Goal: Task Accomplishment & Management: Manage account settings

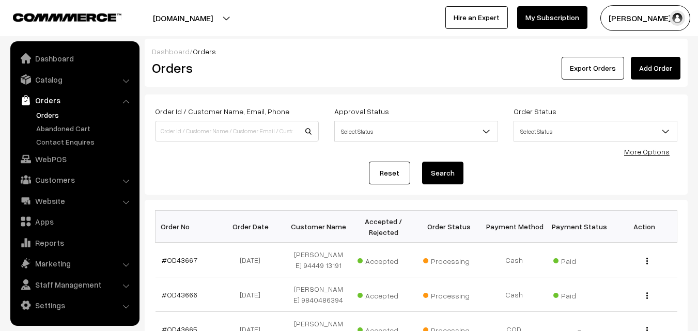
click at [54, 117] on link "Orders" at bounding box center [85, 114] width 102 height 11
click at [47, 119] on link "Orders" at bounding box center [85, 114] width 102 height 11
click at [197, 135] on input at bounding box center [237, 131] width 164 height 21
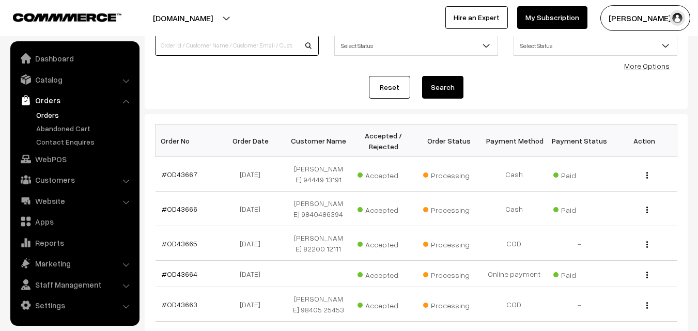
scroll to position [52, 0]
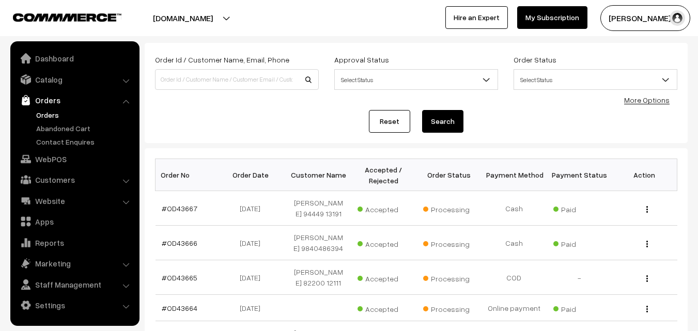
click at [36, 115] on link "Orders" at bounding box center [85, 114] width 102 height 11
click at [46, 118] on link "Orders" at bounding box center [85, 114] width 102 height 11
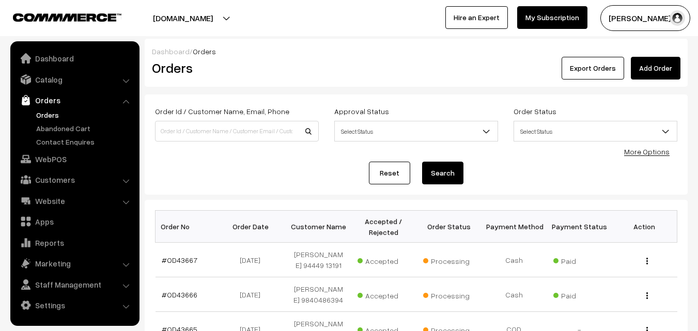
click at [77, 19] on img at bounding box center [67, 17] width 108 height 8
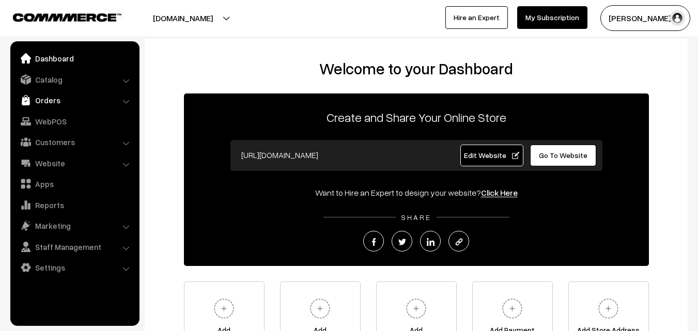
click at [52, 97] on link "Orders" at bounding box center [74, 100] width 123 height 19
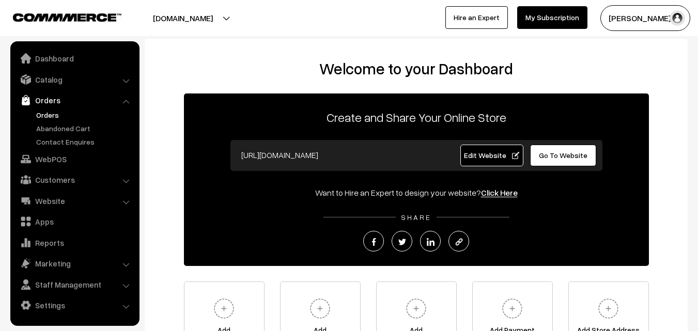
click at [51, 114] on link "Orders" at bounding box center [85, 114] width 102 height 11
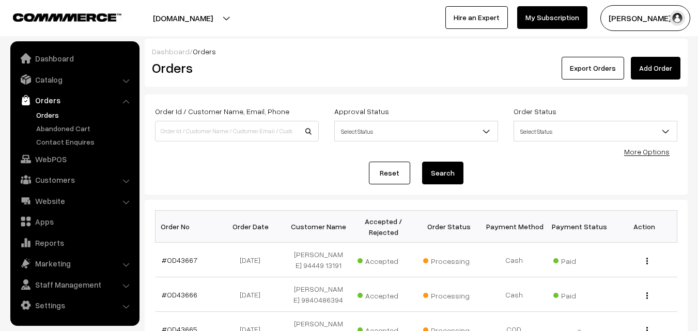
click at [58, 114] on link "Orders" at bounding box center [85, 114] width 102 height 11
click at [54, 116] on link "Orders" at bounding box center [85, 114] width 102 height 11
click at [31, 116] on ul "Orders" at bounding box center [75, 128] width 124 height 38
click at [65, 113] on link "Orders" at bounding box center [85, 114] width 102 height 11
click at [51, 113] on link "Orders" at bounding box center [85, 114] width 102 height 11
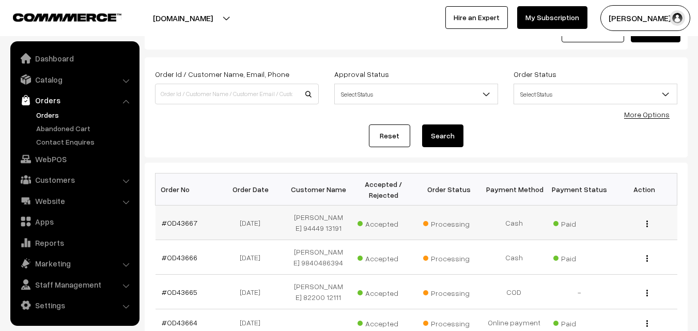
scroll to position [52, 0]
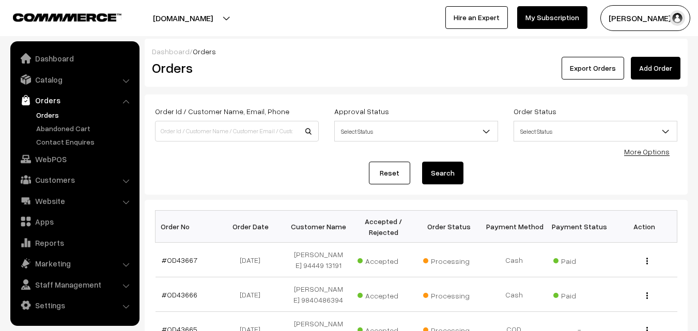
scroll to position [52, 0]
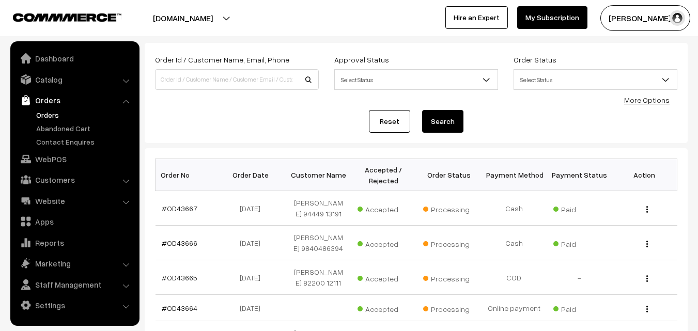
click at [51, 115] on link "Orders" at bounding box center [85, 114] width 102 height 11
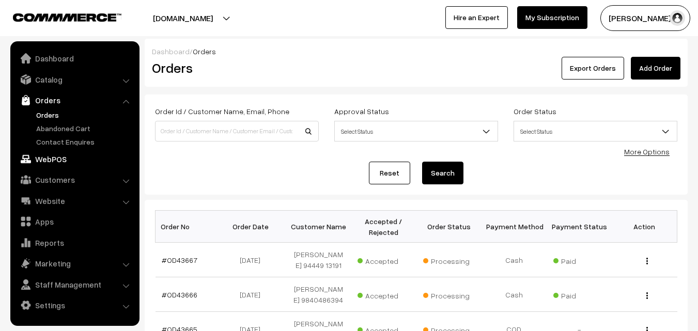
click at [66, 155] on link "WebPOS" at bounding box center [74, 159] width 123 height 19
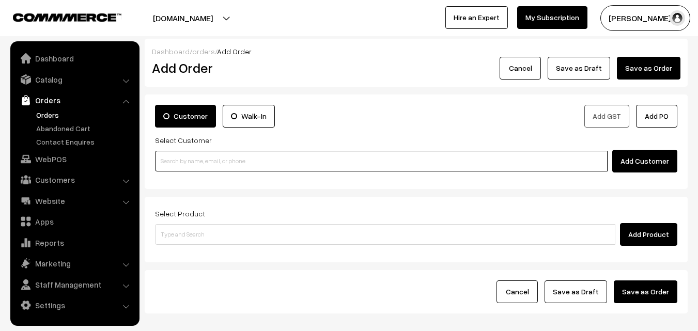
click at [274, 163] on input at bounding box center [381, 161] width 452 height 21
paste input "99625 27467"
click at [200, 172] on link "Gokulam 99625 27467 [9962527467]" at bounding box center [382, 179] width 454 height 15
type input "99625 27467"
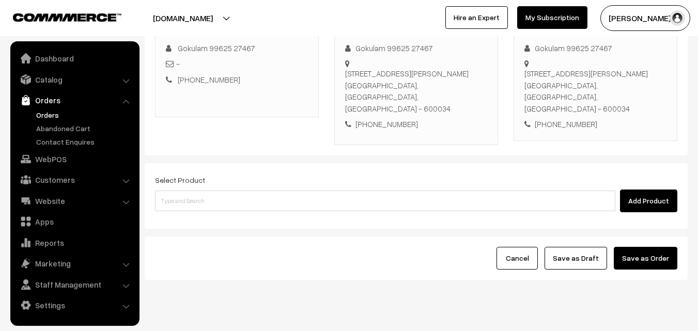
scroll to position [188, 0]
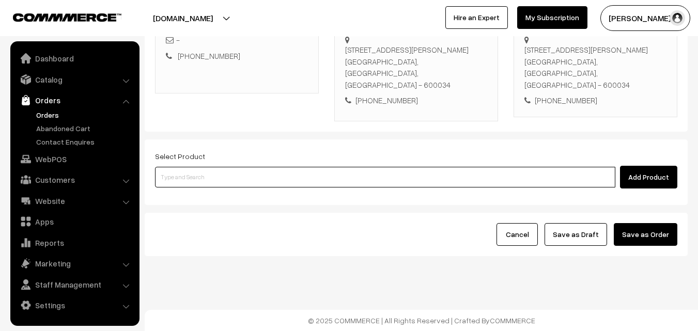
click at [276, 169] on input at bounding box center [385, 177] width 460 height 21
click at [209, 170] on input at bounding box center [385, 177] width 460 height 21
paste input "08th With Rice"
type input "08th With Rice"
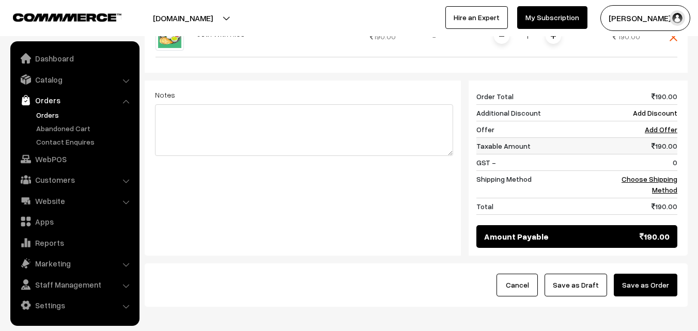
scroll to position [388, 0]
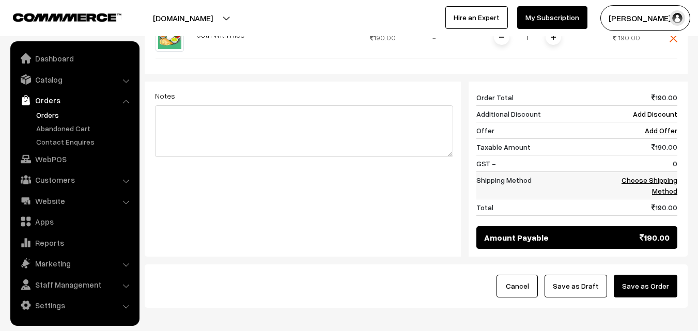
click at [657, 188] on link "Choose Shipping Method" at bounding box center [649, 186] width 56 height 20
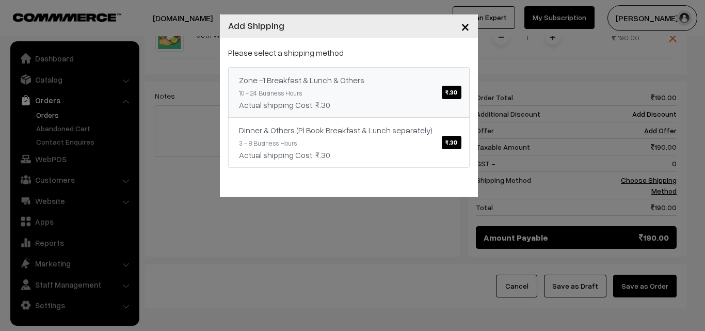
click at [389, 92] on link "Zone -1 Breakfast & Lunch & Others ₹.30 10 - 24 Business Hours Actual shipping …" at bounding box center [349, 92] width 242 height 51
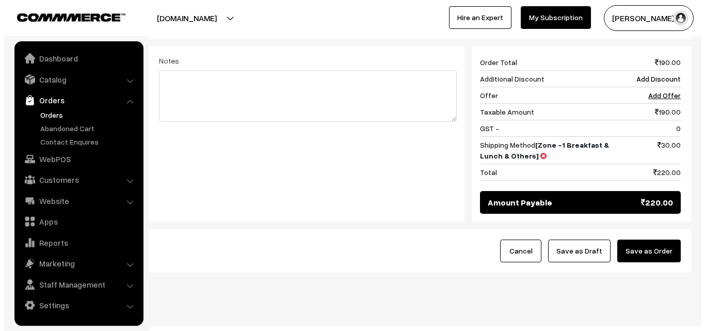
scroll to position [439, 0]
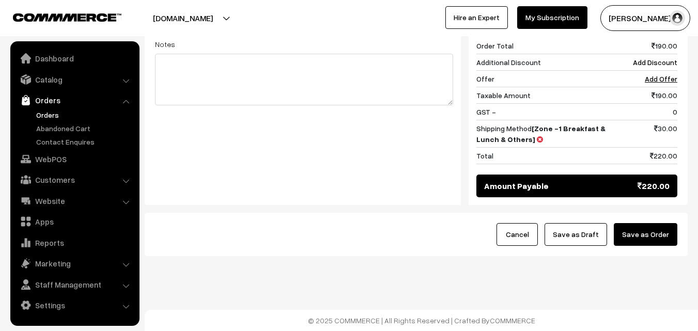
click at [654, 229] on button "Save as Order" at bounding box center [645, 234] width 64 height 23
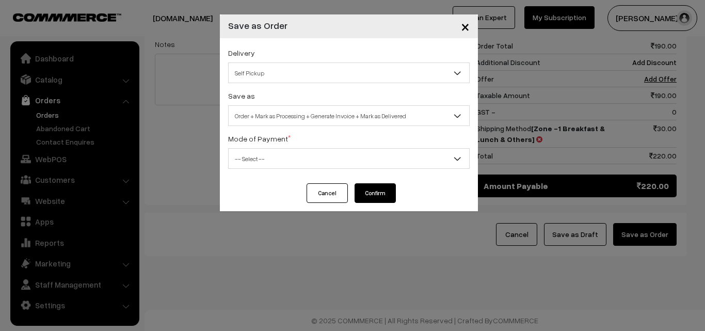
click at [255, 108] on span "Order + Mark as Processing + Generate Invoice + Mark as Delivered" at bounding box center [349, 116] width 241 height 18
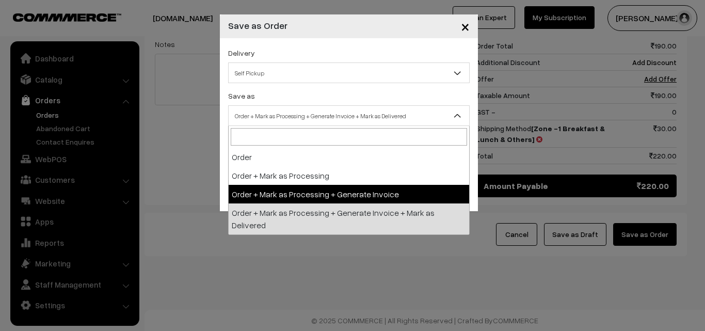
select select "3"
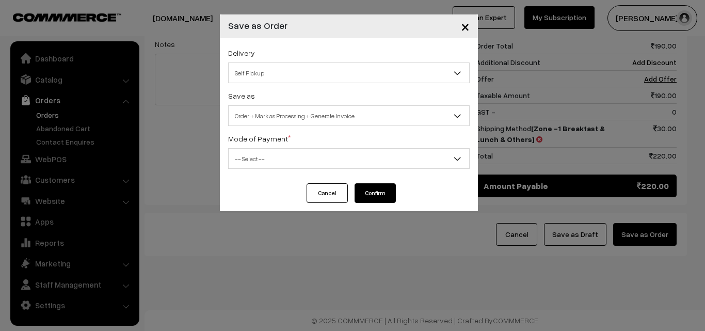
click at [262, 159] on span "-- Select --" at bounding box center [349, 159] width 241 height 18
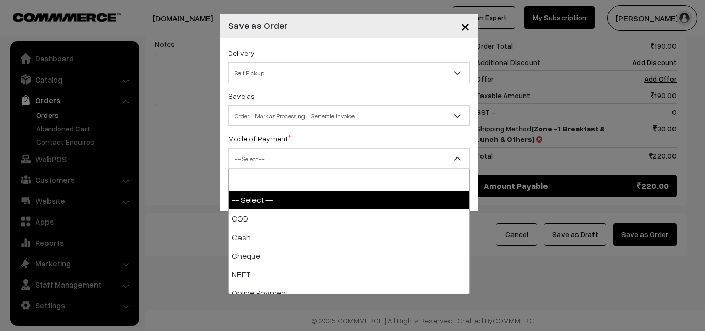
select select "1"
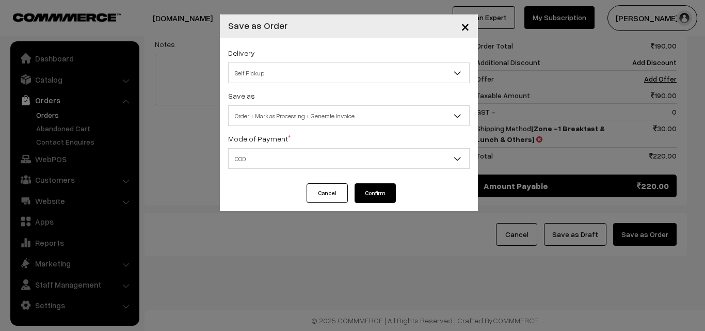
click at [373, 200] on button "Confirm" at bounding box center [375, 193] width 41 height 20
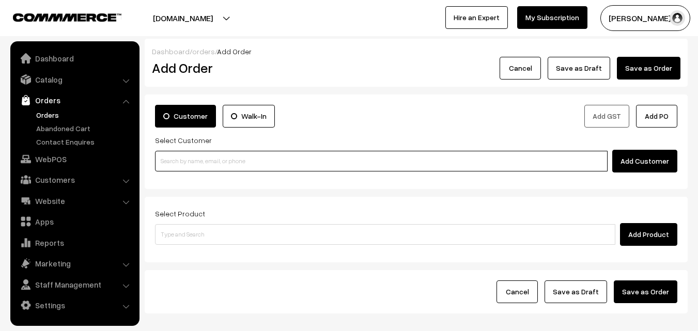
click at [248, 152] on input at bounding box center [381, 161] width 452 height 21
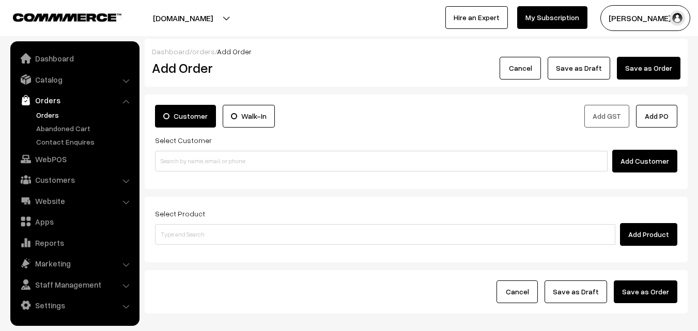
click at [56, 114] on link "Orders" at bounding box center [85, 114] width 102 height 11
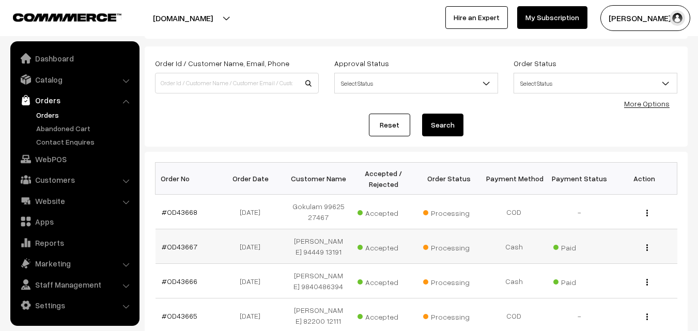
scroll to position [103, 0]
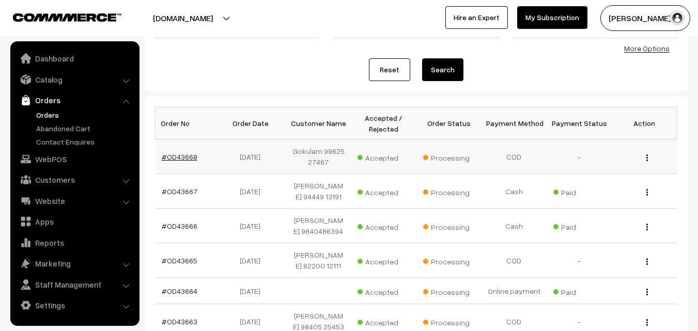
click at [183, 155] on link "#OD43668" at bounding box center [180, 156] width 36 height 9
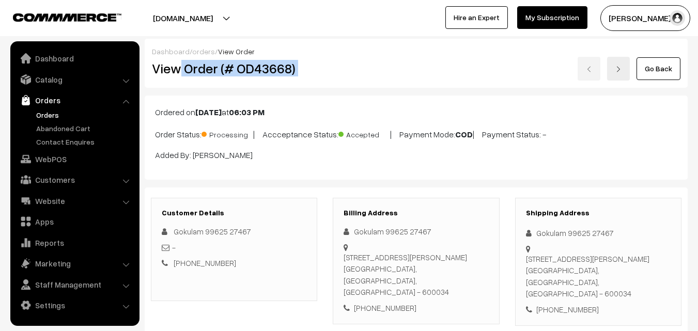
drag, startPoint x: 304, startPoint y: 66, endPoint x: 376, endPoint y: 57, distance: 72.9
click at [386, 60] on div "View Order (# OD43668) Go Back" at bounding box center [416, 69] width 544 height 24
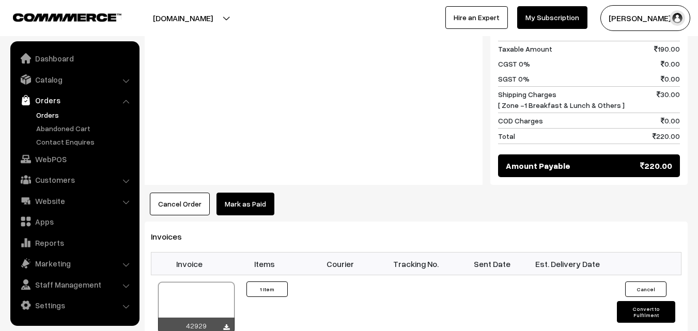
scroll to position [516, 0]
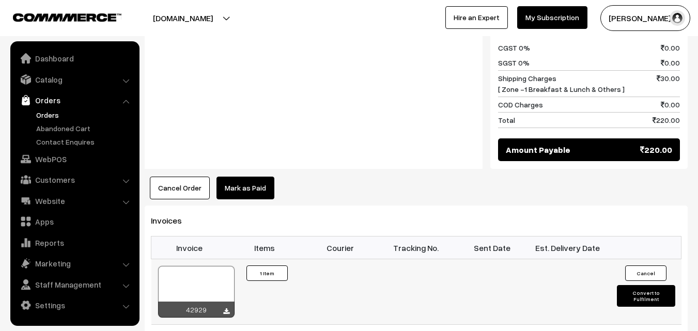
click at [211, 272] on div at bounding box center [196, 292] width 76 height 52
click at [53, 159] on link "WebPOS" at bounding box center [74, 159] width 123 height 19
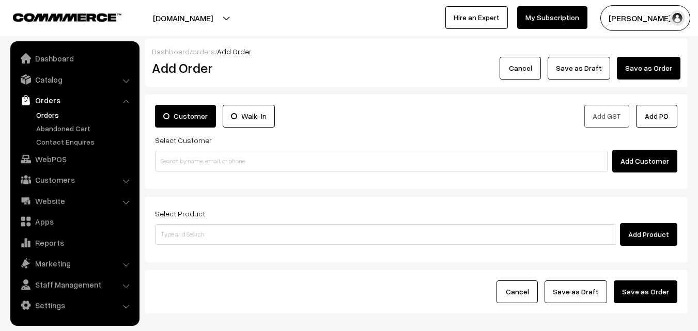
click at [184, 179] on div "Customer Walk-In Add GST Add PO Select Customer Add Customer" at bounding box center [416, 141] width 543 height 94
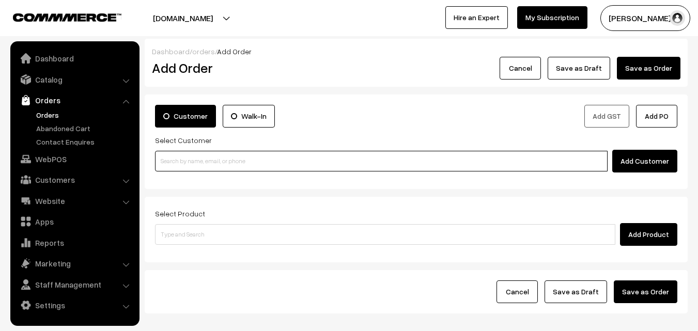
click at [182, 167] on input at bounding box center [381, 161] width 452 height 21
paste input "98403 29467"
click at [177, 160] on input "98403 29467" at bounding box center [381, 161] width 452 height 21
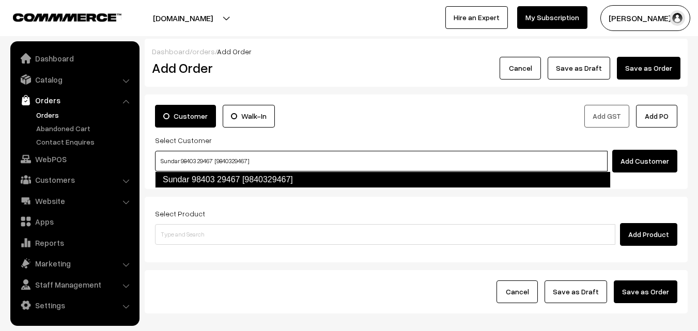
type input "Sundar 98403 29467 [9840329467]"
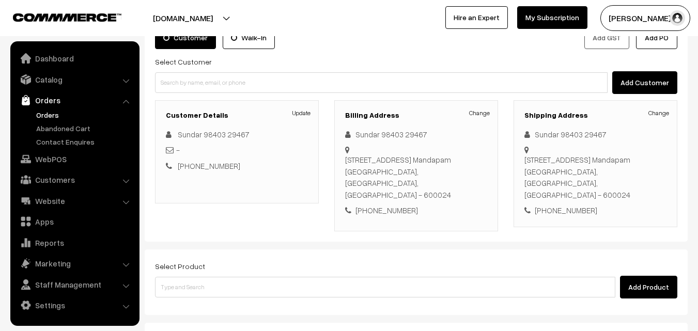
scroll to position [103, 0]
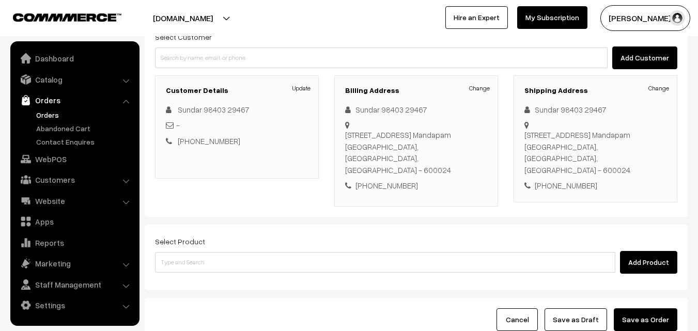
click at [276, 251] on div "Add Product" at bounding box center [416, 262] width 522 height 23
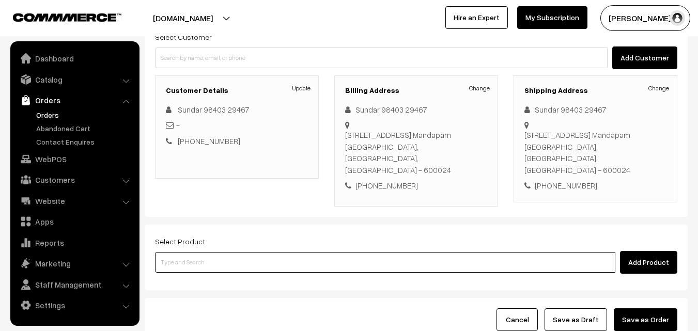
click at [276, 257] on input at bounding box center [385, 262] width 460 height 21
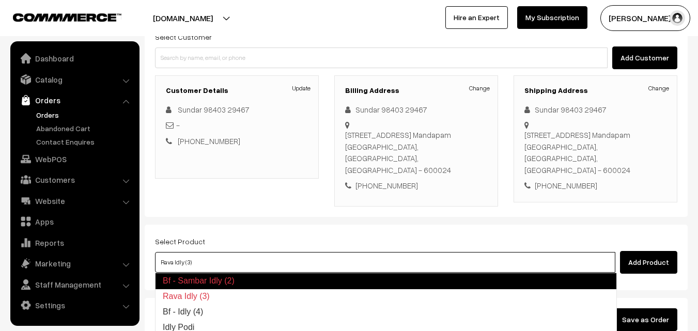
type input "Bf - Idly (4)"
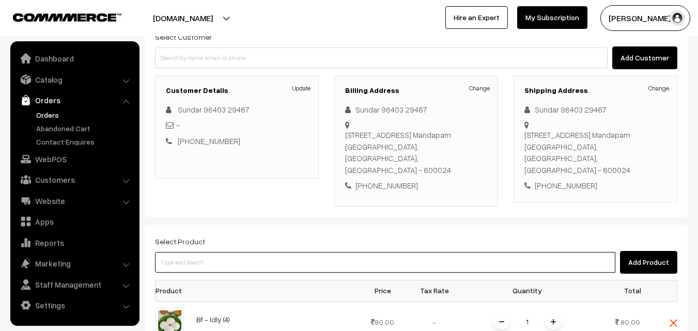
click at [270, 254] on input at bounding box center [385, 262] width 460 height 21
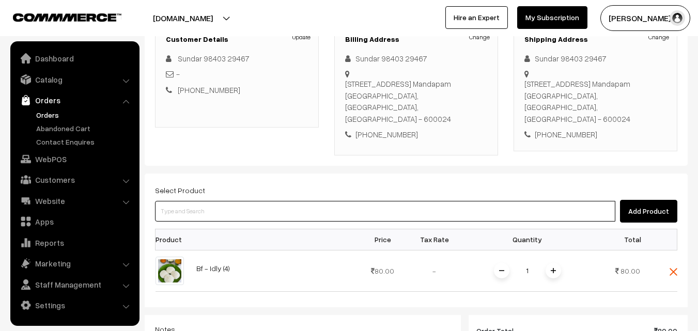
scroll to position [155, 0]
drag, startPoint x: 280, startPoint y: 200, endPoint x: 281, endPoint y: 210, distance: 10.4
click at [281, 199] on div "Add Product" at bounding box center [416, 210] width 522 height 23
click at [281, 210] on input at bounding box center [385, 210] width 460 height 21
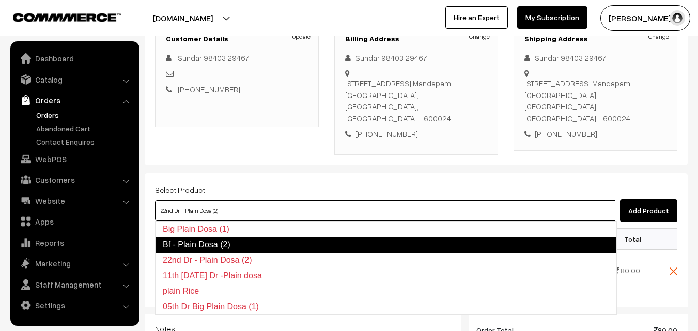
type input "Bf - Plain Dosa (2)"
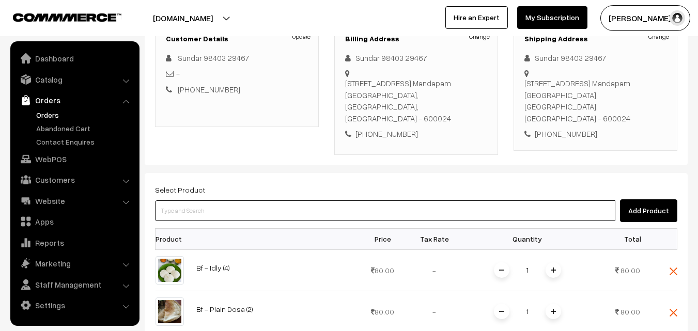
click at [271, 208] on input at bounding box center [385, 210] width 460 height 21
type input "vada"
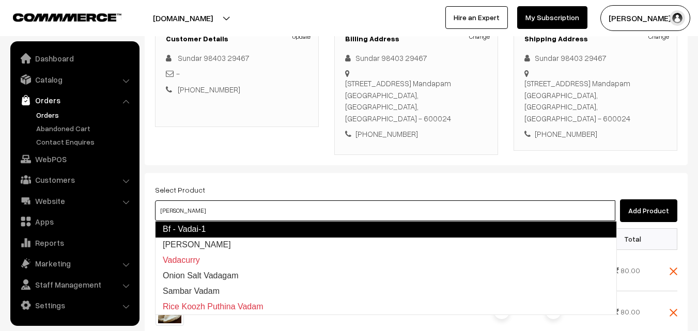
click at [199, 231] on link "Bf - Vadai-1" at bounding box center [386, 229] width 462 height 17
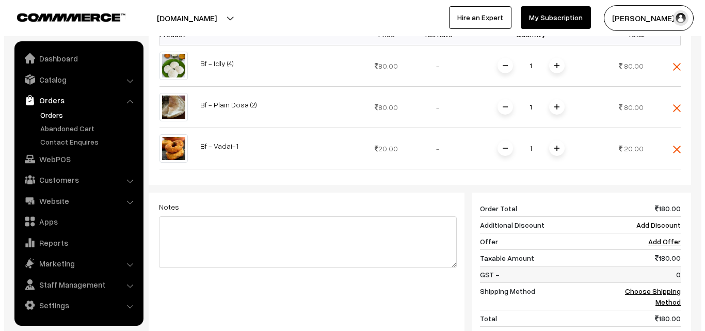
scroll to position [465, 0]
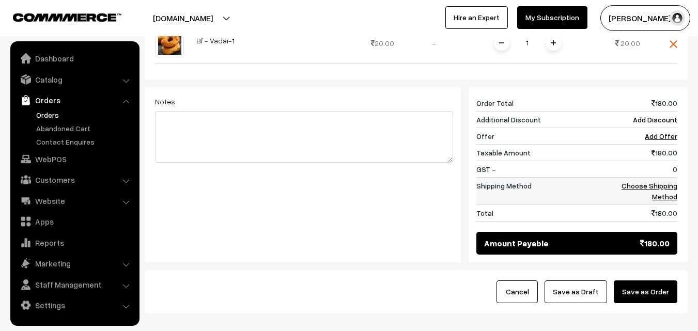
click at [668, 182] on link "Choose Shipping Method" at bounding box center [649, 191] width 56 height 20
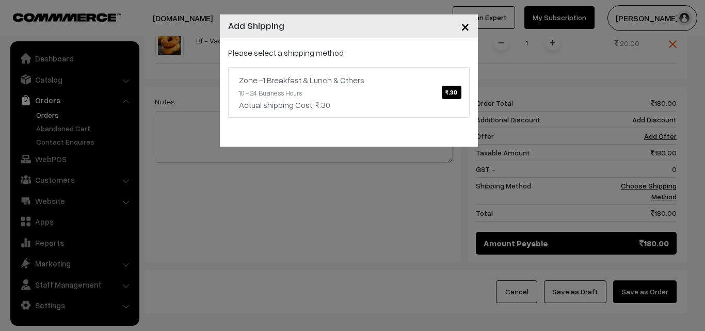
click at [362, 56] on div "Please select a shipping method Zone -1 Breakfast & Lunch & Others ₹.30 10 - 24…" at bounding box center [349, 81] width 242 height 71
click at [373, 74] on div "Zone -1 Breakfast & Lunch & Others ₹.30" at bounding box center [349, 80] width 220 height 12
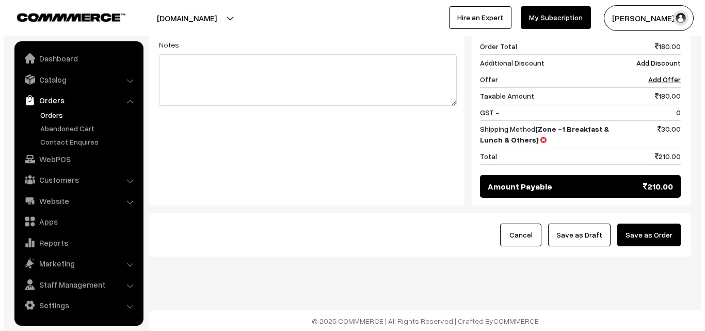
scroll to position [522, 0]
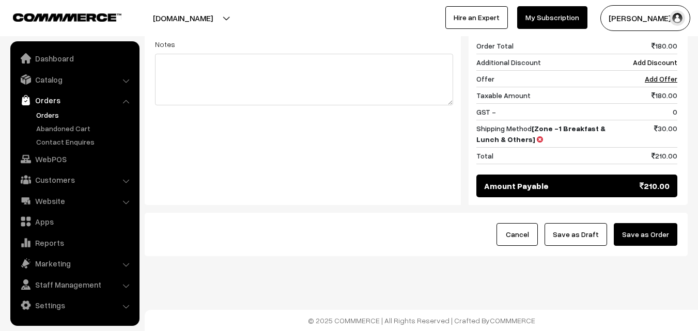
click at [655, 236] on button "Save as Order" at bounding box center [645, 234] width 64 height 23
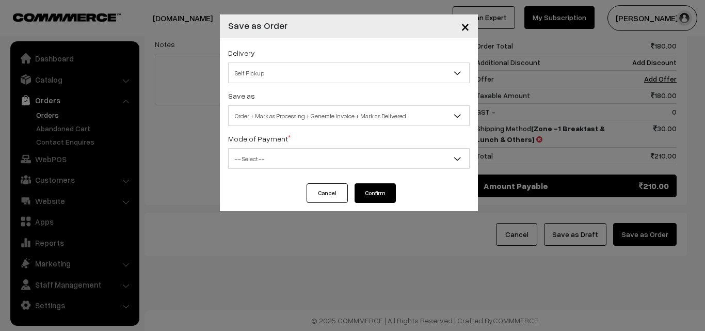
click at [277, 109] on span "Order + Mark as Processing + Generate Invoice + Mark as Delivered" at bounding box center [349, 116] width 241 height 18
click at [263, 189] on div "Cancel Confirm" at bounding box center [349, 197] width 258 height 28
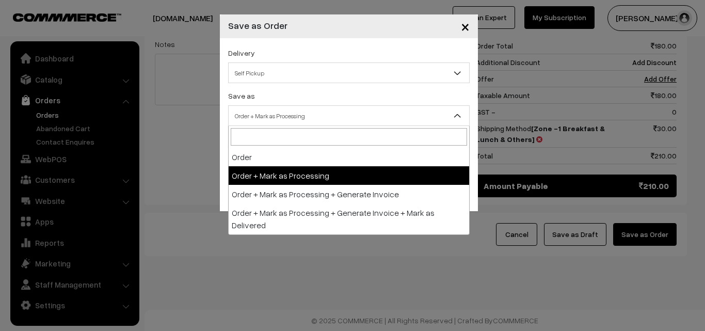
click at [268, 115] on span "Order + Mark as Processing" at bounding box center [349, 116] width 241 height 18
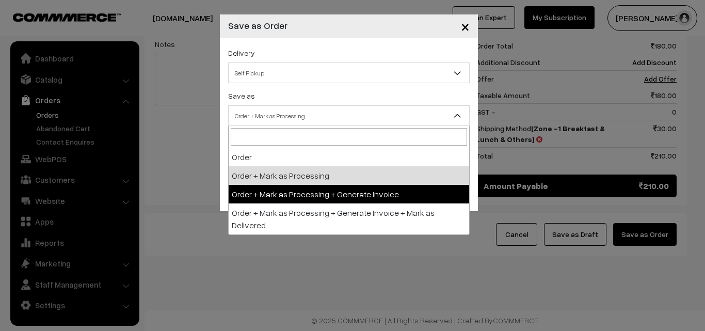
drag, startPoint x: 267, startPoint y: 192, endPoint x: 261, endPoint y: 159, distance: 33.1
select select "3"
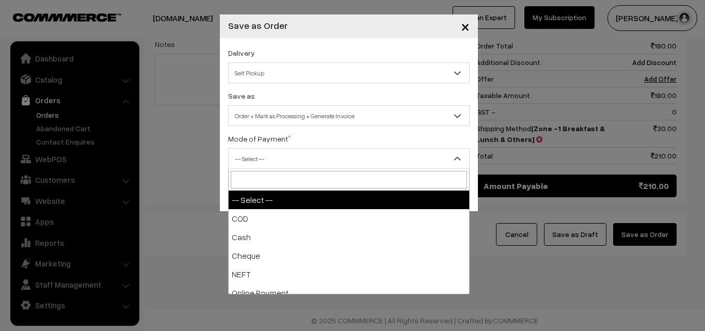
click at [261, 158] on span "-- Select --" at bounding box center [349, 159] width 241 height 18
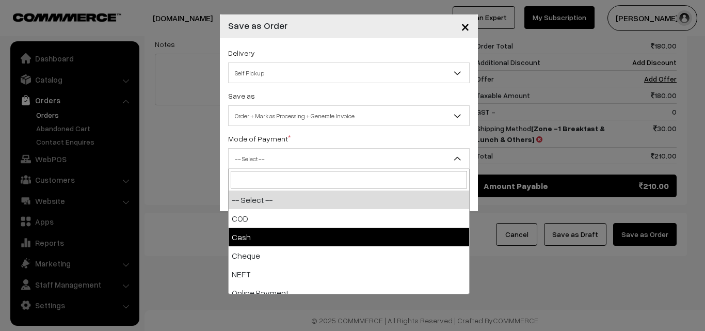
select select "2"
checkbox input "true"
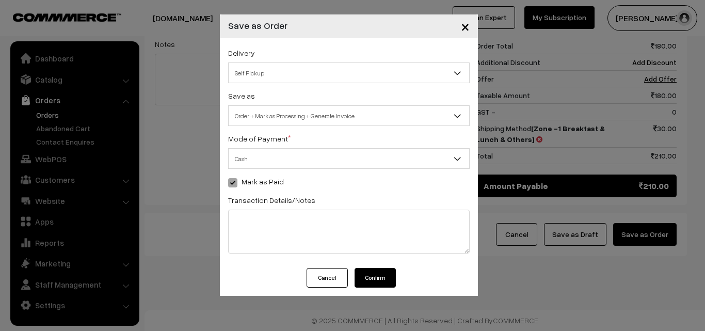
click at [378, 273] on button "Confirm" at bounding box center [375, 278] width 41 height 20
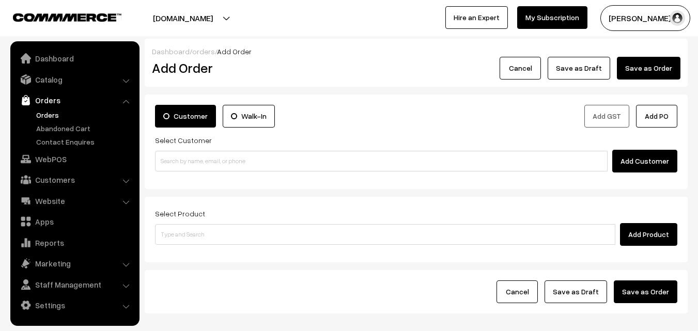
click at [54, 115] on link "Orders" at bounding box center [85, 114] width 102 height 11
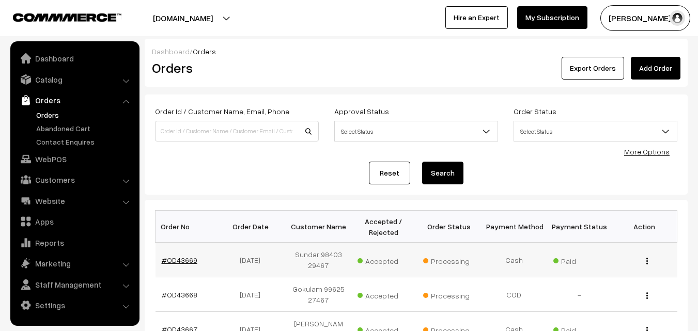
click at [187, 258] on link "#OD43669" at bounding box center [180, 260] width 36 height 9
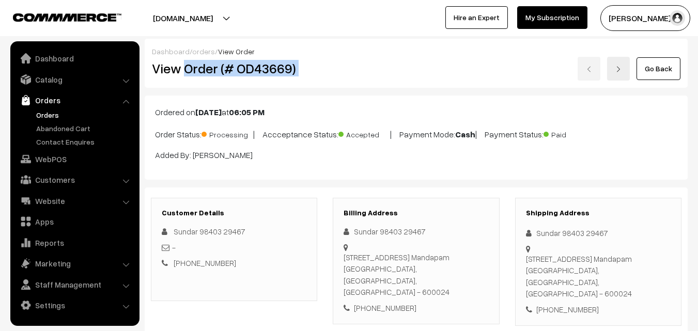
drag, startPoint x: 236, startPoint y: 72, endPoint x: 402, endPoint y: 71, distance: 165.7
click at [403, 72] on div "View Order (# OD43669) Go Back" at bounding box center [416, 69] width 544 height 24
copy div "Order (# OD43669)"
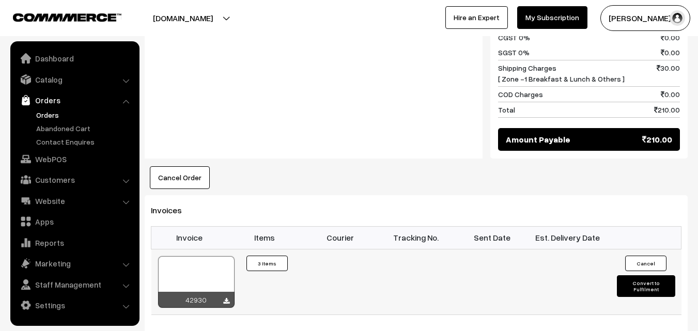
scroll to position [671, 0]
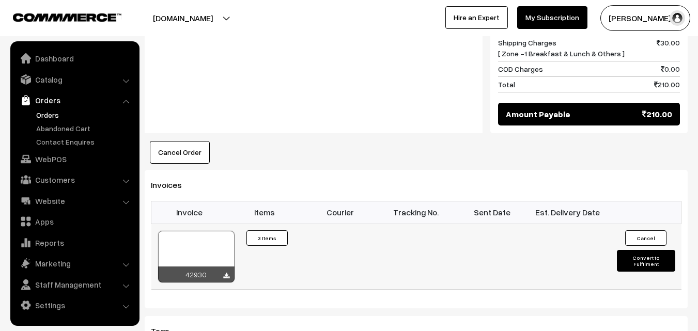
click at [201, 238] on div at bounding box center [196, 257] width 76 height 52
click at [55, 162] on link "WebPOS" at bounding box center [74, 159] width 123 height 19
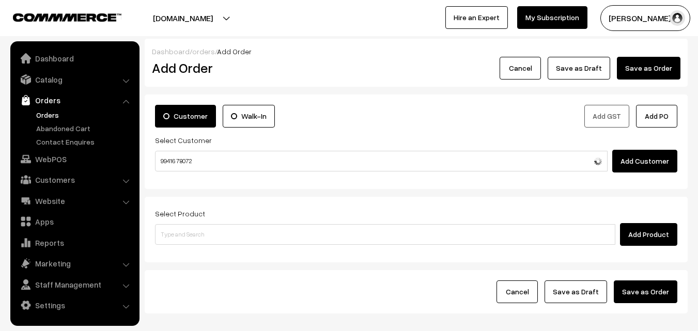
click at [185, 157] on input "99416 78072" at bounding box center [381, 161] width 452 height 21
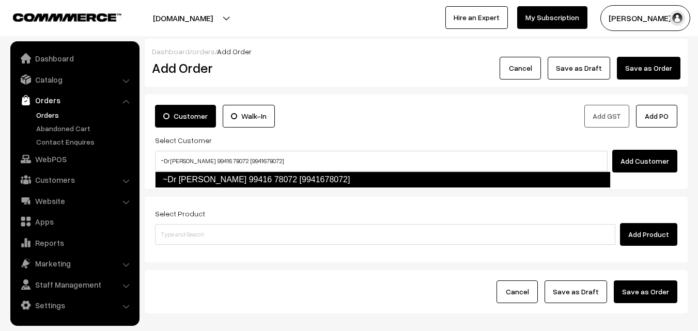
type input "~Dr R Srivathsan 99416 78072 [9941678072]"
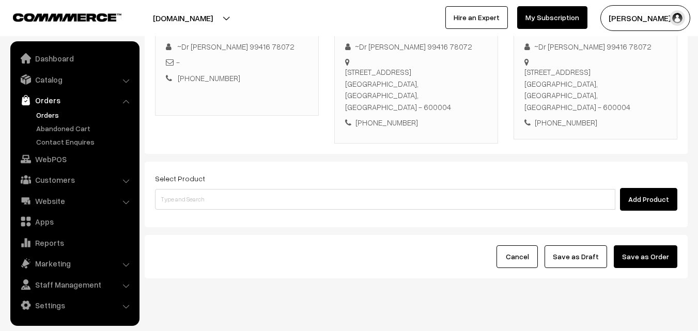
scroll to position [177, 0]
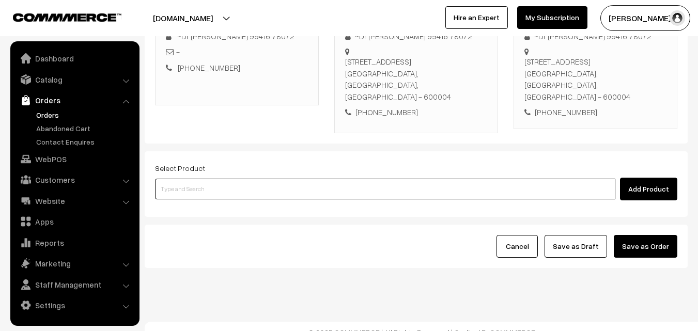
click at [221, 180] on input at bounding box center [385, 189] width 460 height 21
paste input "08th With Rice"
type input "08th With Rice"
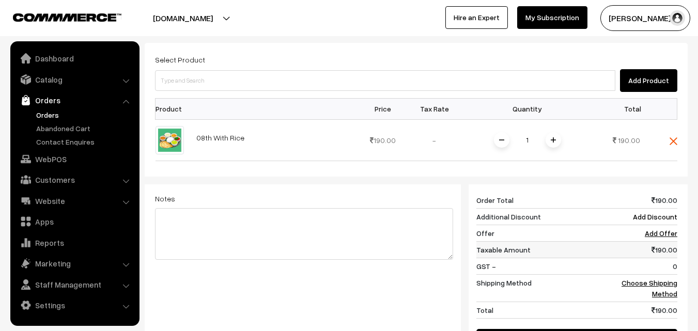
scroll to position [331, 0]
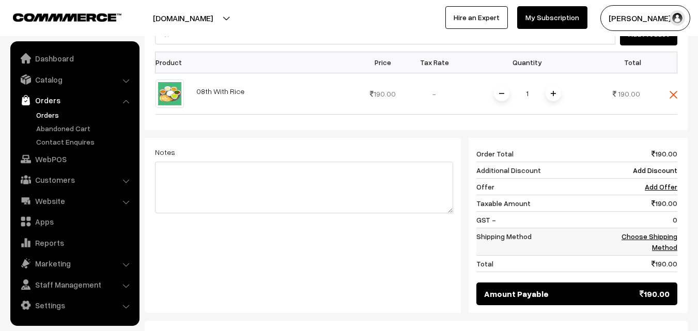
click at [662, 232] on link "Choose Shipping Method" at bounding box center [649, 242] width 56 height 20
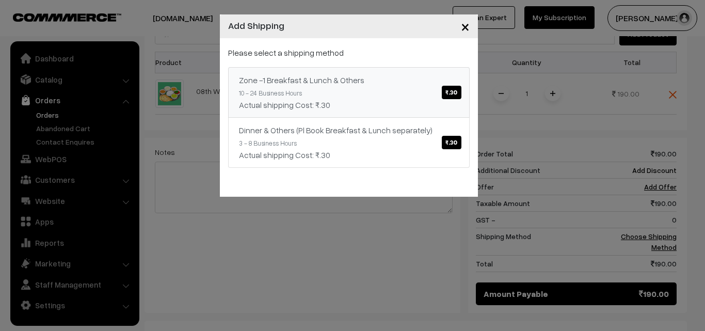
click at [297, 87] on link "Zone -1 Breakfast & Lunch & Others ₹.30 10 - 24 Business Hours Actual shipping …" at bounding box center [349, 92] width 242 height 51
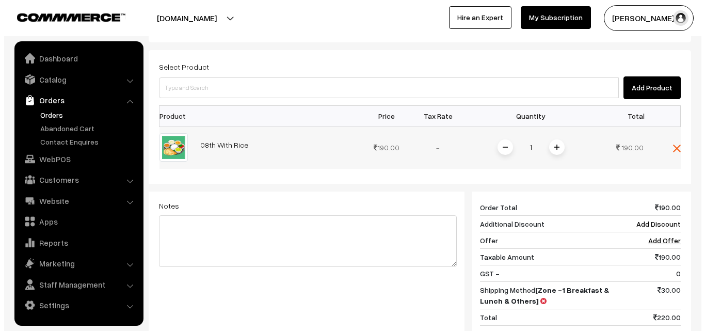
scroll to position [413, 0]
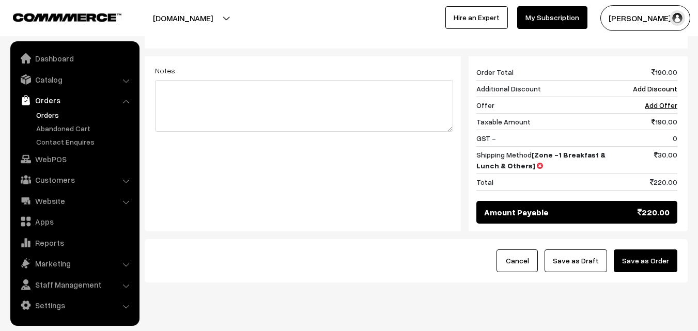
click at [657, 249] on button "Save as Order" at bounding box center [645, 260] width 64 height 23
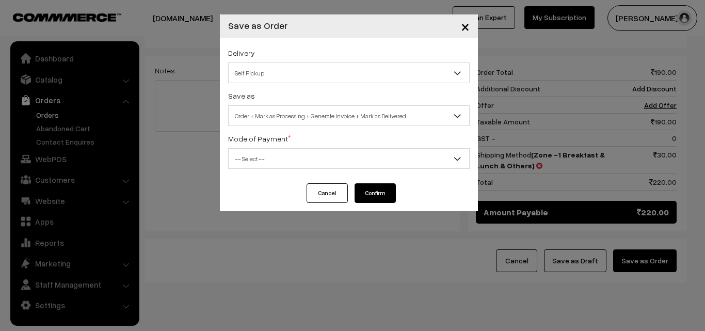
click at [300, 114] on span "Order + Mark as Processing + Generate Invoice + Mark as Delivered" at bounding box center [349, 116] width 241 height 18
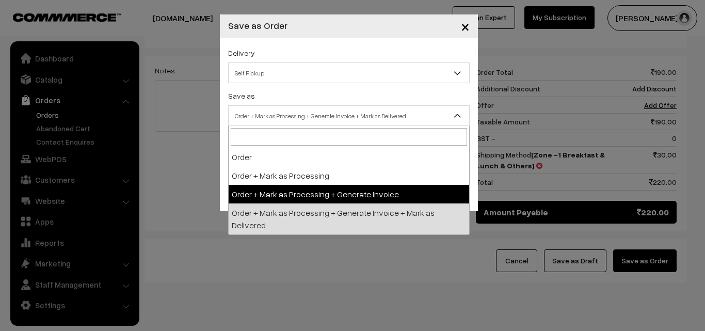
select select "3"
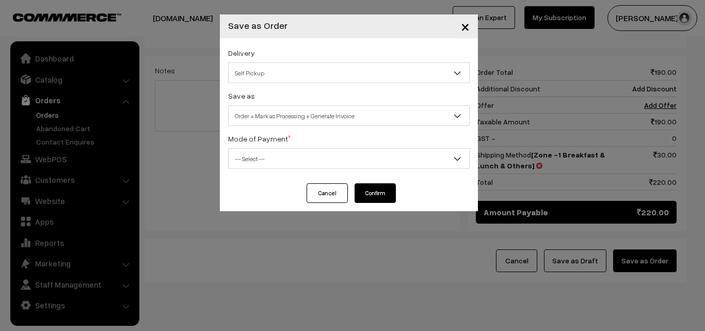
click at [275, 163] on span "-- Select --" at bounding box center [349, 159] width 241 height 18
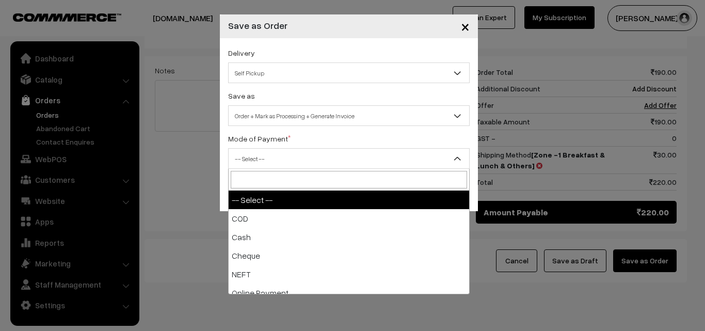
select select "1"
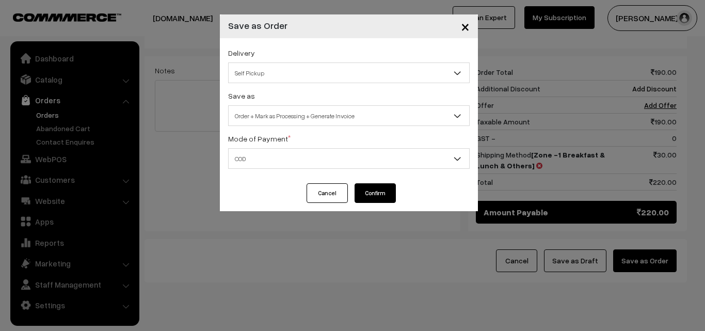
click at [377, 198] on button "Confirm" at bounding box center [375, 193] width 41 height 20
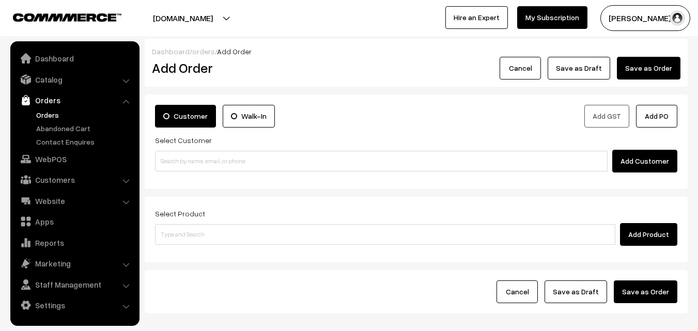
click at [50, 114] on link "Orders" at bounding box center [85, 114] width 102 height 11
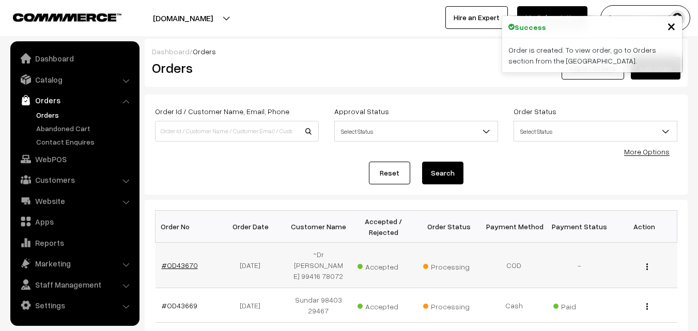
click at [176, 261] on link "#OD43670" at bounding box center [180, 265] width 36 height 9
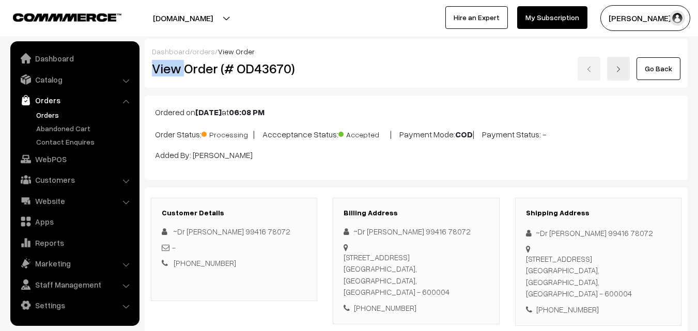
drag, startPoint x: 185, startPoint y: 70, endPoint x: 347, endPoint y: 54, distance: 162.9
click at [347, 54] on div "Dashboard / orders / View Order View Order (# OD43670) Go Back" at bounding box center [416, 63] width 543 height 49
click at [322, 69] on div "View Order (# OD43670)" at bounding box center [234, 69] width 181 height 24
copy h2 "Order (# OD43670)"
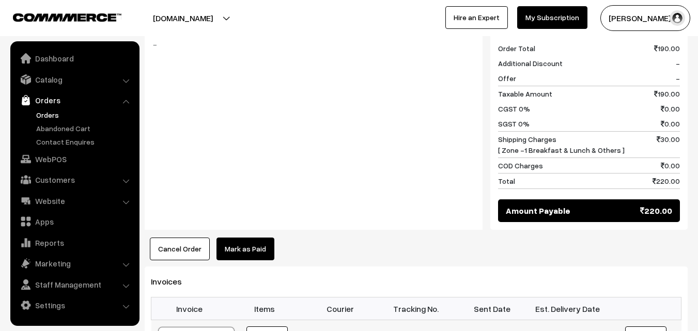
scroll to position [516, 0]
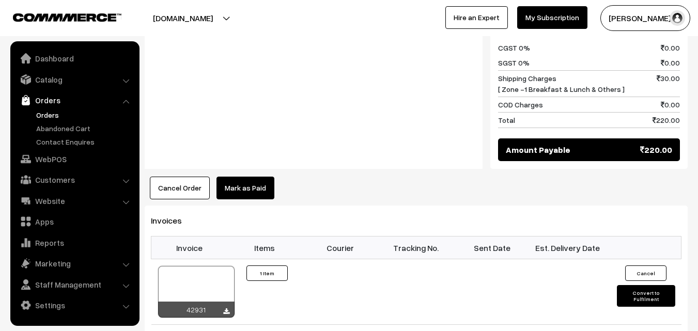
drag, startPoint x: 177, startPoint y: 172, endPoint x: 198, endPoint y: 205, distance: 39.7
click at [177, 177] on button "Cancel Order" at bounding box center [180, 188] width 60 height 23
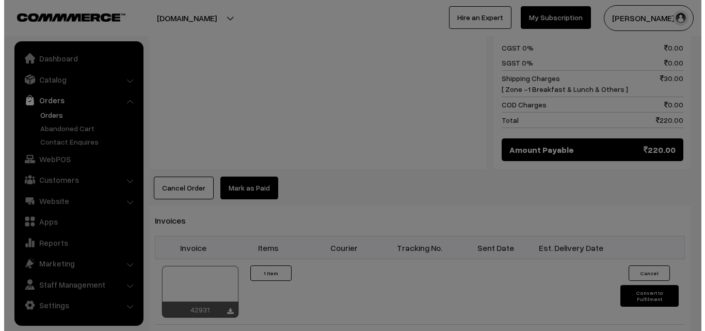
scroll to position [517, 0]
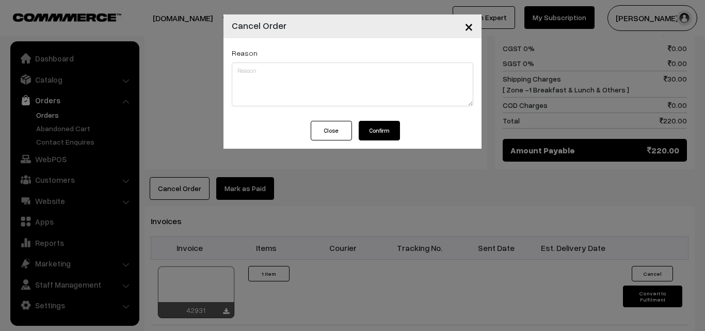
click at [379, 124] on button "Confirm" at bounding box center [379, 131] width 41 height 20
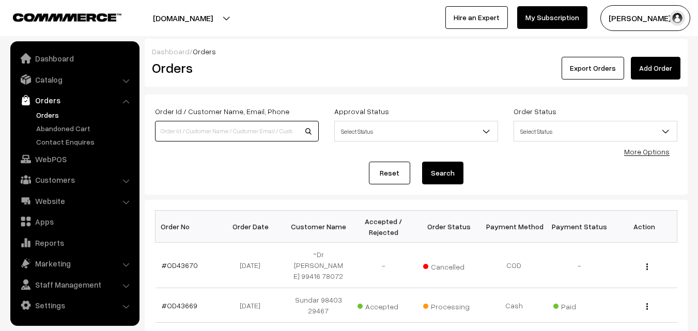
drag, startPoint x: 232, startPoint y: 126, endPoint x: 222, endPoint y: 128, distance: 10.0
click at [231, 126] on input at bounding box center [237, 131] width 164 height 21
paste input "9444039333"
type input "9444039333"
click at [171, 129] on input "9444039333" at bounding box center [237, 131] width 164 height 21
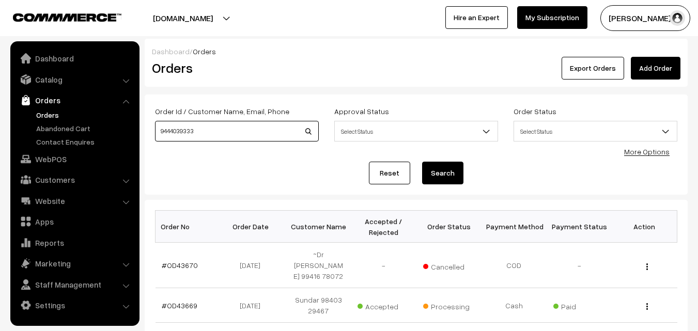
click at [171, 129] on input "9444039333" at bounding box center [237, 131] width 164 height 21
click at [73, 154] on link "WebPOS" at bounding box center [74, 159] width 123 height 19
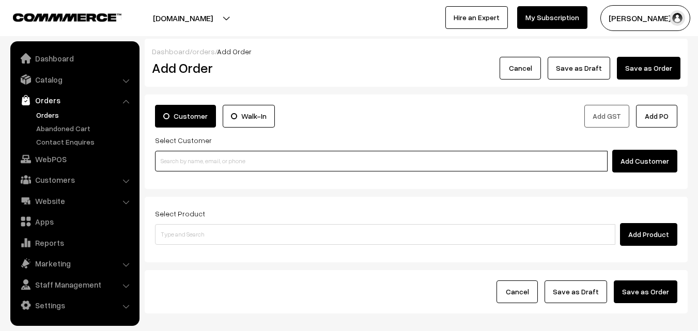
click at [200, 165] on input at bounding box center [381, 161] width 452 height 21
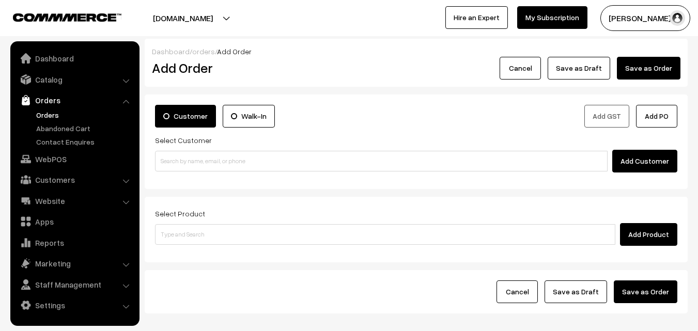
click at [50, 110] on link "Orders" at bounding box center [85, 114] width 102 height 11
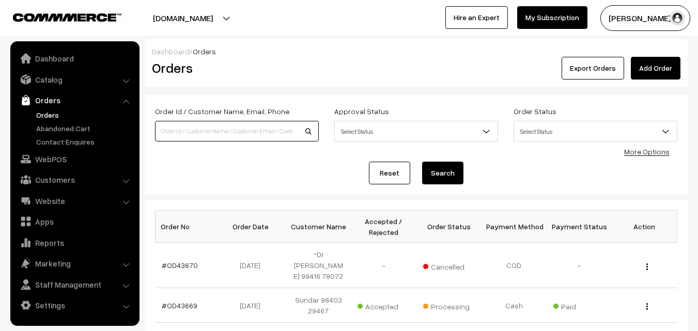
click at [206, 133] on input at bounding box center [237, 131] width 164 height 21
paste input "9444039333"
type input "9444039333"
click at [422, 162] on button "Search" at bounding box center [442, 173] width 41 height 23
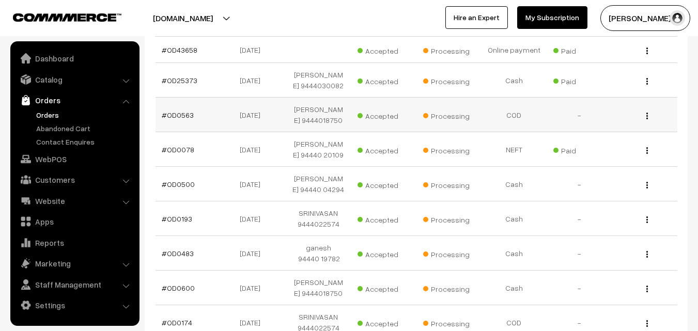
scroll to position [207, 0]
click at [183, 82] on link "#OD25373" at bounding box center [180, 79] width 36 height 9
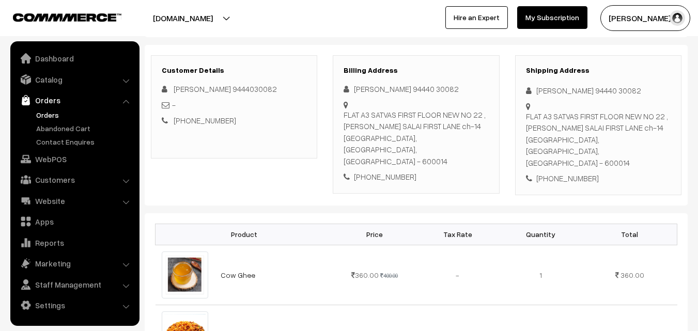
scroll to position [155, 0]
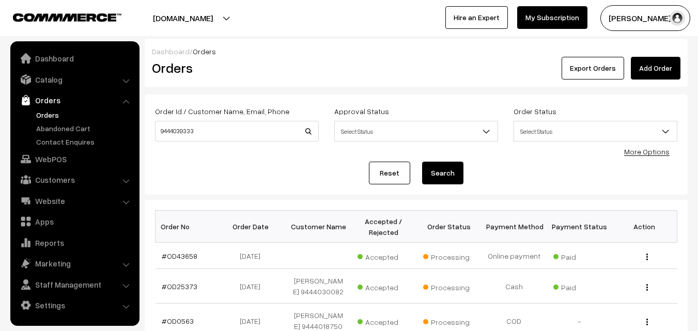
scroll to position [207, 0]
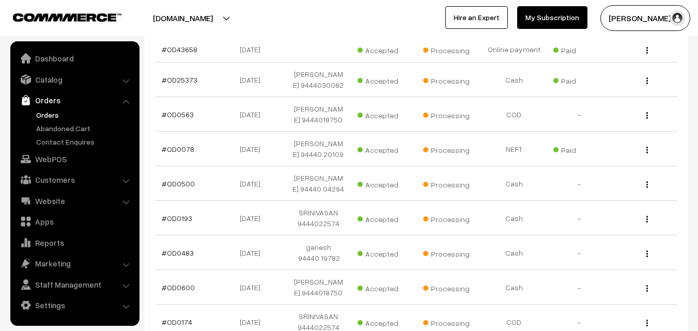
click at [53, 115] on link "Orders" at bounding box center [85, 114] width 102 height 11
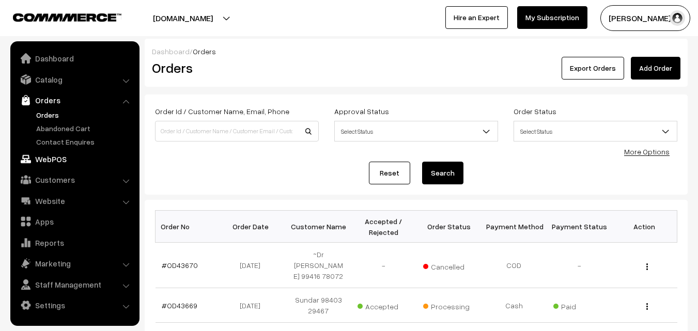
click at [50, 157] on link "WebPOS" at bounding box center [74, 159] width 123 height 19
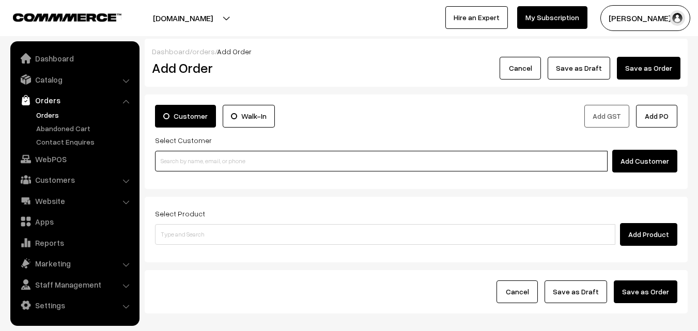
click at [210, 155] on input at bounding box center [381, 161] width 452 height 21
click at [195, 156] on input at bounding box center [381, 161] width 452 height 21
paste input "99416 78072"
click at [187, 159] on input "99416 78072" at bounding box center [381, 161] width 452 height 21
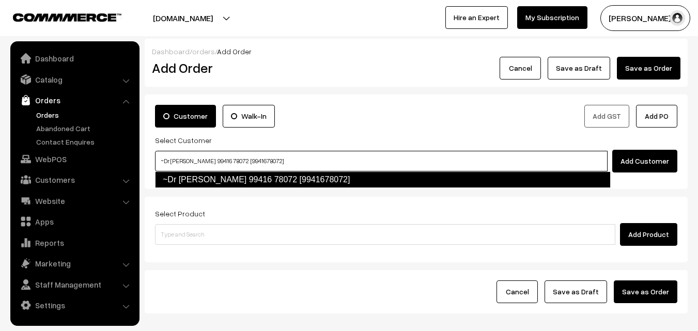
type input "~Dr [PERSON_NAME] 99416 78072 [9941678072]"
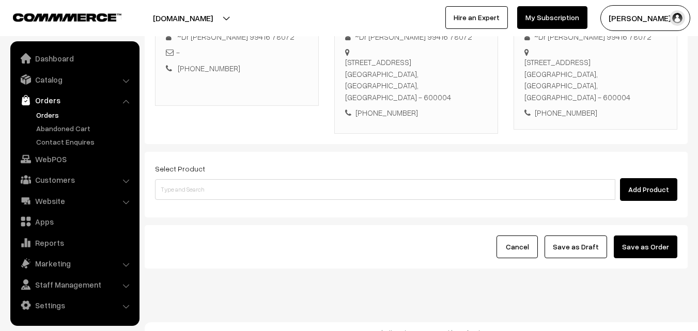
scroll to position [177, 0]
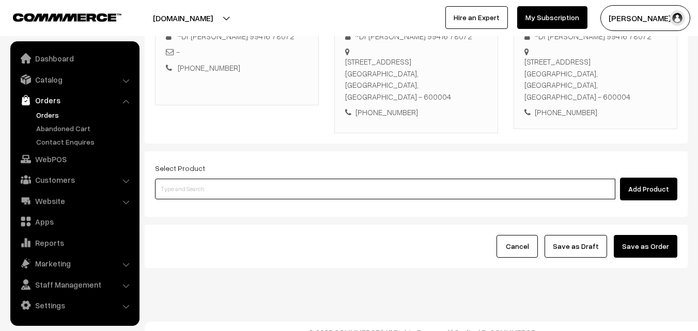
click at [232, 179] on input at bounding box center [385, 189] width 460 height 21
type input "g"
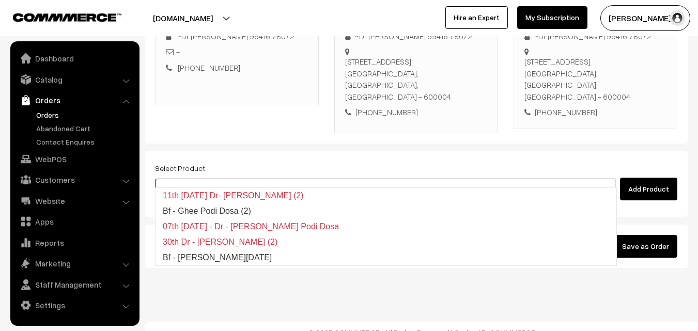
type input "Bf - Ghee Pongal"
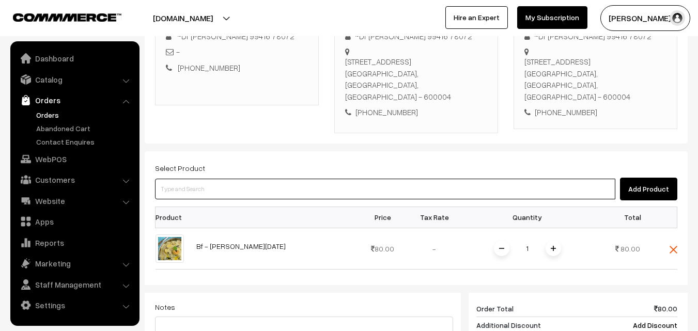
click at [266, 180] on input at bounding box center [385, 189] width 460 height 21
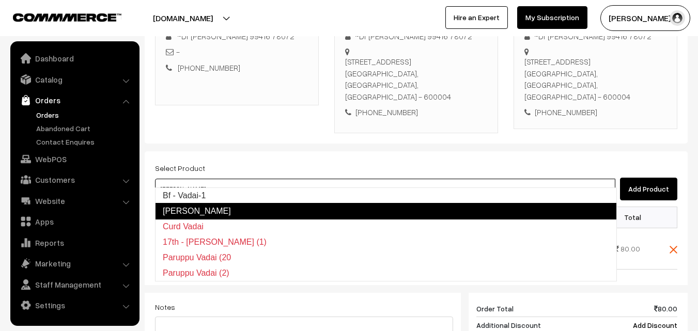
type input "Bf - Vadai-1"
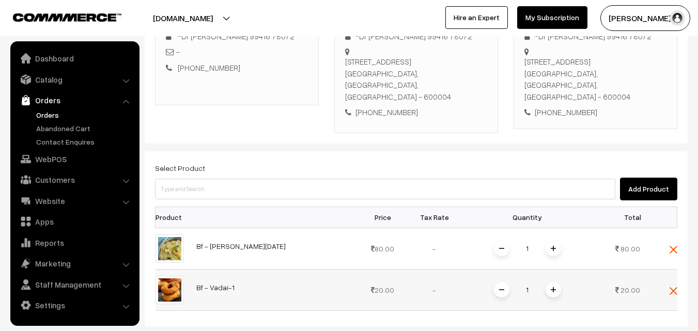
click at [554, 287] on img at bounding box center [552, 289] width 5 height 5
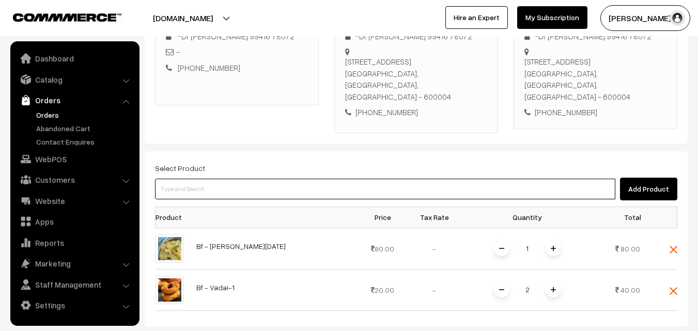
click at [298, 179] on input at bounding box center [385, 189] width 460 height 21
paste input "08th With Rice"
type input "08th With Rice"
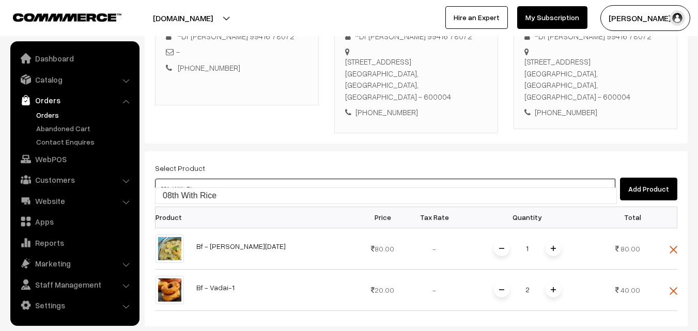
click at [211, 193] on link "08th With Rice" at bounding box center [385, 195] width 461 height 15
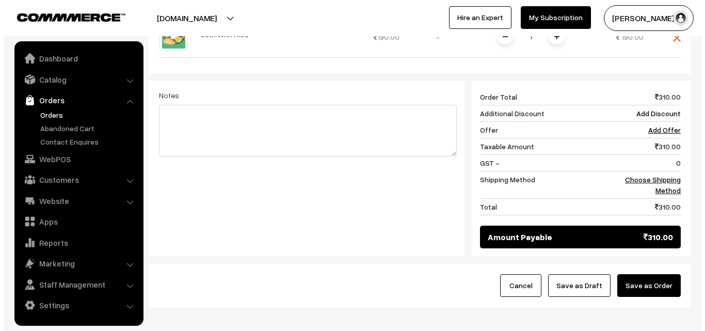
scroll to position [510, 0]
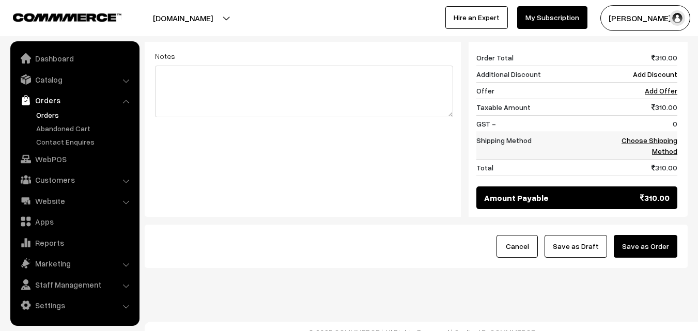
click at [660, 138] on link "Choose Shipping Method" at bounding box center [649, 146] width 56 height 20
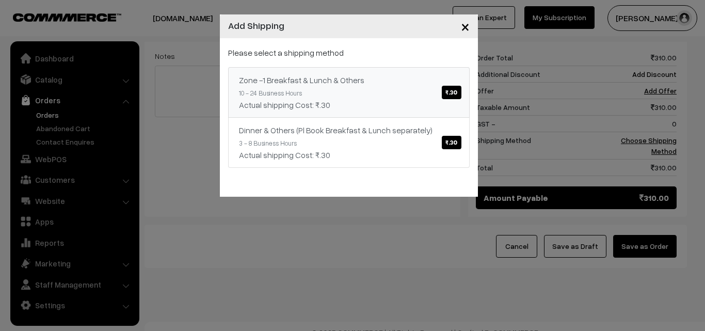
click at [384, 103] on div "Actual shipping Cost: ₹.30" at bounding box center [349, 105] width 220 height 12
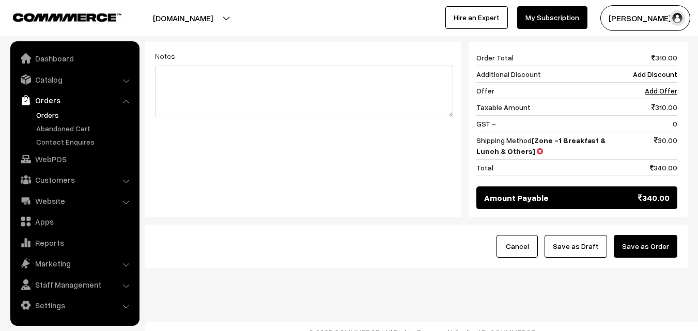
click at [655, 235] on button "Save as Order" at bounding box center [645, 246] width 64 height 23
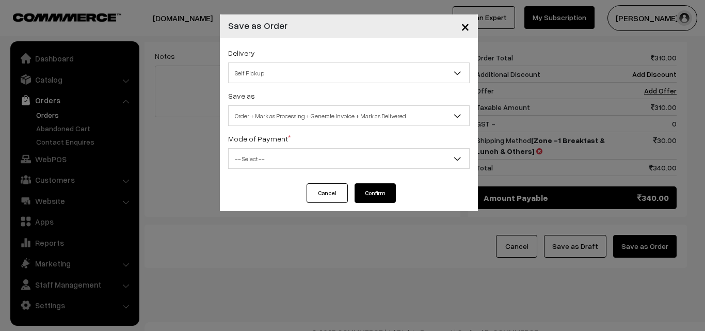
click at [327, 116] on span "Order + Mark as Processing + Generate Invoice + Mark as Delivered" at bounding box center [349, 116] width 241 height 18
select select "3"
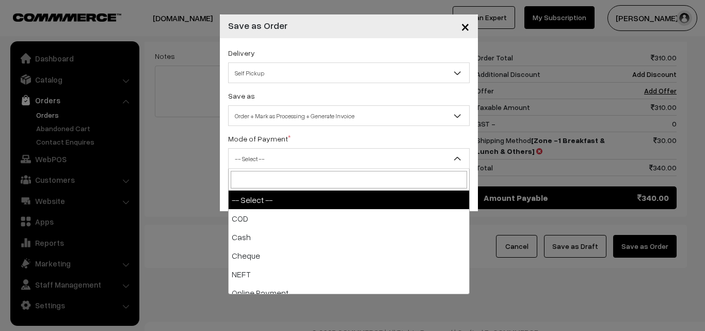
click at [263, 158] on span "-- Select --" at bounding box center [349, 159] width 241 height 18
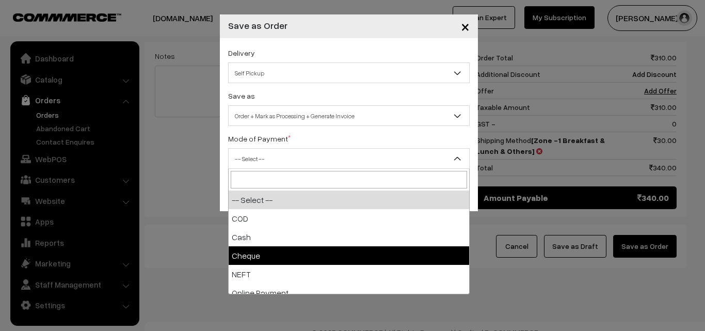
select select "3"
checkbox input "true"
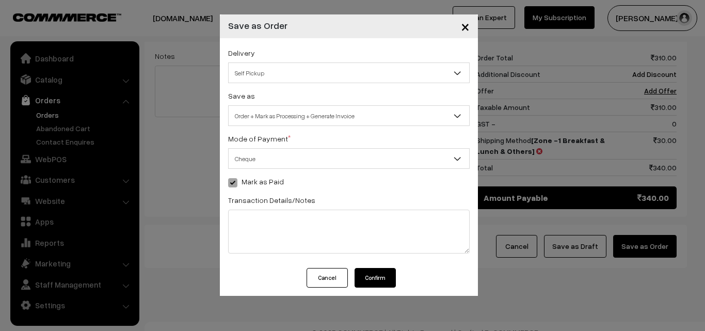
click at [279, 156] on span "Cheque" at bounding box center [349, 159] width 241 height 18
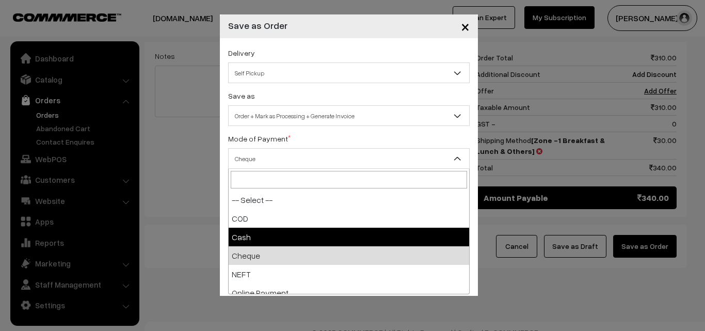
select select "2"
checkbox input "true"
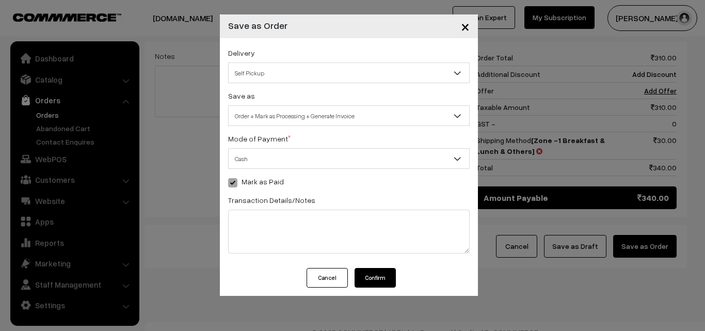
click at [368, 276] on button "Confirm" at bounding box center [375, 278] width 41 height 20
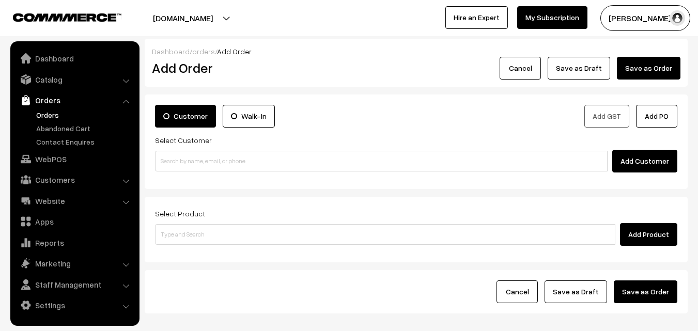
click at [51, 112] on link "Orders" at bounding box center [85, 114] width 102 height 11
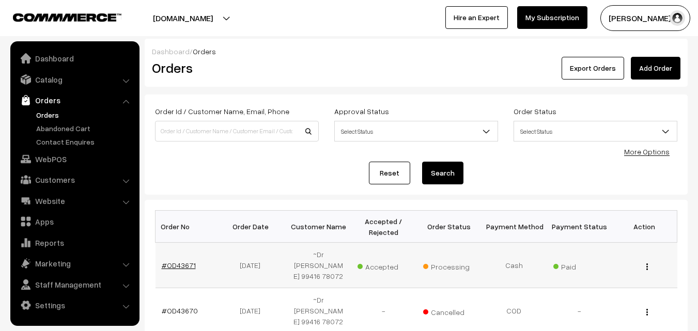
click at [181, 261] on link "#OD43671" at bounding box center [179, 265] width 34 height 9
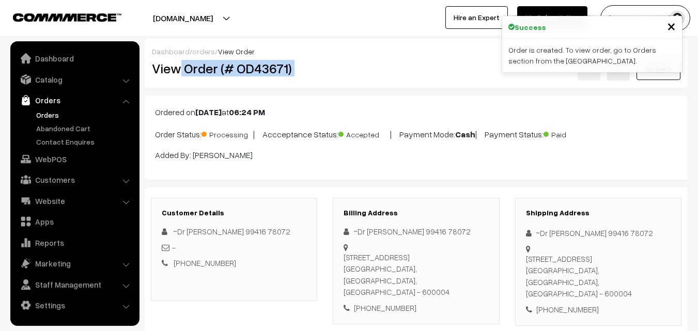
drag, startPoint x: 181, startPoint y: 69, endPoint x: 366, endPoint y: 69, distance: 184.3
click at [366, 69] on div "View Order (# OD43671) Go Back" at bounding box center [416, 69] width 544 height 24
copy div "Order (# OD43671)"
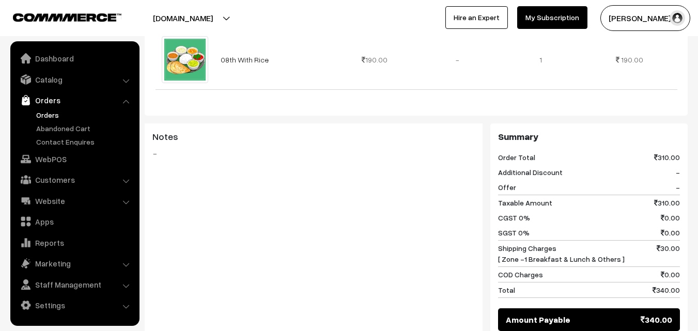
scroll to position [723, 0]
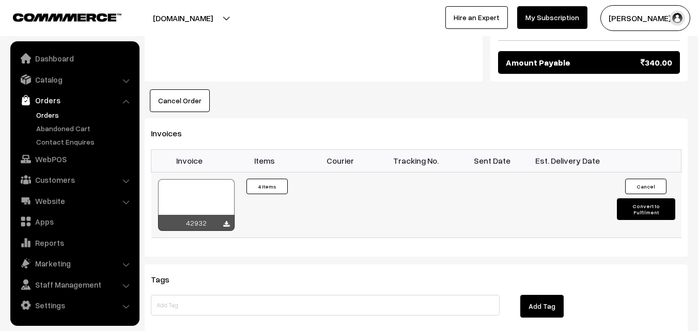
click at [203, 179] on div at bounding box center [196, 205] width 76 height 52
click at [57, 158] on link "WebPOS" at bounding box center [74, 159] width 123 height 19
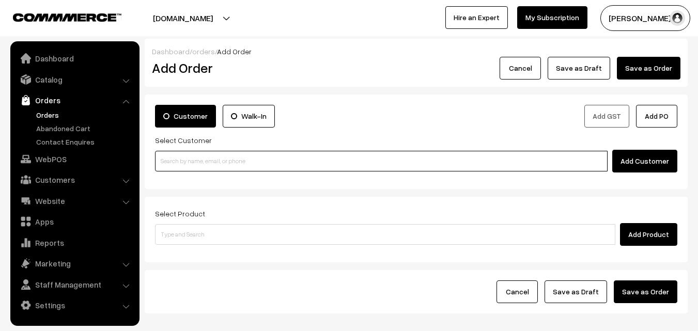
click at [212, 153] on input at bounding box center [381, 161] width 452 height 21
click at [257, 151] on input at bounding box center [381, 161] width 452 height 21
drag, startPoint x: 251, startPoint y: 157, endPoint x: 233, endPoint y: 155, distance: 18.1
click at [251, 159] on input at bounding box center [381, 161] width 452 height 21
click at [320, 168] on input at bounding box center [381, 161] width 452 height 21
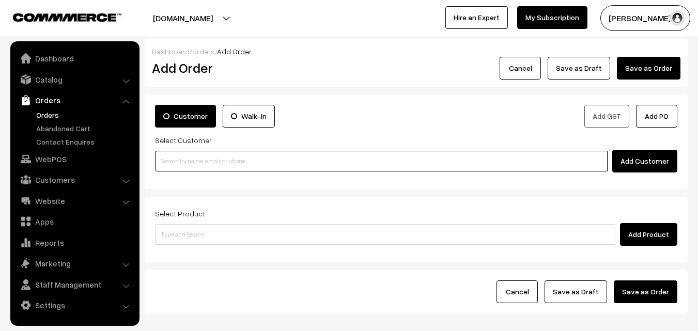
paste input "90031 19808"
click at [181, 162] on input "90031 19808" at bounding box center [381, 161] width 452 height 21
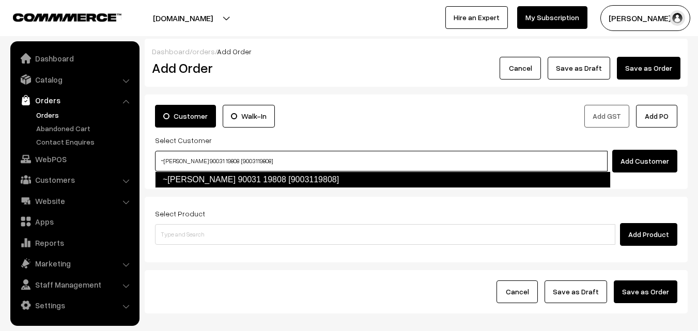
type input "~[PERSON_NAME] 90031 19808 [9003119808]"
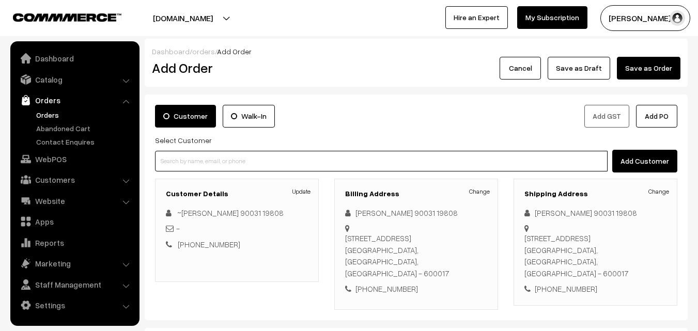
click at [294, 156] on input at bounding box center [381, 161] width 452 height 21
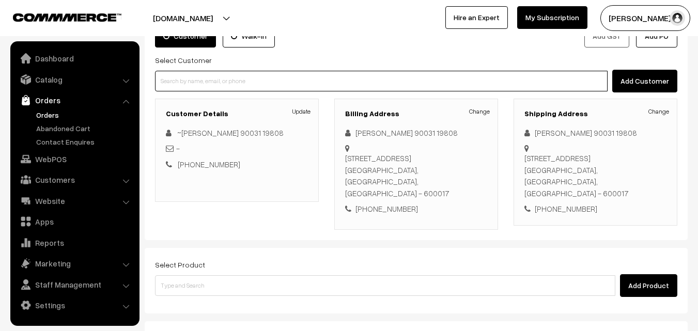
scroll to position [103, 0]
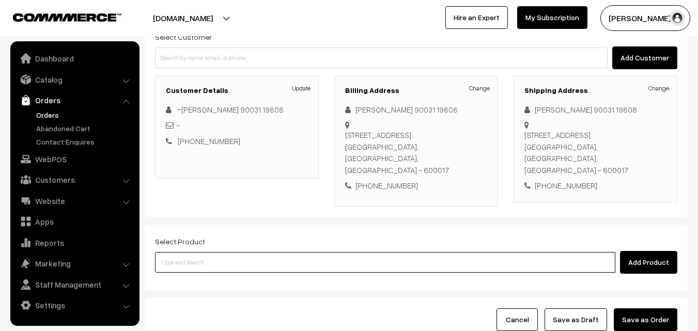
click at [272, 252] on input at bounding box center [385, 262] width 460 height 21
drag, startPoint x: 257, startPoint y: 243, endPoint x: 245, endPoint y: 239, distance: 12.8
click at [252, 252] on input at bounding box center [385, 262] width 460 height 21
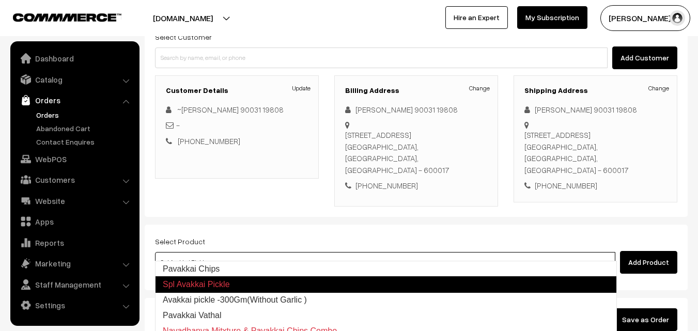
type input "Avakkai pickle -300Gm(Without Garlic )"
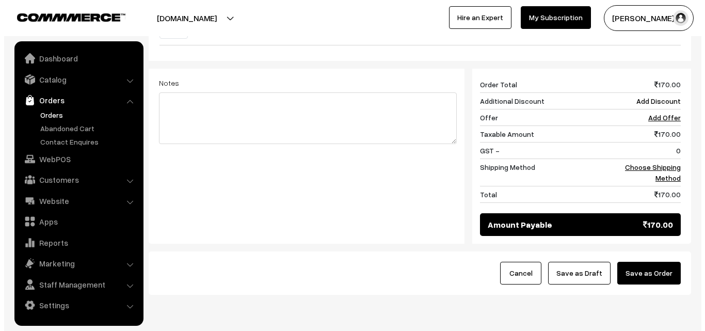
scroll to position [413, 0]
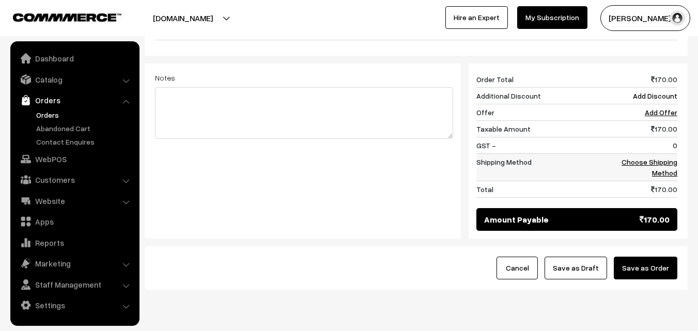
click at [658, 157] on link "Choose Shipping Method" at bounding box center [649, 167] width 56 height 20
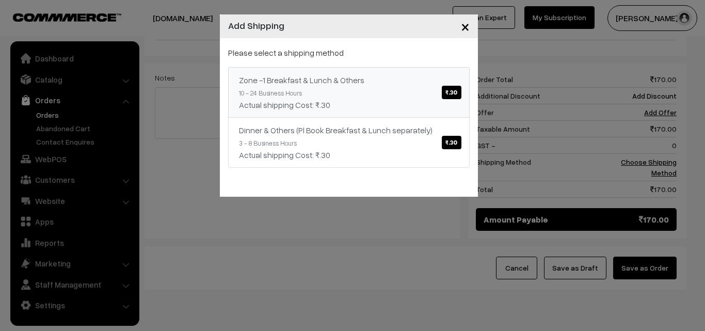
click at [391, 84] on div "Zone -1 Breakfast & Lunch & Others ₹.30" at bounding box center [349, 80] width 220 height 12
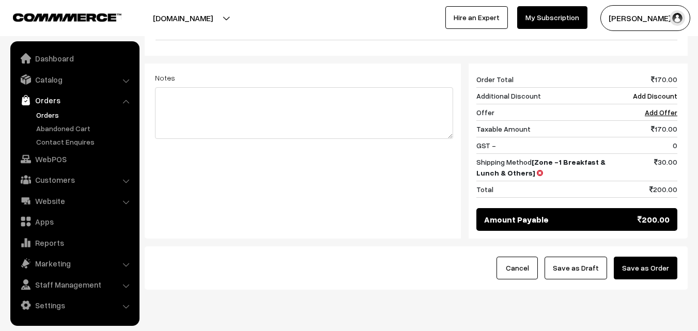
click at [661, 257] on button "Save as Order" at bounding box center [645, 268] width 64 height 23
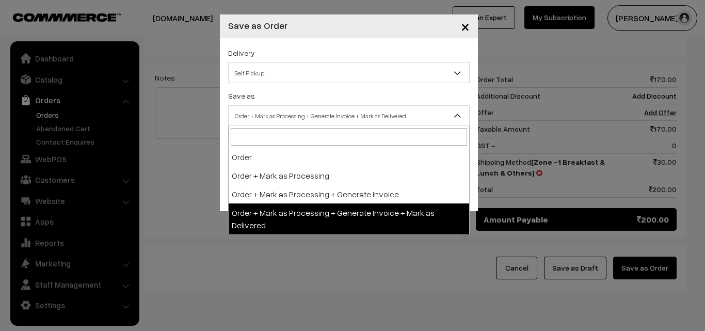
click at [339, 115] on span "Order + Mark as Processing + Generate Invoice + Mark as Delivered" at bounding box center [349, 116] width 241 height 18
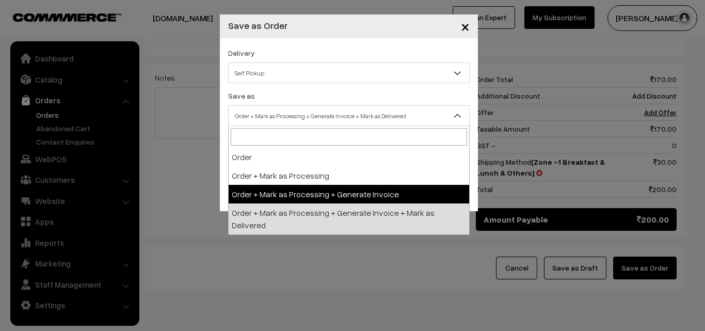
select select "3"
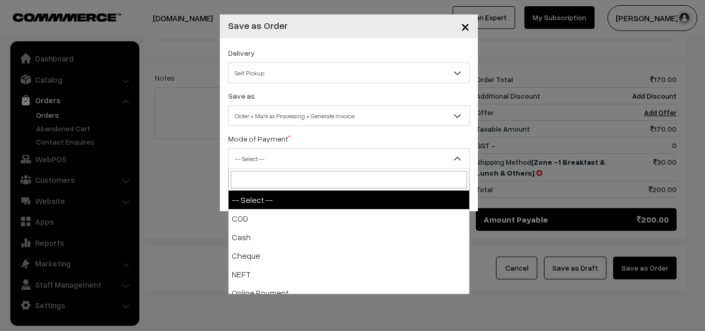
click at [296, 156] on span "-- Select --" at bounding box center [349, 159] width 241 height 18
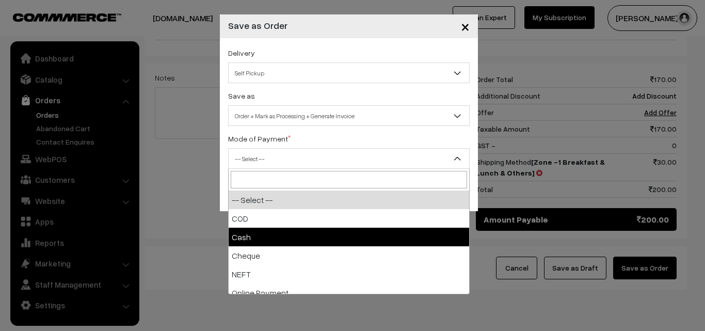
select select "2"
checkbox input "true"
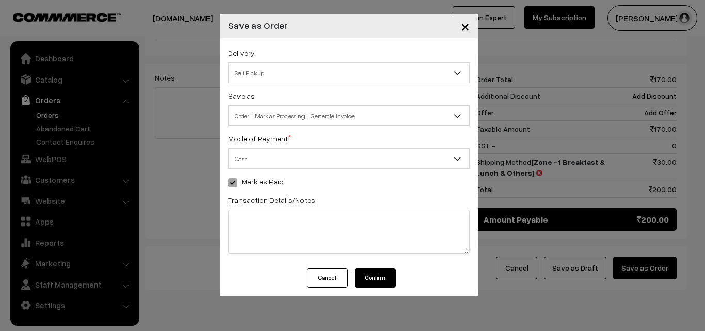
click at [362, 281] on button "Confirm" at bounding box center [375, 278] width 41 height 20
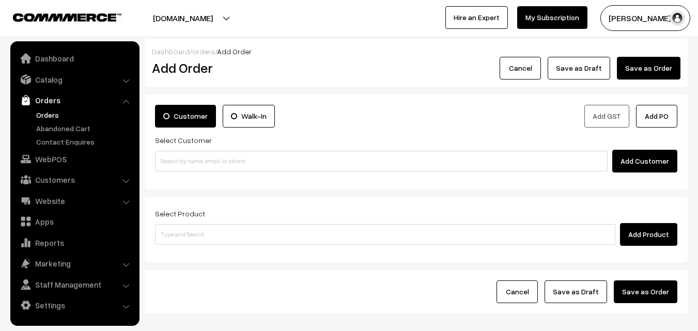
click at [44, 118] on link "Orders" at bounding box center [85, 114] width 102 height 11
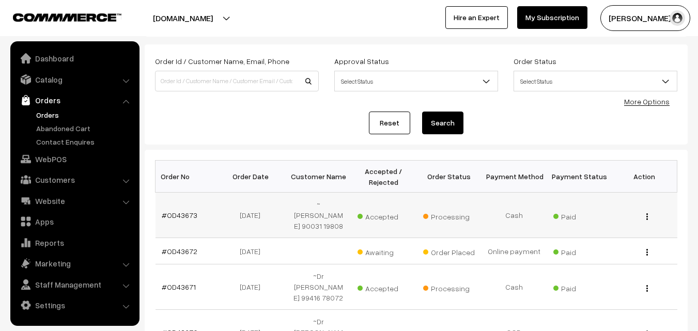
scroll to position [103, 0]
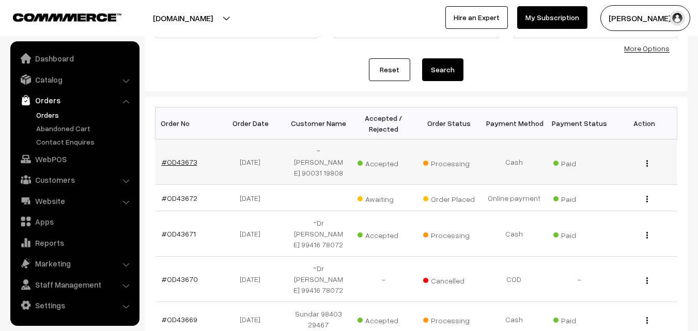
click at [185, 160] on link "#OD43673" at bounding box center [180, 161] width 36 height 9
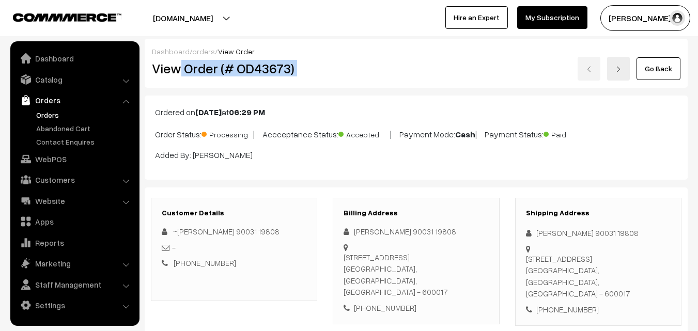
drag, startPoint x: 244, startPoint y: 70, endPoint x: 338, endPoint y: 60, distance: 94.9
click at [347, 61] on div "View Order (# OD43673) Go Back" at bounding box center [416, 69] width 544 height 24
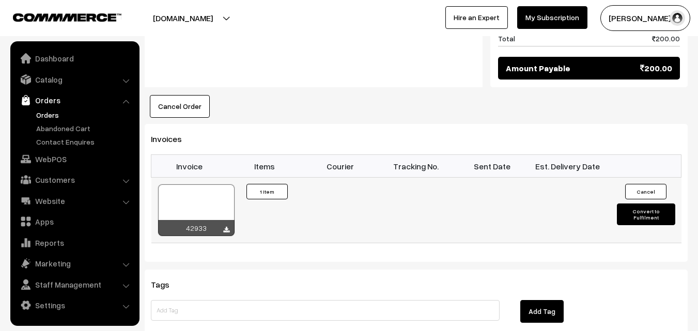
scroll to position [620, 0]
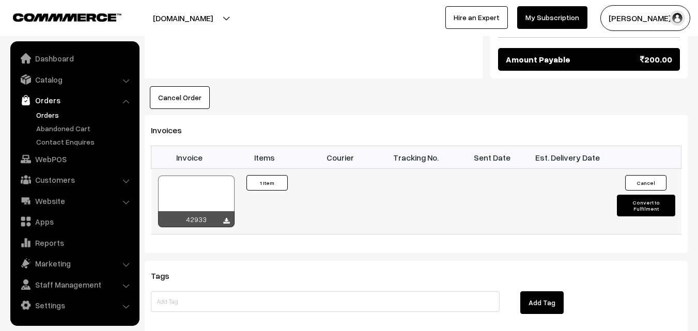
click at [195, 186] on div at bounding box center [196, 202] width 76 height 52
click at [58, 158] on link "WebPOS" at bounding box center [74, 159] width 123 height 19
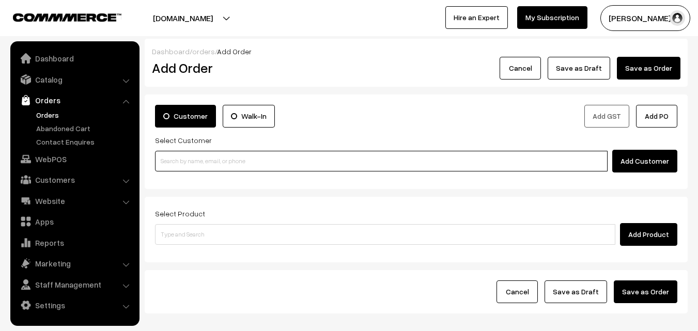
click at [192, 163] on input at bounding box center [381, 161] width 452 height 21
paste input "98401 40417"
click at [180, 159] on input "98401 40417" at bounding box center [381, 161] width 452 height 21
type input "[PERSON_NAME] 98401 40417 [9840140417]"
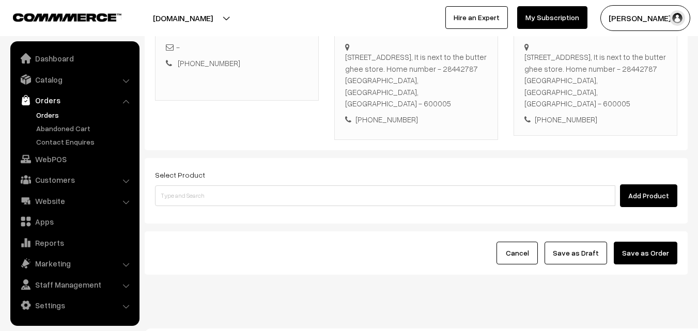
scroll to position [188, 0]
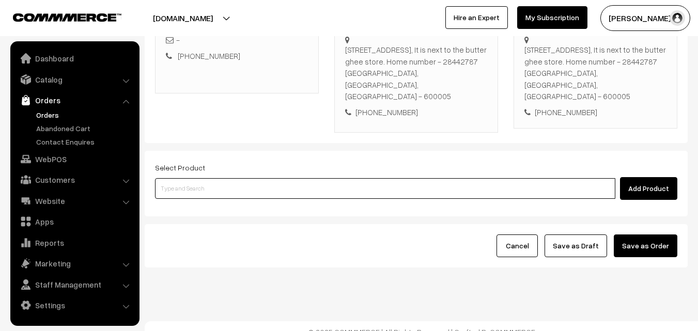
click at [305, 178] on input at bounding box center [385, 188] width 460 height 21
click at [276, 178] on input at bounding box center [385, 188] width 460 height 21
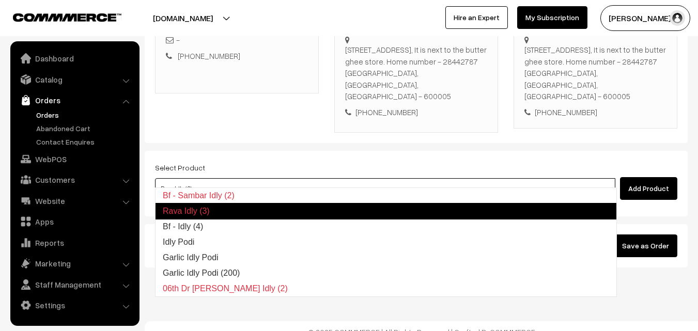
type input "Bf - Idly (4)"
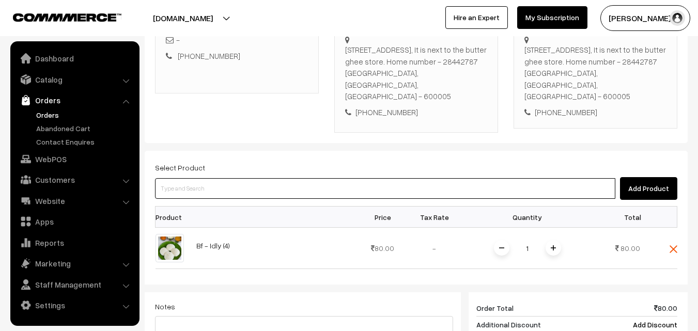
scroll to position [252, 0]
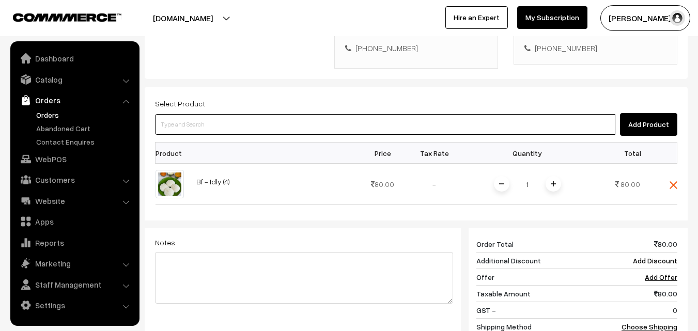
drag, startPoint x: 275, startPoint y: 178, endPoint x: 245, endPoint y: 270, distance: 96.8
click at [256, 114] on input at bounding box center [385, 124] width 460 height 21
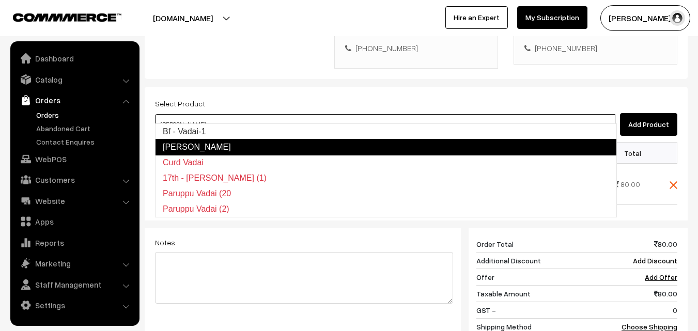
type input "Bf - Vadai-1"
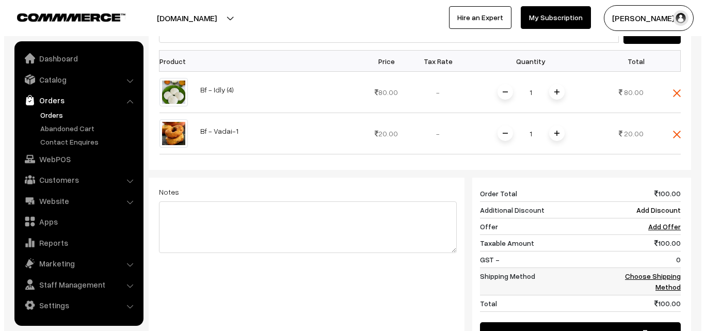
scroll to position [356, 0]
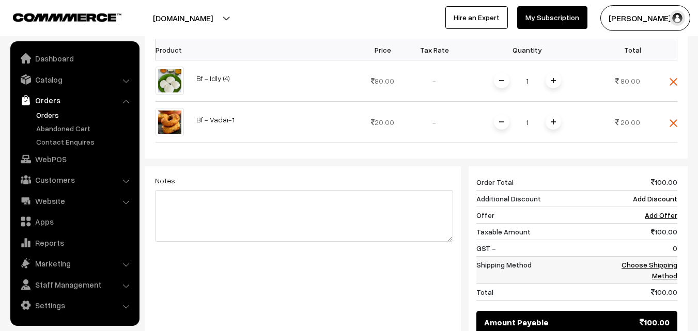
click at [667, 260] on link "Choose Shipping Method" at bounding box center [649, 270] width 56 height 20
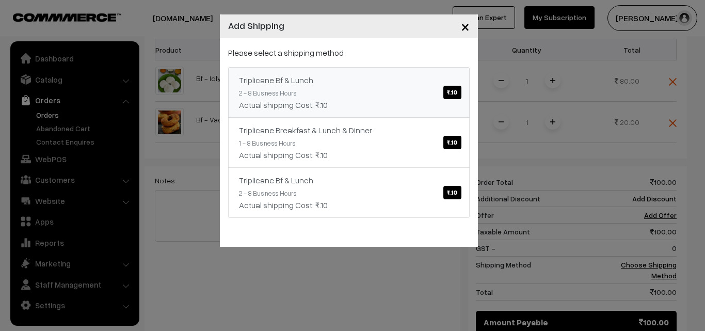
click at [365, 87] on link "Triplicane Bf & Lunch ₹.10 2 - 8 Business Hours Actual shipping Cost: ₹.10" at bounding box center [349, 92] width 242 height 51
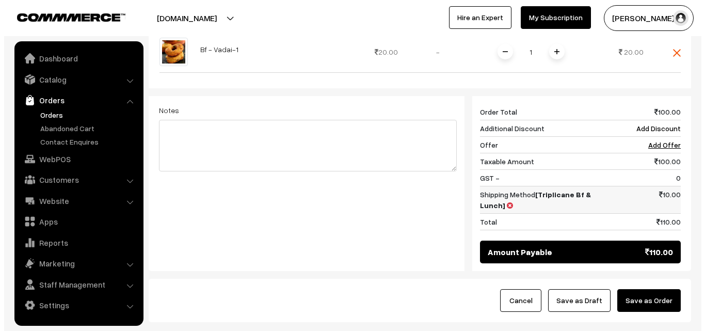
scroll to position [459, 0]
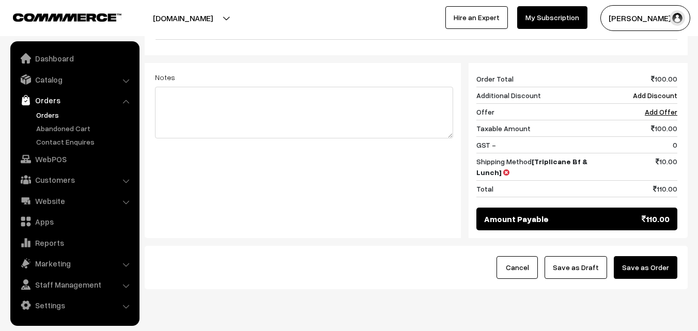
click at [651, 256] on button "Save as Order" at bounding box center [645, 267] width 64 height 23
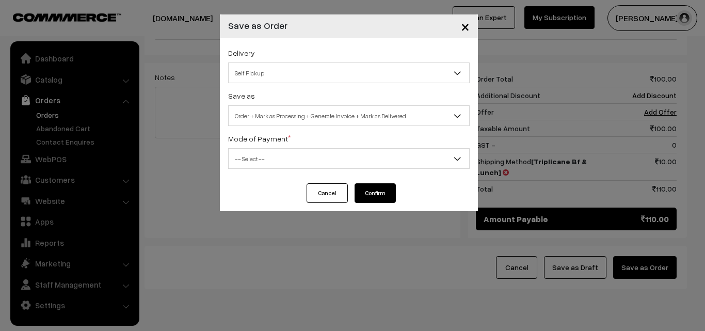
click at [326, 116] on span "Order + Mark as Processing + Generate Invoice + Mark as Delivered" at bounding box center [349, 116] width 241 height 18
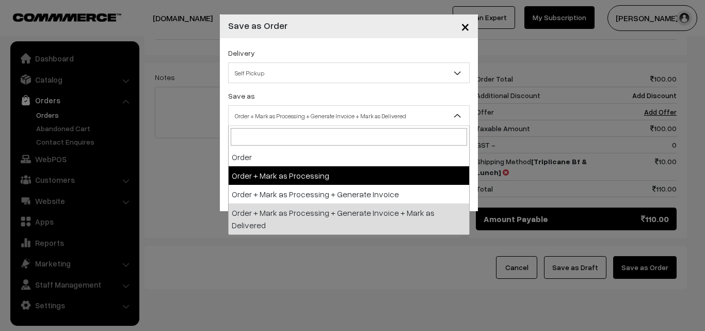
select select "3"
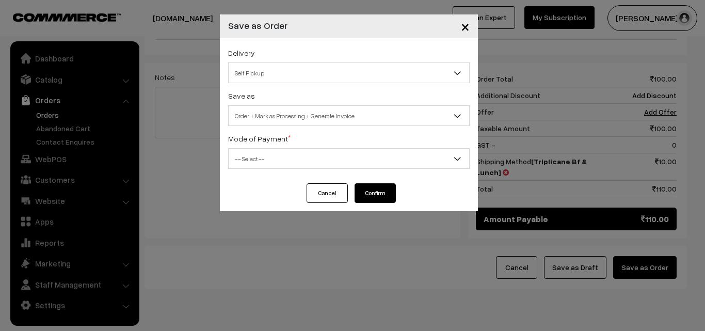
click at [296, 151] on span "-- Select --" at bounding box center [349, 159] width 241 height 18
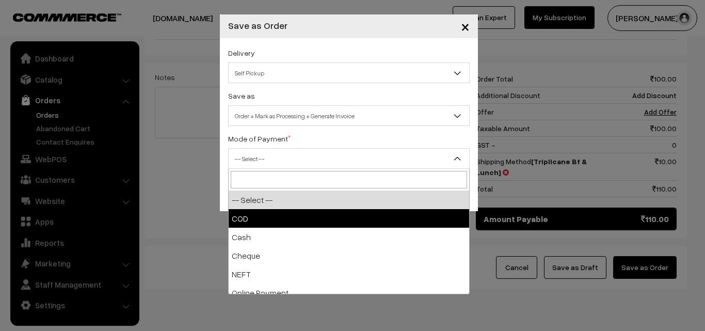
select select "1"
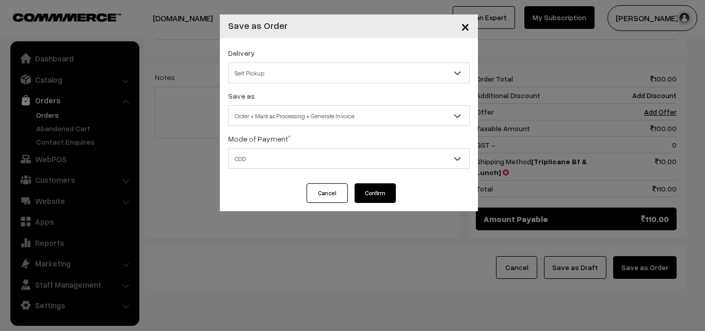
click at [377, 199] on button "Confirm" at bounding box center [375, 193] width 41 height 20
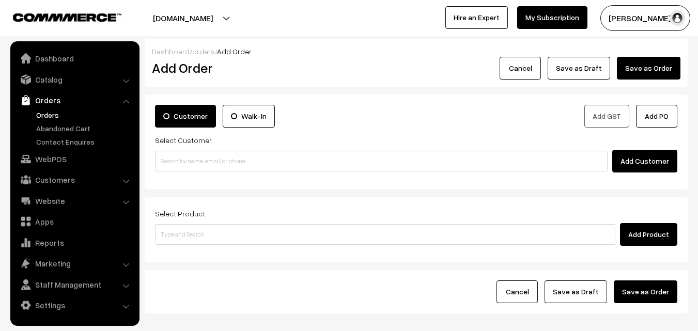
click at [44, 112] on link "Orders" at bounding box center [85, 114] width 102 height 11
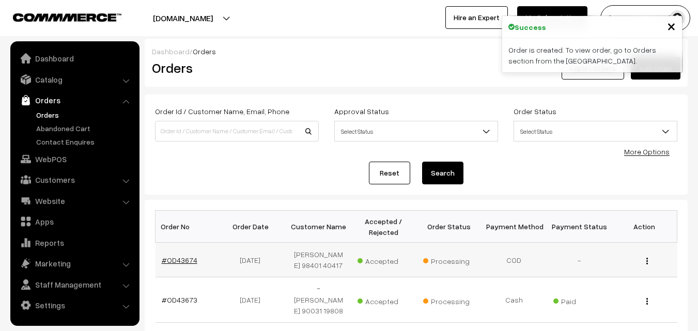
click at [180, 259] on link "#OD43674" at bounding box center [180, 260] width 36 height 9
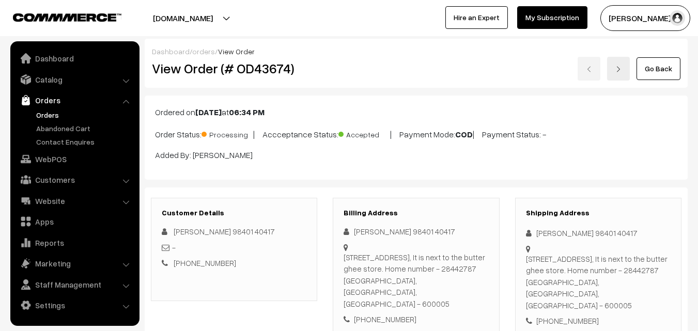
click at [185, 73] on h2 "View Order (# OD43674)" at bounding box center [235, 68] width 166 height 16
copy h2 "Order (# OD43674)"
drag, startPoint x: 184, startPoint y: 69, endPoint x: 298, endPoint y: 66, distance: 113.6
click at [306, 58] on div "View Order (# OD43674)" at bounding box center [234, 69] width 181 height 24
copy h2 "Order (# OD43674)"
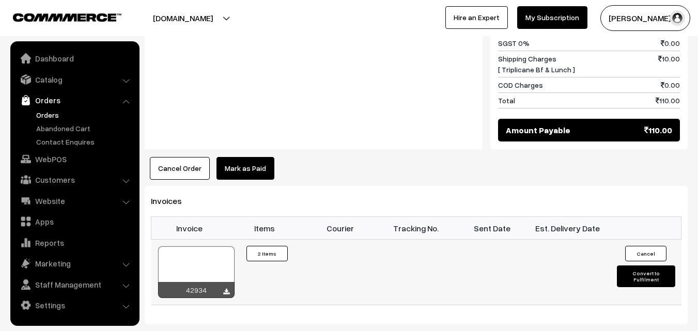
scroll to position [671, 0]
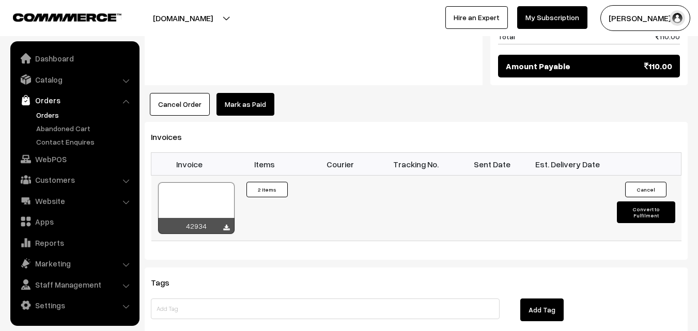
click at [207, 184] on div at bounding box center [196, 208] width 76 height 52
click at [67, 155] on link "WebPOS" at bounding box center [74, 159] width 123 height 19
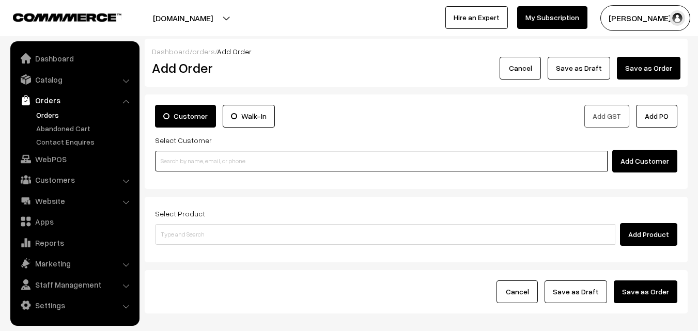
click at [207, 161] on input at bounding box center [381, 161] width 452 height 21
paste input "98401 40417"
click at [190, 160] on input "98401 40417" at bounding box center [381, 161] width 452 height 21
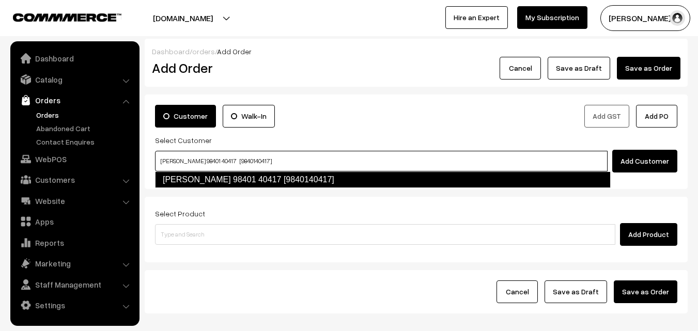
type input "Sugantha 98401 40417 [9840140417]"
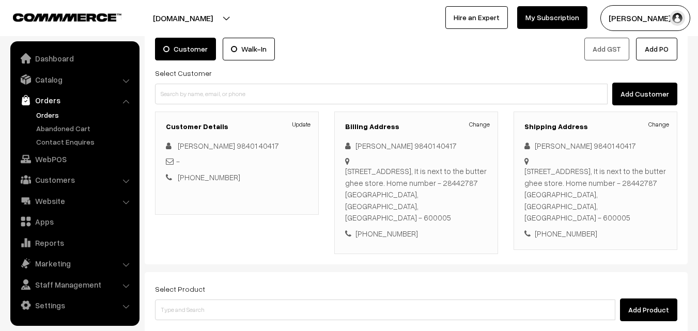
scroll to position [155, 0]
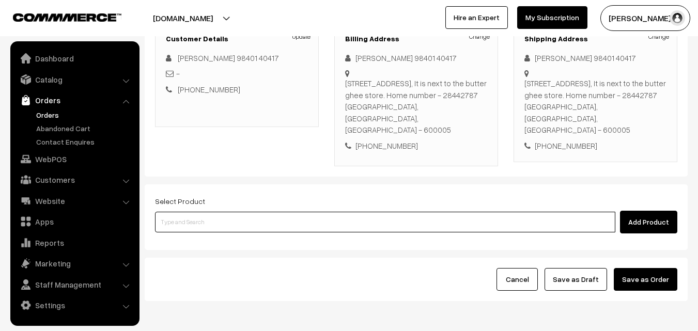
click at [363, 218] on input at bounding box center [385, 222] width 460 height 21
click at [282, 212] on input at bounding box center [385, 222] width 460 height 21
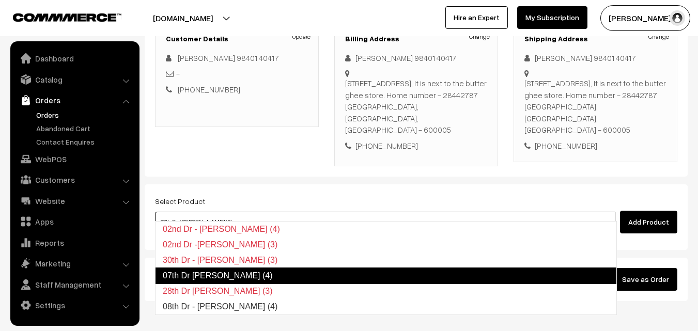
type input "08th Dr - Idiyappam (4)"
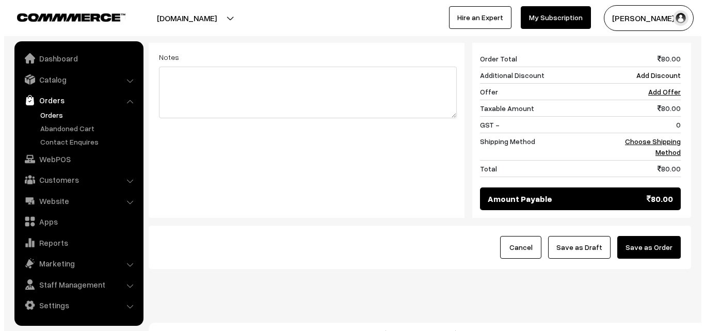
scroll to position [439, 0]
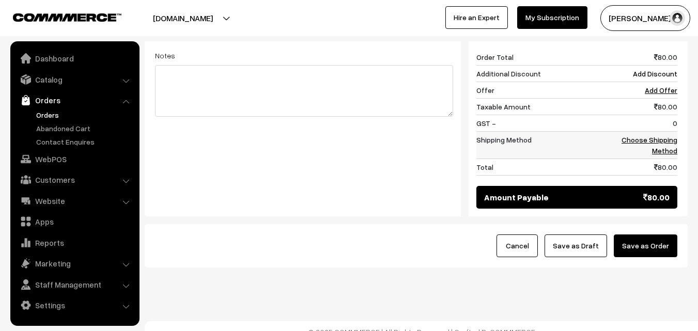
click at [667, 140] on link "Choose Shipping Method" at bounding box center [649, 145] width 56 height 20
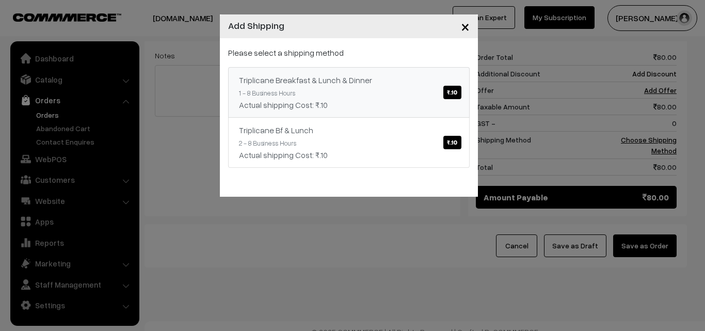
click at [397, 78] on div "Triplicane Breakfast & Lunch & Dinner ₹.10" at bounding box center [349, 80] width 220 height 12
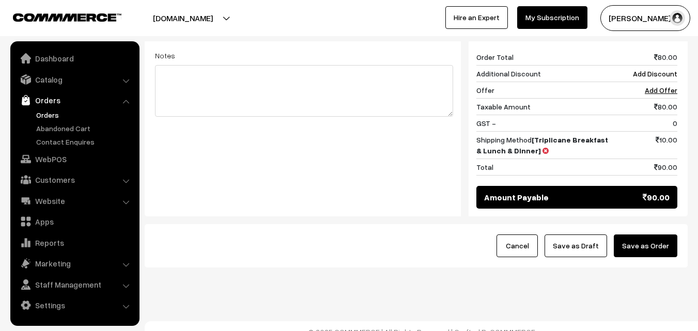
click at [660, 238] on button "Save as Order" at bounding box center [645, 245] width 64 height 23
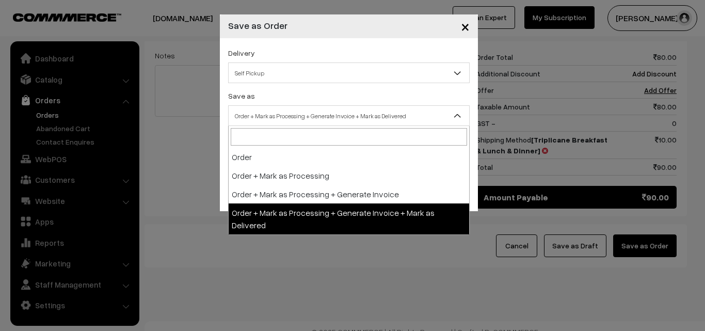
drag, startPoint x: 300, startPoint y: 114, endPoint x: 275, endPoint y: 198, distance: 88.2
click at [300, 112] on span "Order + Mark as Processing + Generate Invoice + Mark as Delivered" at bounding box center [349, 116] width 241 height 18
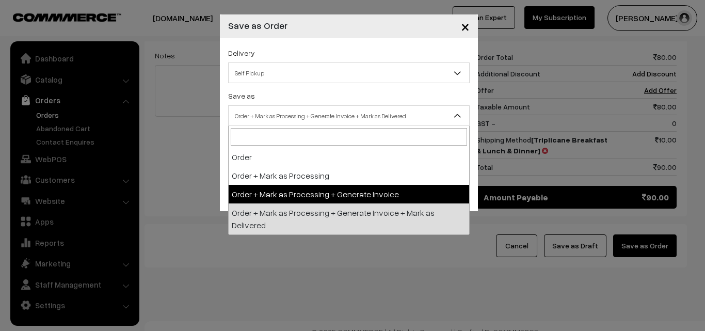
select select "3"
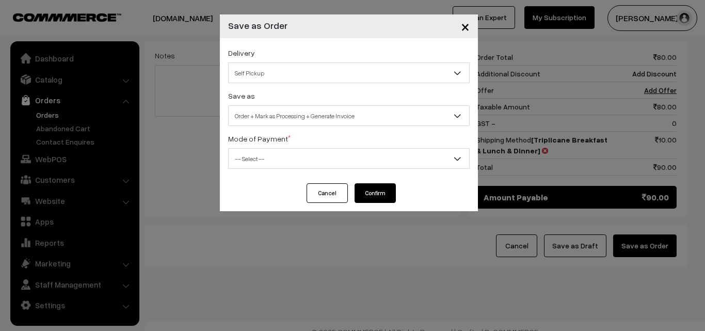
click at [275, 157] on span "-- Select --" at bounding box center [349, 159] width 241 height 18
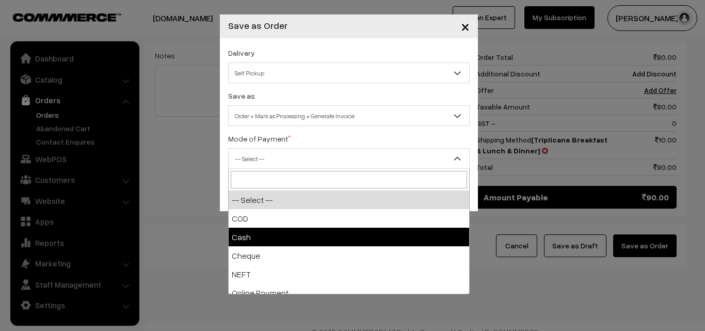
select select "2"
checkbox input "true"
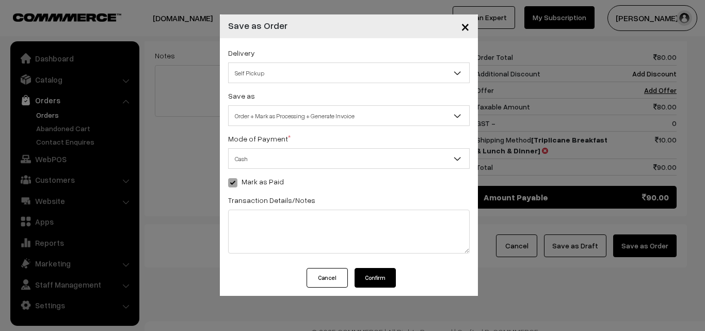
click at [375, 275] on button "Confirm" at bounding box center [375, 278] width 41 height 20
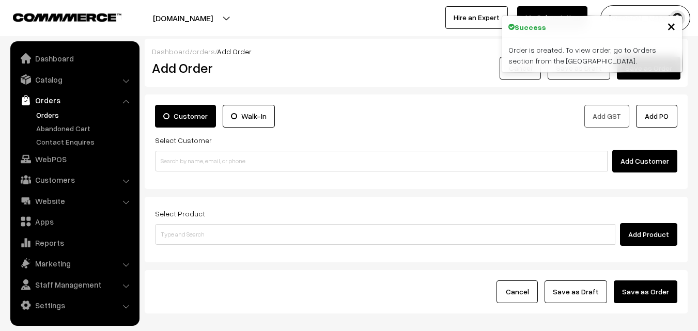
click at [51, 114] on link "Orders" at bounding box center [85, 114] width 102 height 11
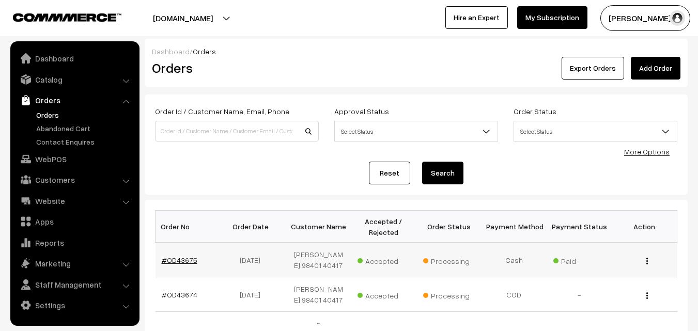
drag, startPoint x: 185, startPoint y: 260, endPoint x: 215, endPoint y: 280, distance: 36.1
click at [185, 260] on link "#OD43675" at bounding box center [180, 260] width 36 height 9
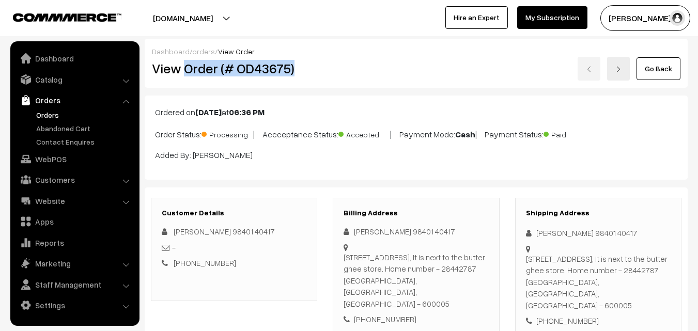
drag, startPoint x: 185, startPoint y: 70, endPoint x: 335, endPoint y: 112, distance: 155.5
click at [309, 68] on h2 "View Order (# OD43675)" at bounding box center [235, 68] width 166 height 16
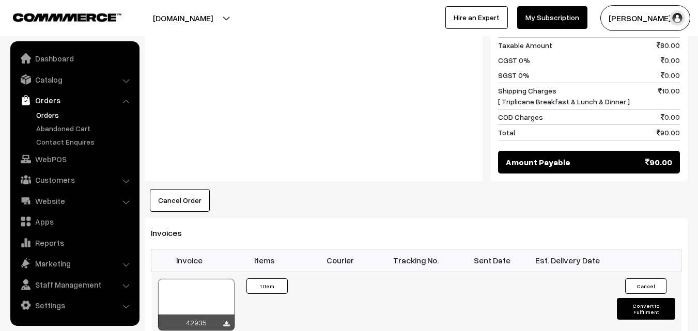
scroll to position [516, 0]
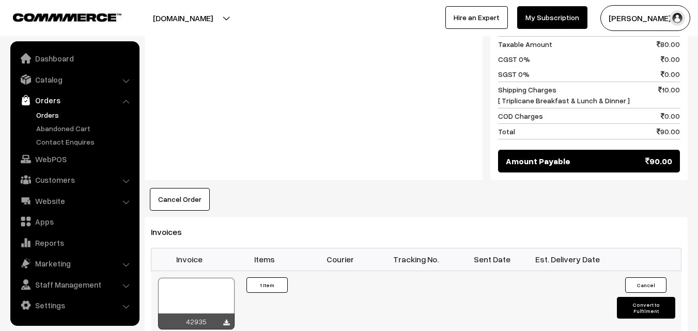
click at [200, 283] on div at bounding box center [196, 304] width 76 height 52
click at [56, 156] on link "WebPOS" at bounding box center [74, 159] width 123 height 19
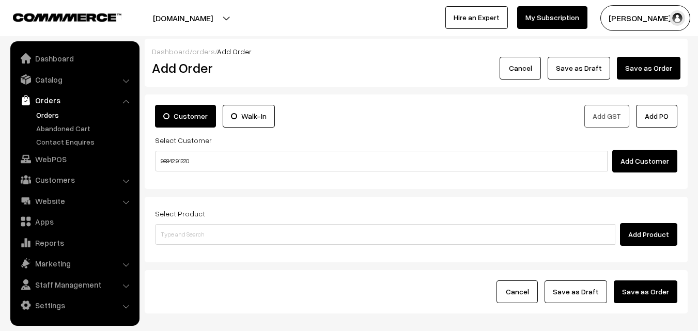
drag, startPoint x: 196, startPoint y: 164, endPoint x: 191, endPoint y: 166, distance: 6.0
click at [191, 166] on input "98842 91220" at bounding box center [381, 161] width 452 height 21
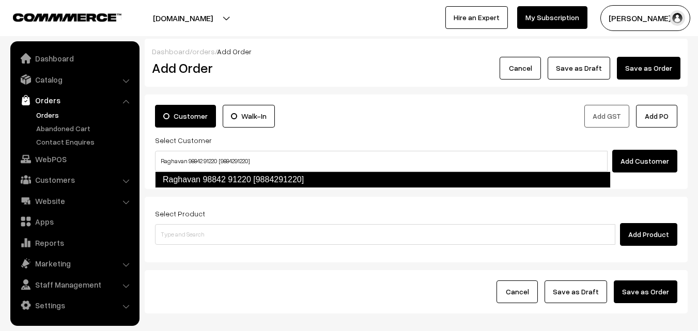
type input "Raghavan 98842 91220 [9884291220]"
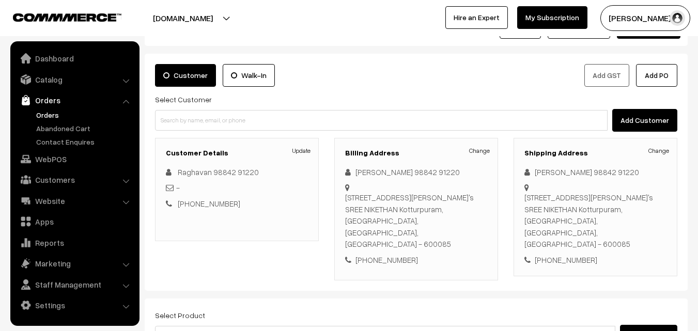
scroll to position [52, 0]
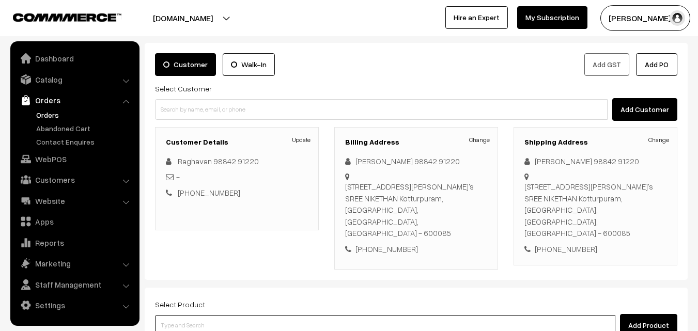
click at [231, 315] on input at bounding box center [385, 325] width 460 height 21
paste input "08th Without Rice..."
type input "08th Without Rice..."
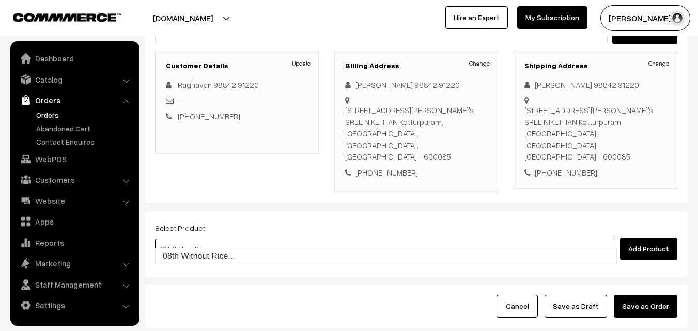
scroll to position [155, 0]
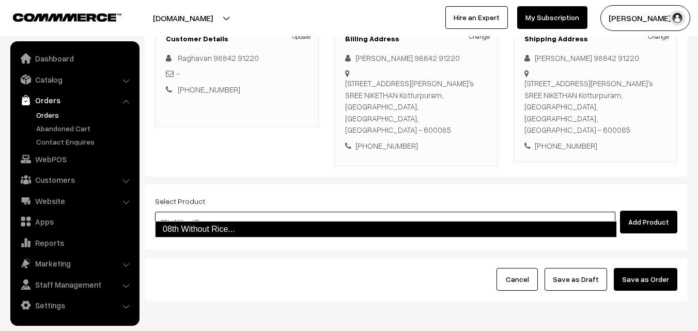
click at [204, 230] on link "08th Without Rice..." at bounding box center [386, 229] width 462 height 17
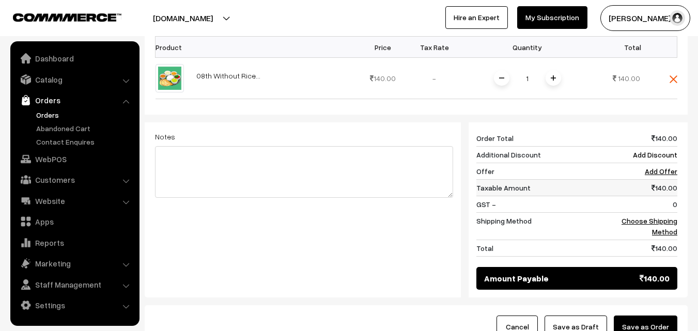
scroll to position [361, 0]
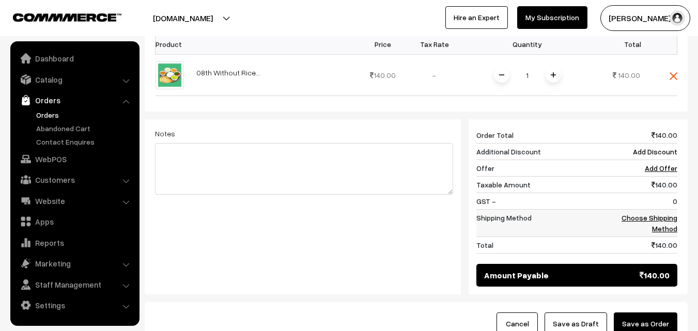
click at [674, 215] on link "Choose Shipping Method" at bounding box center [649, 223] width 56 height 20
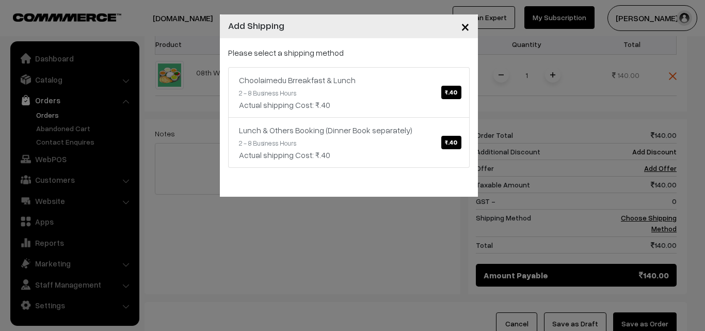
click at [360, 46] on p "Please select a shipping method" at bounding box center [349, 52] width 242 height 12
click at [363, 85] on div "Choolaimedu Brreakfast & Lunch ₹.40" at bounding box center [349, 80] width 220 height 12
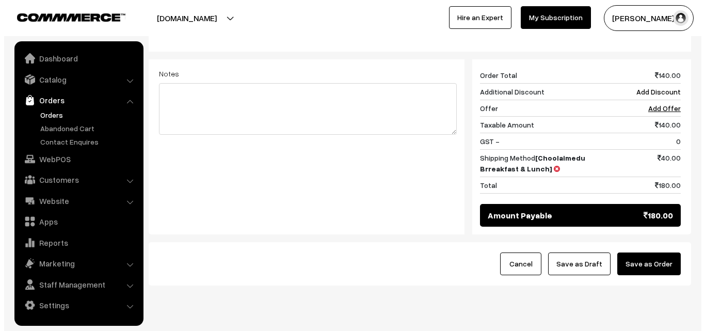
scroll to position [439, 0]
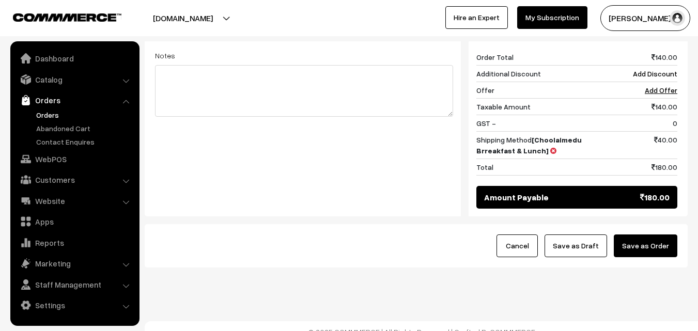
click at [648, 239] on button "Save as Order" at bounding box center [645, 245] width 64 height 23
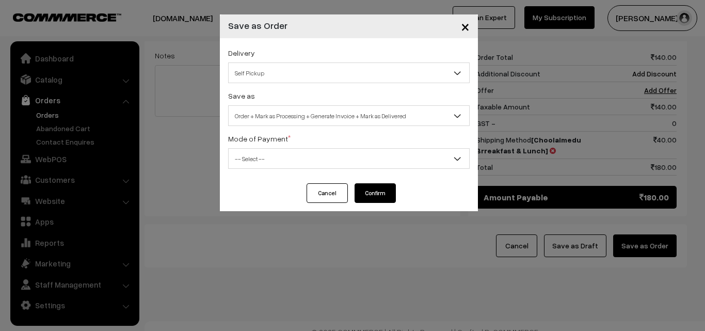
click at [314, 111] on span "Order + Mark as Processing + Generate Invoice + Mark as Delivered" at bounding box center [349, 116] width 241 height 18
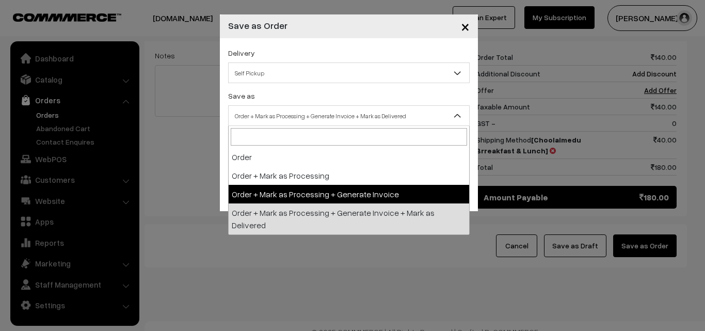
select select "3"
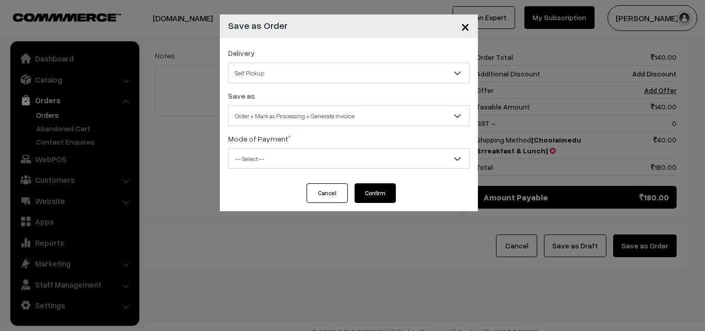
click at [266, 164] on span "-- Select --" at bounding box center [349, 159] width 241 height 18
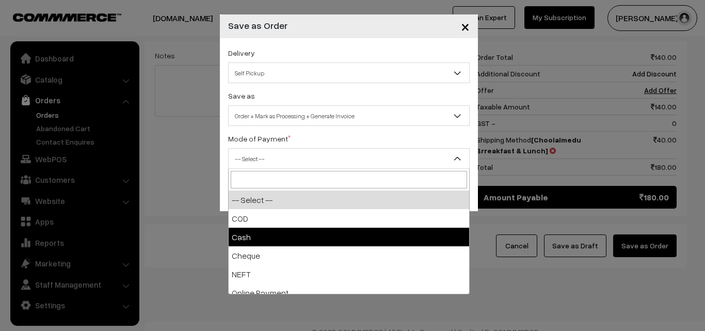
select select "2"
checkbox input "true"
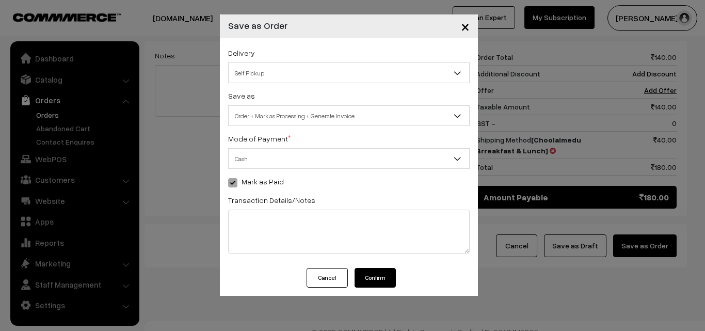
click at [377, 279] on button "Confirm" at bounding box center [375, 278] width 41 height 20
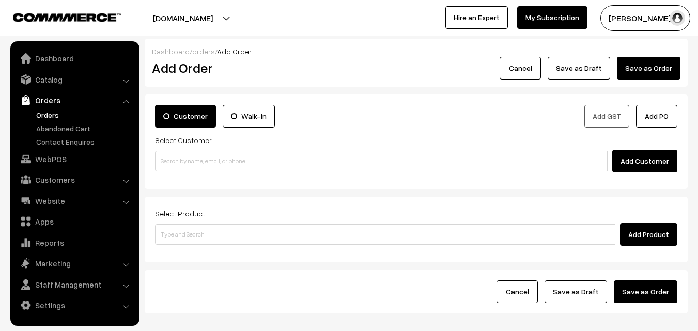
click at [48, 113] on link "Orders" at bounding box center [85, 114] width 102 height 11
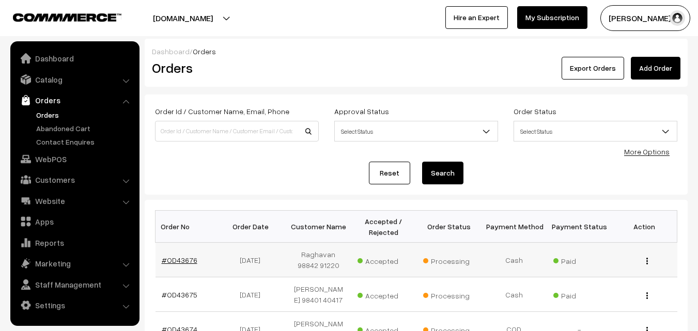
click at [174, 262] on link "#OD43676" at bounding box center [180, 260] width 36 height 9
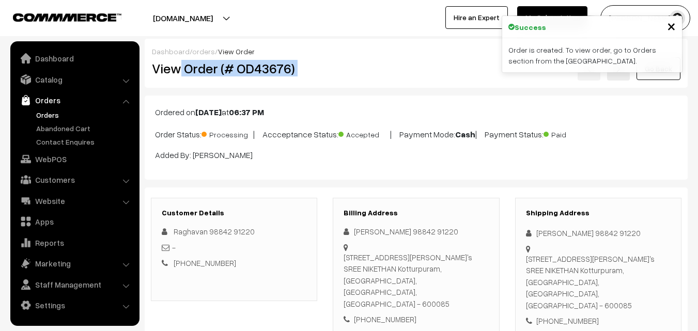
drag, startPoint x: 216, startPoint y: 71, endPoint x: 365, endPoint y: 72, distance: 148.7
click at [365, 72] on div "View Order (# OD43676) Go Back" at bounding box center [416, 69] width 544 height 24
copy div "Order (# OD43676)"
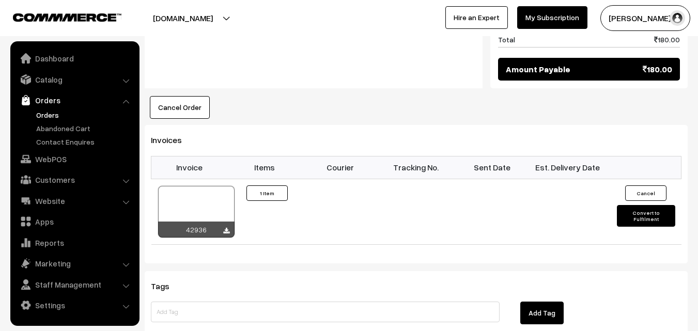
scroll to position [620, 0]
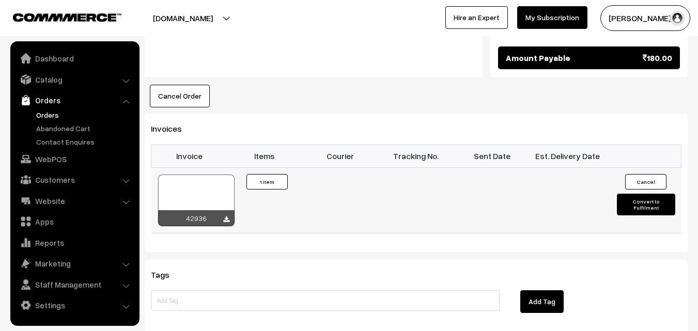
click at [196, 179] on div at bounding box center [196, 201] width 76 height 52
click at [48, 161] on link "WebPOS" at bounding box center [74, 159] width 123 height 19
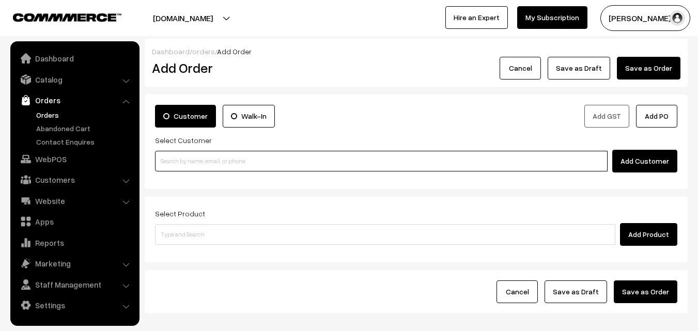
click at [211, 159] on input at bounding box center [381, 161] width 452 height 21
paste input "94443 56220"
click at [183, 161] on input "94443 56220" at bounding box center [381, 161] width 452 height 21
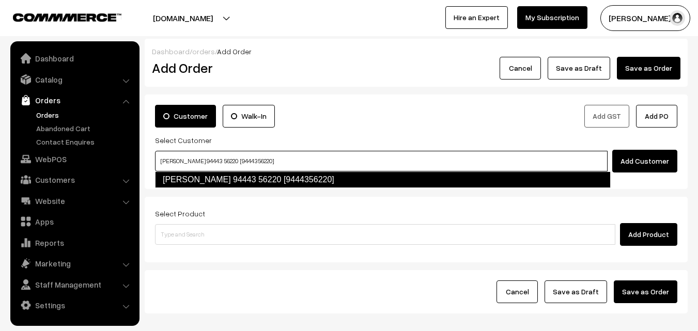
type input "Ramanujam 94443 56220 [9444356220]"
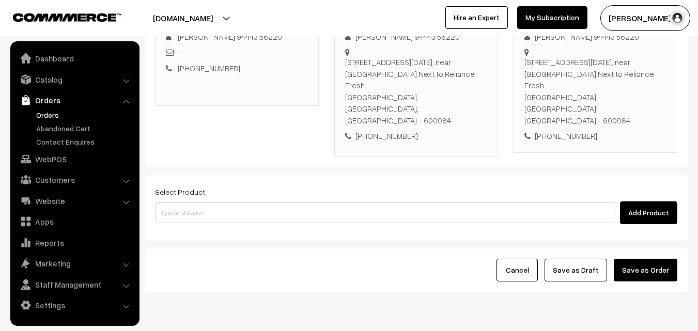
scroll to position [177, 0]
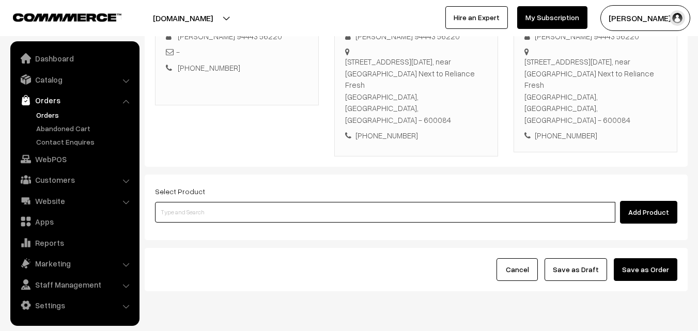
click at [278, 202] on input at bounding box center [385, 212] width 460 height 21
click at [193, 202] on input at bounding box center [385, 212] width 460 height 21
paste input "08th Without Rice..."
type input "08th Without Rice..."
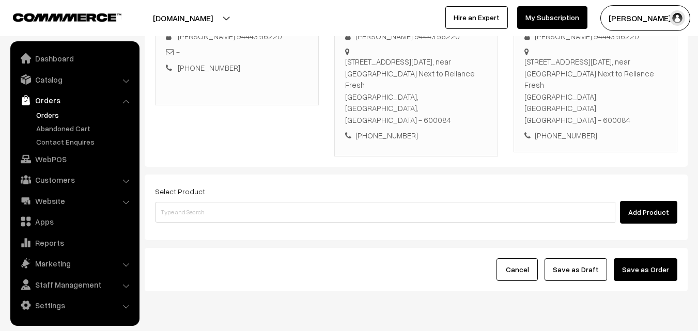
click at [206, 204] on div "Select Product Add Product" at bounding box center [416, 208] width 543 height 66
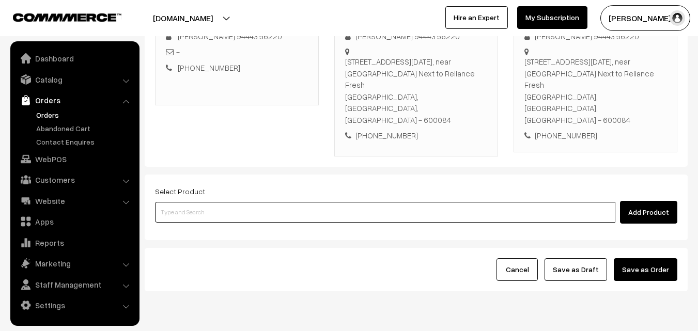
click at [192, 202] on input at bounding box center [385, 212] width 460 height 21
paste input "08th Without Rice..."
type input "08th Without Rice..."
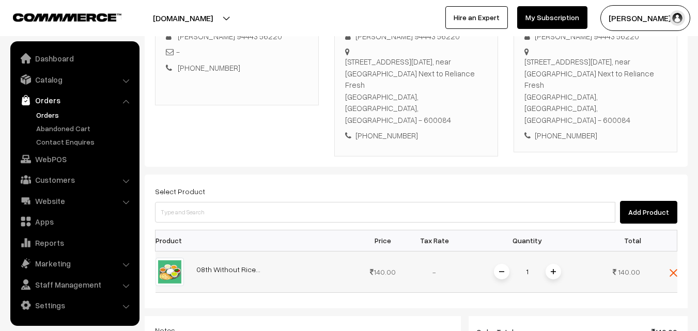
click at [556, 264] on span at bounding box center [552, 271] width 15 height 15
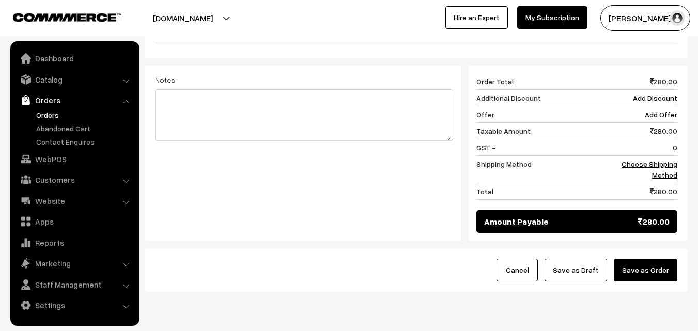
scroll to position [428, 0]
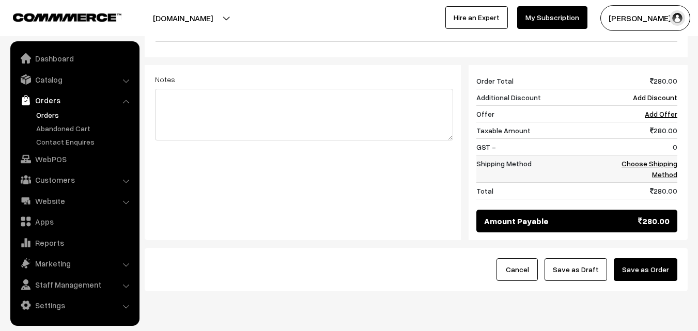
click at [669, 159] on link "Choose Shipping Method" at bounding box center [649, 169] width 56 height 20
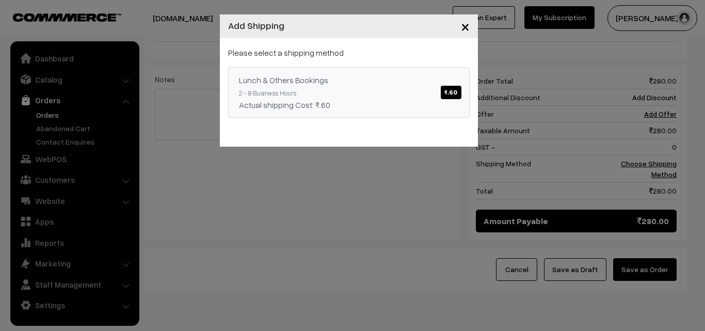
click at [353, 85] on link "Lunch & Others Bookings ₹.60 2 - 8 Business Hours Actual shipping Cost: ₹.60" at bounding box center [349, 92] width 242 height 51
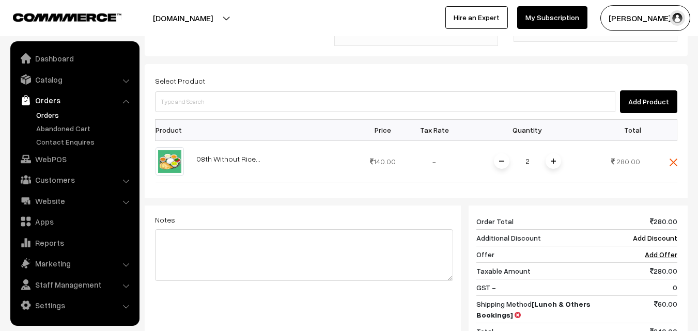
scroll to position [273, 0]
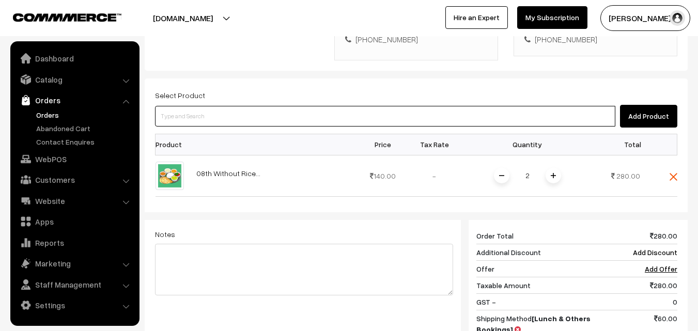
click at [241, 106] on input at bounding box center [385, 116] width 460 height 21
paste input "08th Kariveppilai Sadam"
type input "08th Kariveppilai Sadam"
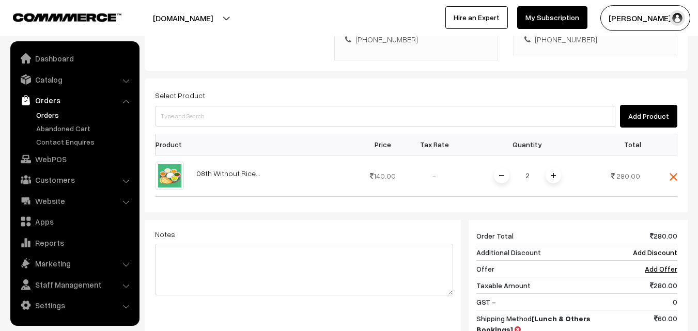
click at [221, 134] on th at bounding box center [273, 144] width 167 height 21
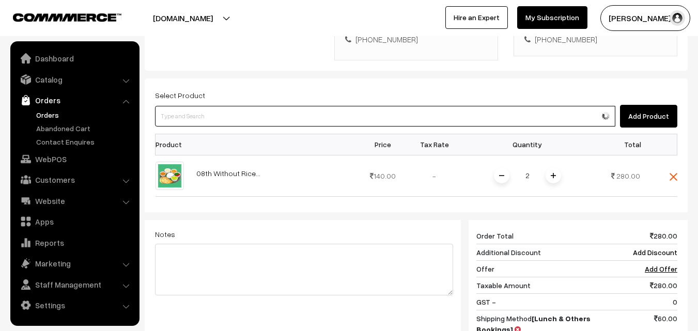
click at [248, 106] on input at bounding box center [385, 116] width 460 height 21
paste input "08th Kariveppilai Sadam"
type input "08th Kariveppilai Sadam"
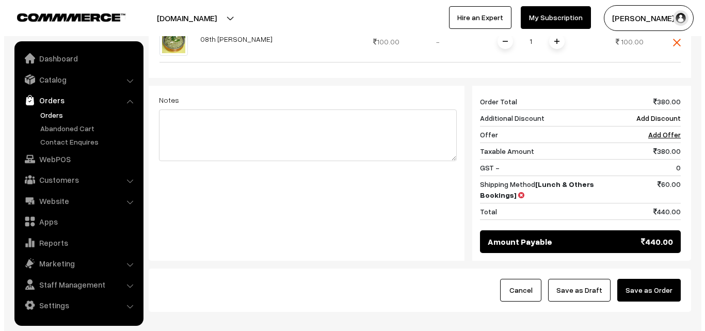
scroll to position [458, 0]
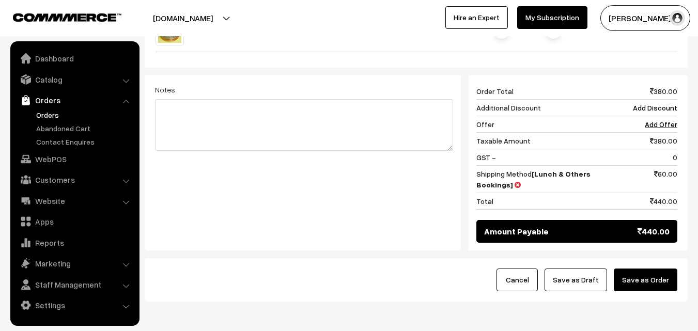
click at [661, 268] on button "Save as Order" at bounding box center [645, 279] width 64 height 23
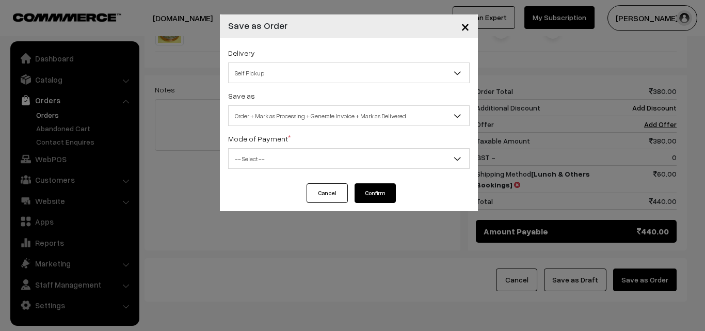
click at [326, 117] on span "Order + Mark as Processing + Generate Invoice + Mark as Delivered" at bounding box center [349, 116] width 241 height 18
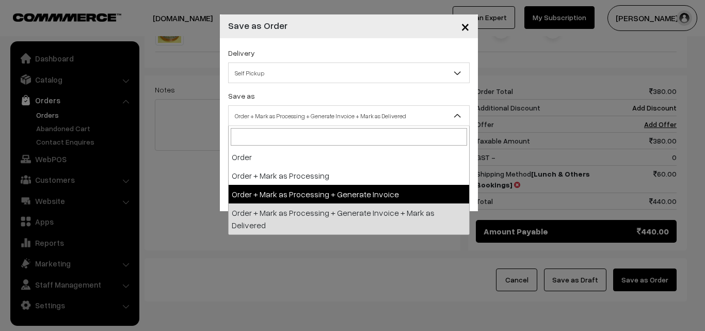
select select "3"
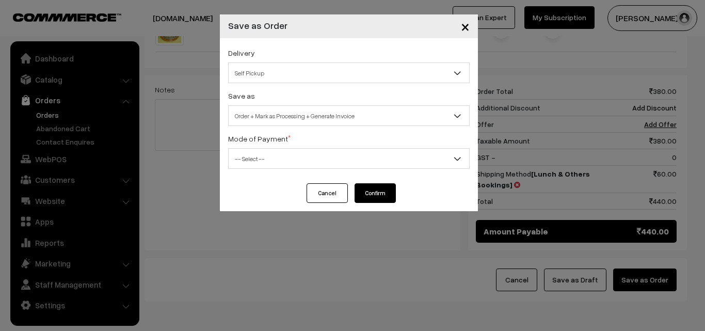
click at [300, 172] on div "Delivery Self Pickup Lunch & Others Bookings (₹60) (2 - 8 Business Hours) Self …" at bounding box center [349, 110] width 258 height 145
click at [299, 159] on span "-- Select --" at bounding box center [349, 159] width 241 height 18
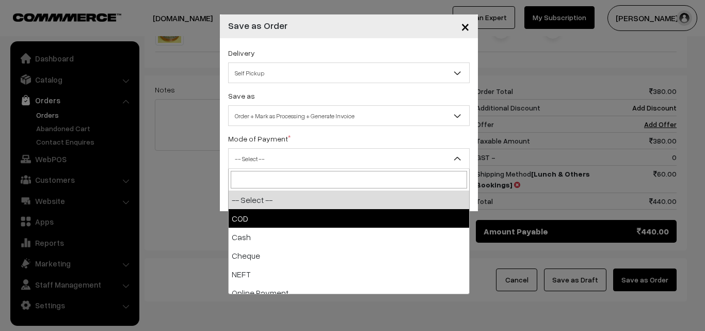
select select "1"
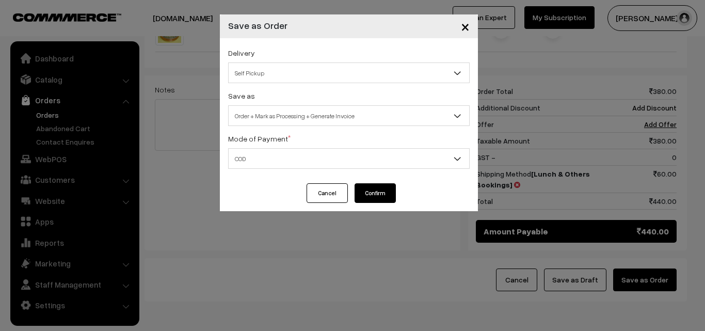
click at [381, 192] on button "Confirm" at bounding box center [375, 193] width 41 height 20
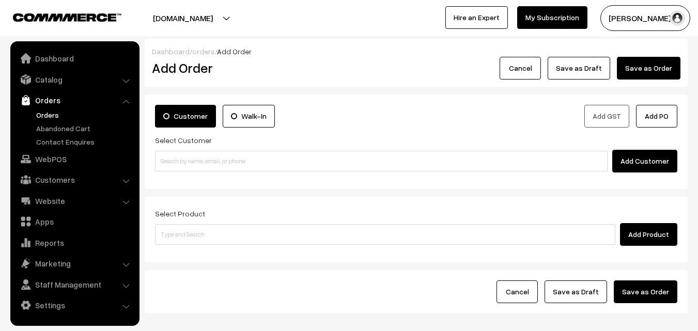
click at [46, 113] on link "Orders" at bounding box center [85, 114] width 102 height 11
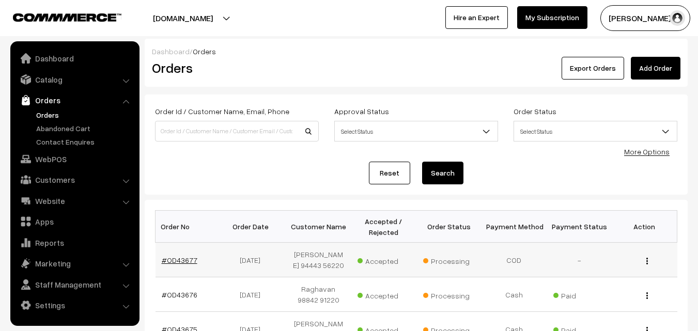
click at [176, 256] on link "#OD43677" at bounding box center [180, 260] width 36 height 9
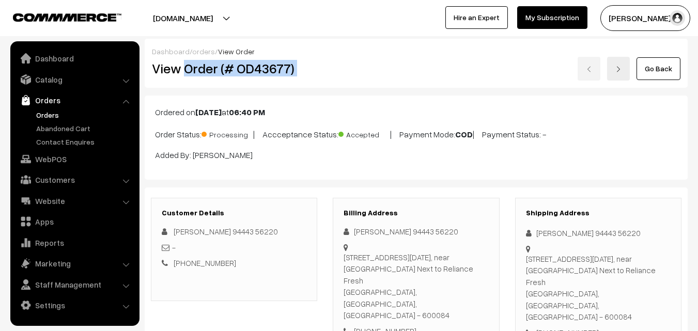
click at [338, 70] on div "View Order (# OD43677) Go Back" at bounding box center [416, 69] width 544 height 24
copy div "Order (# OD43677)"
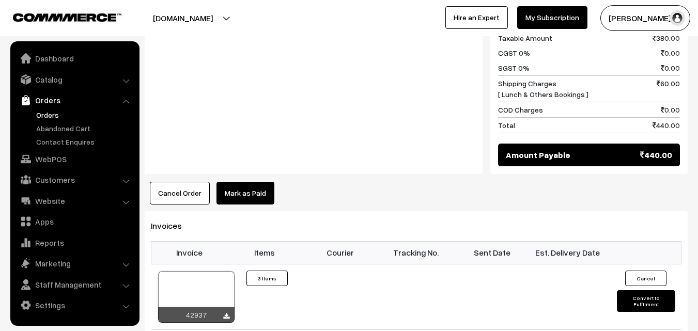
scroll to position [620, 0]
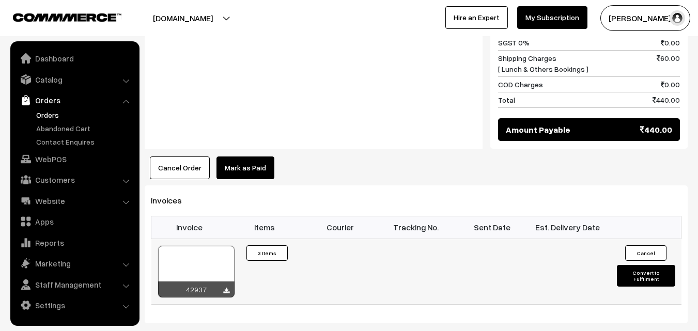
click at [203, 246] on div at bounding box center [196, 272] width 76 height 52
click at [69, 164] on link "WebPOS" at bounding box center [74, 159] width 123 height 19
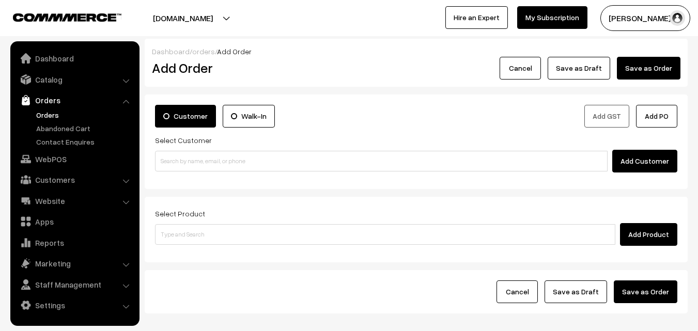
click at [213, 154] on input at bounding box center [381, 161] width 452 height 21
click at [184, 160] on input "98402 01973" at bounding box center [381, 161] width 452 height 21
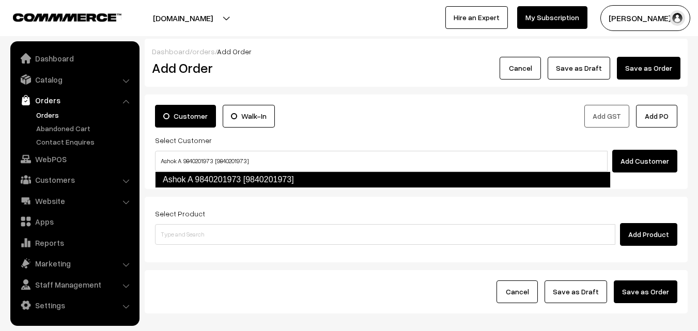
type input "Ashok A 9840201973 [9840201973]"
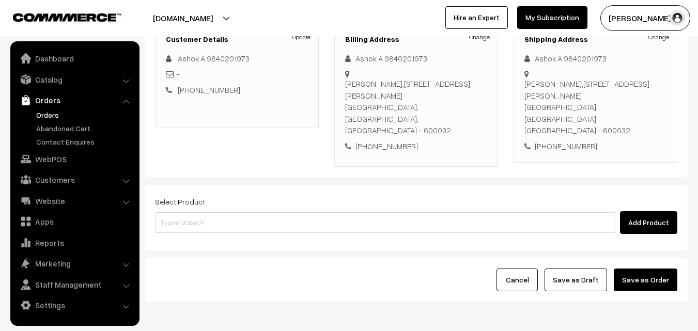
scroll to position [155, 0]
click at [229, 157] on form "Customer Walk-In Add GST Add PO Select Customer Add Customer Customer Details U…" at bounding box center [416, 120] width 543 height 361
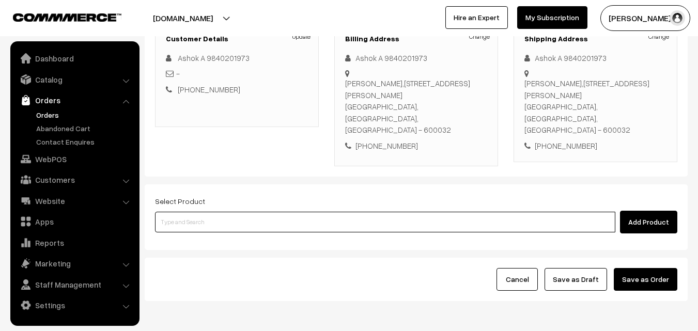
click at [225, 212] on input at bounding box center [385, 222] width 460 height 21
paste input "08th Without Rice..."
type input "08th Without Rice..."
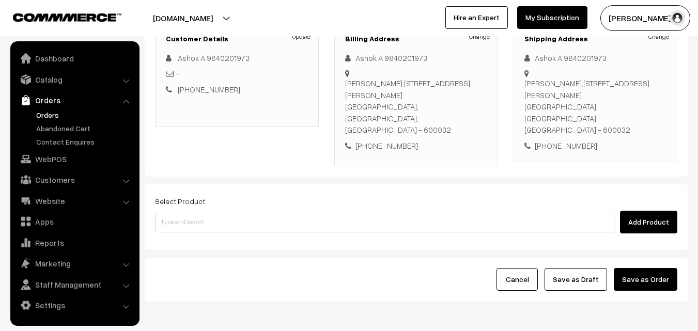
click at [211, 224] on div "Select Product Add Product" at bounding box center [416, 217] width 543 height 66
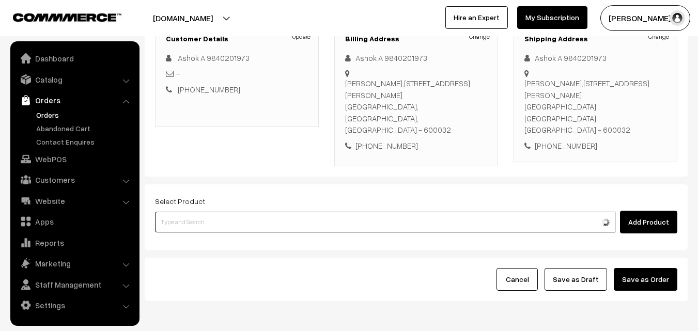
click at [216, 212] on input at bounding box center [385, 222] width 460 height 21
paste input "08th Without Rice..."
type input "08th Without Rice..."
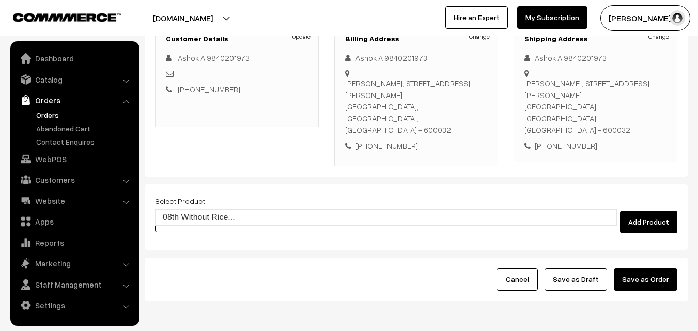
click at [206, 215] on link "08th Without Rice..." at bounding box center [385, 217] width 461 height 15
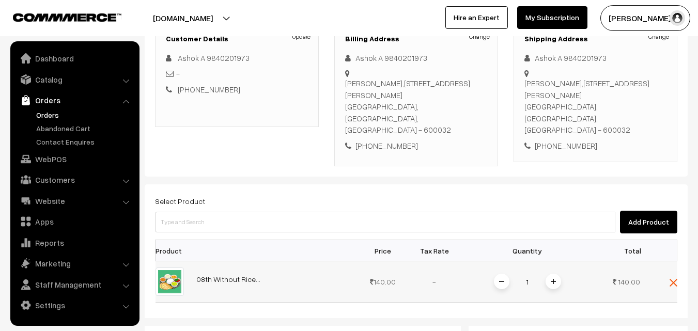
click at [555, 274] on span at bounding box center [552, 281] width 15 height 15
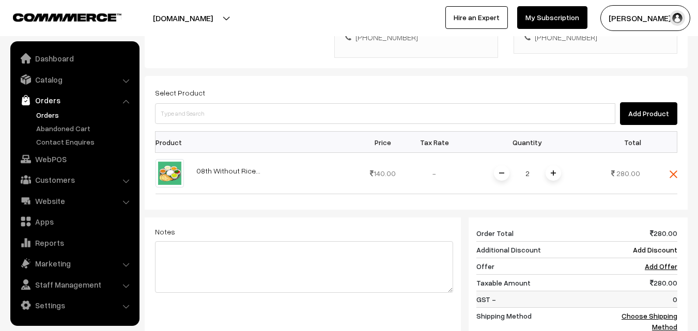
scroll to position [310, 0]
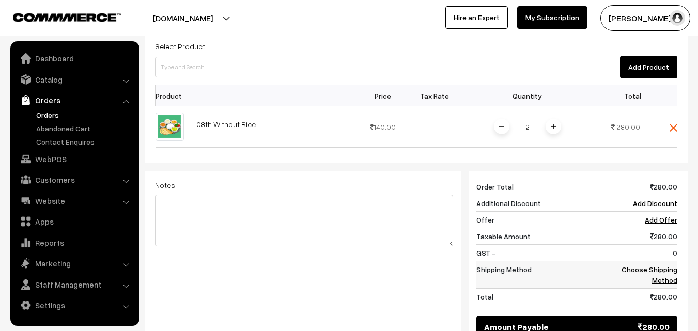
click at [668, 265] on link "Choose Shipping Method" at bounding box center [649, 275] width 56 height 20
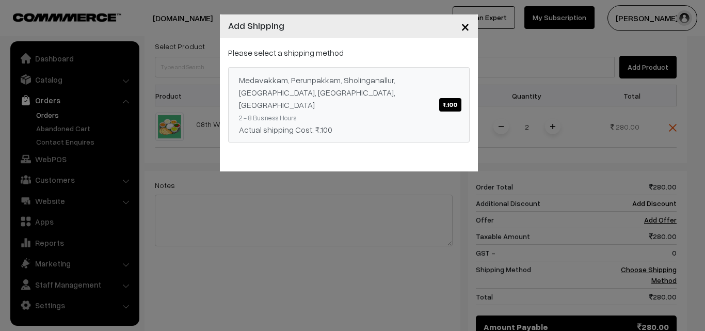
click at [291, 88] on div "Medavakkam, Perunpakkam, Sholinganallur, seliyur, [GEOGRAPHIC_DATA], [GEOGRAPHI…" at bounding box center [349, 92] width 220 height 37
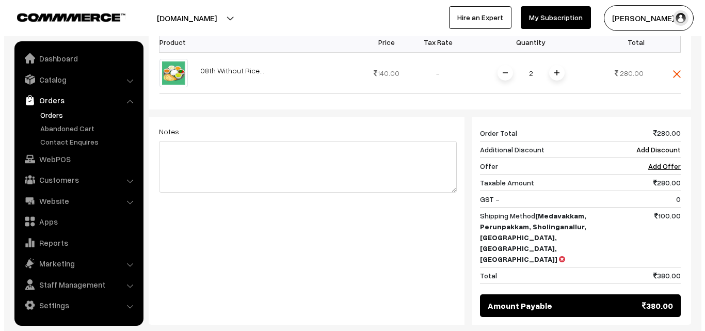
scroll to position [387, 0]
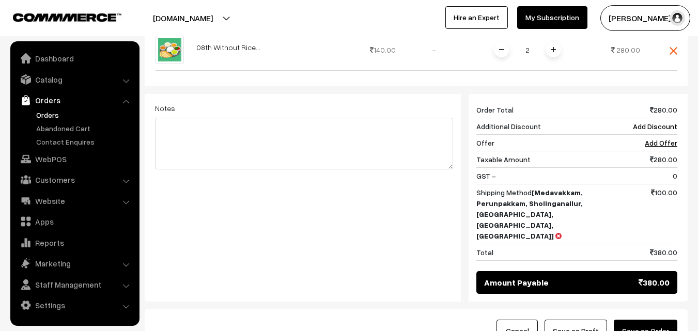
click at [648, 320] on button "Save as Order" at bounding box center [645, 331] width 64 height 23
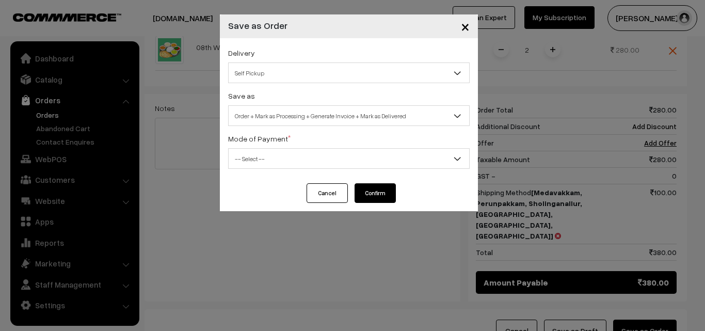
click at [323, 117] on span "Order + Mark as Processing + Generate Invoice + Mark as Delivered" at bounding box center [349, 116] width 241 height 18
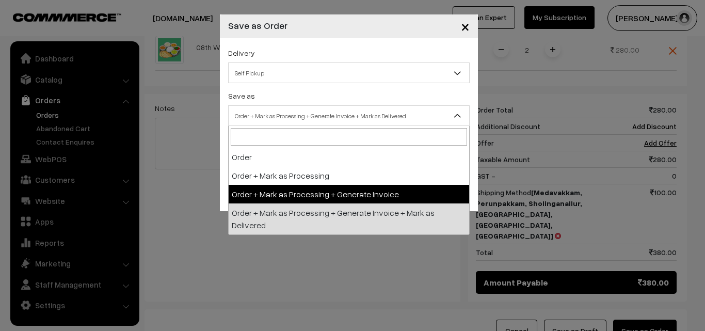
drag, startPoint x: 291, startPoint y: 198, endPoint x: 276, endPoint y: 167, distance: 34.2
select select "3"
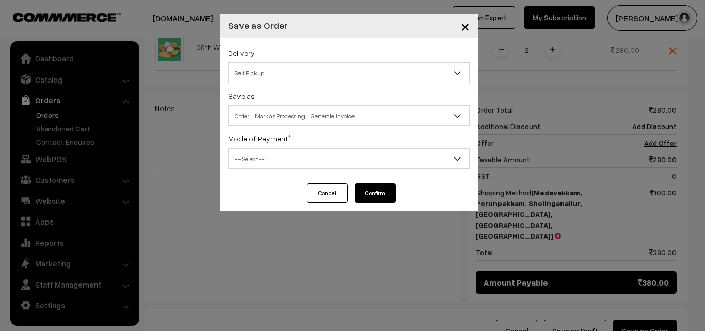
click at [275, 162] on span "-- Select --" at bounding box center [349, 159] width 241 height 18
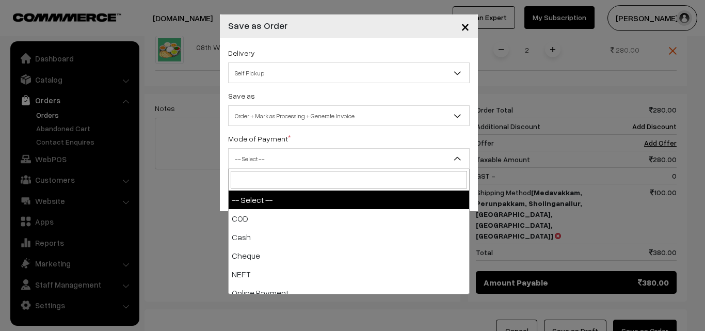
select select "1"
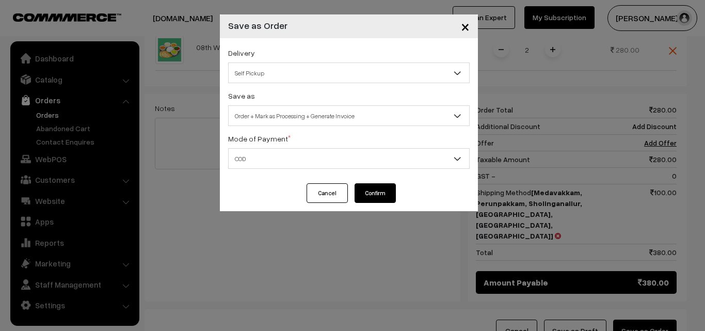
click at [365, 198] on button "Confirm" at bounding box center [375, 193] width 41 height 20
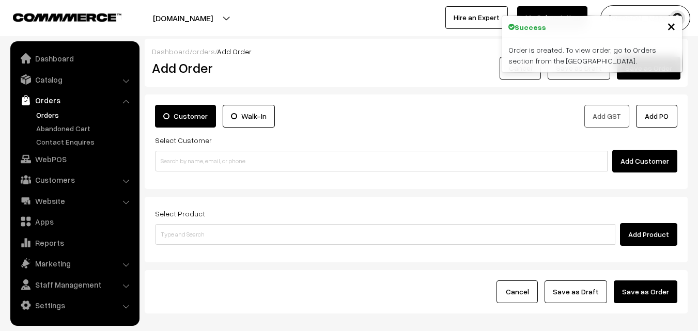
click at [48, 116] on link "Orders" at bounding box center [85, 114] width 102 height 11
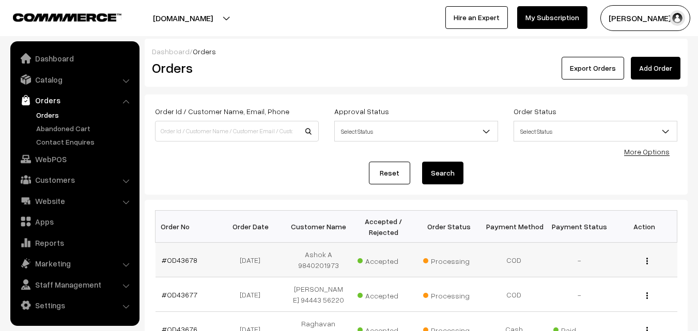
click at [178, 255] on td "#OD43678" at bounding box center [187, 260] width 65 height 35
drag, startPoint x: 178, startPoint y: 263, endPoint x: 185, endPoint y: 267, distance: 7.9
click at [178, 264] on link "#OD43678" at bounding box center [180, 260] width 36 height 9
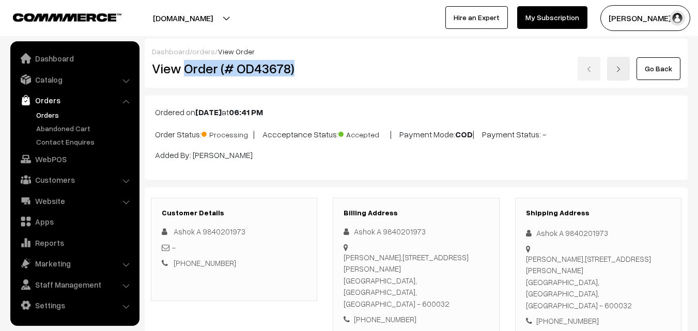
drag, startPoint x: 187, startPoint y: 68, endPoint x: 317, endPoint y: 75, distance: 130.3
click at [317, 77] on div "View Order (# OD43678)" at bounding box center [234, 69] width 181 height 24
copy h2 "Order (# OD43678)"
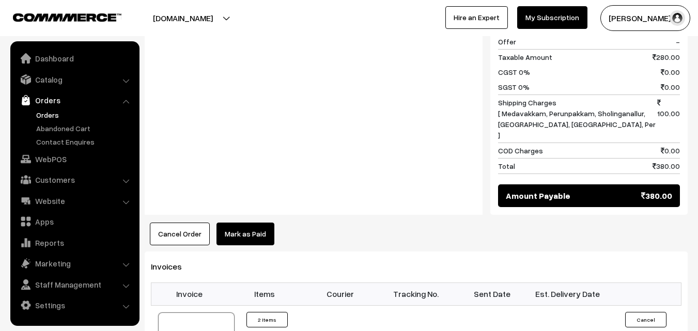
scroll to position [516, 0]
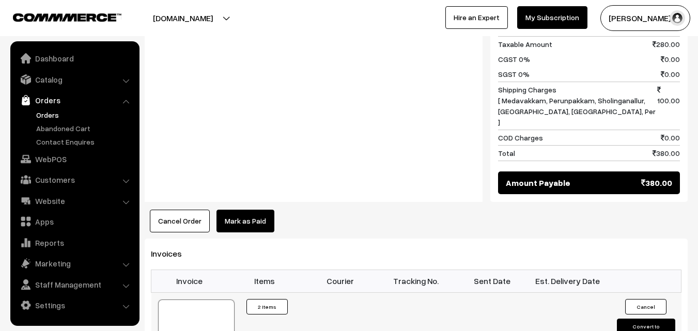
click at [188, 299] on div at bounding box center [196, 325] width 76 height 52
drag, startPoint x: 54, startPoint y: 160, endPoint x: 64, endPoint y: 156, distance: 10.9
click at [54, 161] on link "WebPOS" at bounding box center [74, 159] width 123 height 19
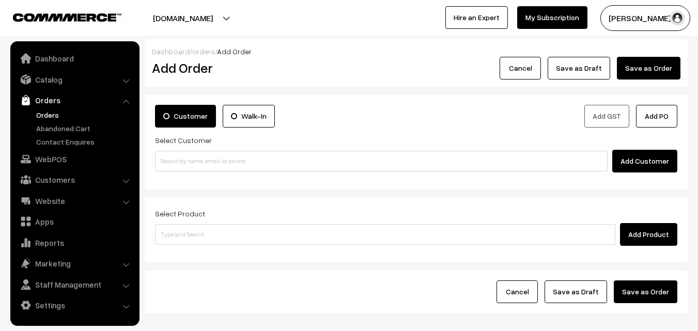
click at [160, 149] on div "Select Customer Add Customer" at bounding box center [416, 153] width 522 height 39
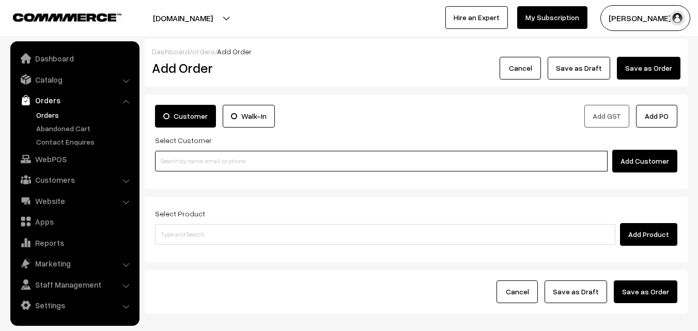
click at [175, 159] on input at bounding box center [381, 161] width 452 height 21
paste input "93617 84183"
click at [183, 160] on input "93617 84183" at bounding box center [381, 161] width 452 height 21
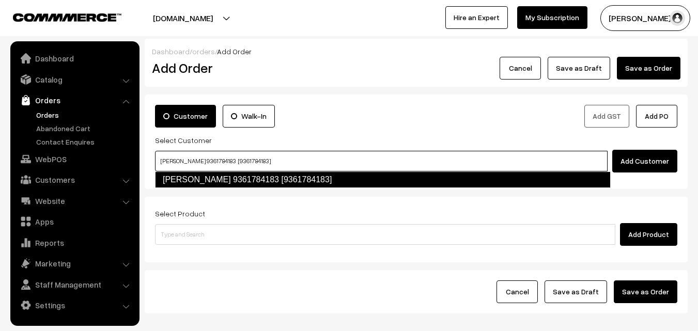
type input "Gayathri 9361784183 [9361784183]"
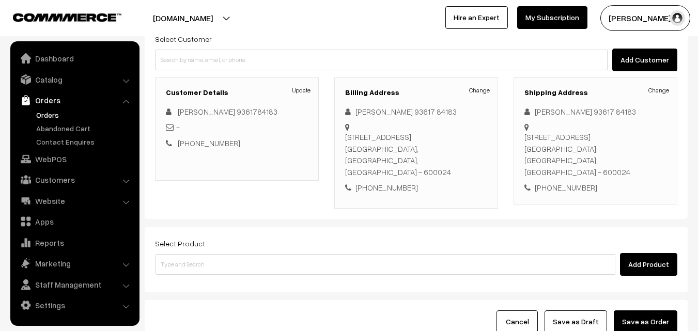
scroll to position [103, 0]
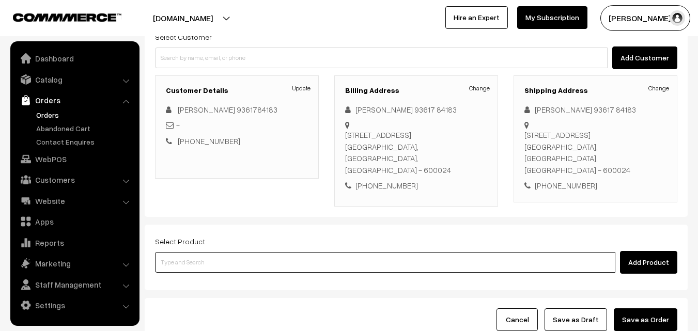
click at [245, 266] on input at bounding box center [385, 262] width 460 height 21
paste input "08th Kariveppilai Sadam"
type input "08th Kariveppilai Sadam"
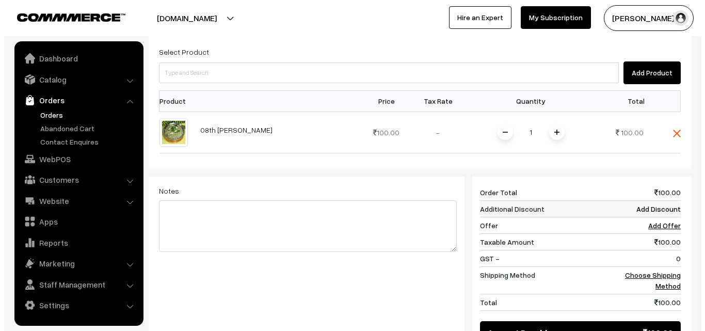
scroll to position [310, 0]
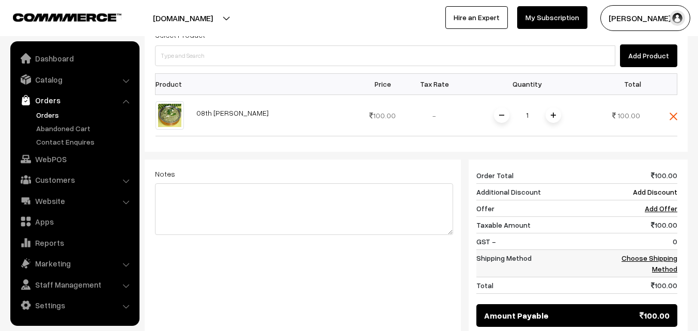
click at [666, 249] on td "Choose Shipping Method" at bounding box center [645, 262] width 64 height 27
click at [660, 256] on link "Choose Shipping Method" at bounding box center [649, 264] width 56 height 20
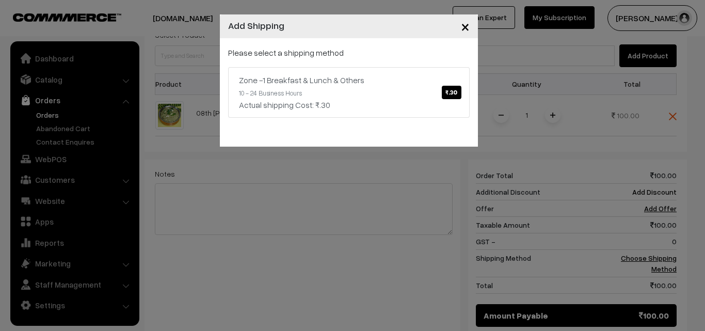
click at [294, 64] on div "Please select a shipping method Zone -1 Breakfast & Lunch & Others ₹.30 10 - 24…" at bounding box center [349, 81] width 242 height 71
click at [398, 104] on div "Actual shipping Cost: ₹.30" at bounding box center [349, 105] width 220 height 12
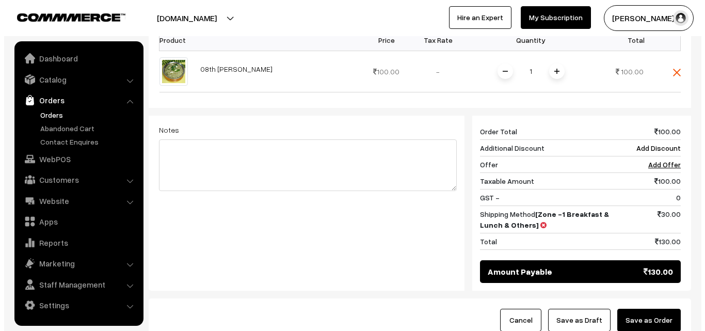
scroll to position [413, 0]
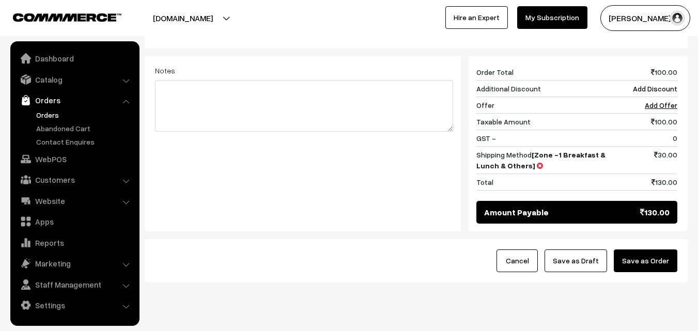
click at [666, 264] on button "Save as Order" at bounding box center [645, 260] width 64 height 23
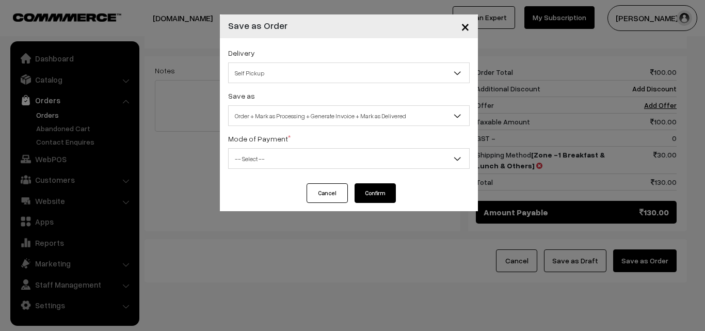
click at [323, 114] on span "Order + Mark as Processing + Generate Invoice + Mark as Delivered" at bounding box center [349, 116] width 241 height 18
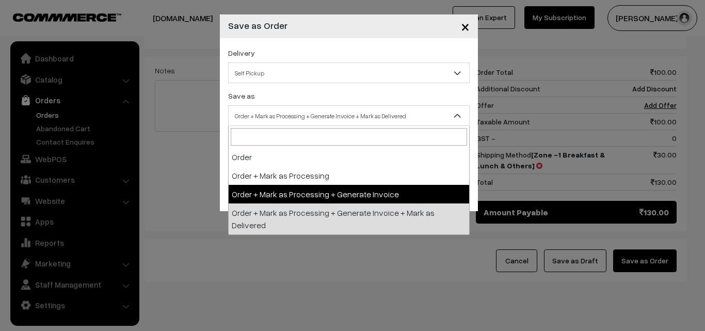
drag, startPoint x: 293, startPoint y: 202, endPoint x: 274, endPoint y: 165, distance: 42.0
select select "3"
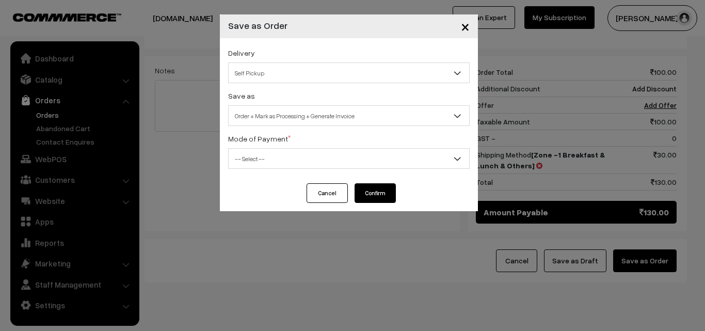
click at [274, 165] on span "-- Select --" at bounding box center [349, 159] width 241 height 18
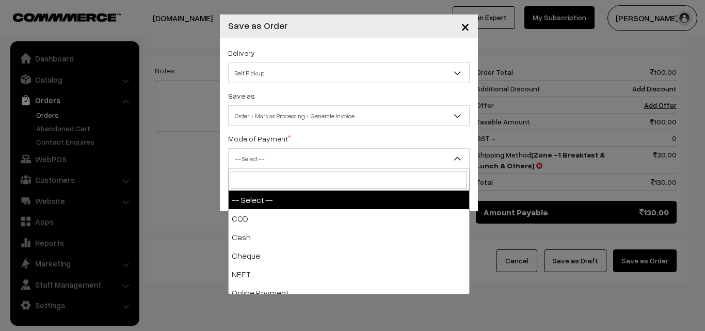
select select "2"
checkbox input "true"
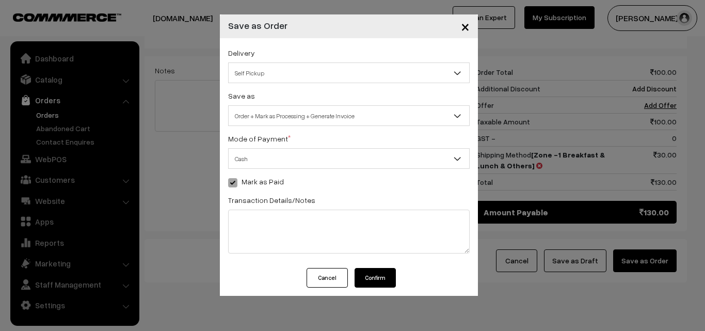
click at [388, 274] on button "Confirm" at bounding box center [375, 278] width 41 height 20
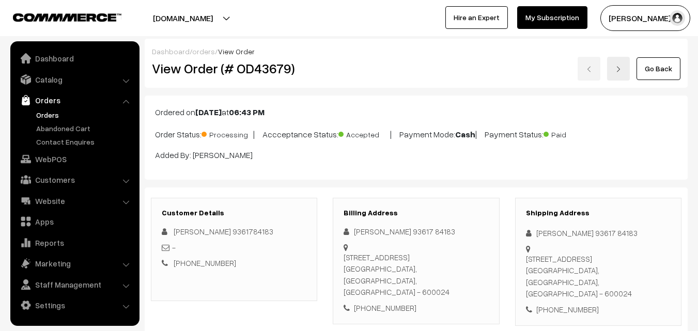
click at [182, 74] on h2 "View Order (# OD43679)" at bounding box center [235, 68] width 166 height 16
drag, startPoint x: 185, startPoint y: 70, endPoint x: 354, endPoint y: 72, distance: 168.8
click at [354, 72] on div "View Order (# OD43679) Go Back" at bounding box center [416, 69] width 544 height 24
copy div "Order (# OD43679)"
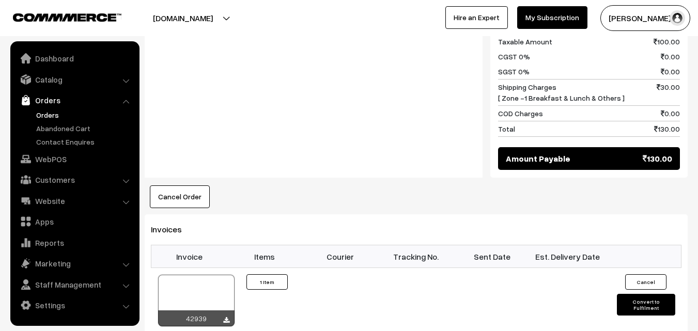
scroll to position [516, 0]
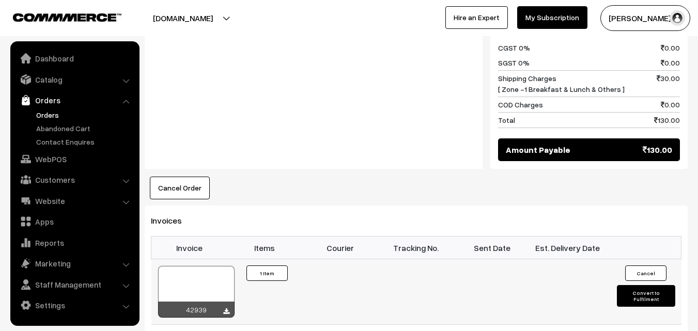
click at [195, 283] on div at bounding box center [196, 292] width 76 height 52
click at [59, 157] on link "WebPOS" at bounding box center [74, 159] width 123 height 19
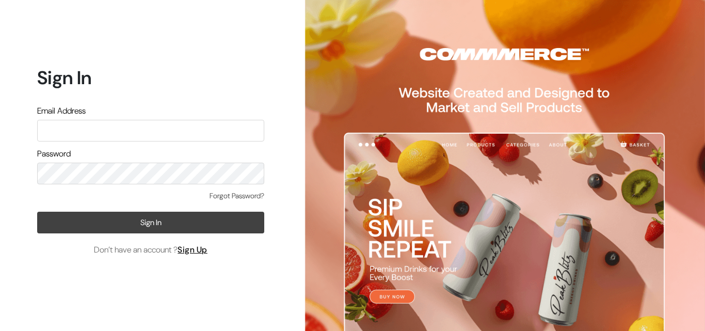
type input "[EMAIL_ADDRESS][DOMAIN_NAME]"
click at [142, 221] on button "Sign In" at bounding box center [150, 223] width 227 height 22
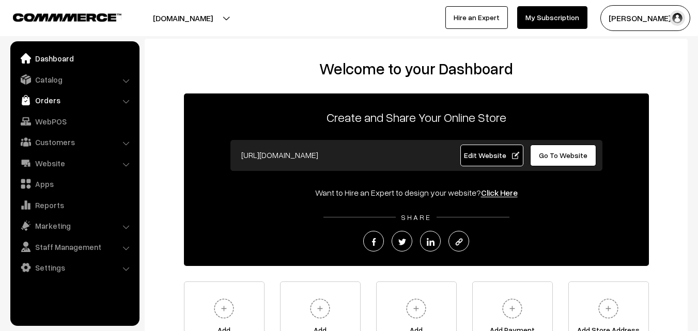
click at [57, 102] on link "Orders" at bounding box center [74, 100] width 123 height 19
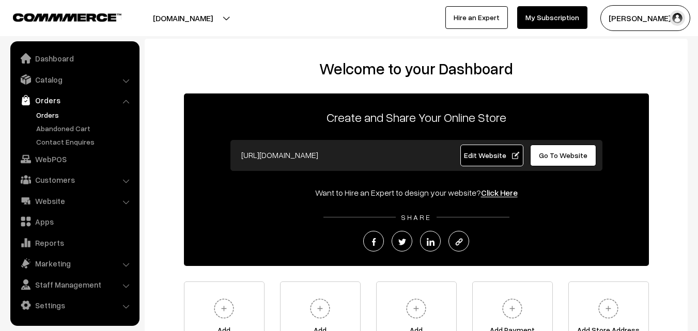
click at [52, 118] on link "Orders" at bounding box center [85, 114] width 102 height 11
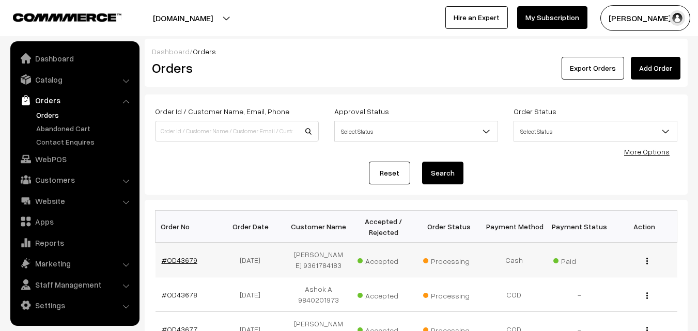
click at [182, 260] on link "#OD43679" at bounding box center [180, 260] width 36 height 9
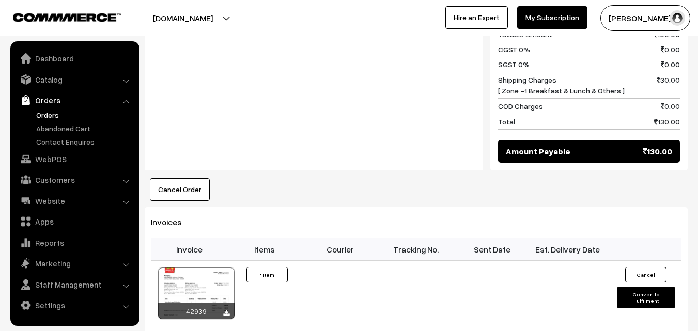
scroll to position [516, 0]
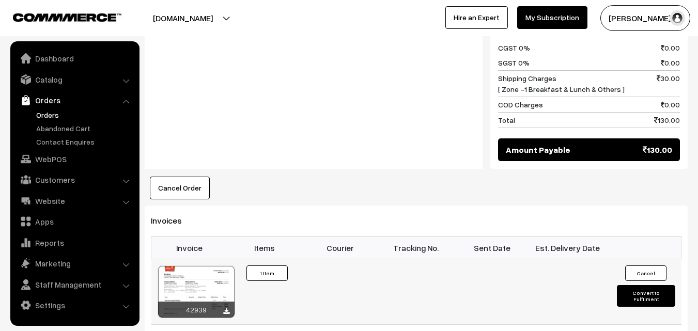
click at [208, 289] on div at bounding box center [196, 292] width 76 height 52
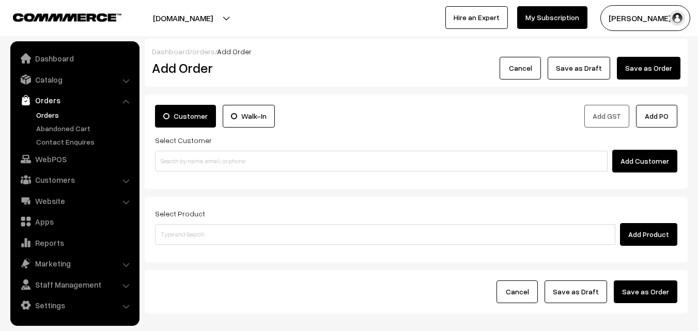
click at [202, 151] on input at bounding box center [381, 161] width 452 height 21
click at [186, 160] on input "93617 84183" at bounding box center [381, 161] width 452 height 21
click at [171, 159] on input "93617 84183" at bounding box center [381, 161] width 452 height 21
click at [178, 160] on input "93617 84183" at bounding box center [381, 161] width 452 height 21
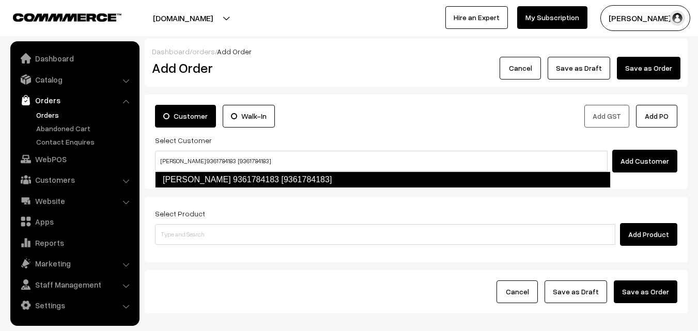
type input "Gayathri 9361784183 [9361784183]"
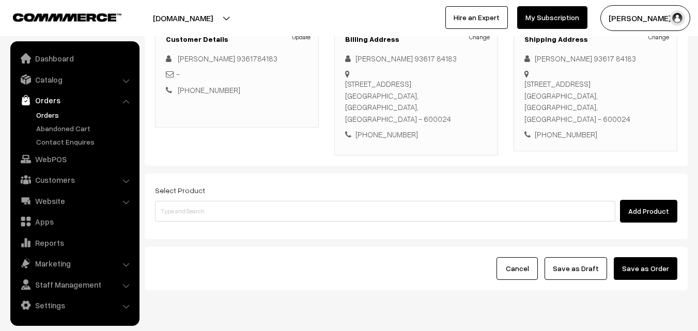
scroll to position [155, 0]
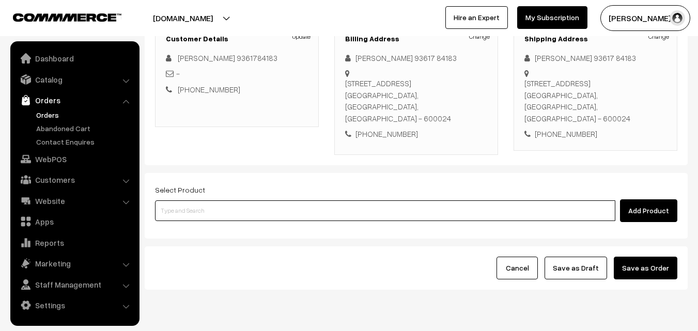
click at [272, 220] on input at bounding box center [385, 210] width 460 height 21
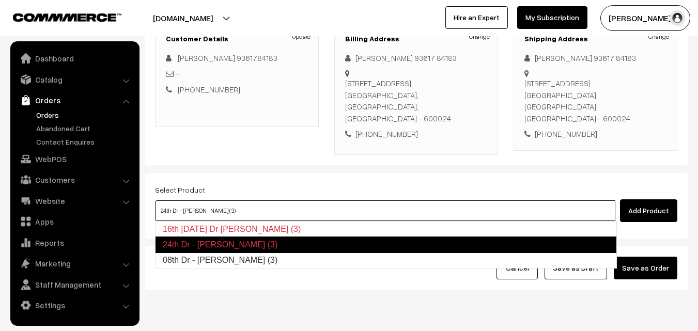
type input "08th Dr - Methi Chapapthi (3)"
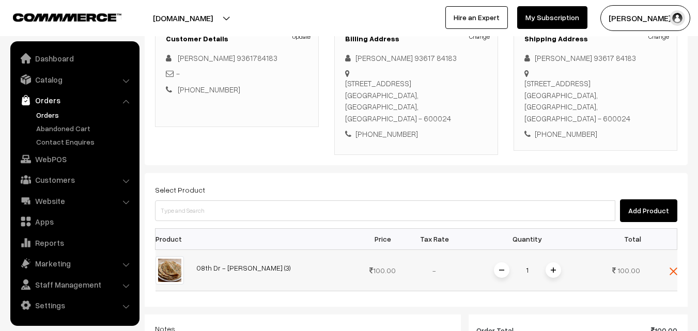
drag, startPoint x: 555, startPoint y: 268, endPoint x: 562, endPoint y: 273, distance: 8.6
click at [555, 267] on img at bounding box center [552, 269] width 5 height 5
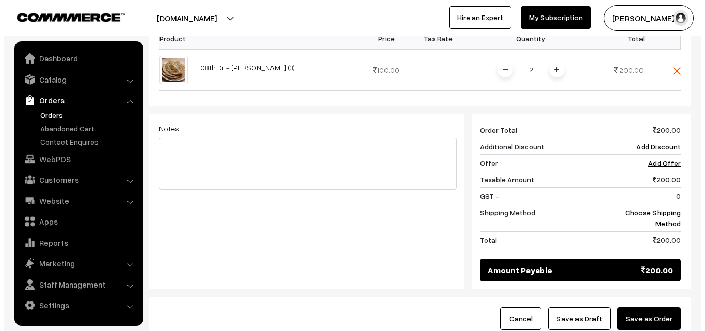
scroll to position [413, 0]
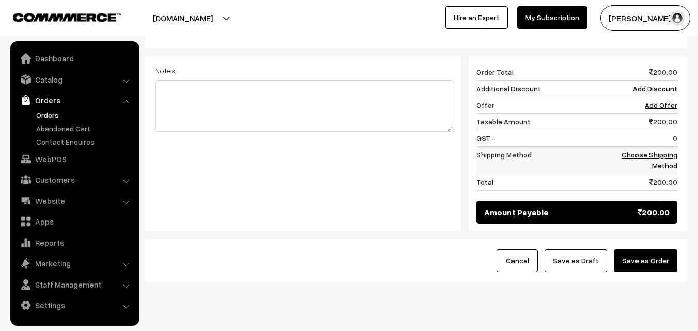
click at [661, 167] on link "Choose Shipping Method" at bounding box center [649, 160] width 56 height 20
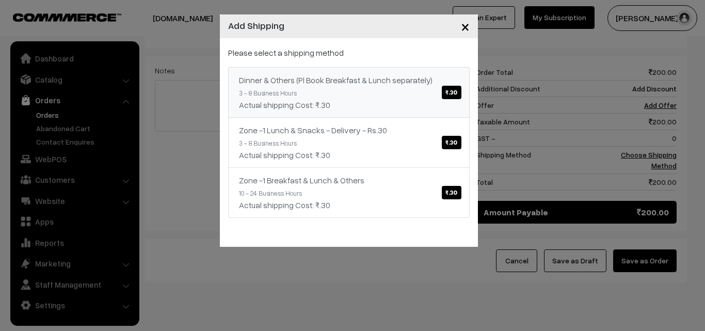
click at [446, 82] on div "Dinner & Others (Pl Book Breakfast & Lunch separately) ₹.30" at bounding box center [349, 80] width 220 height 12
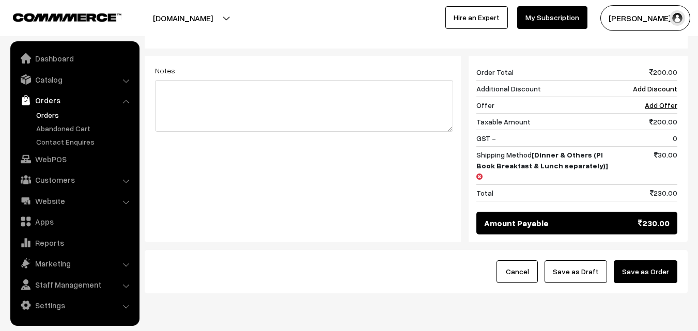
click at [635, 264] on button "Save as Order" at bounding box center [645, 271] width 64 height 23
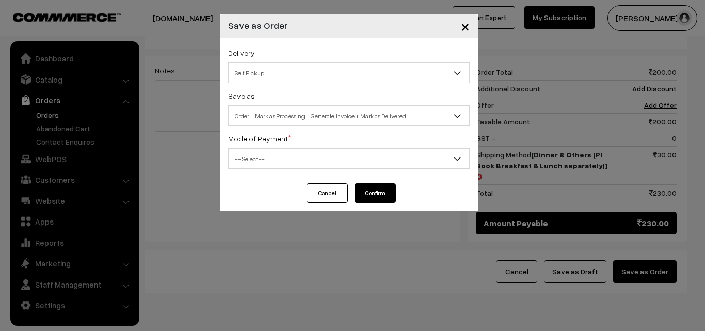
click at [375, 114] on span "Order + Mark as Processing + Generate Invoice + Mark as Delivered" at bounding box center [349, 116] width 241 height 18
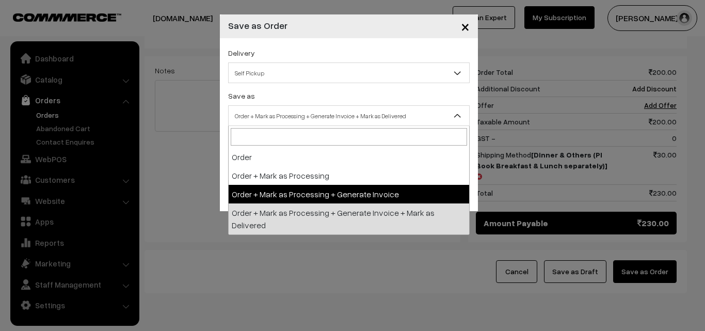
select select "3"
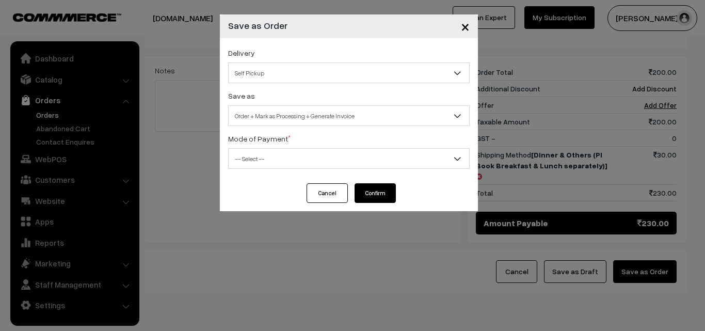
click at [338, 142] on div "Mode of Payment * -- Select -- COD Cash Cheque NEFT Online Payment DD Others --…" at bounding box center [349, 150] width 242 height 37
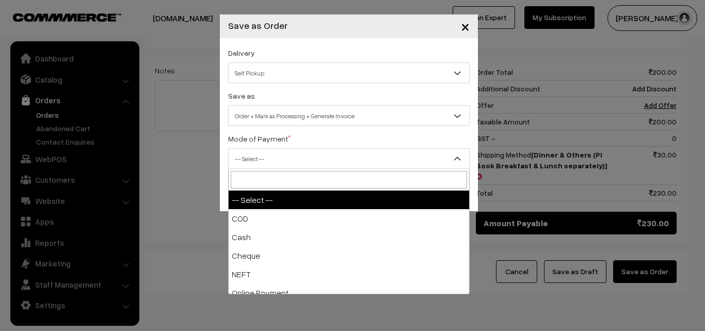
click at [339, 148] on span "-- Select --" at bounding box center [349, 158] width 242 height 21
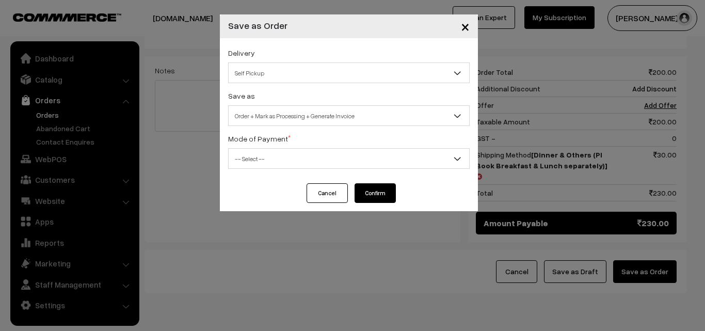
click at [336, 157] on span "-- Select --" at bounding box center [349, 159] width 241 height 18
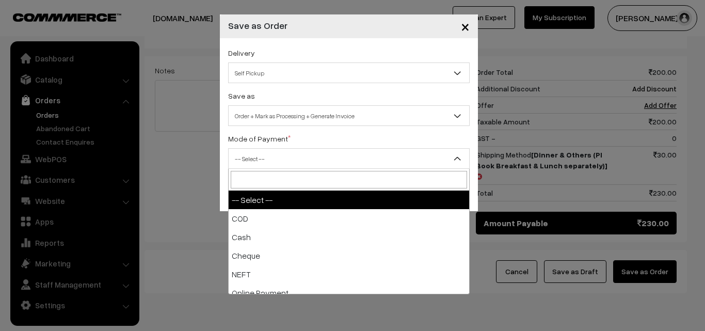
select select "1"
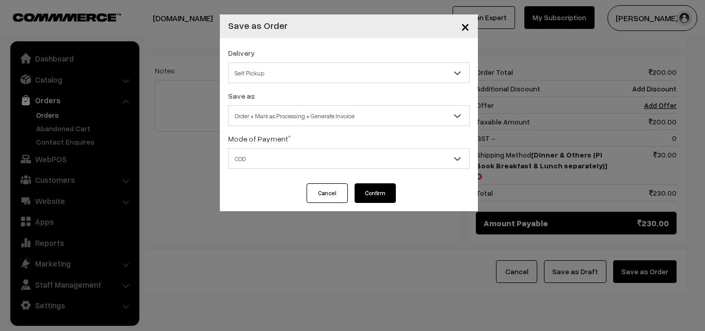
click at [382, 200] on button "Confirm" at bounding box center [375, 193] width 41 height 20
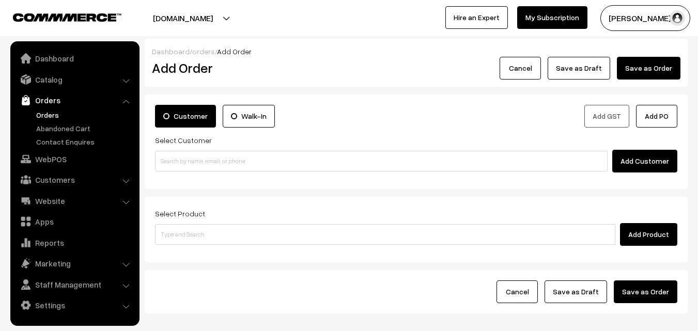
click at [40, 112] on link "Orders" at bounding box center [85, 114] width 102 height 11
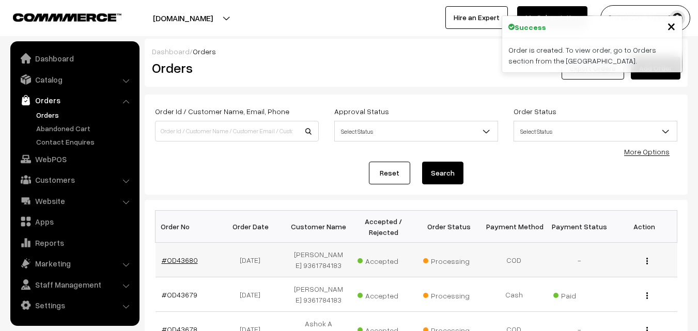
click at [182, 262] on link "#OD43680" at bounding box center [180, 260] width 36 height 9
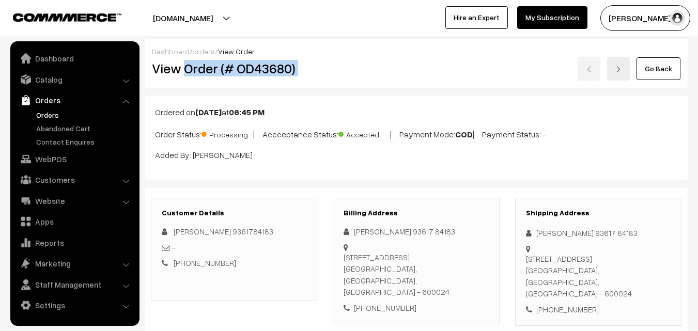
drag, startPoint x: 0, startPoint y: 0, endPoint x: 383, endPoint y: 63, distance: 388.2
click at [383, 63] on div "View Order (# OD43680) Go Back" at bounding box center [416, 69] width 544 height 24
copy div "Order (# OD43680)"
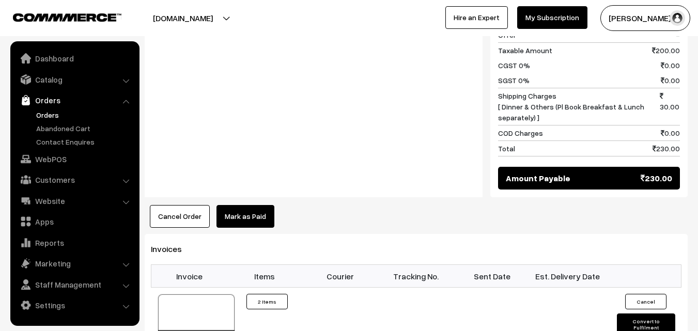
scroll to position [516, 0]
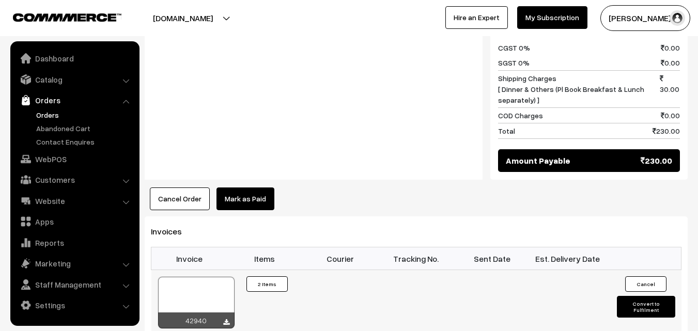
click at [204, 287] on div at bounding box center [196, 303] width 76 height 52
click at [79, 154] on link "WebPOS" at bounding box center [74, 159] width 123 height 19
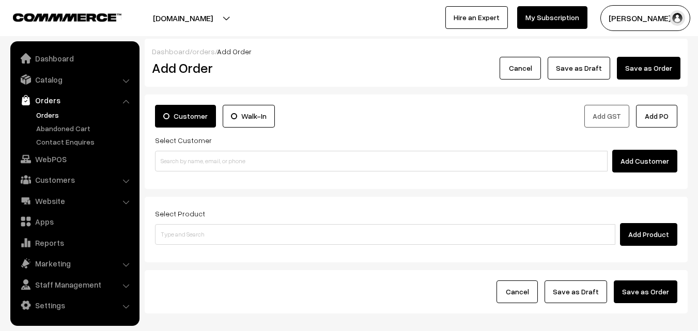
click at [232, 171] on div "Add Customer" at bounding box center [416, 161] width 522 height 23
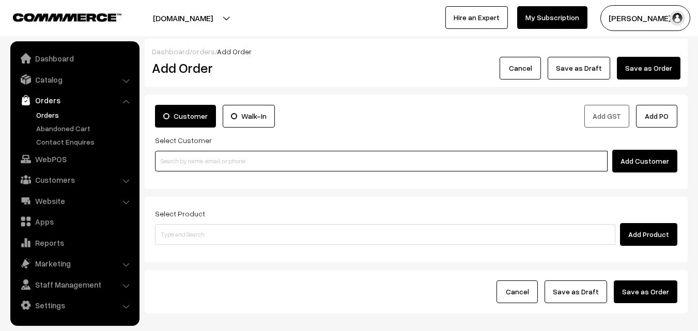
paste input "98407 81407"
click at [226, 163] on input "98407 81407" at bounding box center [381, 161] width 452 height 21
click at [189, 163] on input "98407 81407" at bounding box center [381, 161] width 452 height 21
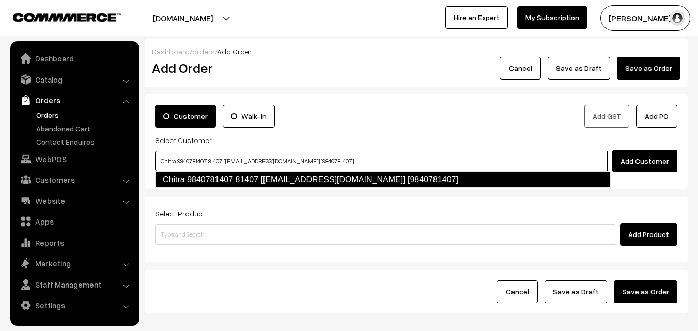
type input "Chitra 9840781407 81407 [[EMAIL_ADDRESS][DOMAIN_NAME]] [9840781407]"
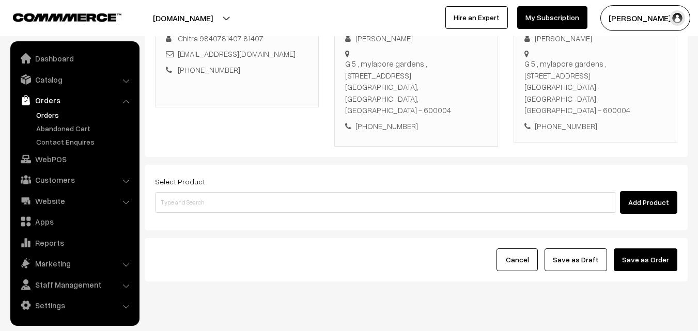
scroll to position [177, 0]
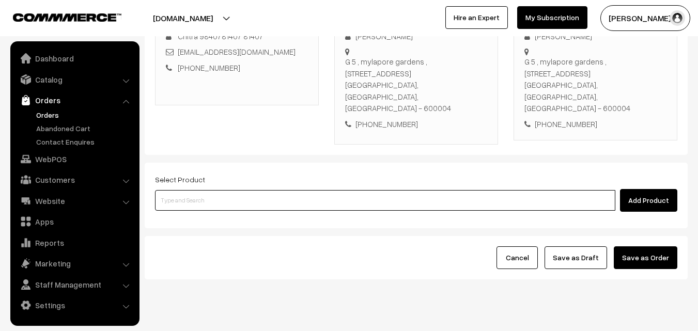
click at [275, 190] on input at bounding box center [385, 200] width 460 height 21
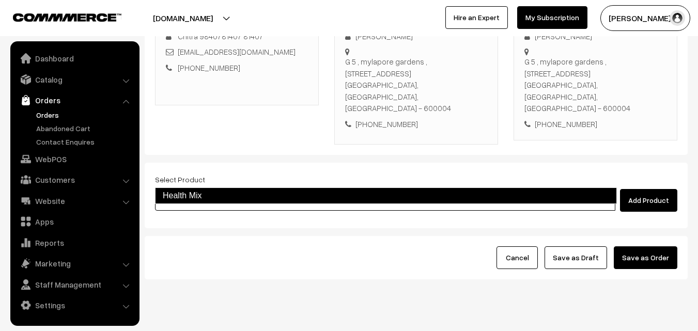
type input "Health Mix"
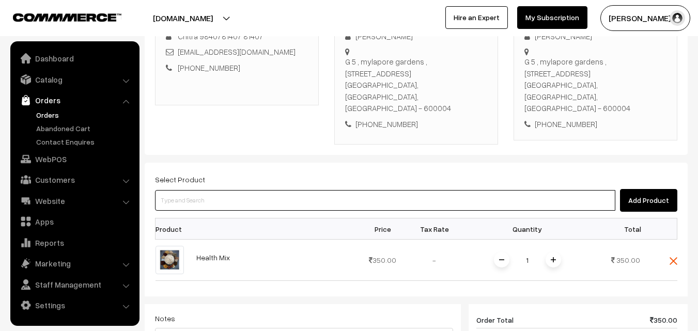
click at [275, 190] on input at bounding box center [385, 200] width 460 height 21
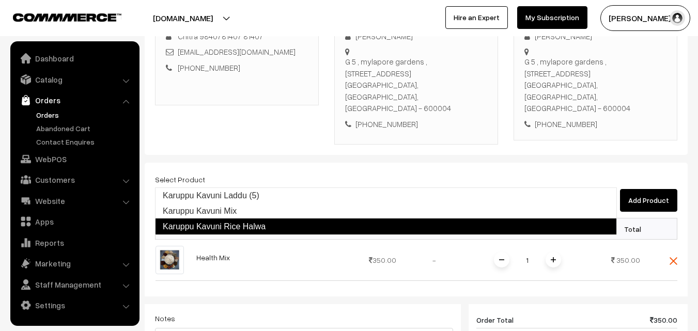
type input "Karuppu Kavuni Mix"
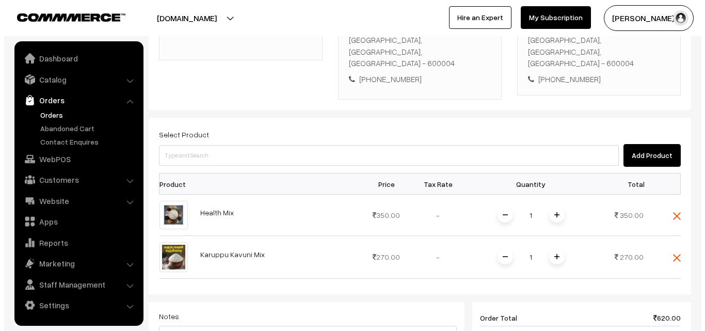
scroll to position [470, 0]
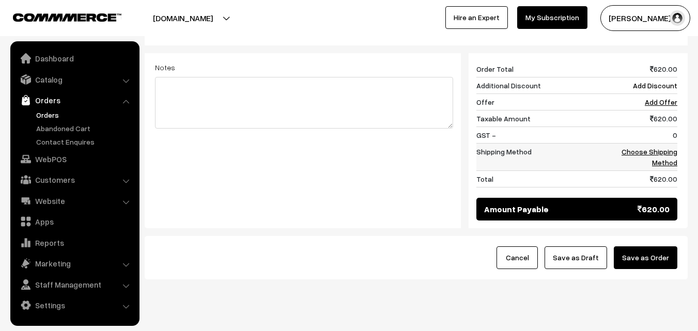
click at [666, 147] on link "Choose Shipping Method" at bounding box center [649, 157] width 56 height 20
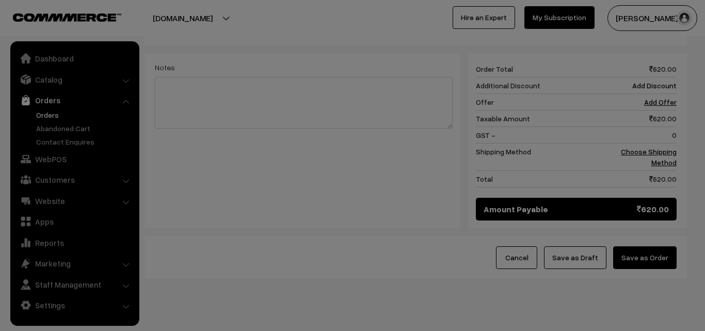
click at [0, 0] on div "Zone -1 Breakfast & Lunch & Others ₹.30" at bounding box center [0, 0] width 0 height 0
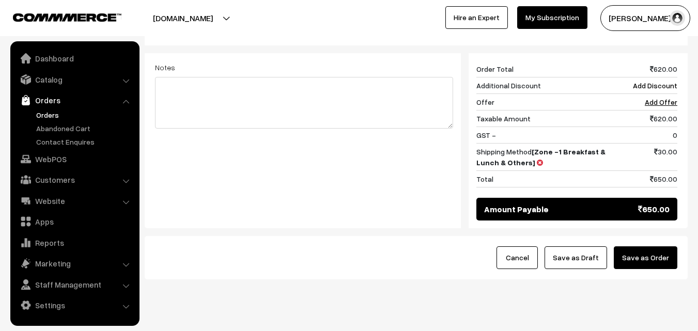
click at [659, 246] on button "Save as Order" at bounding box center [645, 257] width 64 height 23
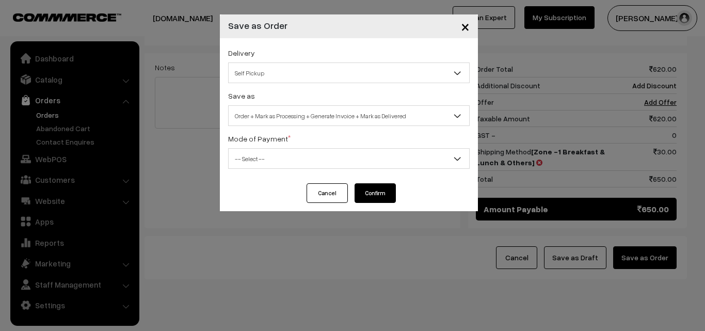
click at [362, 116] on span "Order + Mark as Processing + Generate Invoice + Mark as Delivered" at bounding box center [349, 116] width 241 height 18
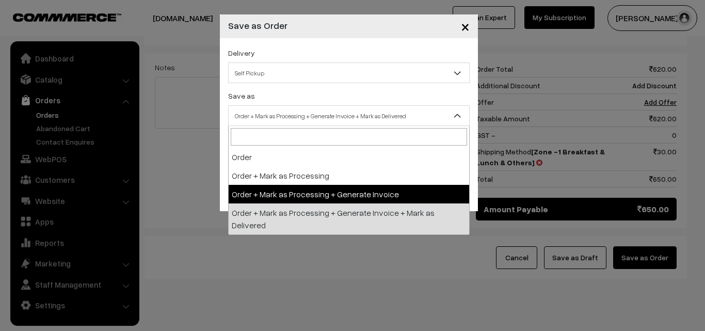
select select "3"
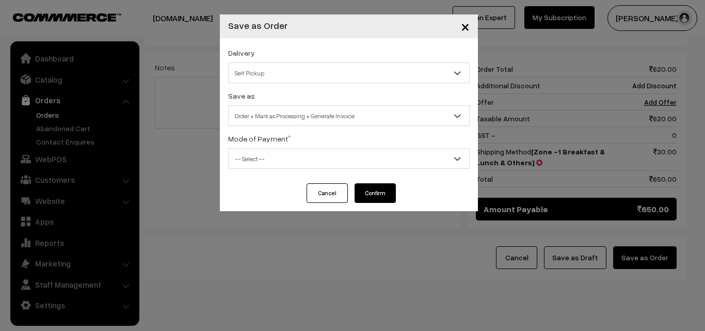
click at [307, 164] on span "-- Select --" at bounding box center [349, 159] width 241 height 18
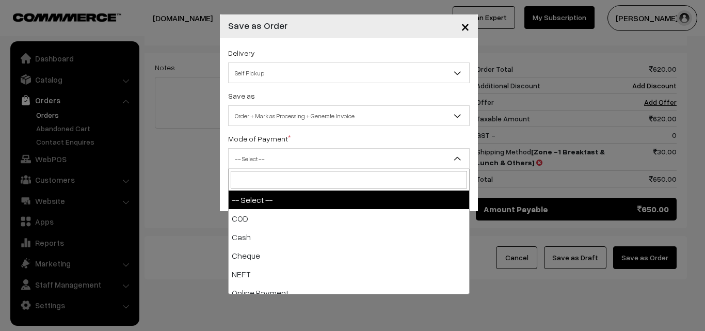
select select "1"
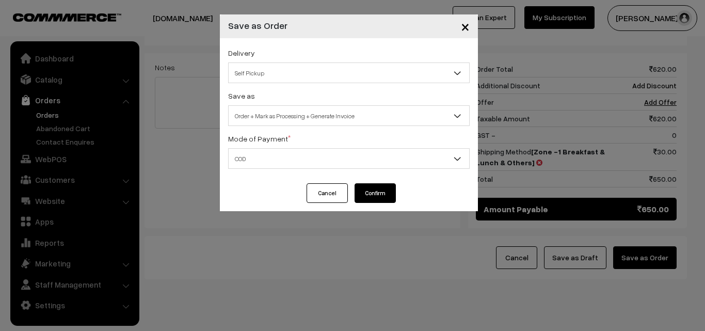
click at [382, 194] on button "Confirm" at bounding box center [375, 193] width 41 height 20
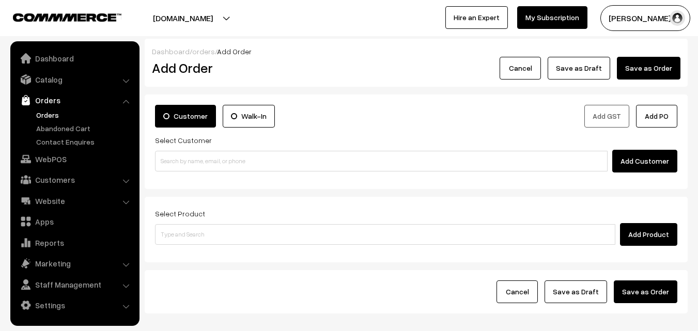
click at [60, 114] on link "Orders" at bounding box center [85, 114] width 102 height 11
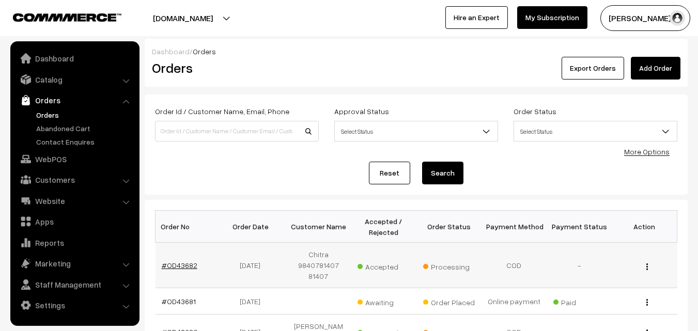
click at [183, 265] on link "#OD43682" at bounding box center [180, 265] width 36 height 9
click at [178, 263] on link "#OD43682" at bounding box center [180, 265] width 36 height 9
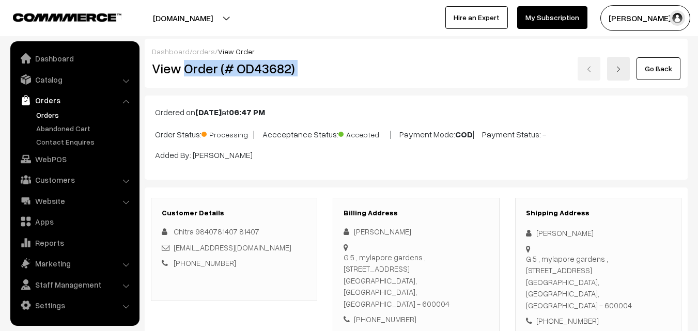
click at [355, 87] on div "Dashboard / orders / View Order View Order (# OD43682) Go Back" at bounding box center [416, 63] width 543 height 49
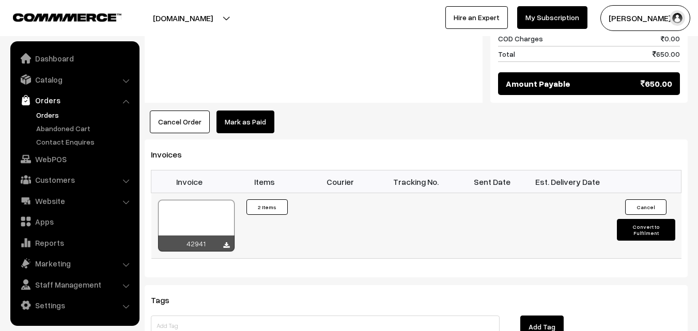
scroll to position [671, 0]
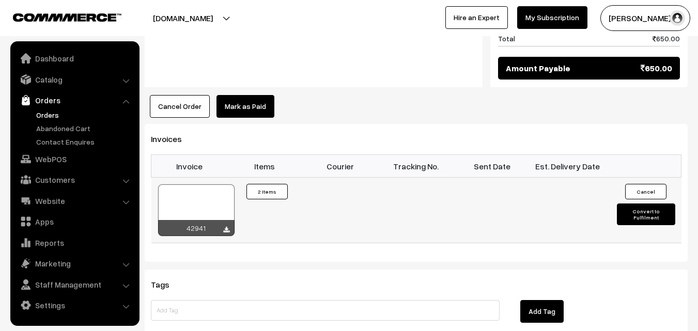
click at [200, 184] on div at bounding box center [196, 210] width 76 height 52
click at [48, 160] on link "WebPOS" at bounding box center [74, 159] width 123 height 19
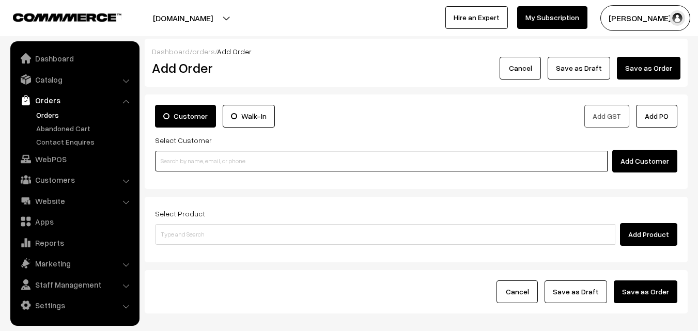
click at [171, 157] on input at bounding box center [381, 161] width 452 height 21
paste input "80560 27806"
click at [178, 157] on input "80560 27806" at bounding box center [381, 161] width 452 height 21
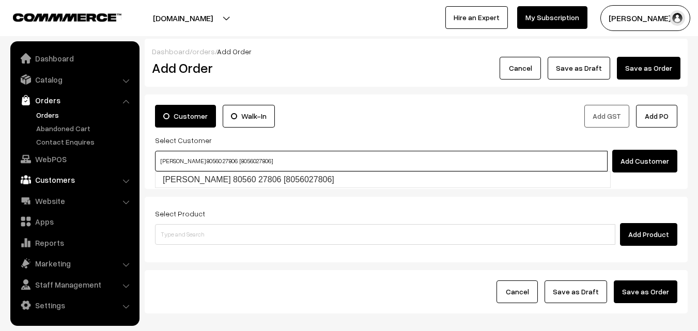
type input "Sumathi 80560 27806 [8056027806]"
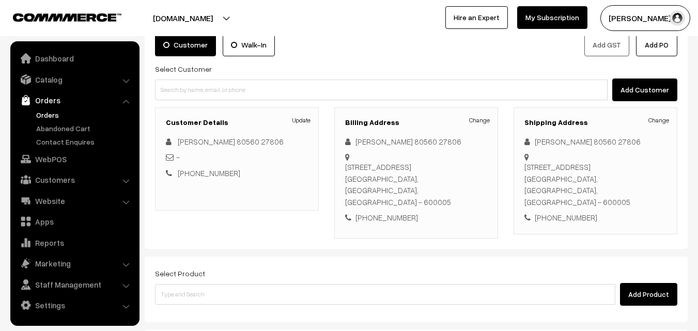
scroll to position [103, 0]
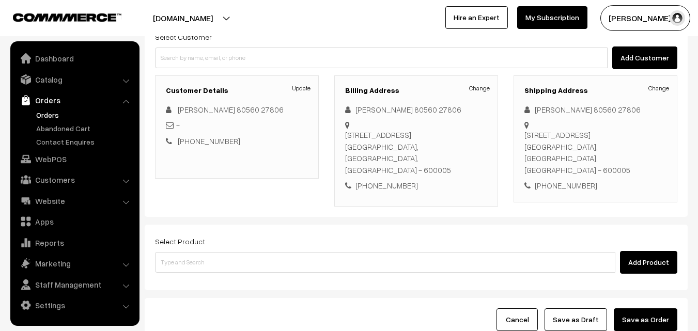
click at [300, 235] on div "Select Product Add Product" at bounding box center [416, 254] width 522 height 39
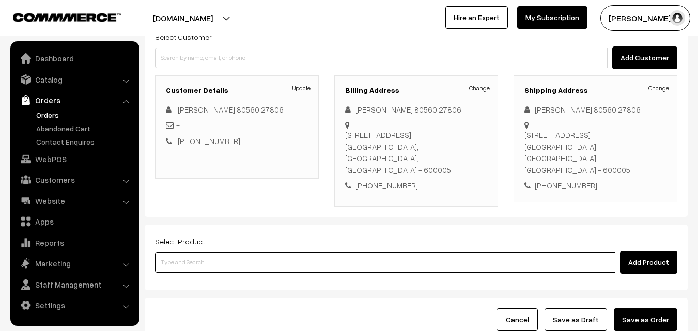
drag, startPoint x: 298, startPoint y: 232, endPoint x: 297, endPoint y: 225, distance: 7.3
click at [298, 252] on input at bounding box center [385, 262] width 460 height 21
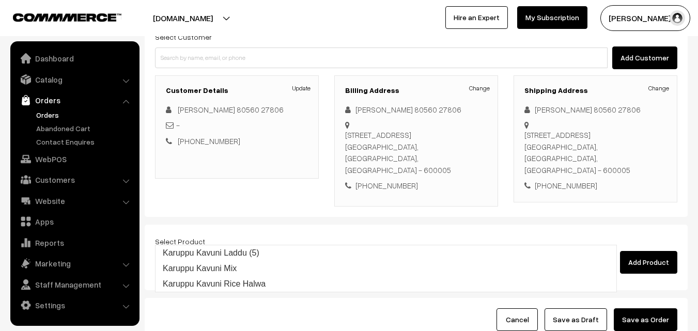
type input "Karuppu Kavuni Mix"
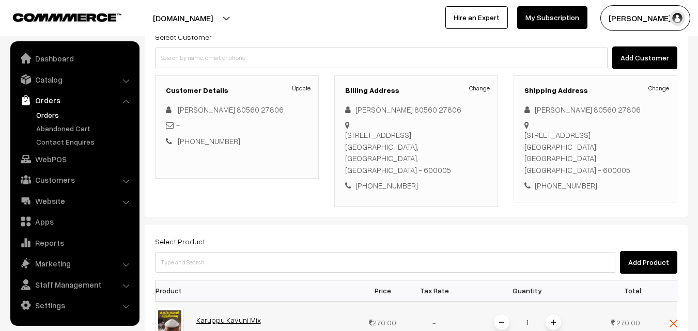
click at [230, 301] on td "Karuppu Kavuni Mix" at bounding box center [273, 322] width 167 height 42
click at [230, 315] on link "Karuppu Kavuni Mix" at bounding box center [228, 319] width 65 height 9
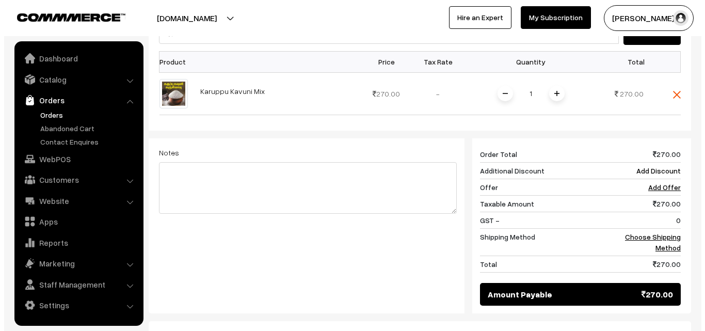
scroll to position [361, 0]
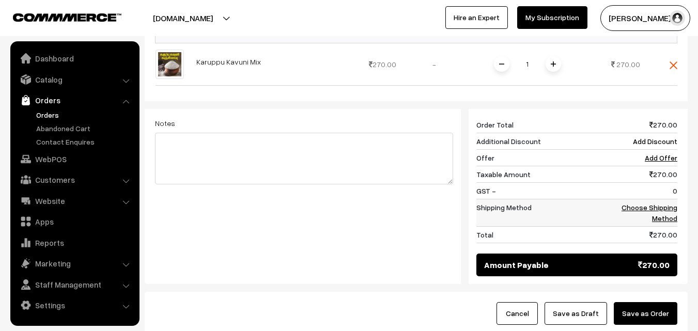
click at [666, 203] on link "Choose Shipping Method" at bounding box center [649, 213] width 56 height 20
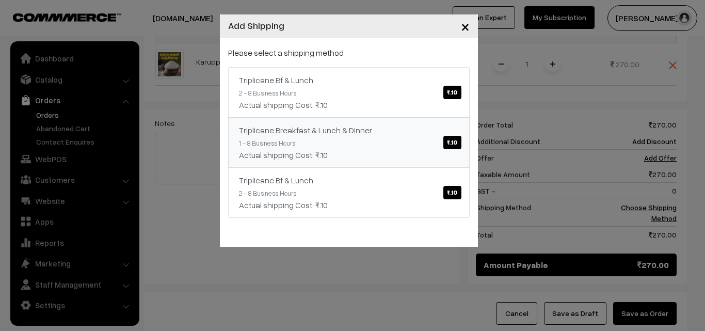
click at [414, 127] on div "Triplicane Breakfast & Lunch & Dinner ₹.10" at bounding box center [349, 130] width 220 height 12
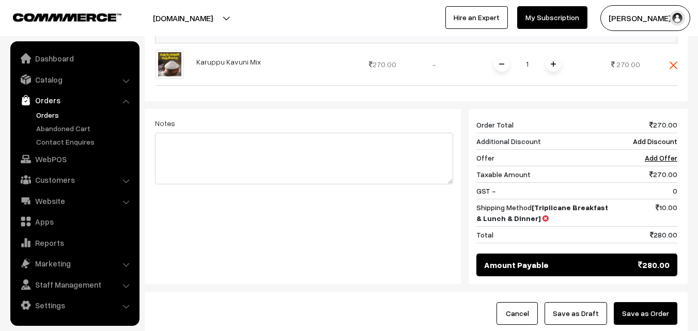
click at [663, 302] on button "Save as Order" at bounding box center [645, 313] width 64 height 23
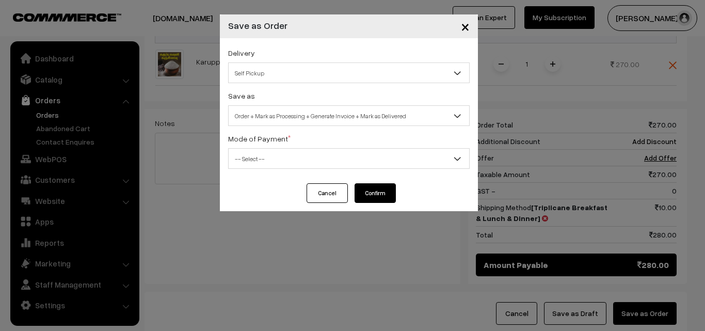
drag, startPoint x: 262, startPoint y: 96, endPoint x: 254, endPoint y: 115, distance: 20.8
click at [262, 97] on div "Save as Order Order + Mark as Processing Order + Mark as Processing + Generate …" at bounding box center [349, 107] width 242 height 37
click at [254, 115] on span "Order + Mark as Processing + Generate Invoice + Mark as Delivered" at bounding box center [349, 116] width 241 height 18
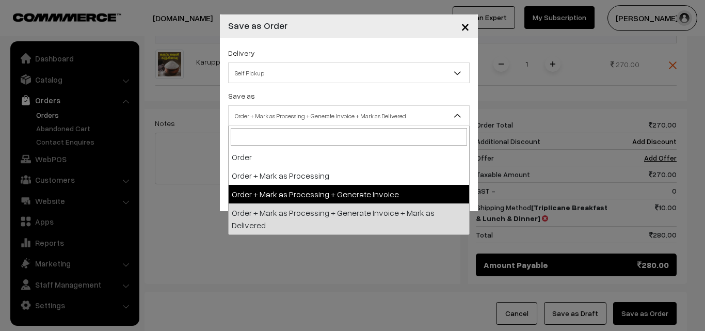
select select "3"
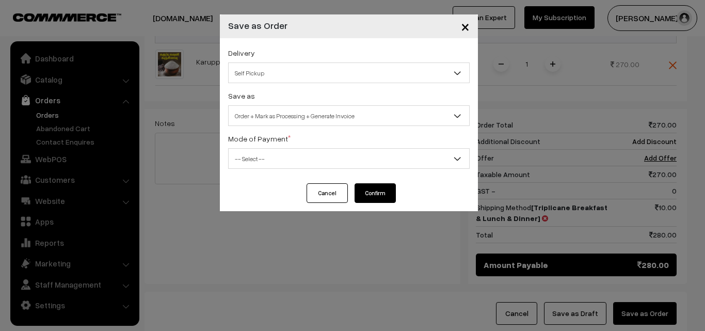
click at [264, 167] on span "-- Select --" at bounding box center [349, 159] width 241 height 18
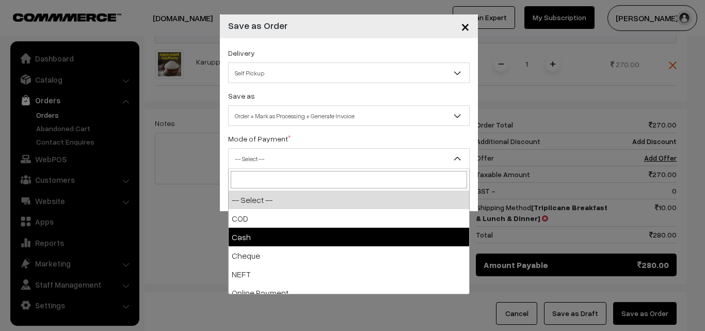
select select "2"
checkbox input "true"
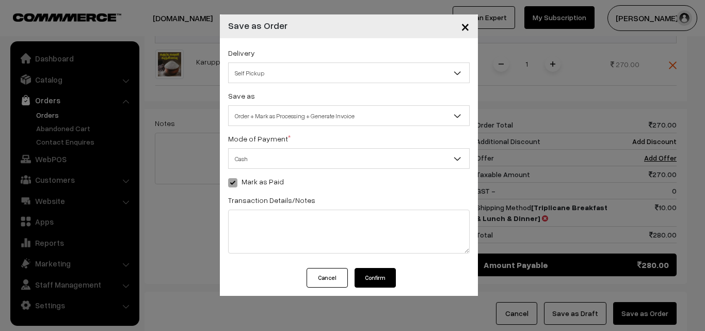
click at [381, 280] on button "Confirm" at bounding box center [375, 278] width 41 height 20
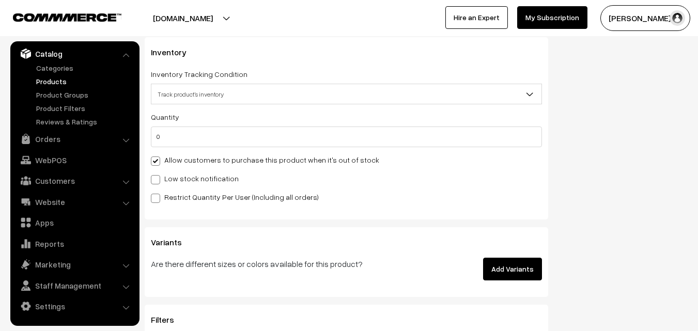
scroll to position [1033, 0]
click at [189, 157] on label "Allow customers to purchase this product when it's out of stock" at bounding box center [265, 159] width 228 height 11
click at [157, 157] on input "Allow customers to purchase this product when it's out of stock" at bounding box center [154, 158] width 7 height 7
click at [190, 157] on label "Allow customers to purchase this product when it's out of stock" at bounding box center [265, 159] width 228 height 11
click at [157, 157] on input "Allow customers to purchase this product when it's out of stock" at bounding box center [154, 158] width 7 height 7
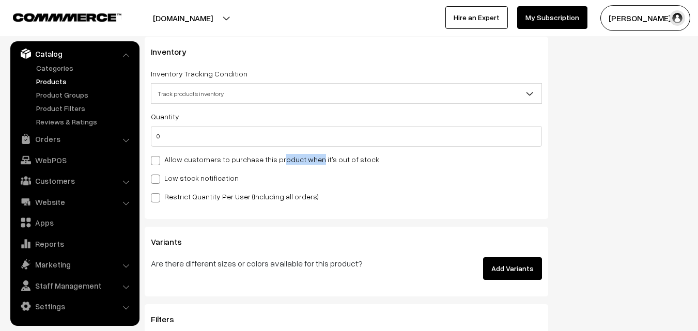
checkbox input "true"
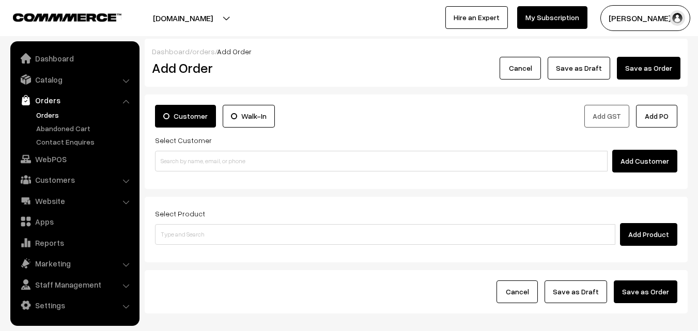
click at [54, 113] on link "Orders" at bounding box center [85, 114] width 102 height 11
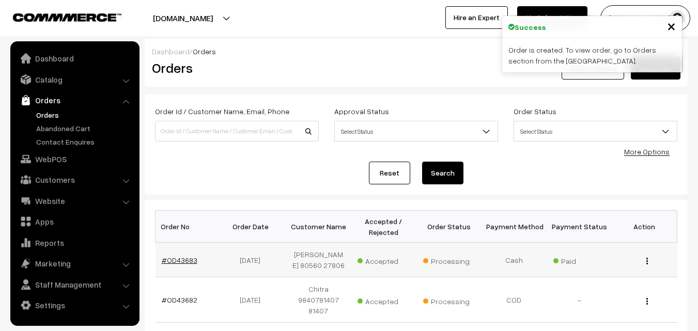
click at [176, 259] on link "#OD43683" at bounding box center [180, 260] width 36 height 9
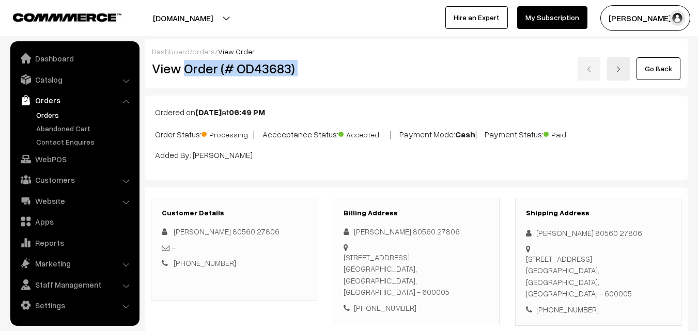
drag, startPoint x: 231, startPoint y: 72, endPoint x: 337, endPoint y: 70, distance: 106.4
click at [337, 70] on div "View Order (# OD43683) Go Back" at bounding box center [416, 69] width 544 height 24
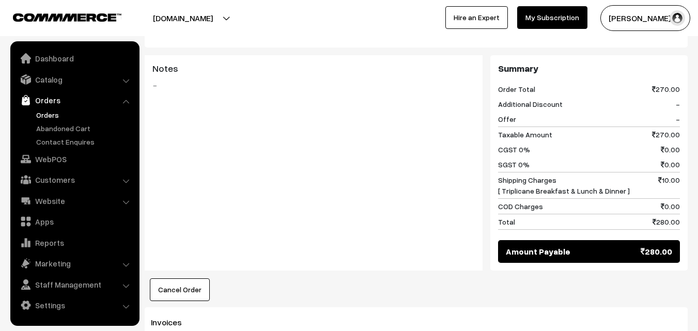
scroll to position [516, 0]
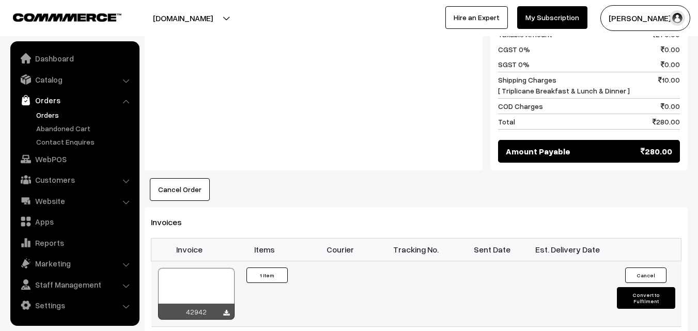
click at [219, 268] on div at bounding box center [196, 294] width 76 height 52
click at [55, 155] on link "WebPOS" at bounding box center [74, 159] width 123 height 19
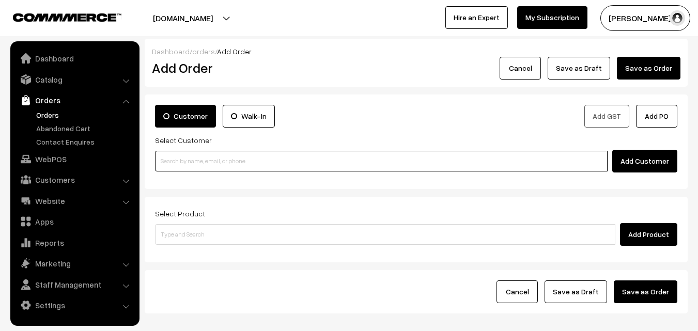
click at [187, 159] on input at bounding box center [381, 161] width 452 height 21
paste input "99629 59466"
click at [184, 157] on input "99629 59466" at bounding box center [381, 161] width 452 height 21
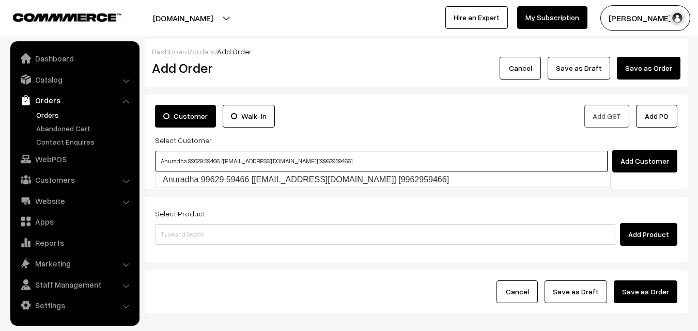
type input "Anuradha 99629 59466 [[EMAIL_ADDRESS][DOMAIN_NAME]] [9962959466]"
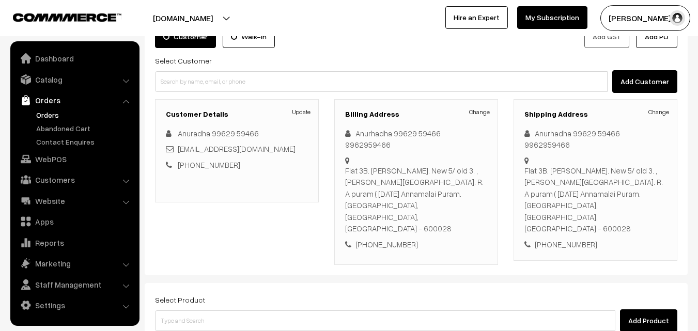
scroll to position [103, 0]
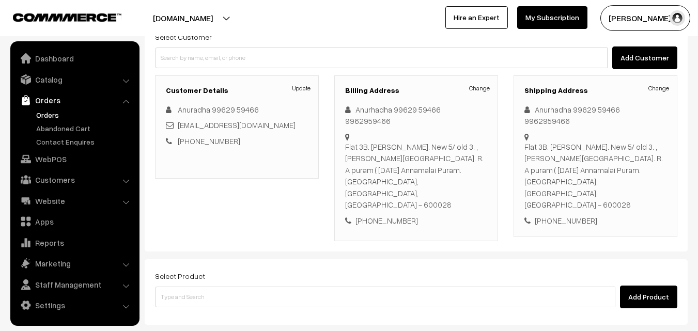
drag, startPoint x: 282, startPoint y: 248, endPoint x: 285, endPoint y: 259, distance: 11.8
click at [282, 270] on div "Select Product Add Product" at bounding box center [416, 289] width 522 height 39
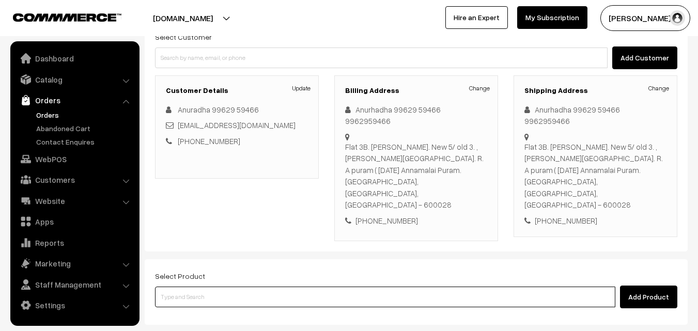
drag, startPoint x: 285, startPoint y: 259, endPoint x: 268, endPoint y: 244, distance: 22.7
click at [274, 286] on div "Add Product" at bounding box center [416, 297] width 522 height 23
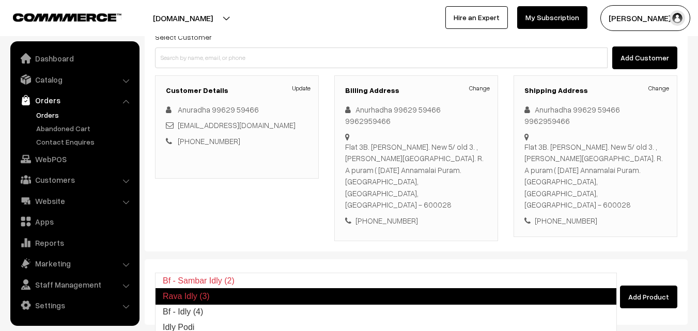
type input "Bf - Idly (4)"
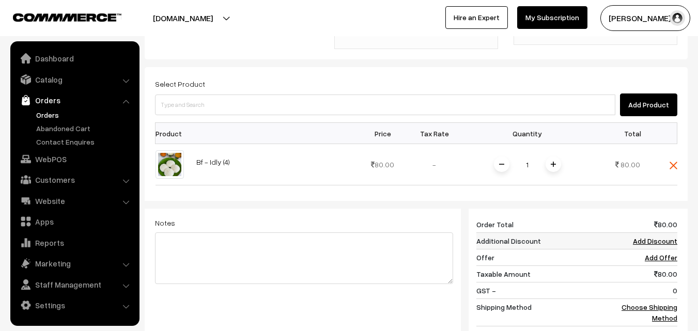
scroll to position [310, 0]
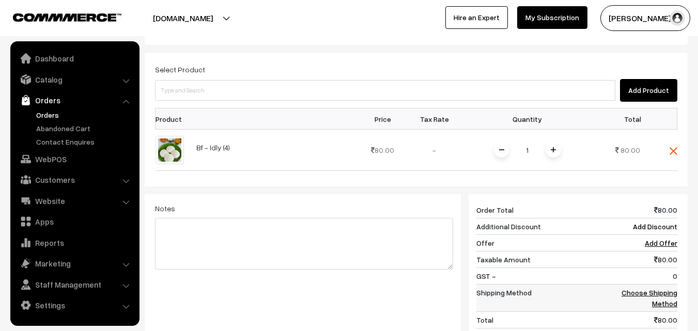
click at [660, 288] on link "Choose Shipping Method" at bounding box center [649, 298] width 56 height 20
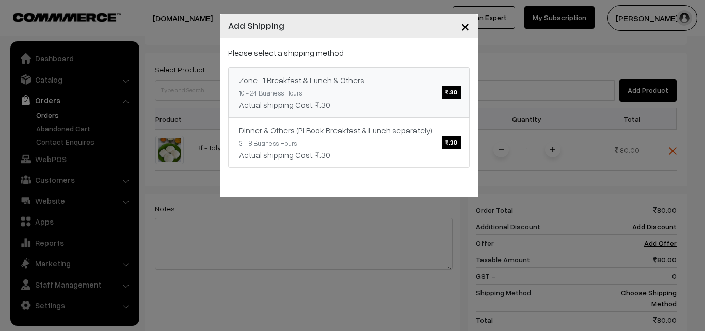
click at [411, 101] on div "Actual shipping Cost: ₹.30" at bounding box center [349, 105] width 220 height 12
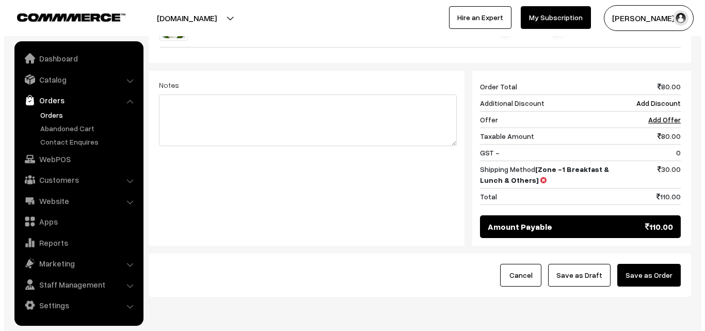
scroll to position [439, 0]
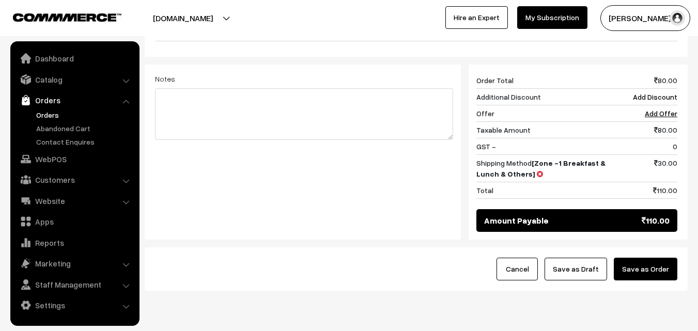
click at [656, 258] on button "Save as Order" at bounding box center [645, 269] width 64 height 23
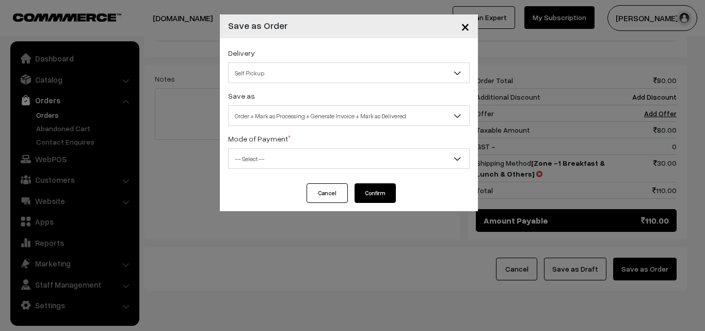
click at [337, 118] on span "Order + Mark as Processing + Generate Invoice + Mark as Delivered" at bounding box center [349, 116] width 241 height 18
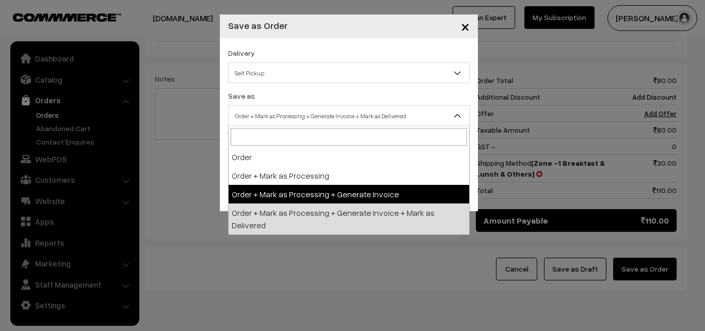
select select "3"
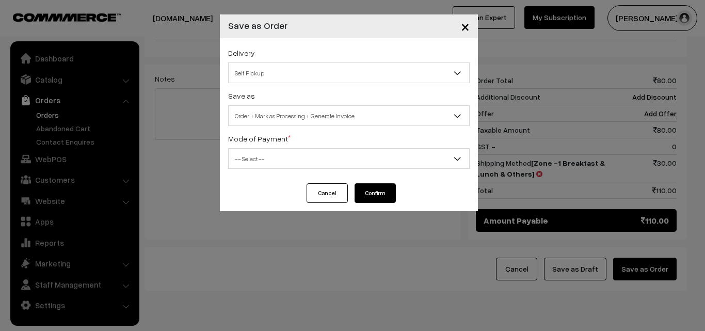
click at [277, 153] on div "Mode of Payment * -- Select -- COD Cash Cheque NEFT Online Payment DD Others --…" at bounding box center [349, 150] width 242 height 37
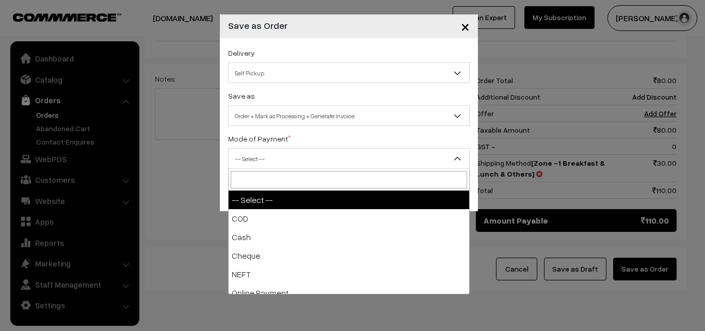
click at [267, 154] on span "-- Select --" at bounding box center [349, 159] width 241 height 18
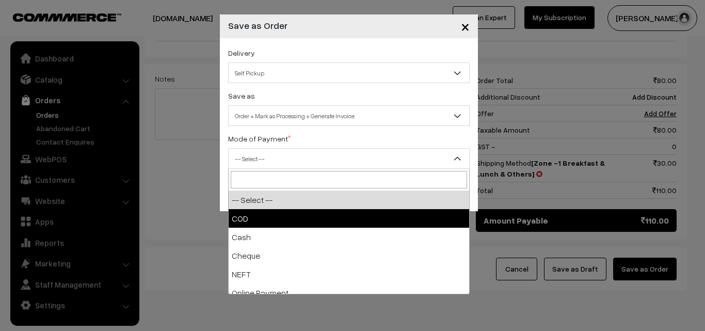
select select "1"
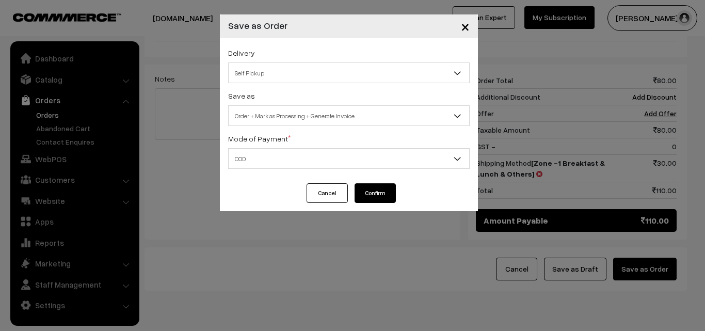
click at [381, 188] on button "Confirm" at bounding box center [375, 193] width 41 height 20
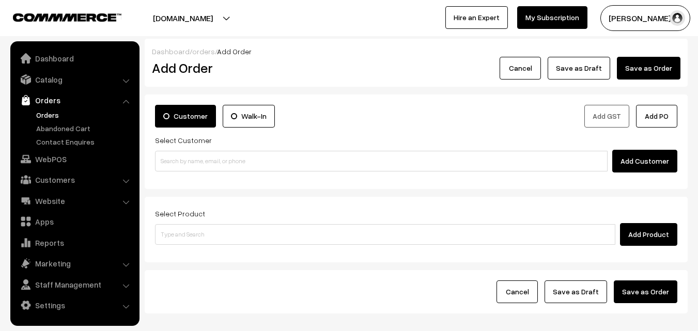
click at [61, 115] on link "Orders" at bounding box center [85, 114] width 102 height 11
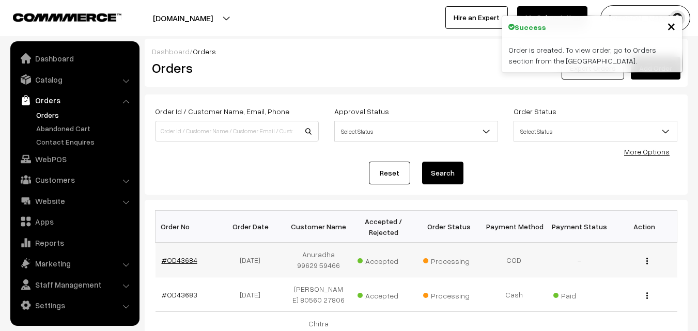
click at [176, 256] on link "#OD43684" at bounding box center [180, 260] width 36 height 9
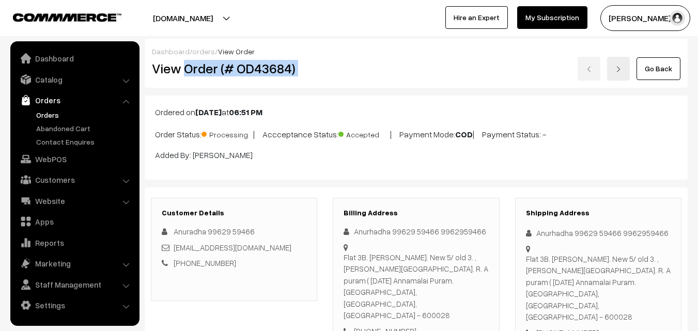
drag, startPoint x: 194, startPoint y: 71, endPoint x: 358, endPoint y: 69, distance: 164.2
click at [358, 70] on div "View Order (# OD43684) Go Back" at bounding box center [416, 69] width 544 height 24
copy div "Order (# OD43684)"
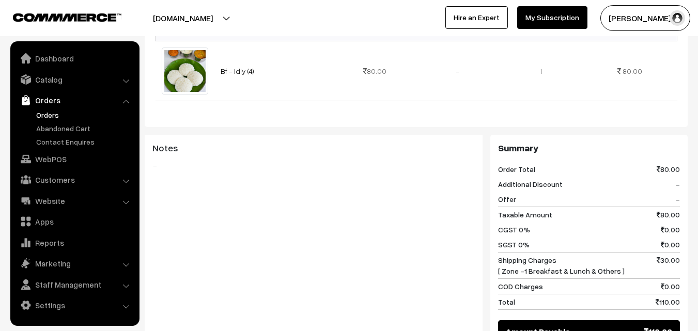
scroll to position [516, 0]
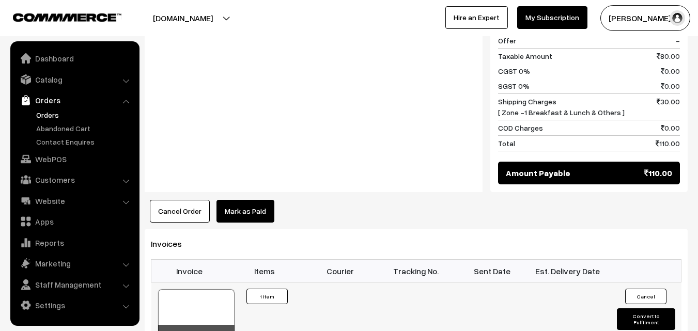
click at [199, 289] on div at bounding box center [196, 315] width 76 height 52
click at [46, 117] on link "Orders" at bounding box center [85, 114] width 102 height 11
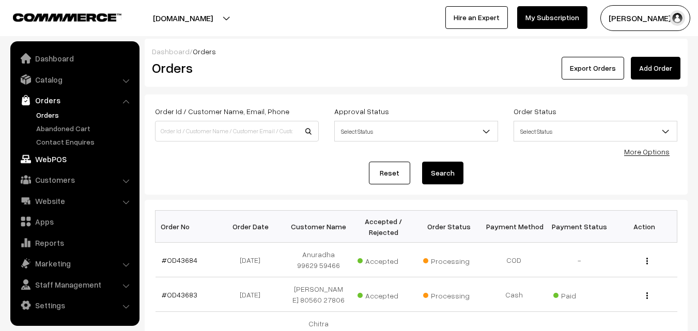
click at [54, 165] on link "WebPOS" at bounding box center [74, 159] width 123 height 19
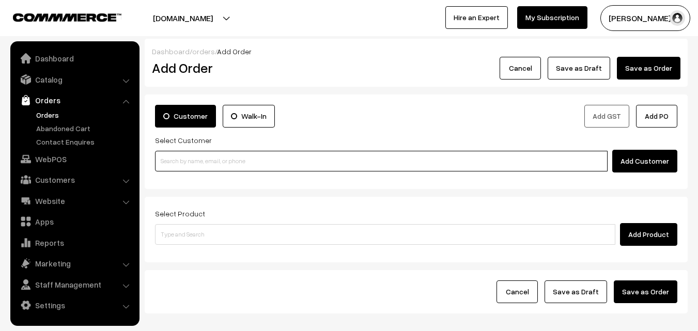
click at [183, 157] on input at bounding box center [381, 161] width 452 height 21
paste input "80569 32293"
click at [172, 160] on input "80569 32293" at bounding box center [381, 161] width 452 height 21
click at [185, 160] on input "80569 32293" at bounding box center [381, 161] width 452 height 21
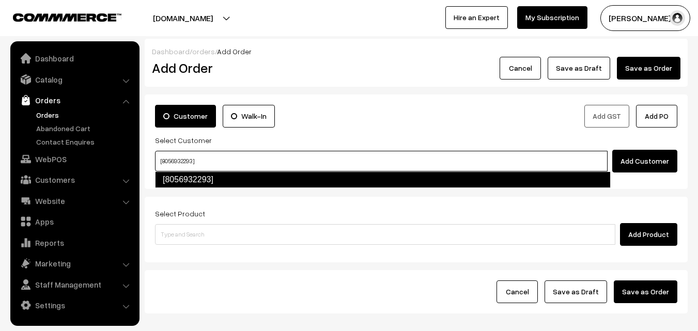
type input "[8056932293]"
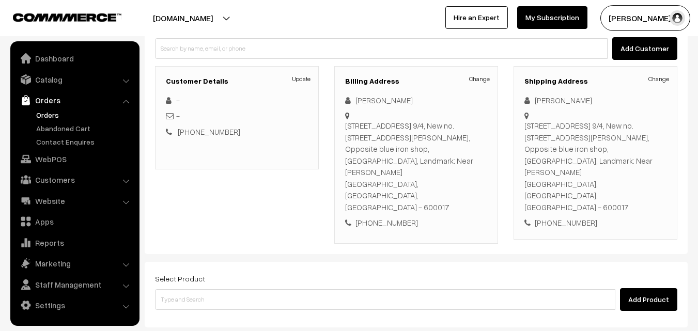
scroll to position [155, 0]
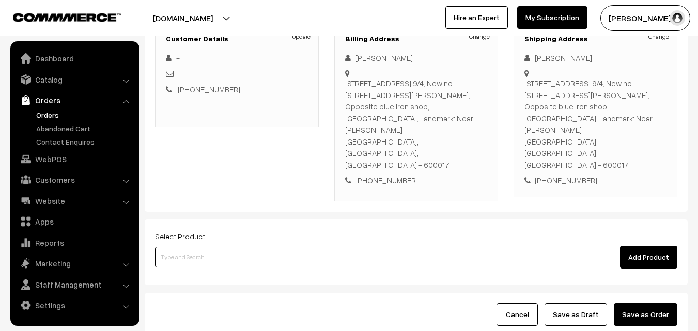
click at [323, 247] on input at bounding box center [385, 257] width 460 height 21
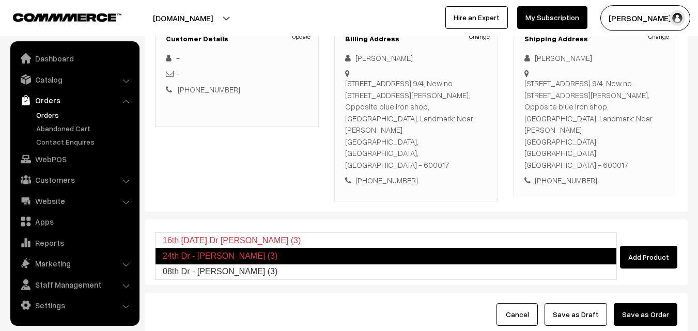
type input "08th Dr - Methi Chapapthi (3)"
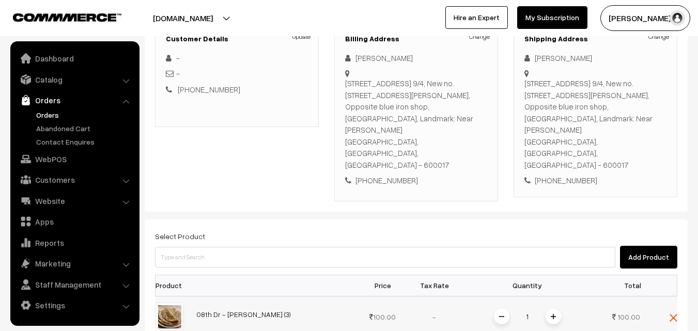
click at [562, 308] on div "1" at bounding box center [526, 317] width 77 height 18
click at [555, 314] on img at bounding box center [552, 316] width 5 height 5
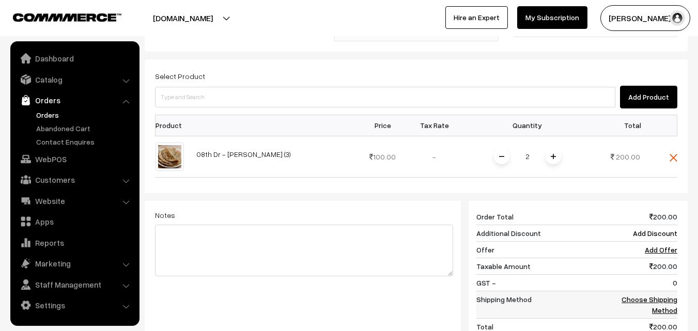
scroll to position [361, 0]
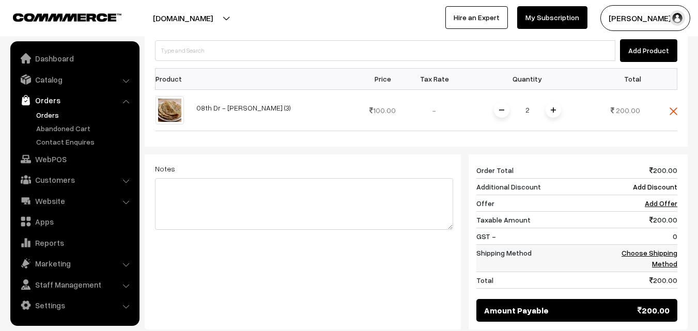
click at [669, 248] on link "Choose Shipping Method" at bounding box center [649, 258] width 56 height 20
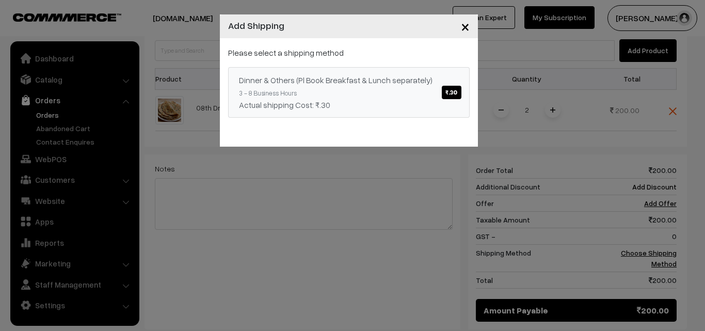
click at [353, 80] on div "Dinner & Others (Pl Book Breakfast & Lunch separately) ₹.30" at bounding box center [349, 80] width 220 height 12
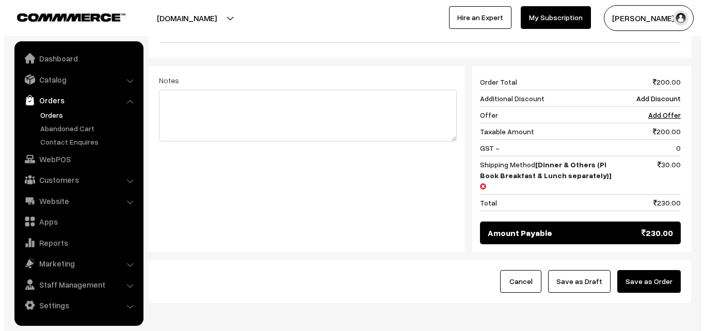
scroll to position [451, 0]
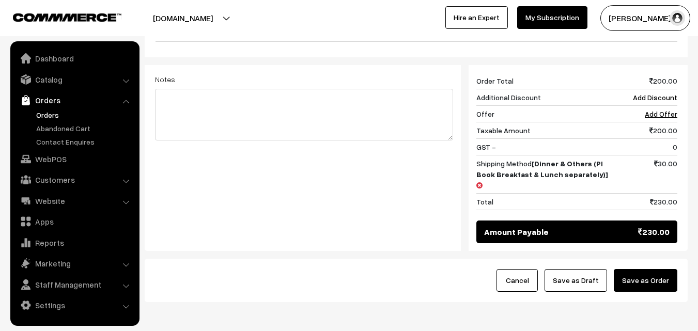
click at [658, 269] on button "Save as Order" at bounding box center [645, 280] width 64 height 23
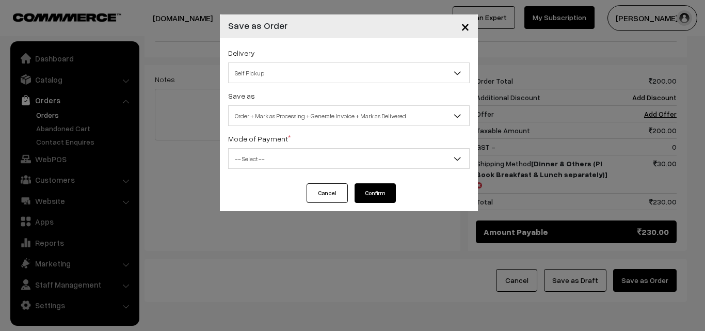
click at [369, 106] on span "Order + Mark as Processing + Generate Invoice + Mark as Delivered" at bounding box center [349, 115] width 242 height 21
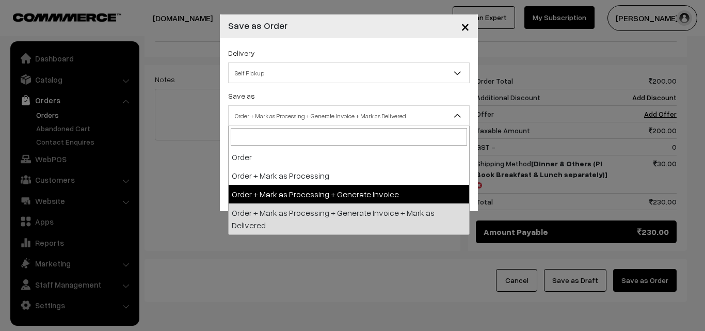
select select "3"
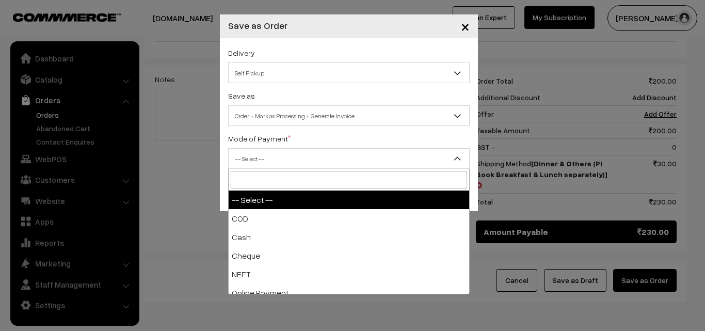
click at [296, 163] on span "-- Select --" at bounding box center [349, 159] width 241 height 18
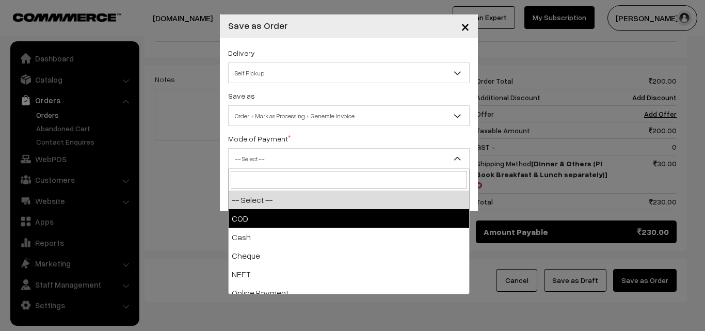
select select "1"
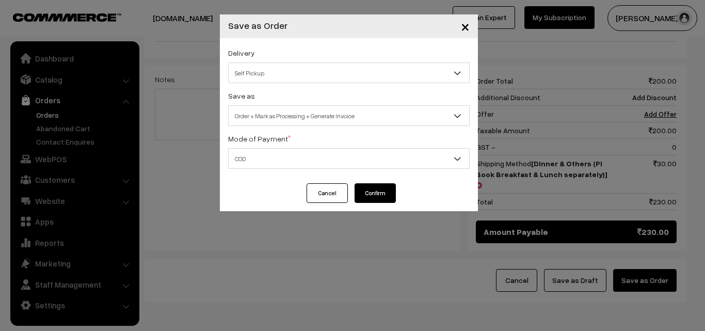
click at [371, 199] on button "Confirm" at bounding box center [375, 193] width 41 height 20
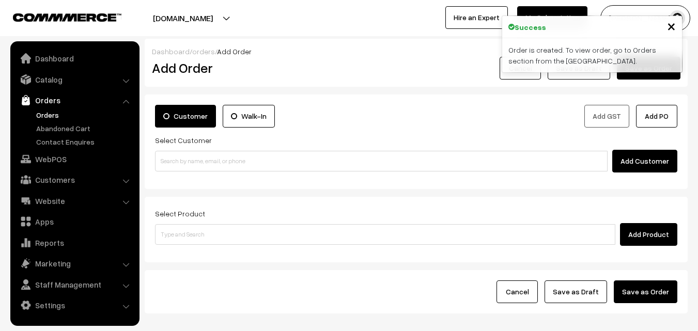
click at [50, 114] on link "Orders" at bounding box center [85, 114] width 102 height 11
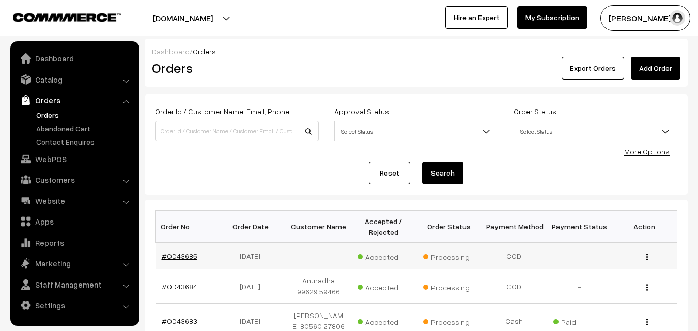
click at [181, 252] on link "#OD43685" at bounding box center [180, 255] width 36 height 9
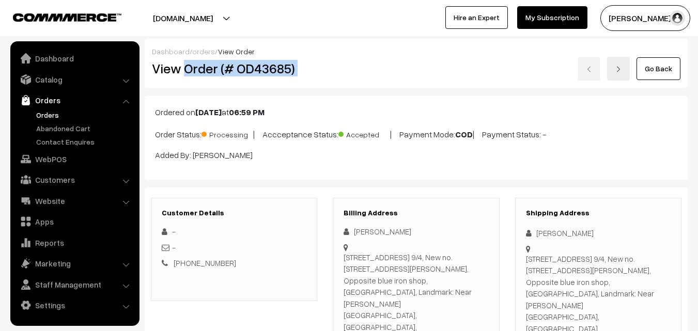
drag, startPoint x: 187, startPoint y: 68, endPoint x: 334, endPoint y: 66, distance: 146.6
click at [334, 66] on div "View Order (# OD43685) Go Back" at bounding box center [416, 69] width 544 height 24
copy div "Order (# OD43685)"
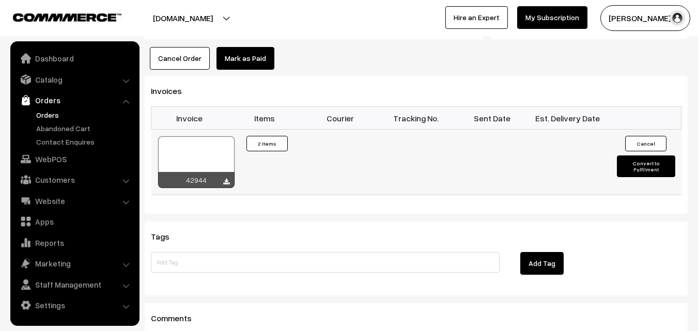
scroll to position [774, 0]
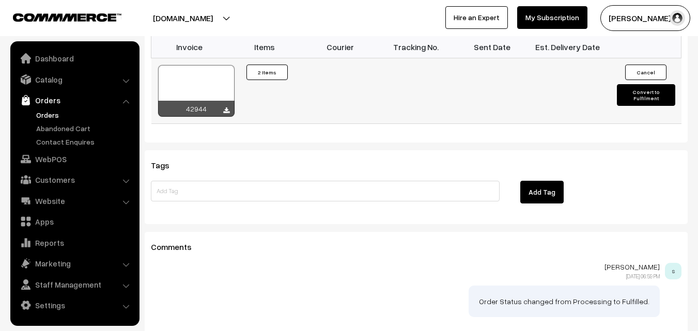
click at [209, 65] on div at bounding box center [196, 91] width 76 height 52
click at [61, 150] on link "WebPOS" at bounding box center [74, 159] width 123 height 19
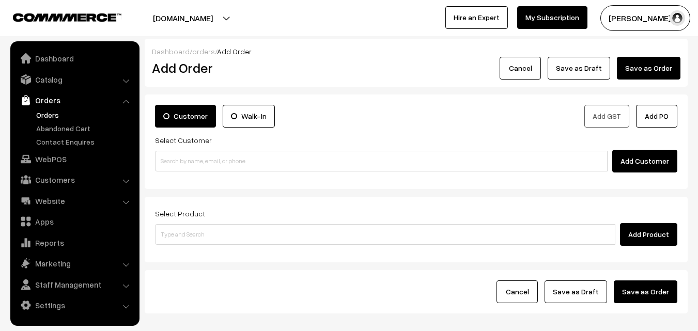
click at [187, 161] on input at bounding box center [381, 161] width 452 height 21
click at [180, 160] on input "98401 93739" at bounding box center [381, 161] width 452 height 21
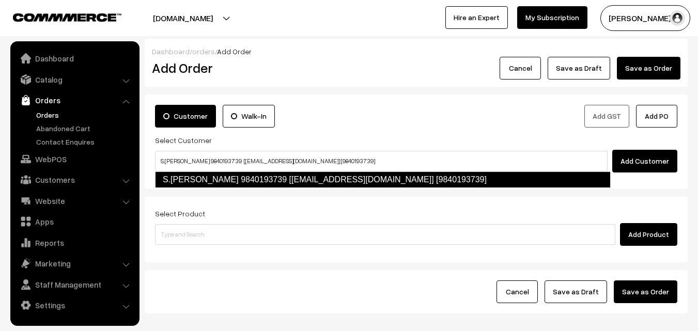
type input "S.[PERSON_NAME] 9840193739 [[EMAIL_ADDRESS][DOMAIN_NAME]] [9840193739]"
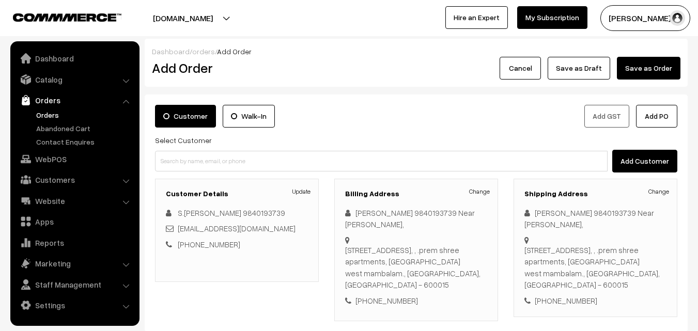
click at [170, 68] on h2 "Add Order" at bounding box center [235, 68] width 166 height 16
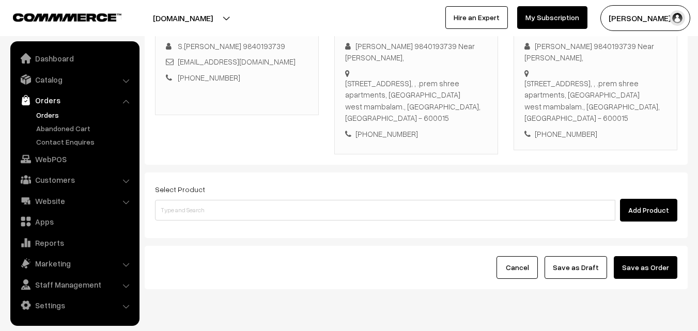
scroll to position [188, 0]
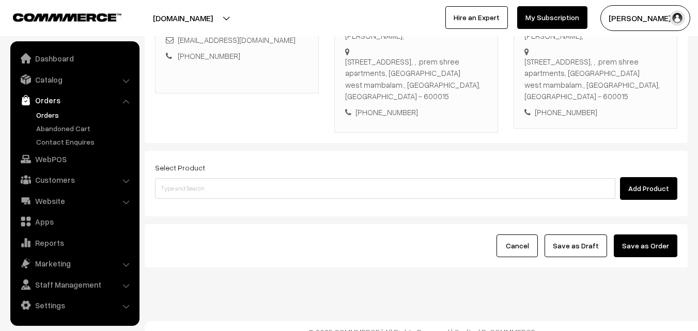
click at [233, 177] on div "Add Product" at bounding box center [416, 188] width 522 height 23
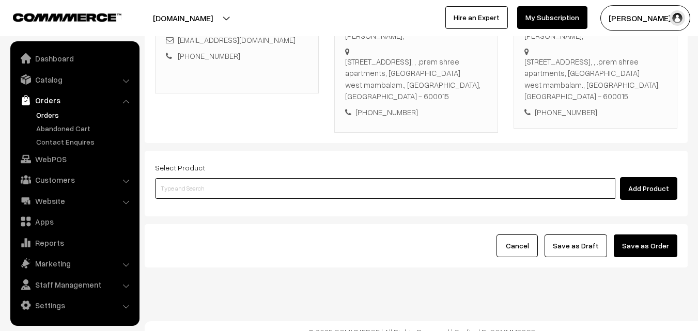
click at [211, 182] on input at bounding box center [385, 188] width 460 height 21
paste input "08th Without Rice..."
type input "08th Without Rice..."
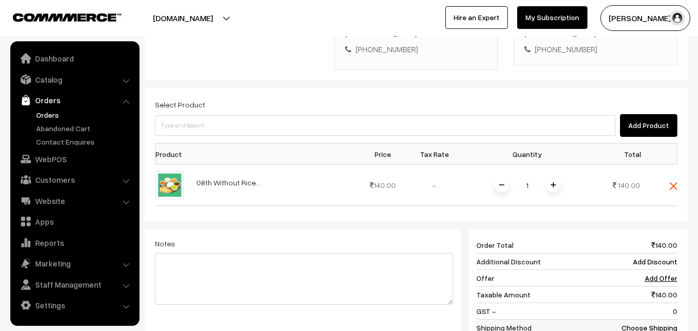
scroll to position [240, 0]
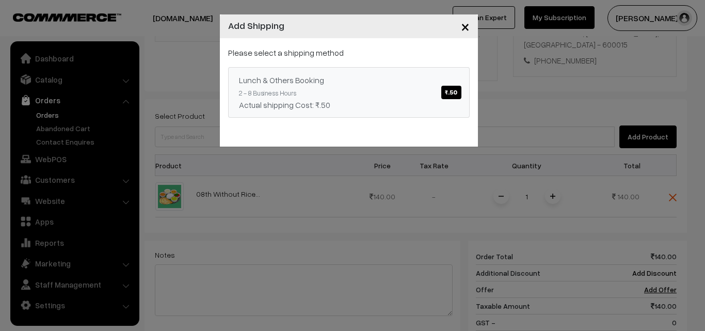
click at [344, 99] on div "Actual shipping Cost: ₹.50" at bounding box center [349, 105] width 220 height 12
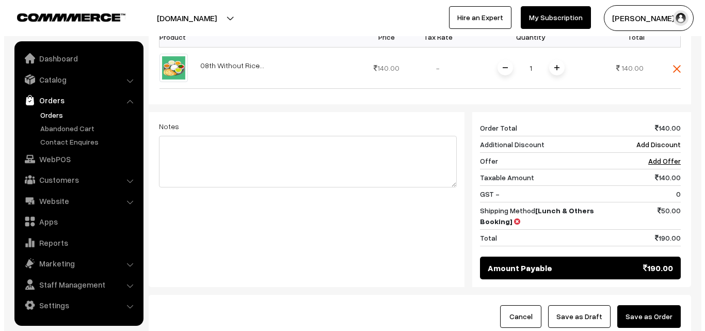
scroll to position [439, 0]
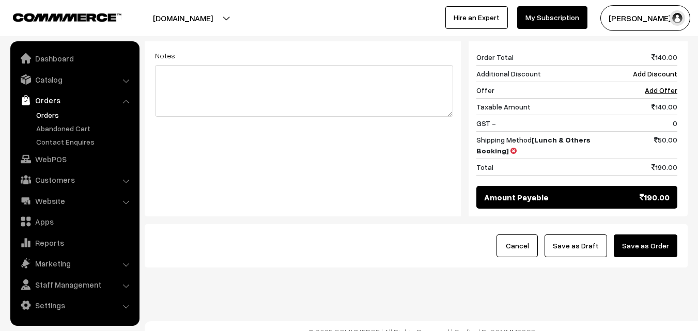
drag, startPoint x: 655, startPoint y: 240, endPoint x: 442, endPoint y: 217, distance: 213.9
click at [655, 239] on button "Save as Order" at bounding box center [645, 245] width 64 height 23
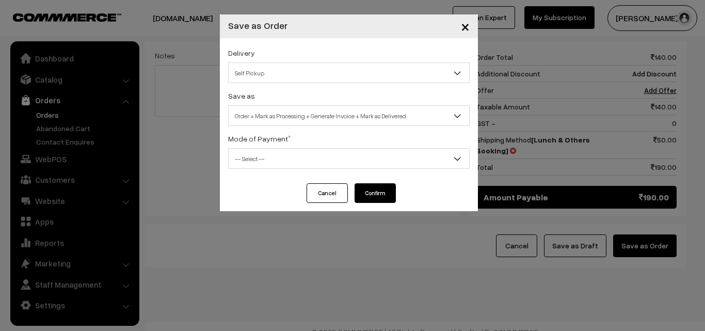
click at [268, 122] on span "Order + Mark as Processing + Generate Invoice + Mark as Delivered" at bounding box center [349, 116] width 241 height 18
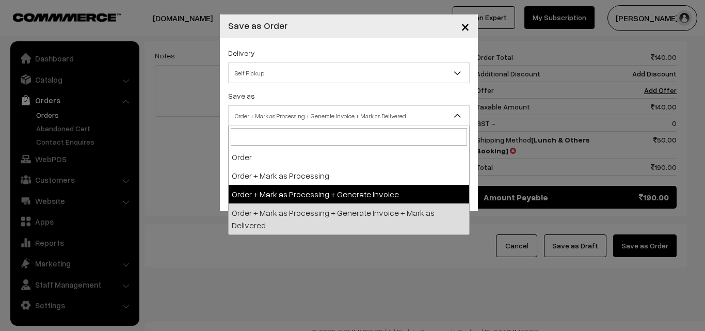
select select "3"
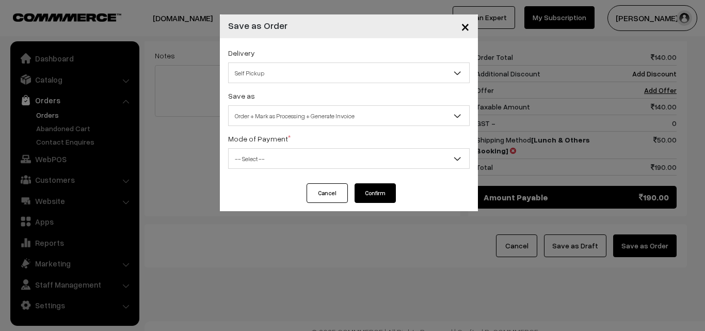
click at [253, 164] on span "-- Select --" at bounding box center [349, 159] width 241 height 18
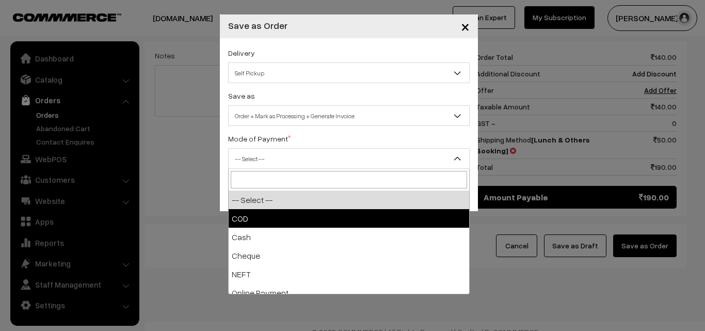
select select "1"
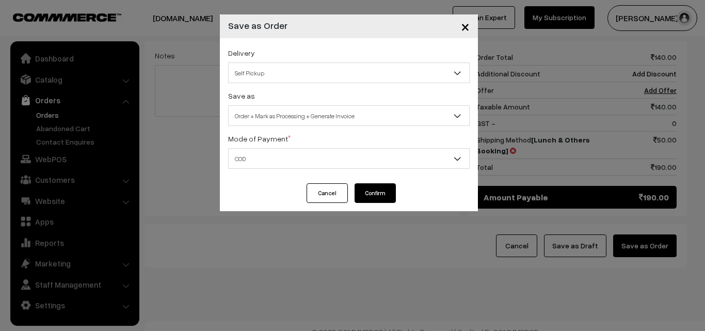
click at [376, 195] on button "Confirm" at bounding box center [375, 193] width 41 height 20
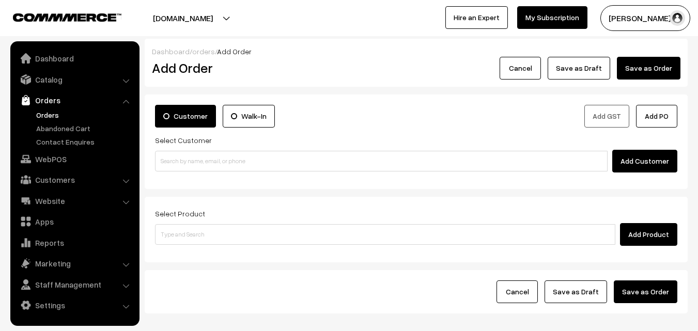
click at [54, 113] on link "Orders" at bounding box center [85, 114] width 102 height 11
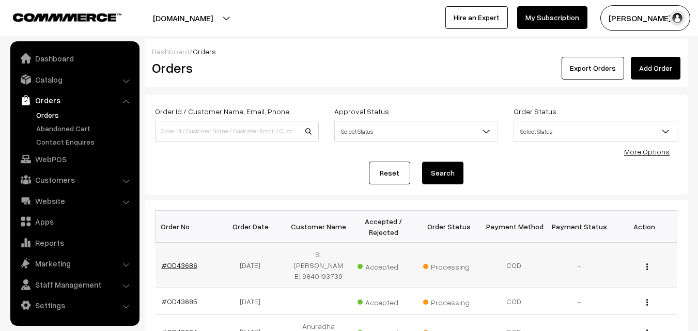
click at [186, 262] on link "#OD43686" at bounding box center [180, 265] width 36 height 9
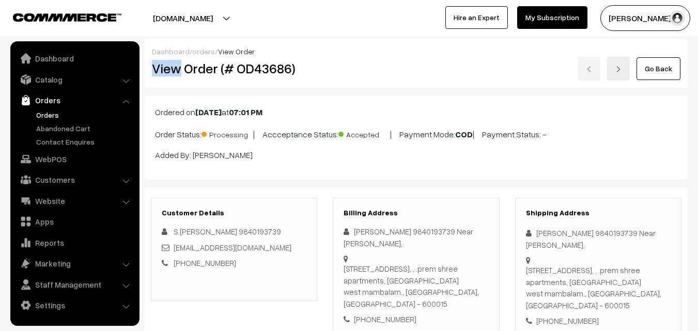
drag, startPoint x: 197, startPoint y: 69, endPoint x: 341, endPoint y: 101, distance: 147.6
click at [345, 51] on div "Dashboard / orders / View Order View Order (# OD43686) Go Back" at bounding box center [416, 63] width 543 height 49
click at [301, 79] on div "View Order (# OD43686)" at bounding box center [234, 69] width 181 height 24
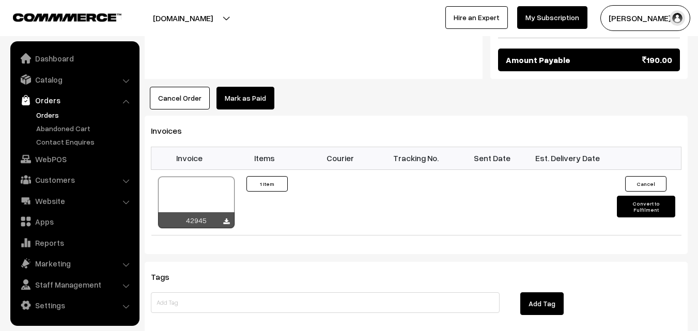
scroll to position [620, 0]
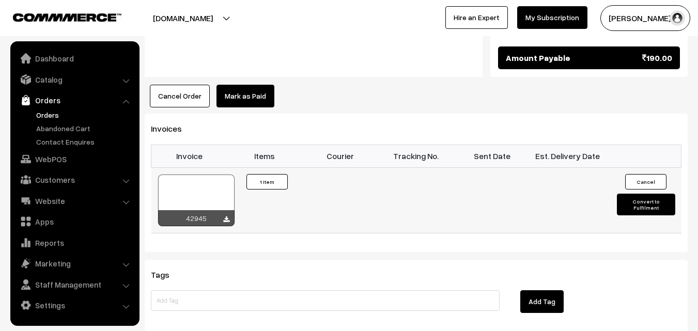
click at [197, 175] on div at bounding box center [196, 201] width 76 height 52
click at [56, 118] on link "Orders" at bounding box center [85, 114] width 102 height 11
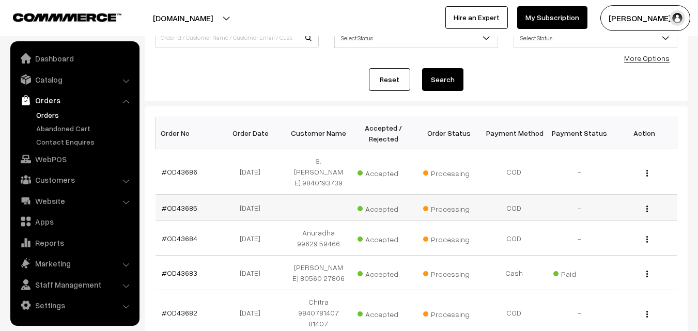
scroll to position [103, 0]
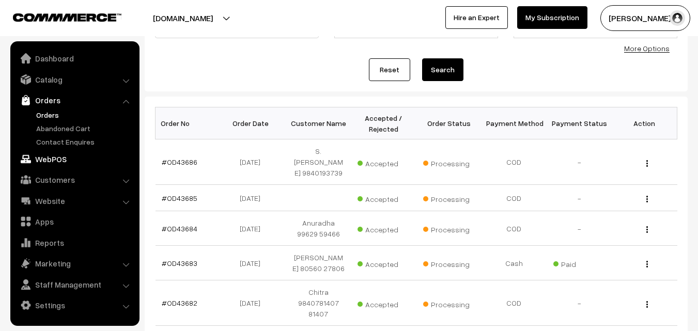
click at [41, 160] on link "WebPOS" at bounding box center [74, 159] width 123 height 19
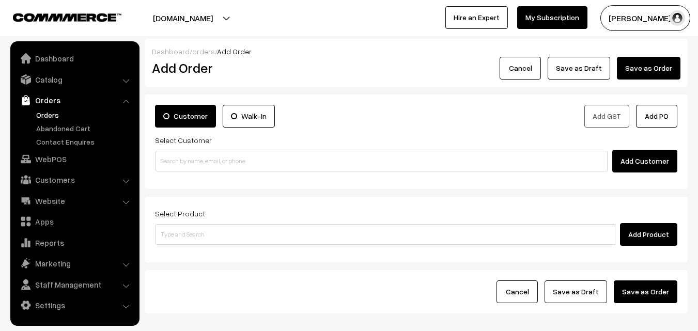
click at [50, 113] on link "Orders" at bounding box center [85, 114] width 102 height 11
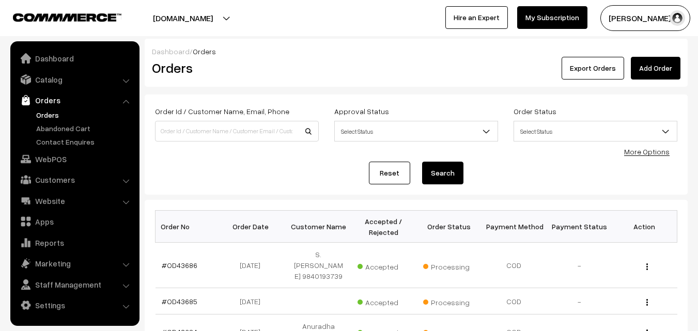
scroll to position [382, 0]
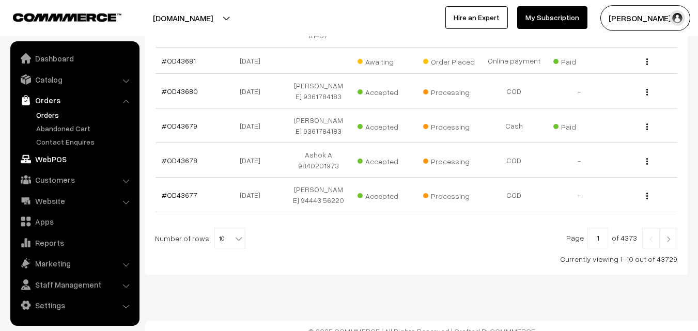
click at [56, 159] on link "WebPOS" at bounding box center [74, 159] width 123 height 19
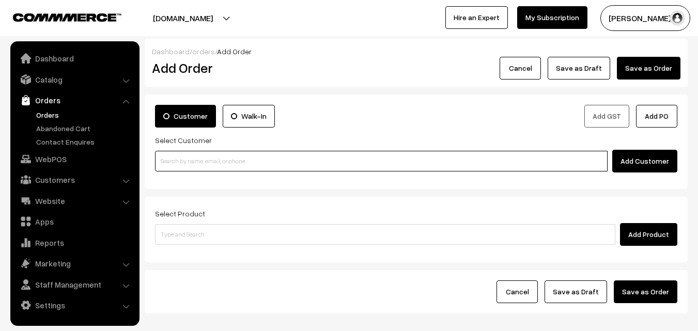
click at [211, 163] on input at bounding box center [381, 161] width 452 height 21
paste input "99411 79610"
click at [177, 161] on input "99411 79610" at bounding box center [381, 161] width 452 height 21
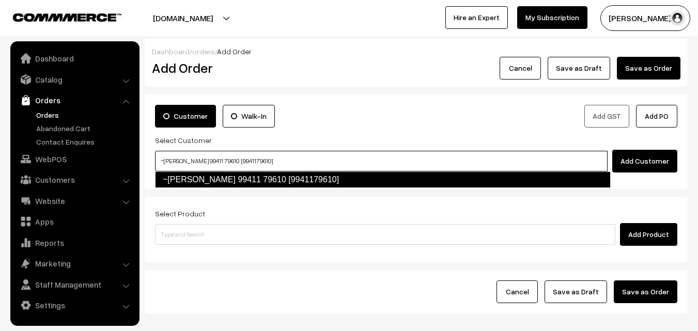
type input "~Maniammal Devakumar 99411 79610 [9941179610]"
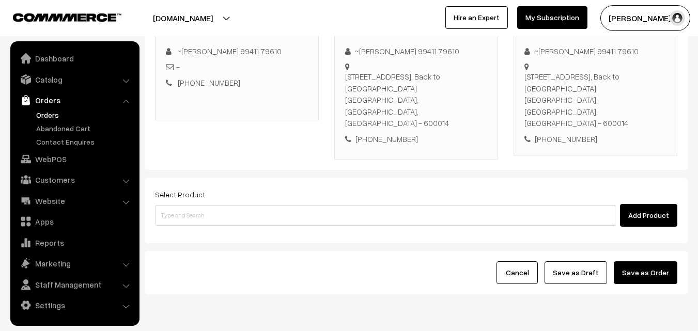
scroll to position [177, 0]
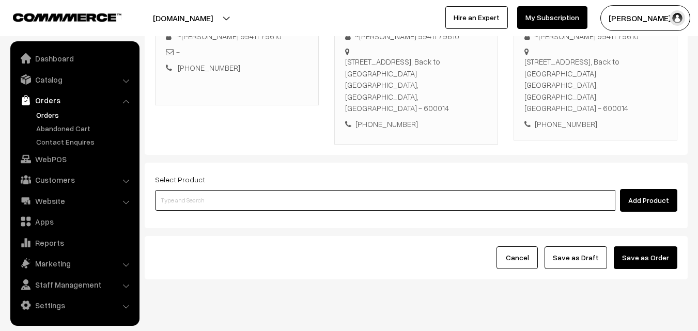
click at [227, 190] on input at bounding box center [385, 200] width 460 height 21
paste input "08th Without Rice..."
type input "08th Without Rice..."
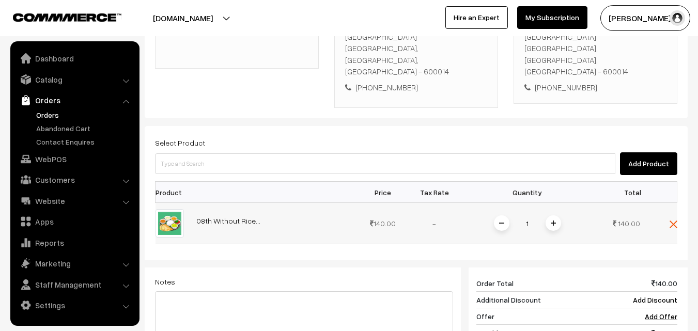
scroll to position [228, 0]
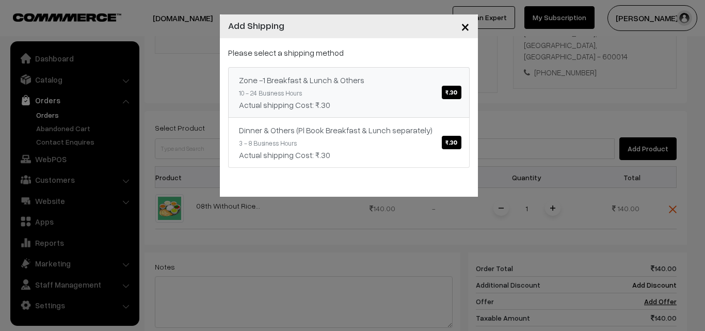
click at [345, 81] on div "Zone -1 Breakfast & Lunch & Others ₹.30" at bounding box center [349, 80] width 220 height 12
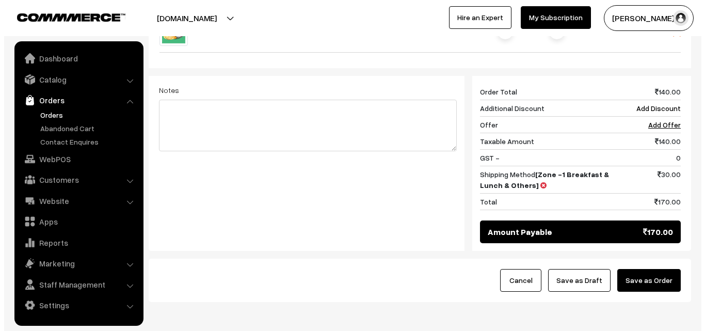
scroll to position [428, 0]
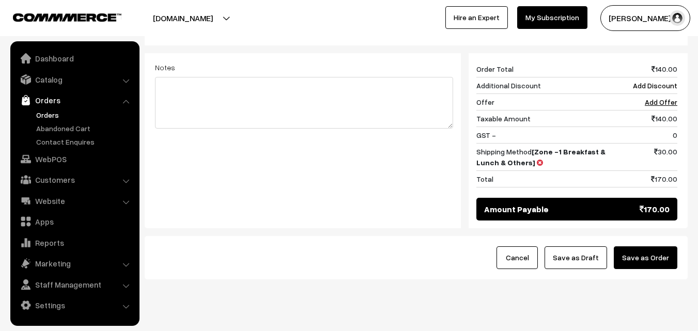
drag, startPoint x: 657, startPoint y: 234, endPoint x: 647, endPoint y: 229, distance: 11.5
click at [658, 246] on button "Save as Order" at bounding box center [645, 257] width 64 height 23
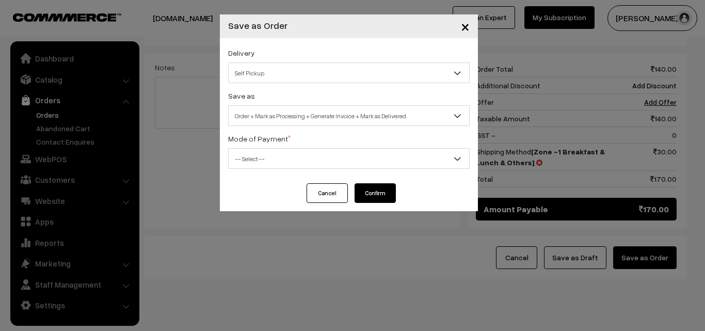
click at [304, 103] on div "Save as Order Order + Mark as Processing Order + Mark as Processing + Generate …" at bounding box center [349, 107] width 242 height 37
click at [292, 121] on span "Order + Mark as Processing + Generate Invoice + Mark as Delivered" at bounding box center [349, 116] width 241 height 18
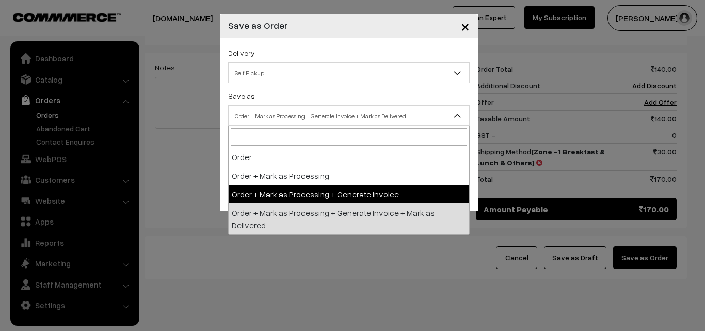
select select "3"
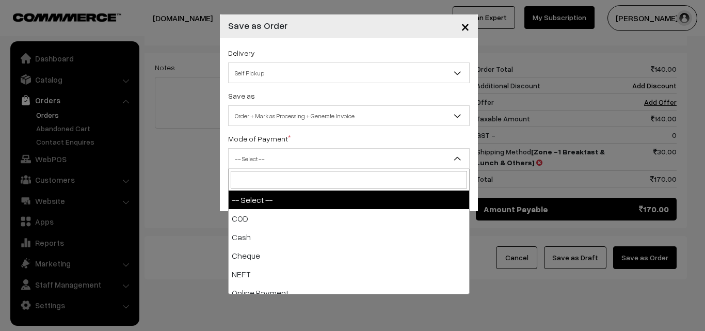
click at [245, 157] on span "-- Select --" at bounding box center [349, 159] width 241 height 18
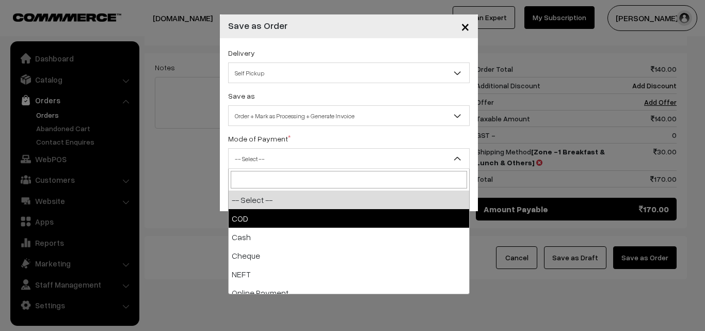
select select "2"
checkbox input "true"
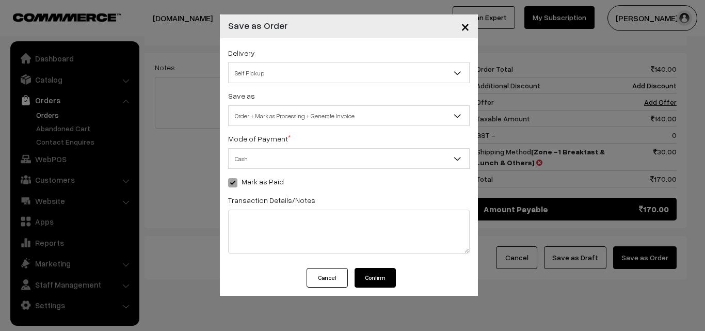
click at [375, 278] on button "Confirm" at bounding box center [375, 278] width 41 height 20
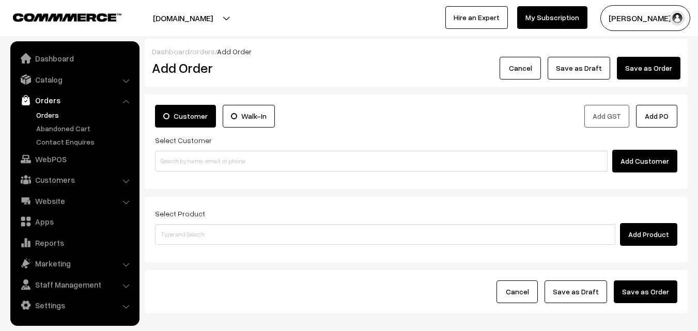
click at [55, 113] on link "Orders" at bounding box center [85, 114] width 102 height 11
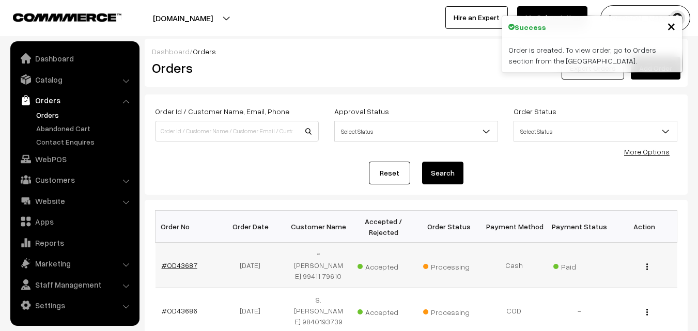
click at [186, 267] on link "#OD43687" at bounding box center [180, 265] width 36 height 9
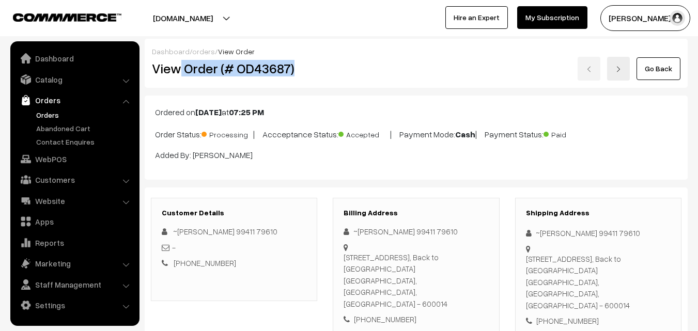
drag, startPoint x: 304, startPoint y: 58, endPoint x: 318, endPoint y: 58, distance: 13.4
click at [318, 59] on div "View Order (# OD43687)" at bounding box center [234, 69] width 181 height 24
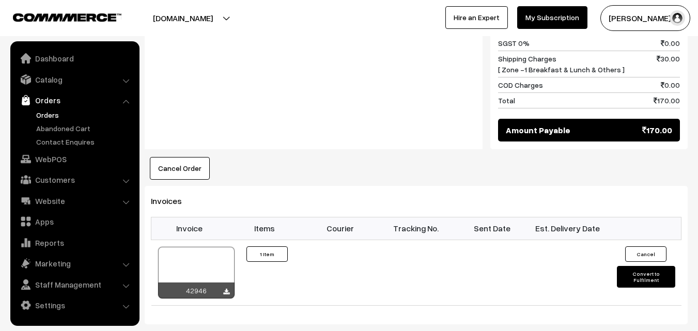
scroll to position [620, 0]
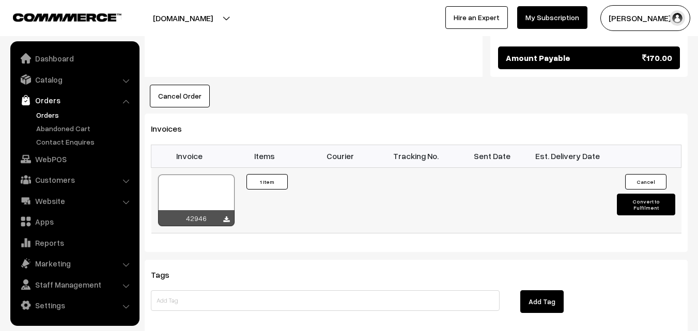
click at [209, 175] on div at bounding box center [196, 201] width 76 height 52
click at [57, 156] on link "WebPOS" at bounding box center [74, 159] width 123 height 19
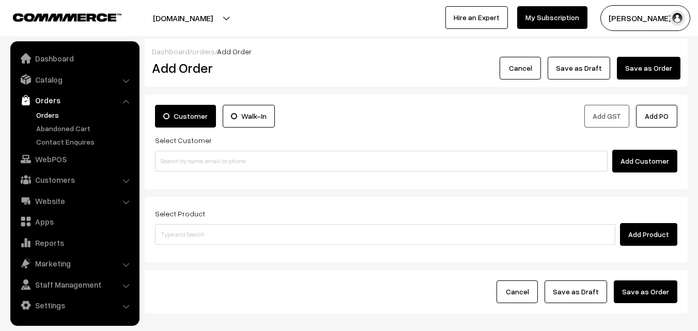
click at [198, 160] on input at bounding box center [381, 161] width 452 height 21
click at [177, 159] on input "73580 14248" at bounding box center [381, 161] width 452 height 21
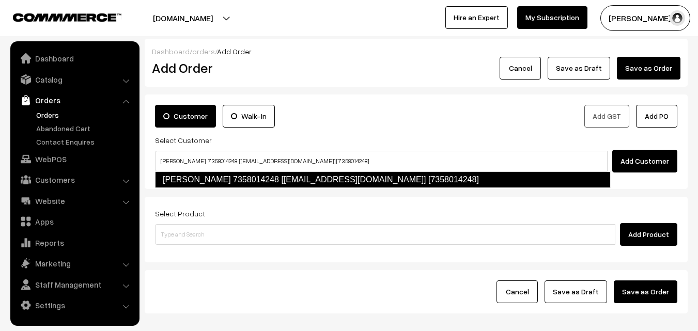
type input "shanthi 7358014248 [Annams104@gmail.com] [7358014248]"
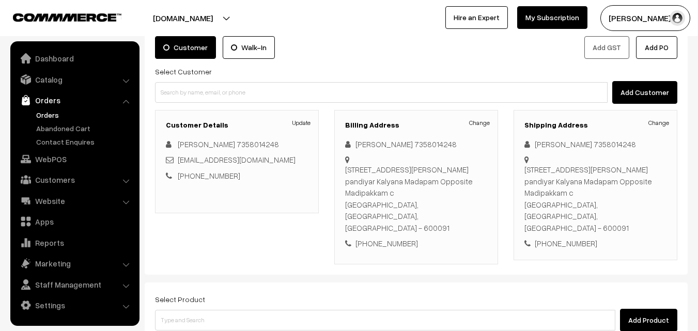
scroll to position [188, 0]
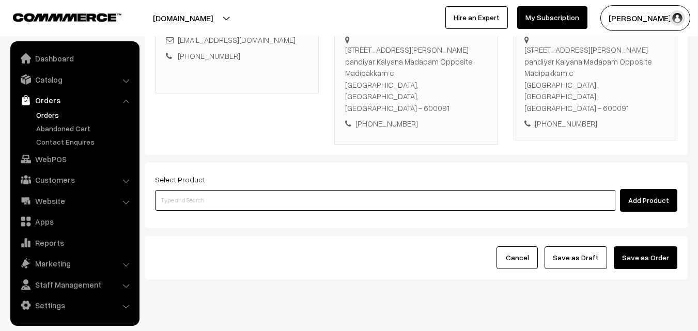
click at [310, 190] on input at bounding box center [385, 200] width 460 height 21
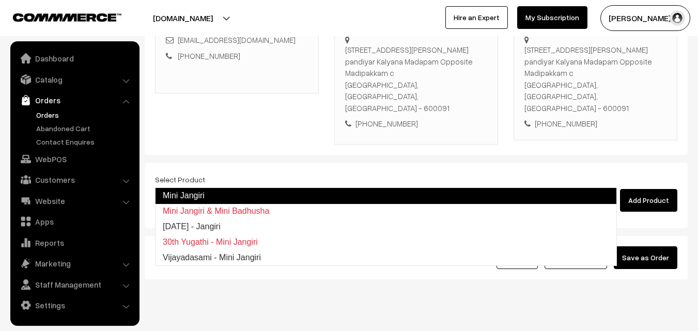
type input "Diwali - Jangiri"
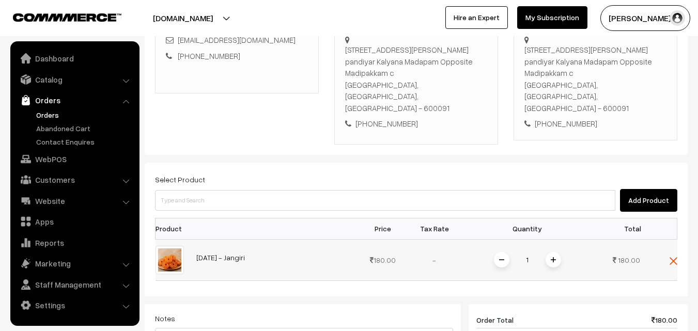
click at [557, 252] on span at bounding box center [552, 259] width 15 height 15
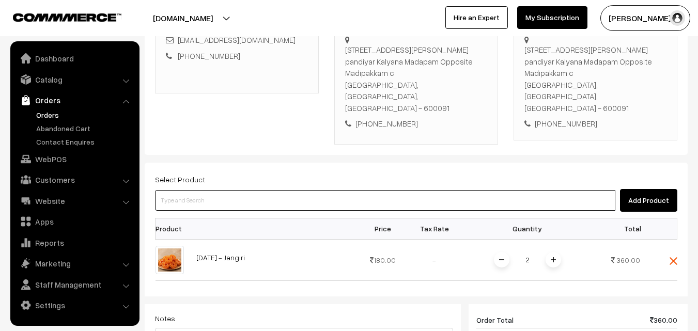
click at [517, 190] on input at bounding box center [385, 200] width 460 height 21
click at [521, 190] on input at bounding box center [385, 200] width 460 height 21
click at [449, 190] on input at bounding box center [385, 200] width 460 height 21
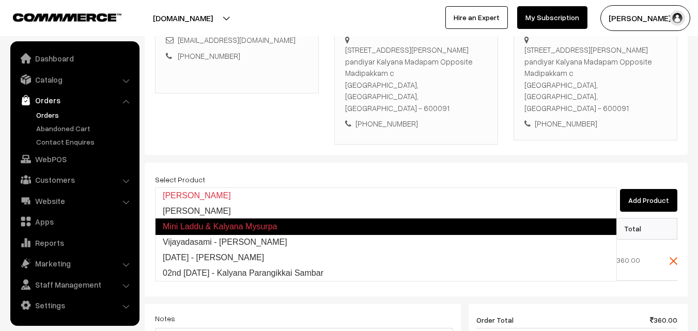
type input "Diwali - Kalyana Mysurpa"
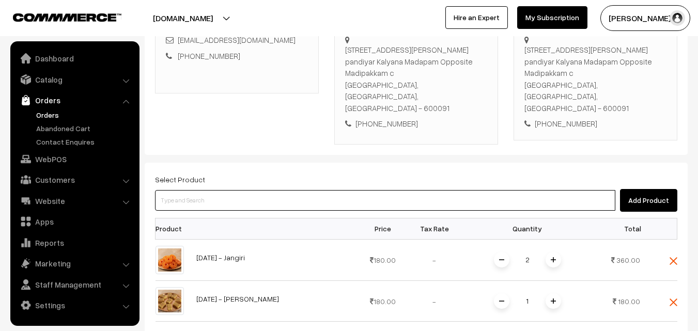
drag, startPoint x: 306, startPoint y: 173, endPoint x: 300, endPoint y: 175, distance: 6.4
click at [300, 190] on input at bounding box center [385, 200] width 460 height 21
type input "j"
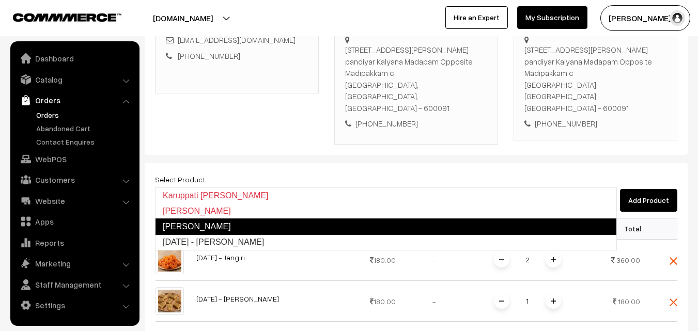
type input "Diwali - Kaju Kathli"
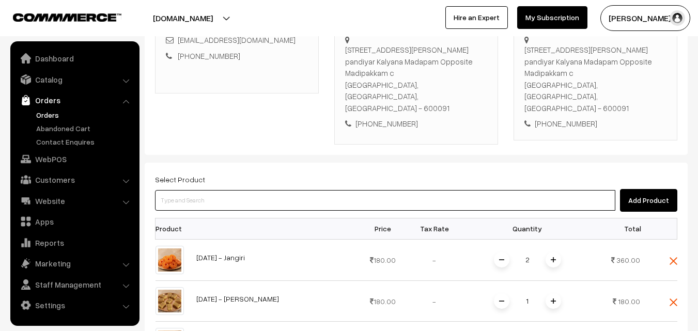
click at [309, 190] on input at bounding box center [385, 200] width 460 height 21
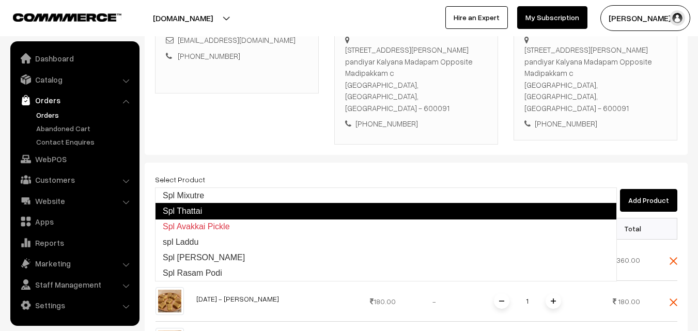
type input "Spl Mixutre"
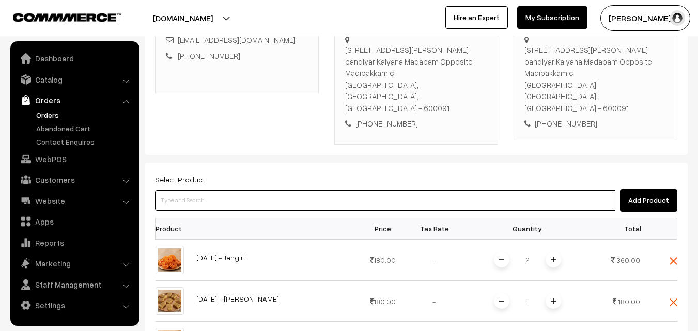
click at [279, 190] on input at bounding box center [385, 200] width 460 height 21
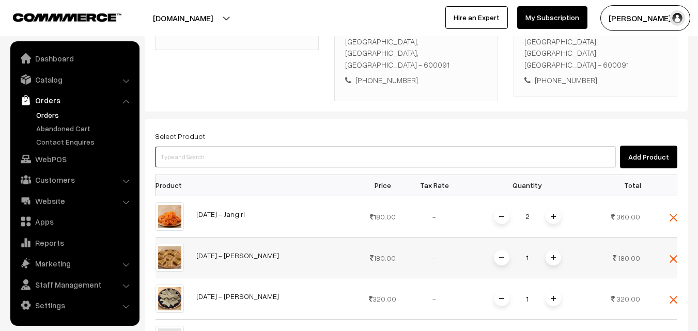
scroll to position [395, 0]
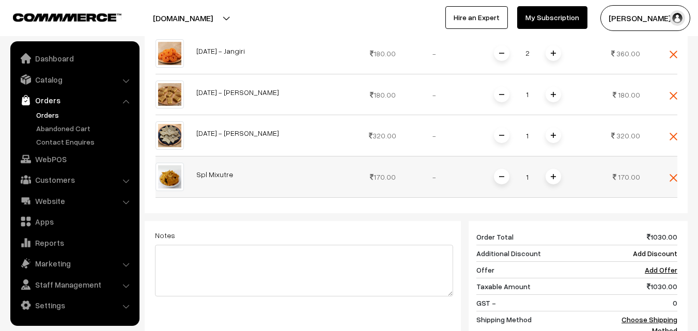
click at [550, 169] on span at bounding box center [552, 176] width 15 height 15
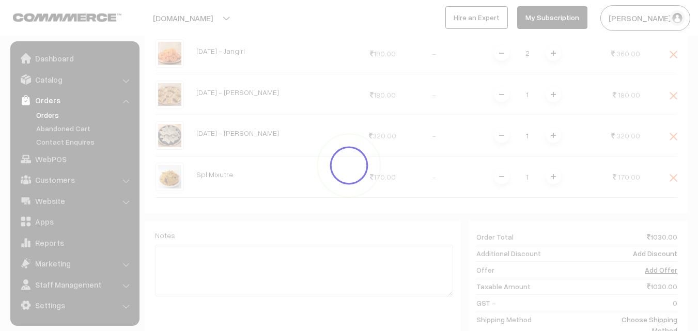
click at [555, 152] on div "Dashboard / orders / Add Order Add Order Cancel Save as Draft Save as Order Sav…" at bounding box center [416, 45] width 543 height 803
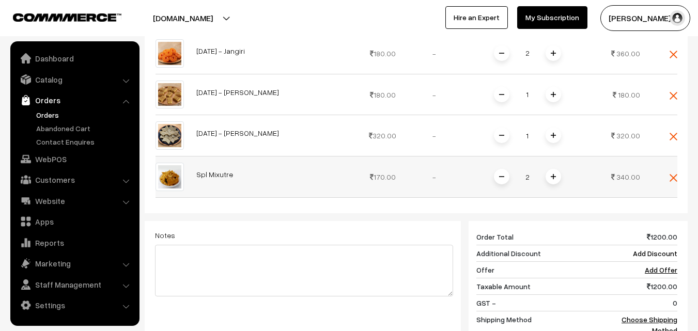
click at [554, 174] on img at bounding box center [552, 176] width 5 height 5
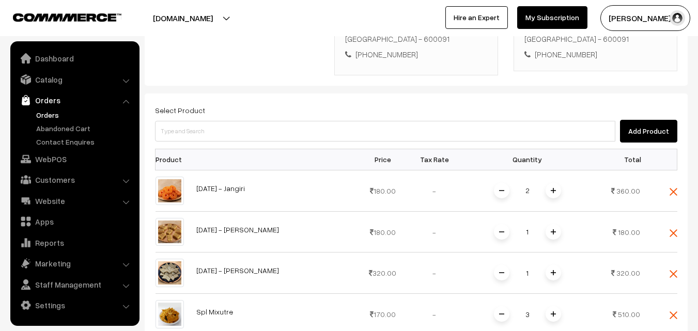
scroll to position [240, 0]
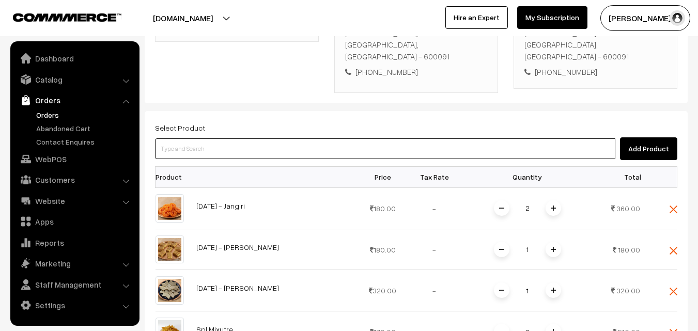
click at [268, 138] on input at bounding box center [385, 148] width 460 height 21
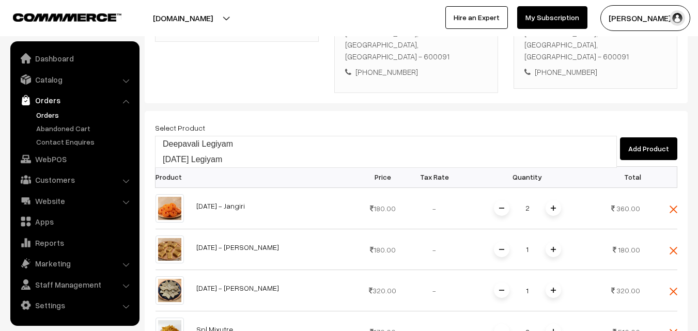
type input "Diwali Legiyam"
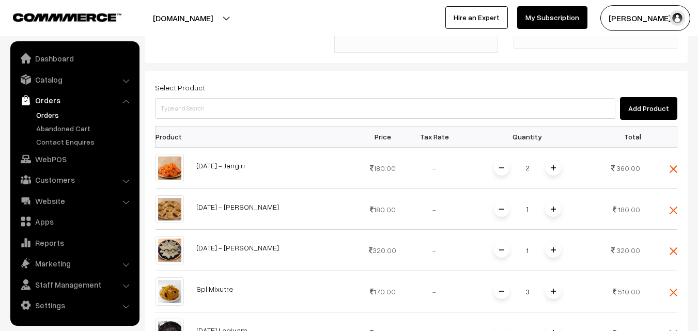
scroll to position [343, 0]
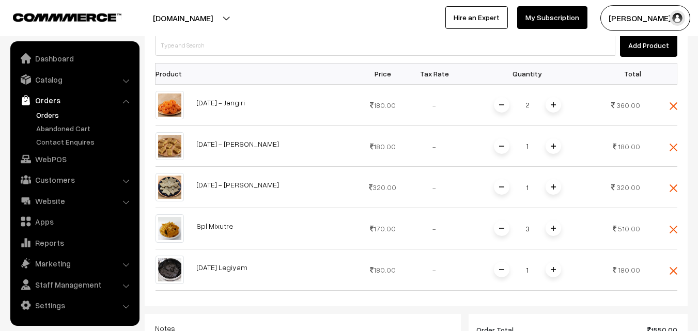
click at [556, 262] on span at bounding box center [552, 269] width 15 height 15
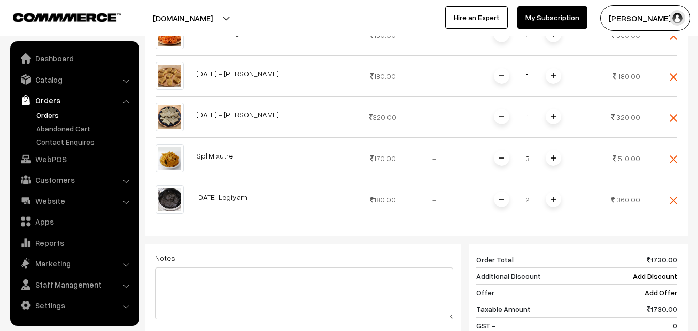
scroll to position [447, 0]
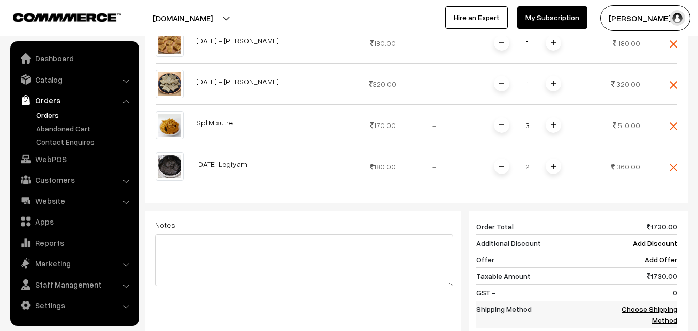
click at [664, 305] on link "Choose Shipping Method" at bounding box center [649, 315] width 56 height 20
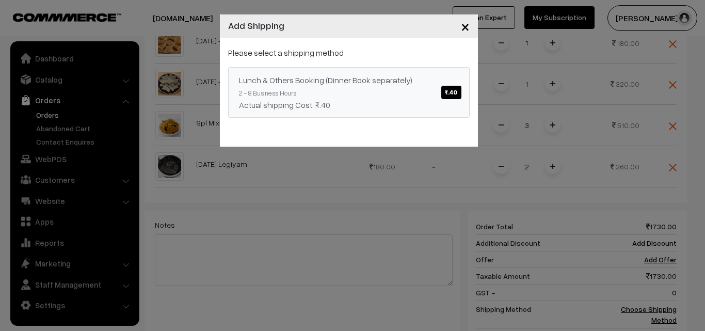
click at [374, 92] on link "Lunch & Others Booking (Dinner Book separately) ₹.40 2 - 8 Business Hours Actua…" at bounding box center [349, 92] width 242 height 51
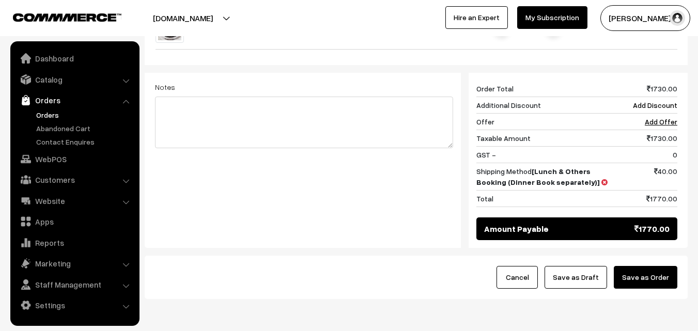
scroll to position [604, 0]
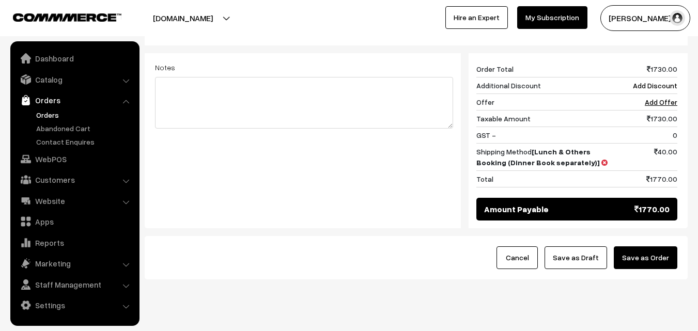
click at [656, 246] on button "Save as Order" at bounding box center [645, 257] width 64 height 23
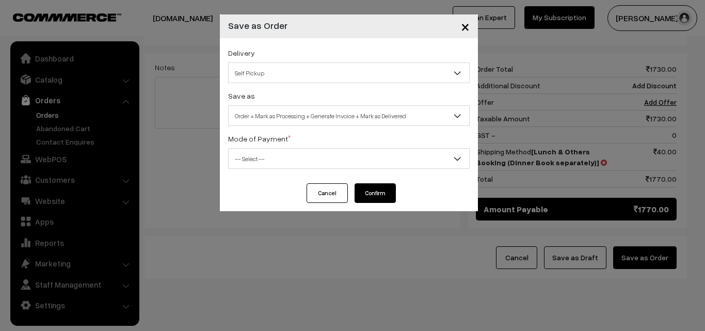
click at [385, 113] on span "Order + Mark as Processing + Generate Invoice + Mark as Delivered" at bounding box center [349, 116] width 241 height 18
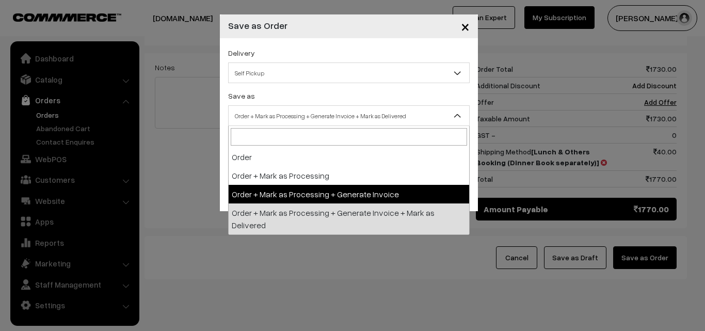
drag, startPoint x: 333, startPoint y: 185, endPoint x: 320, endPoint y: 173, distance: 17.5
select select "3"
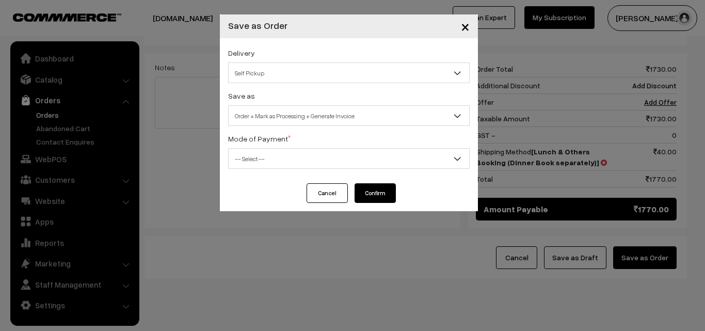
click at [308, 159] on span "-- Select --" at bounding box center [349, 159] width 241 height 18
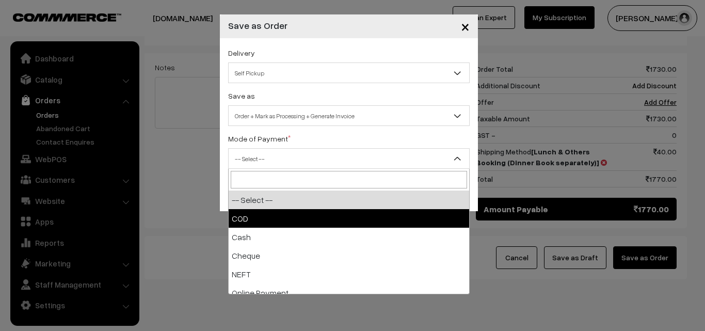
drag, startPoint x: 296, startPoint y: 220, endPoint x: 321, endPoint y: 226, distance: 25.4
select select "1"
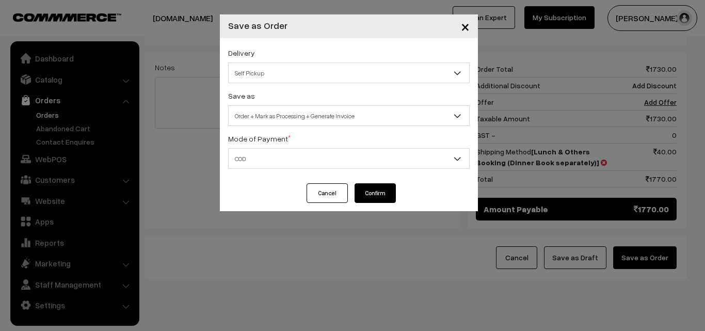
click at [297, 213] on div "× Save as Order Delivery Self Pickup Lunch & Others Booking (Dinner Book separa…" at bounding box center [352, 165] width 705 height 331
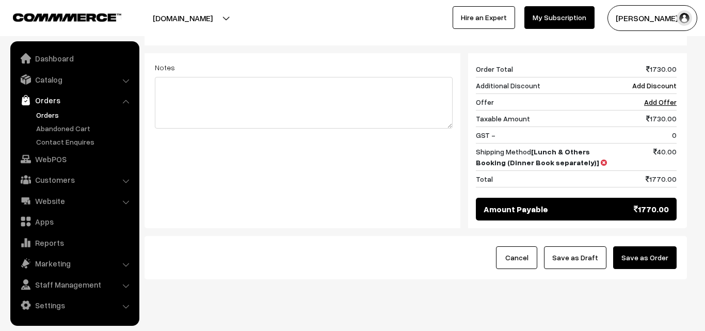
click at [336, 193] on div at bounding box center [352, 165] width 705 height 331
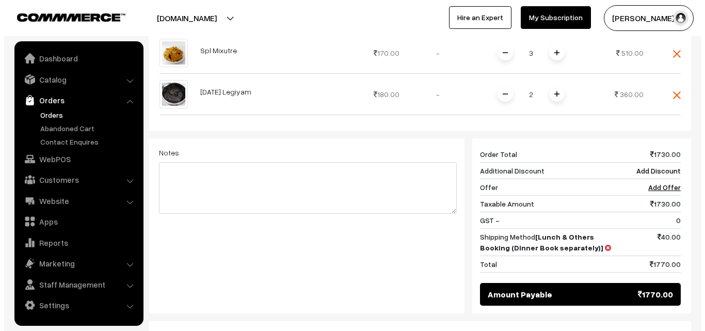
scroll to position [552, 0]
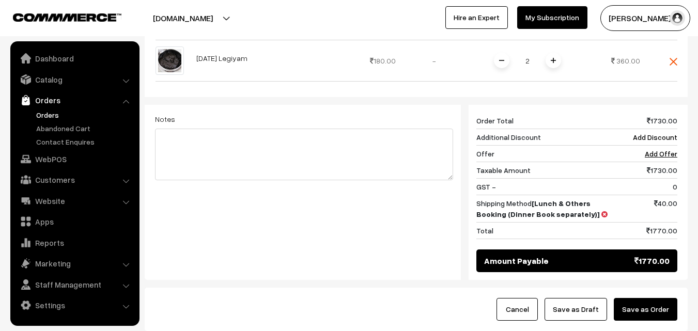
click at [660, 298] on button "Save as Order" at bounding box center [645, 309] width 64 height 23
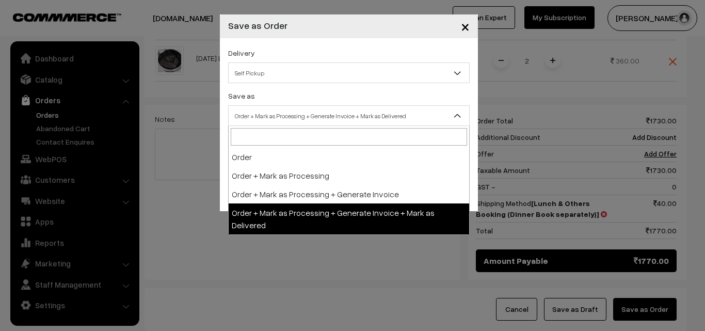
click at [328, 117] on span "Order + Mark as Processing + Generate Invoice + Mark as Delivered" at bounding box center [349, 116] width 241 height 18
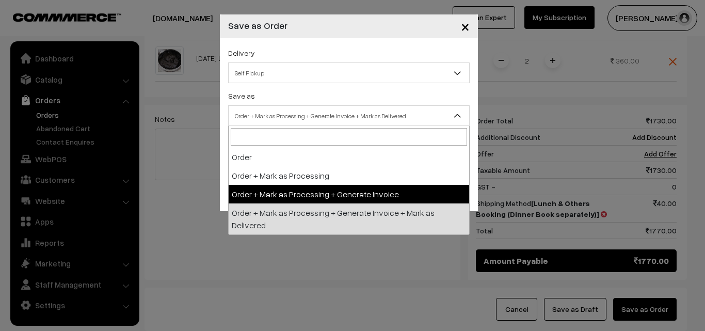
select select "3"
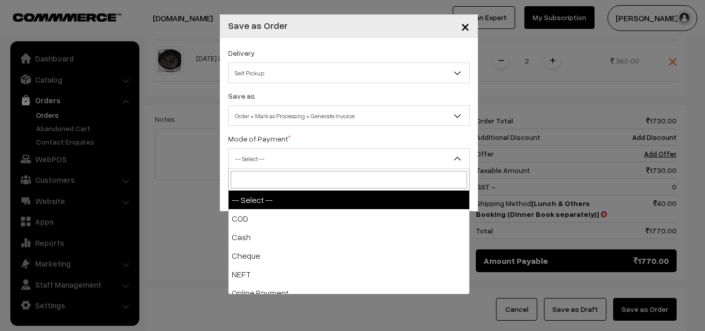
drag, startPoint x: 283, startPoint y: 161, endPoint x: 276, endPoint y: 223, distance: 62.4
click at [283, 162] on span "-- Select --" at bounding box center [349, 159] width 241 height 18
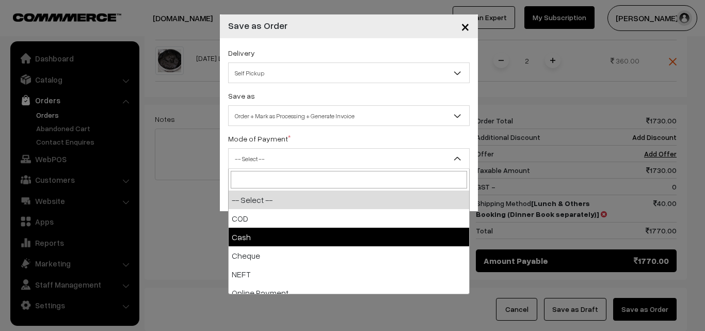
drag, startPoint x: 273, startPoint y: 228, endPoint x: 356, endPoint y: 255, distance: 87.7
select select "2"
checkbox input "true"
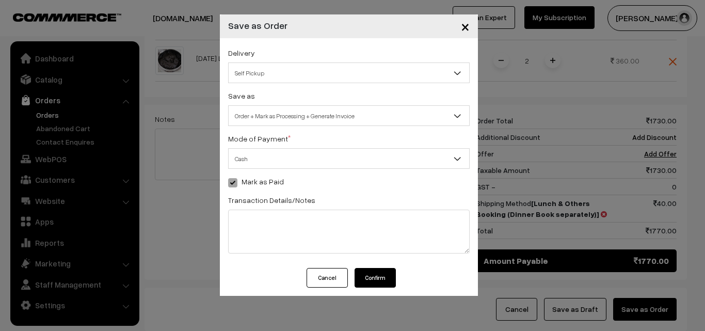
click at [375, 292] on div "Cancel Confirm" at bounding box center [349, 282] width 258 height 28
click at [381, 275] on button "Confirm" at bounding box center [375, 278] width 41 height 20
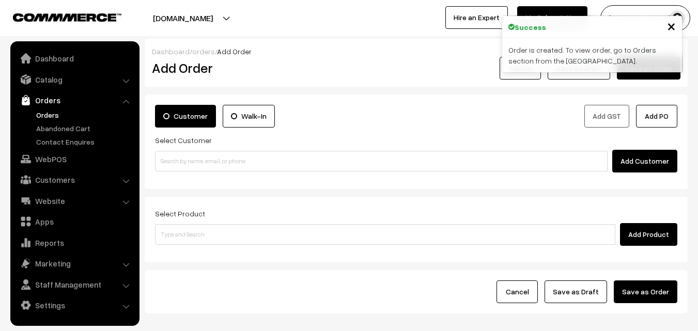
click at [50, 116] on link "Orders" at bounding box center [85, 114] width 102 height 11
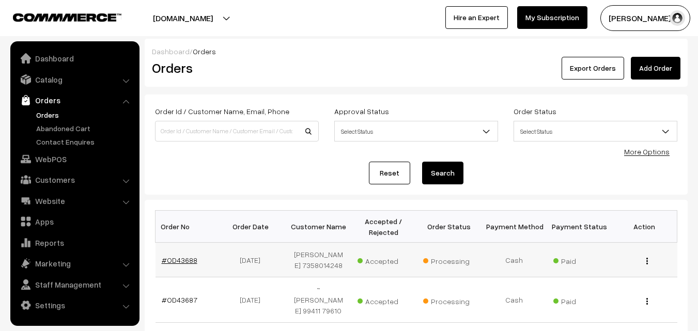
click at [187, 259] on link "#OD43688" at bounding box center [180, 260] width 36 height 9
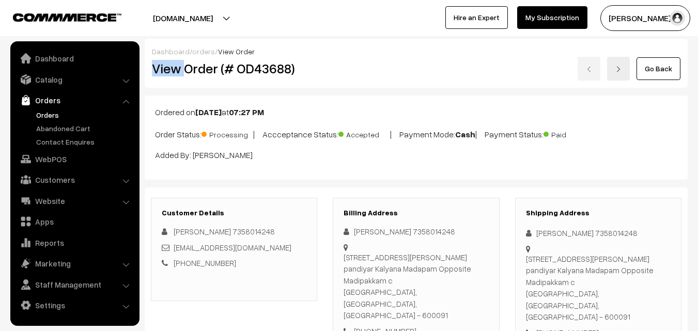
drag, startPoint x: 185, startPoint y: 71, endPoint x: 385, endPoint y: 60, distance: 200.1
click at [407, 46] on div "Dashboard / orders / View Order View Order (# OD43688) Go Back" at bounding box center [416, 63] width 543 height 49
click at [334, 71] on div "Go Back" at bounding box center [506, 69] width 347 height 24
drag, startPoint x: 216, startPoint y: 67, endPoint x: 351, endPoint y: 65, distance: 135.3
click at [351, 65] on div "View Order (# OD43688) Go Back" at bounding box center [416, 69] width 544 height 24
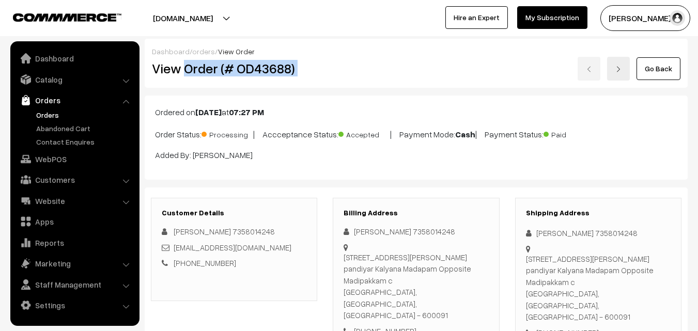
copy div "Order (# OD43688)"
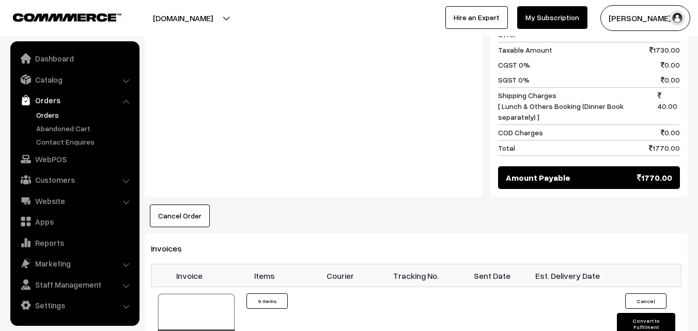
scroll to position [774, 0]
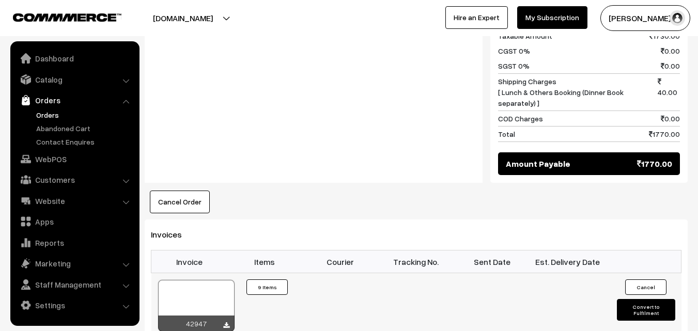
click at [199, 280] on div at bounding box center [196, 306] width 76 height 52
click at [54, 111] on link "Orders" at bounding box center [85, 114] width 102 height 11
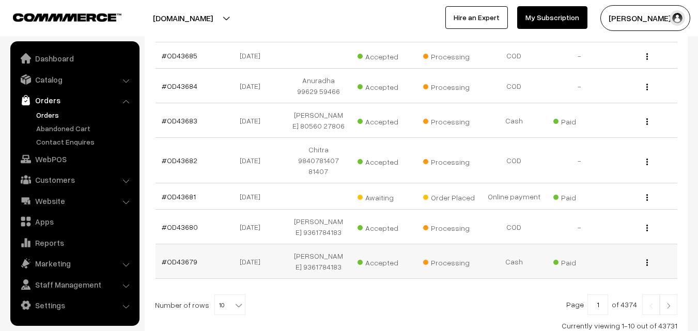
scroll to position [361, 0]
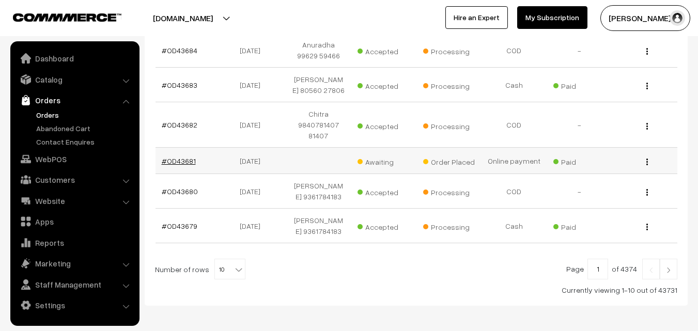
click at [182, 156] on link "#OD43681" at bounding box center [179, 160] width 34 height 9
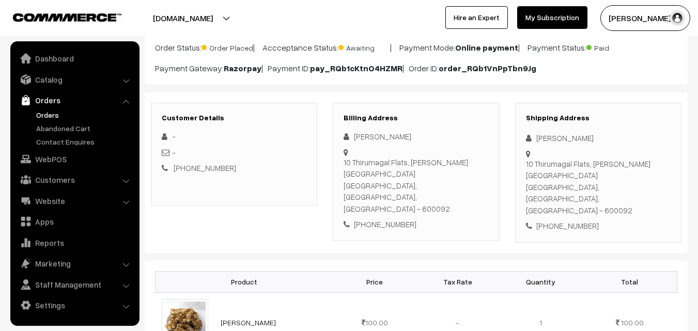
scroll to position [103, 0]
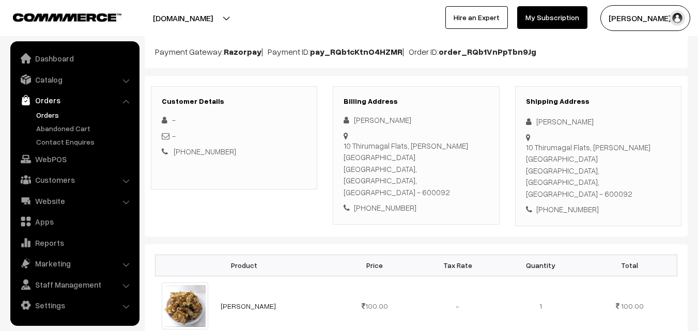
click at [383, 202] on div "[PHONE_NUMBER]" at bounding box center [415, 208] width 145 height 12
click at [388, 202] on div "[PHONE_NUMBER]" at bounding box center [415, 208] width 145 height 12
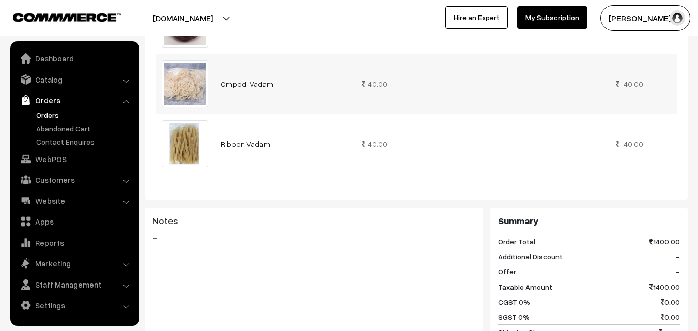
scroll to position [826, 0]
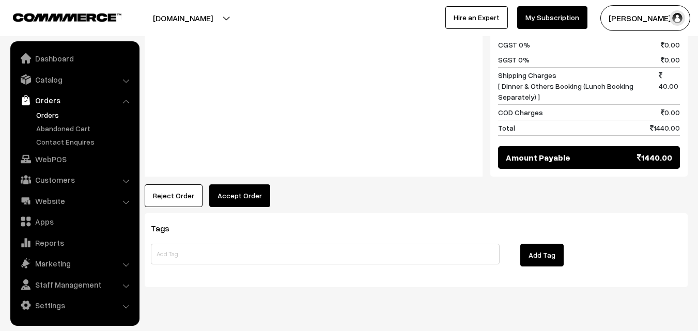
click at [242, 184] on button "Accept Order" at bounding box center [239, 195] width 61 height 23
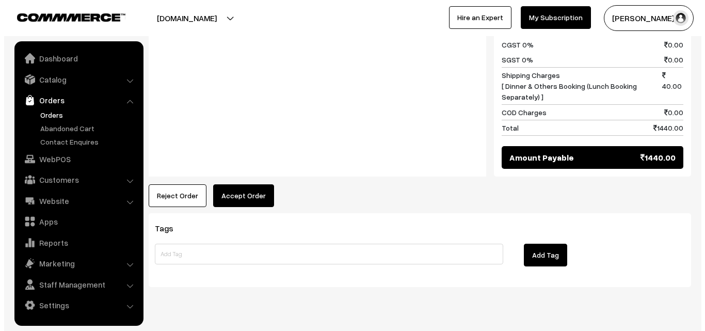
scroll to position [1069, 0]
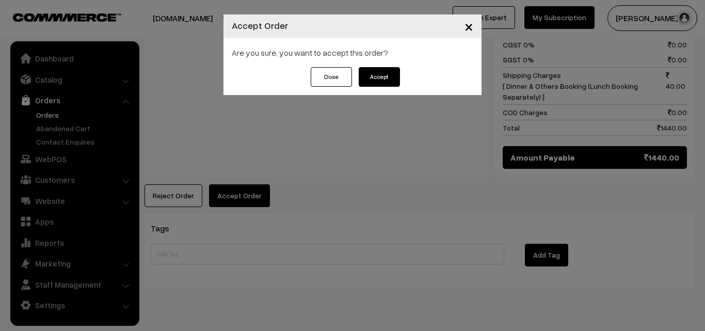
click at [391, 74] on button "Accept" at bounding box center [379, 77] width 41 height 20
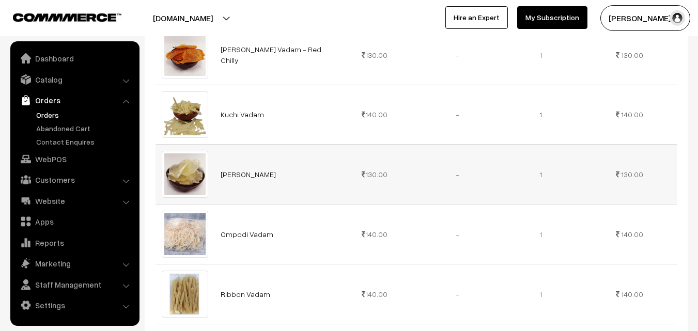
scroll to position [671, 0]
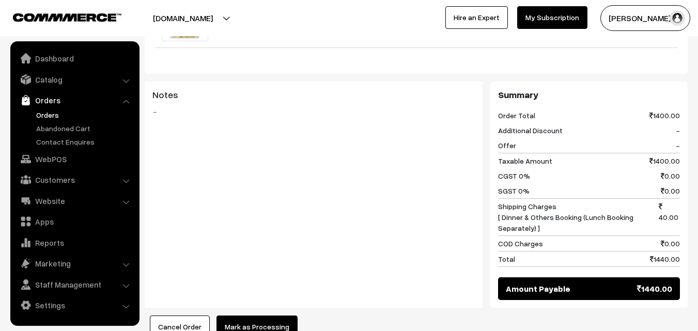
click at [251, 315] on button "Mark as Processing" at bounding box center [256, 326] width 81 height 23
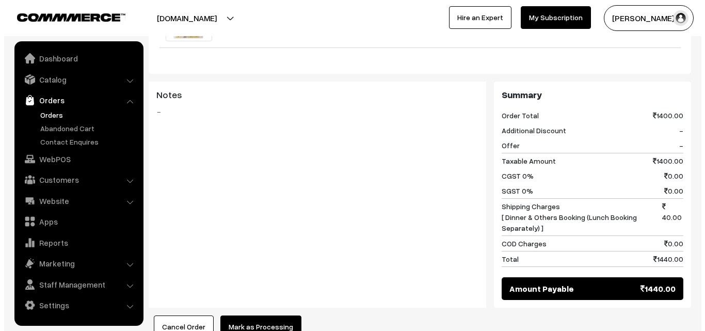
scroll to position [937, 0]
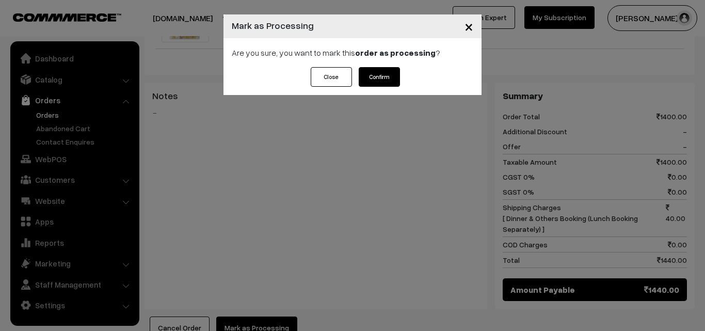
click at [383, 67] on div "× Mark as Processing Are you sure, you want to mark this order as processing ? …" at bounding box center [353, 54] width 258 height 81
click at [383, 73] on button "Confirm" at bounding box center [379, 77] width 41 height 20
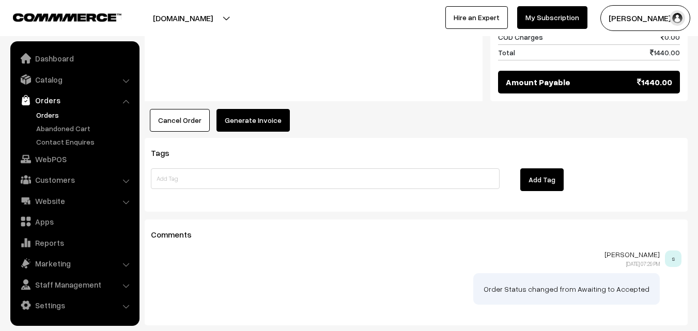
click at [253, 109] on button "Generate Invoice" at bounding box center [252, 120] width 73 height 23
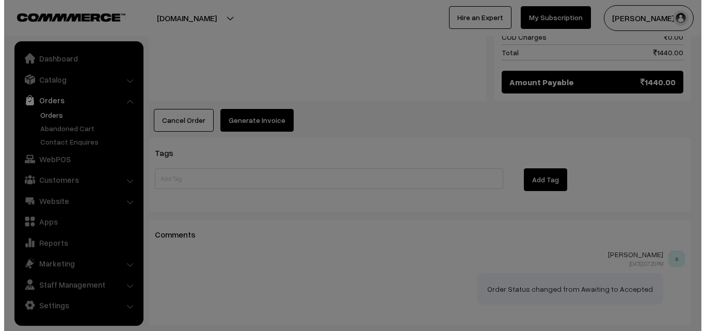
scroll to position [1145, 0]
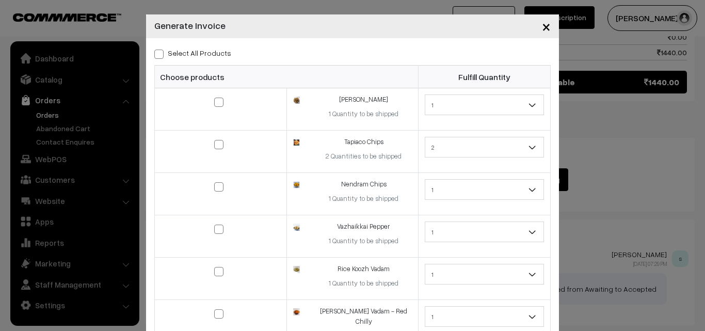
click at [212, 53] on label "Select All Products" at bounding box center [192, 53] width 77 height 11
click at [161, 53] on input "Select All Products" at bounding box center [157, 52] width 7 height 7
checkbox input "true"
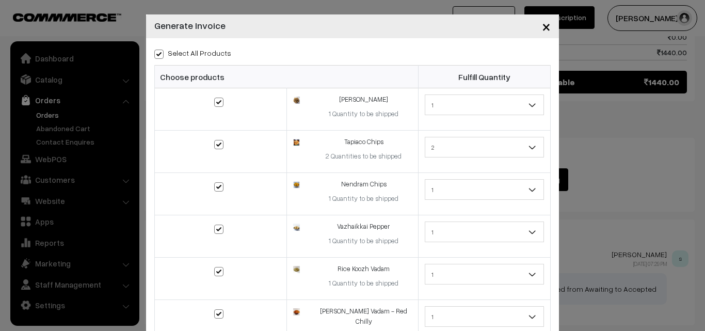
checkbox input "true"
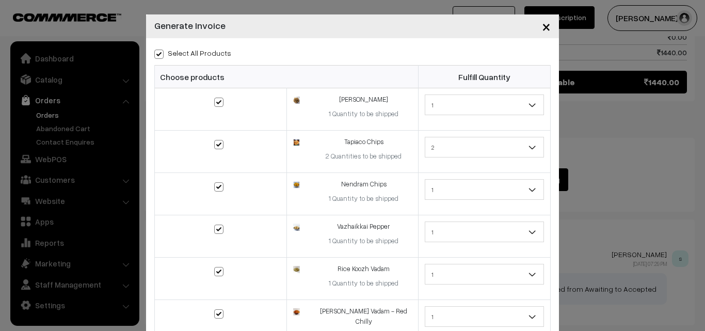
checkbox input "true"
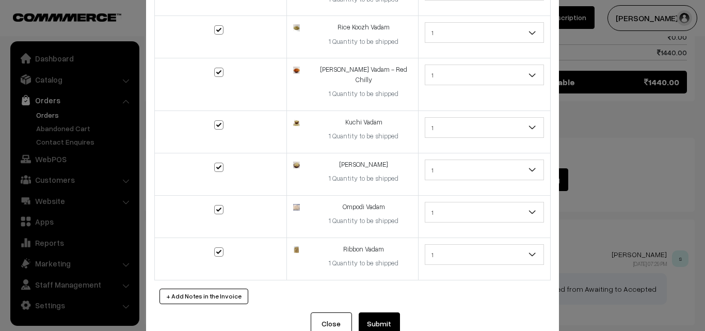
scroll to position [258, 0]
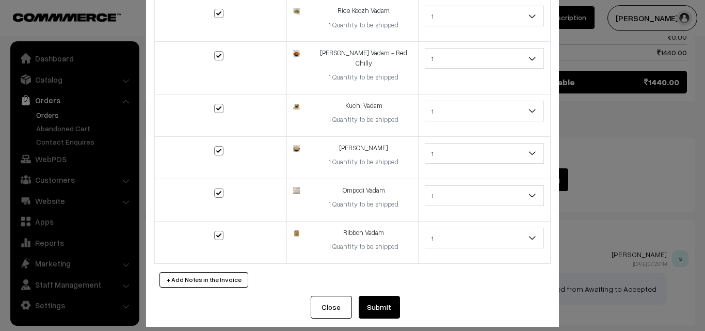
click at [382, 299] on button "Submit" at bounding box center [379, 307] width 41 height 23
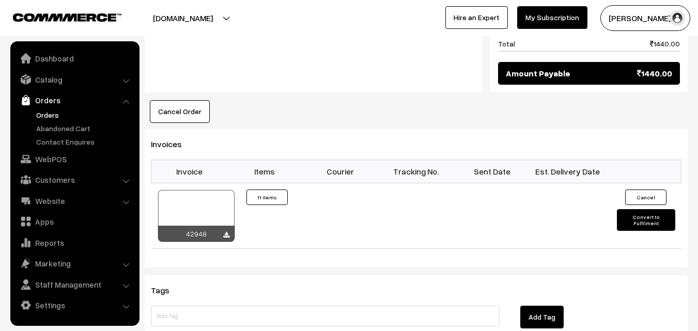
scroll to position [1145, 0]
click at [48, 109] on link "Orders" at bounding box center [85, 114] width 102 height 11
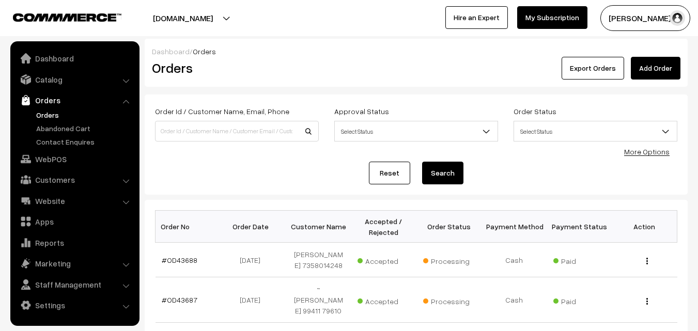
click at [444, 112] on div "Approval Status Select Status Awaiting Accepted Rejected Select Status" at bounding box center [416, 123] width 164 height 37
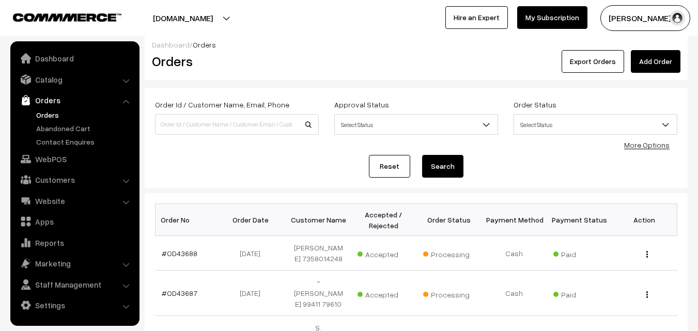
scroll to position [52, 0]
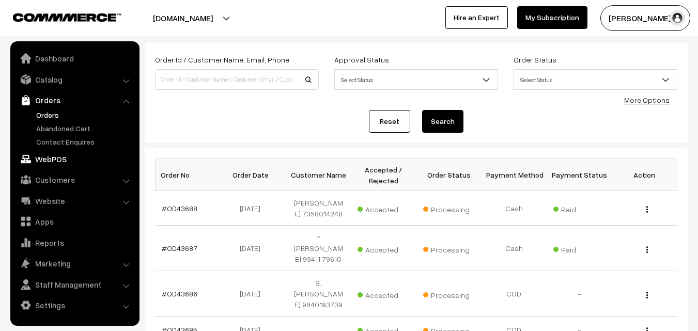
click at [51, 162] on link "WebPOS" at bounding box center [74, 159] width 123 height 19
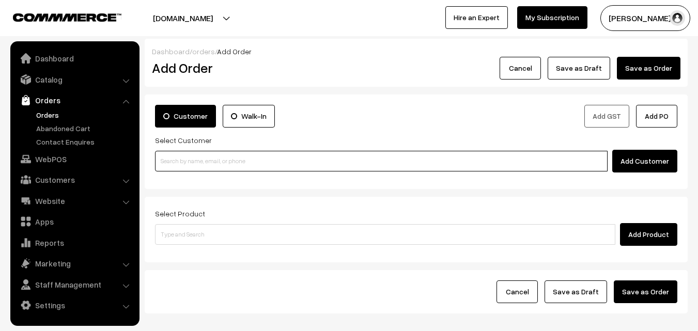
click at [182, 160] on input at bounding box center [381, 161] width 452 height 21
paste input "9940279774"
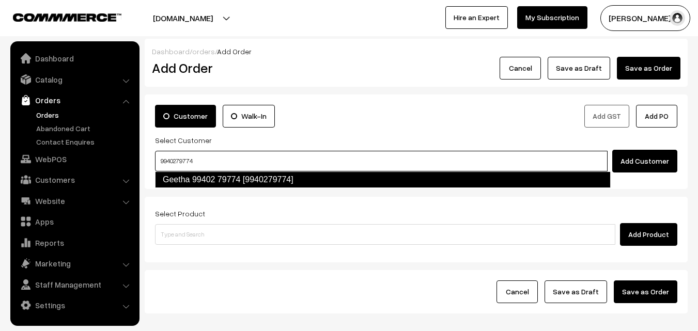
click at [187, 172] on li "Geetha 99402 79774 [9940279774]" at bounding box center [382, 179] width 454 height 17
type input "9940279774"
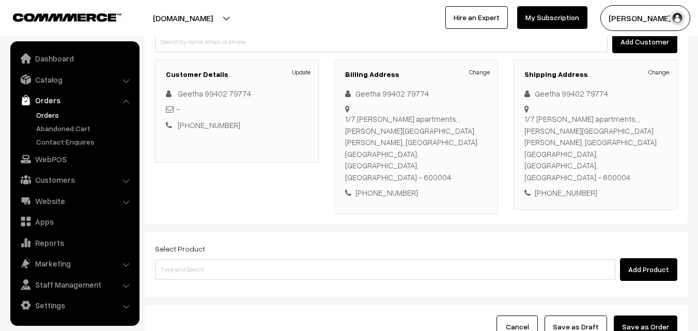
scroll to position [155, 0]
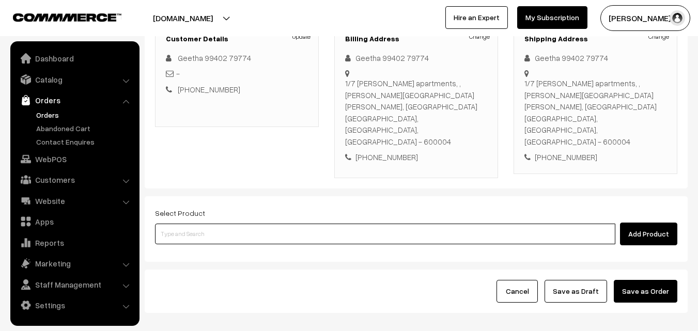
click at [313, 224] on input at bounding box center [385, 234] width 460 height 21
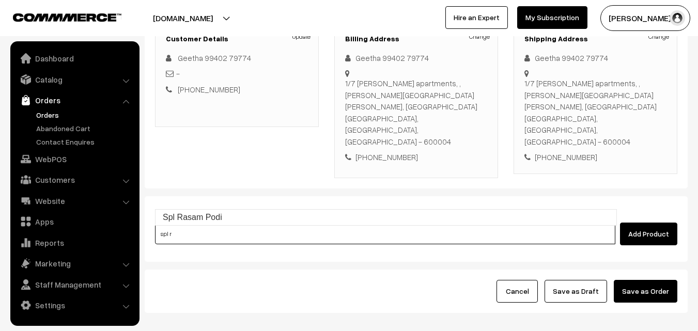
type input "Spl Rasam Podi"
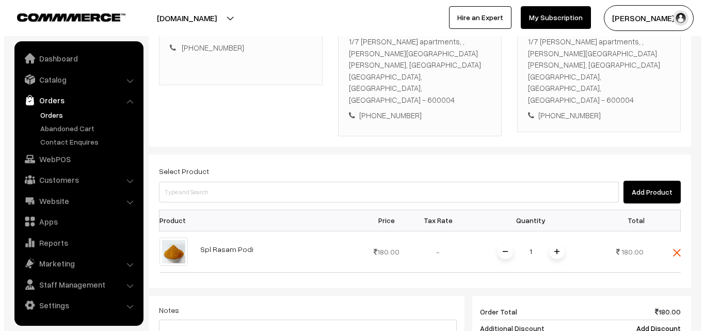
scroll to position [361, 0]
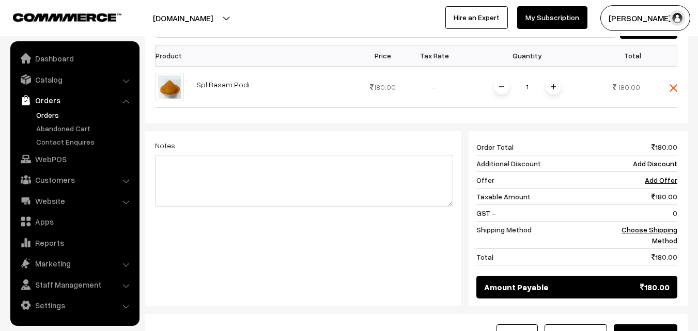
click at [658, 324] on button "Save as Order" at bounding box center [645, 335] width 64 height 23
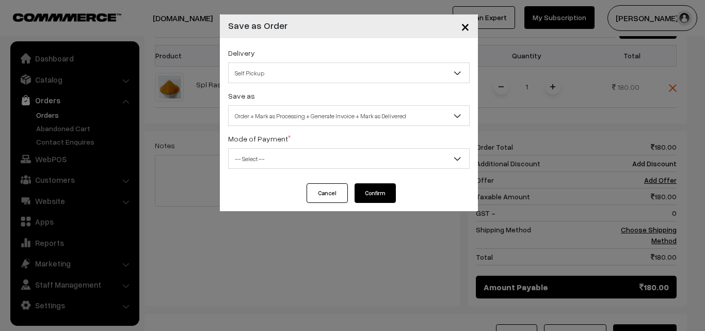
click at [308, 113] on span "Order + Mark as Processing + Generate Invoice + Mark as Delivered" at bounding box center [349, 116] width 241 height 18
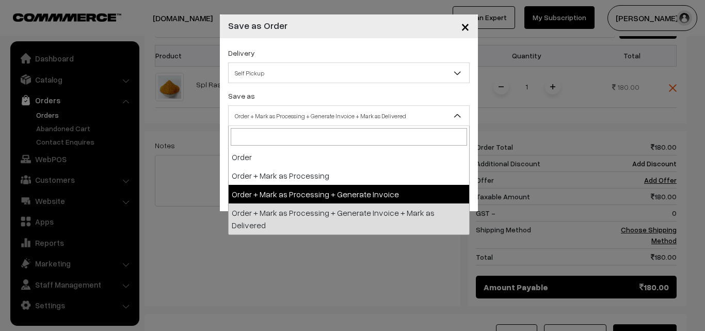
select select "3"
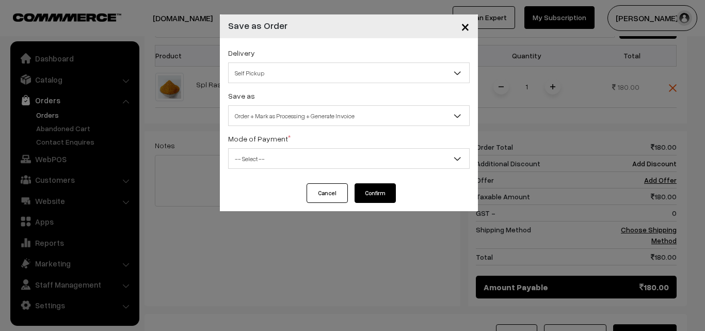
click at [263, 152] on span "-- Select --" at bounding box center [349, 159] width 241 height 18
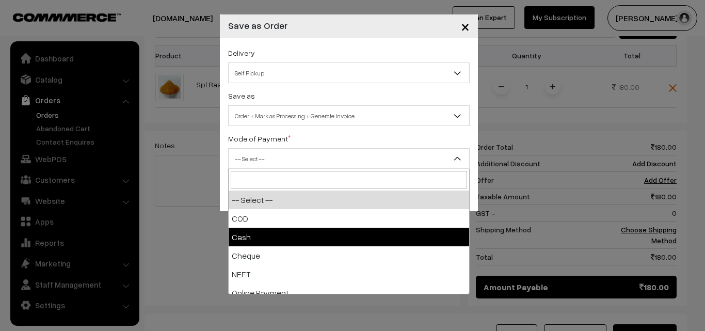
select select "1"
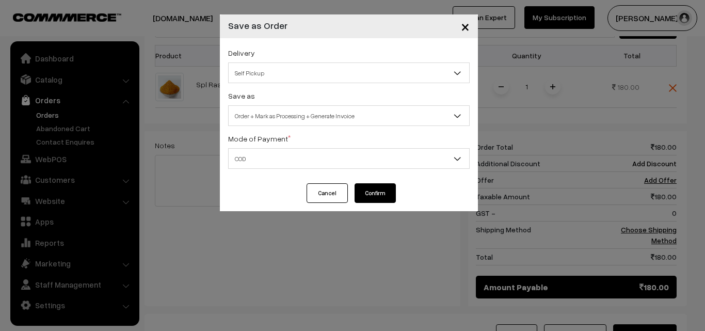
click at [370, 194] on button "Confirm" at bounding box center [375, 193] width 41 height 20
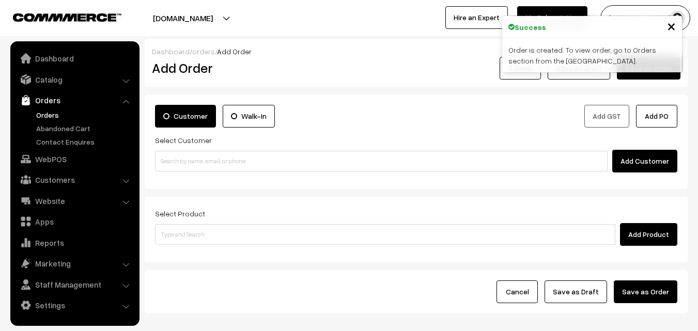
click at [53, 107] on link "Orders" at bounding box center [74, 100] width 123 height 19
click at [46, 116] on link "Orders" at bounding box center [85, 114] width 102 height 11
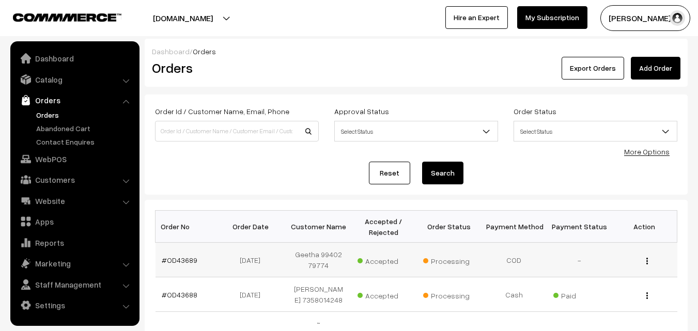
click at [184, 264] on td "#OD43689" at bounding box center [187, 260] width 65 height 35
click at [182, 259] on link "#OD43689" at bounding box center [180, 260] width 36 height 9
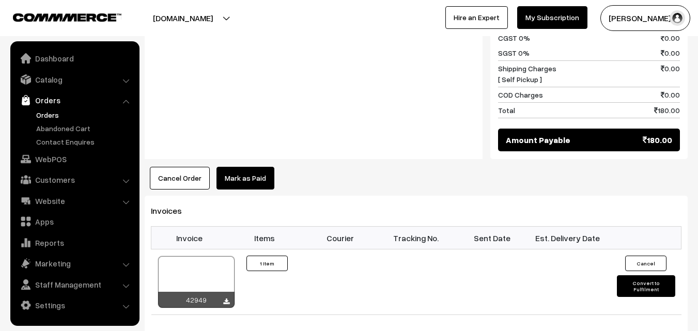
scroll to position [568, 0]
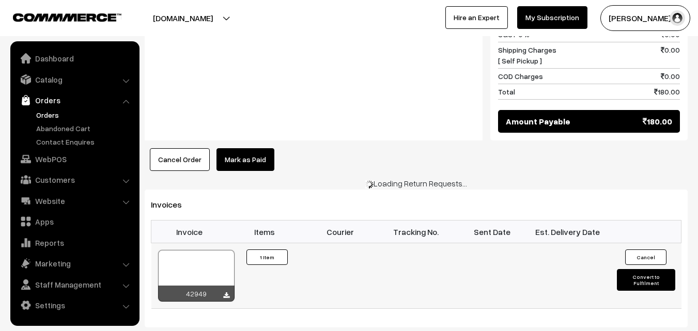
click at [221, 250] on div at bounding box center [196, 276] width 76 height 52
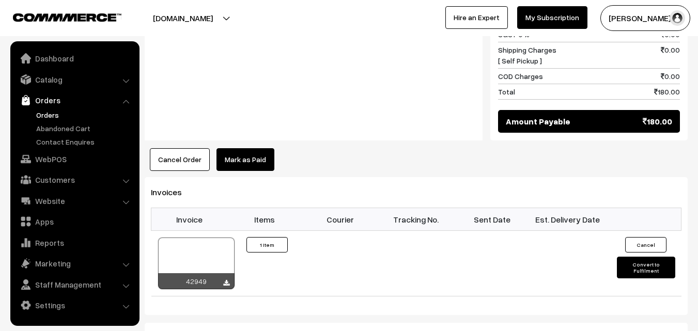
click at [46, 108] on link "Orders" at bounding box center [74, 100] width 123 height 19
click at [206, 238] on div at bounding box center [196, 264] width 76 height 52
click at [44, 113] on link "Orders" at bounding box center [85, 114] width 102 height 11
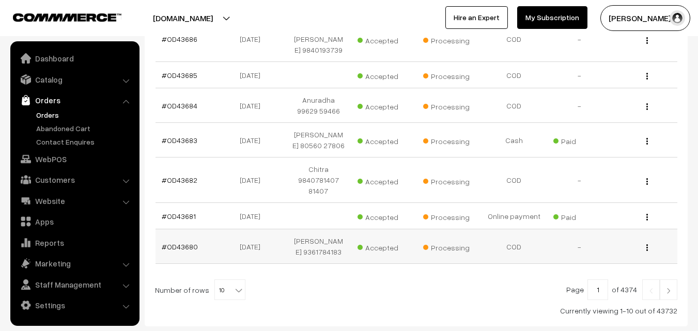
scroll to position [392, 0]
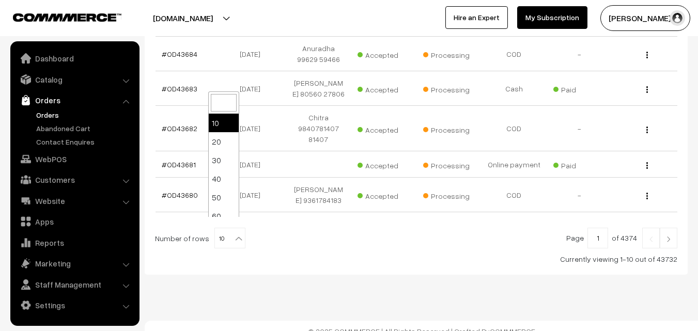
click at [215, 228] on span "10" at bounding box center [230, 238] width 30 height 21
select select "100"
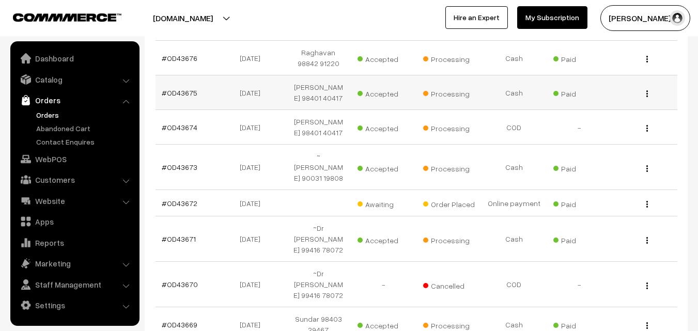
scroll to position [671, 0]
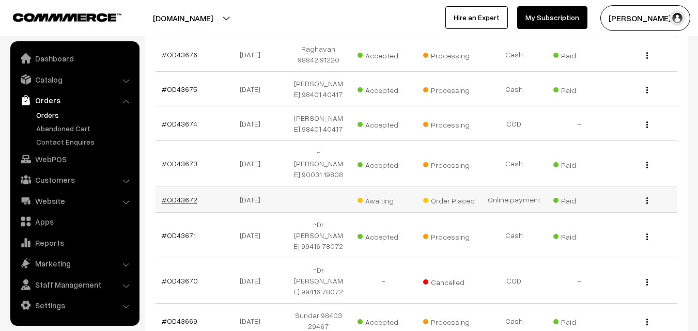
click at [183, 195] on link "#OD43672" at bounding box center [180, 199] width 36 height 9
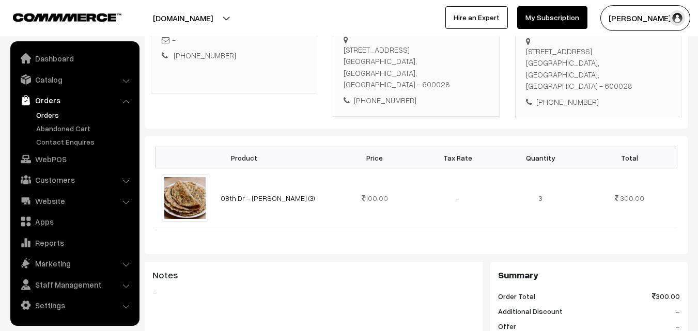
scroll to position [207, 0]
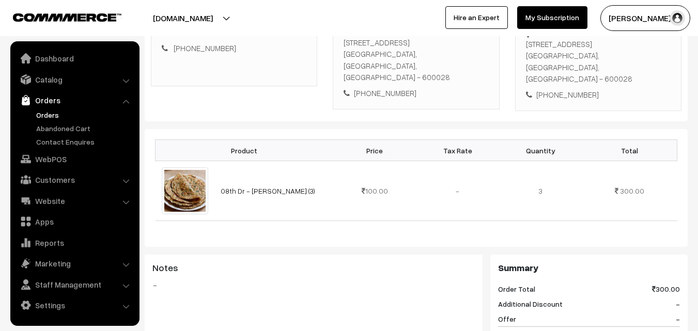
click at [384, 87] on div "+91 6380223912" at bounding box center [415, 93] width 145 height 12
copy div "6380223912"
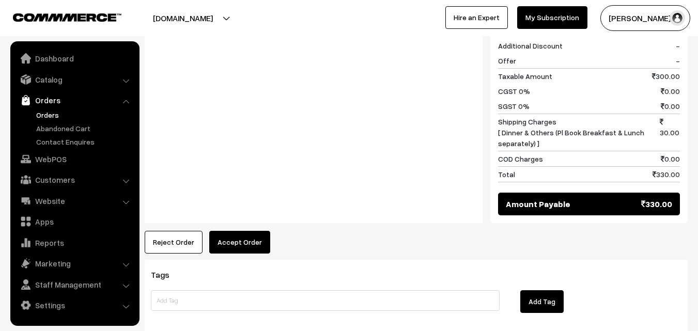
click at [251, 231] on button "Accept Order" at bounding box center [239, 242] width 61 height 23
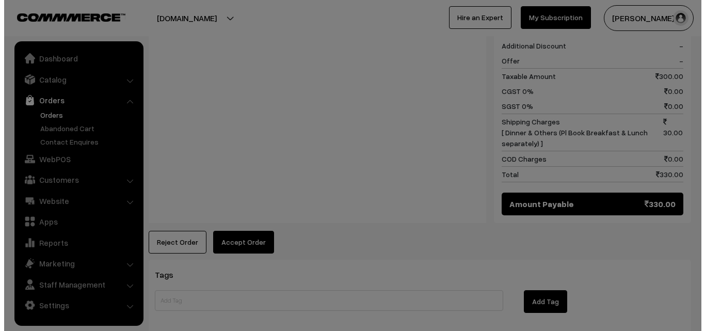
scroll to position [465, 0]
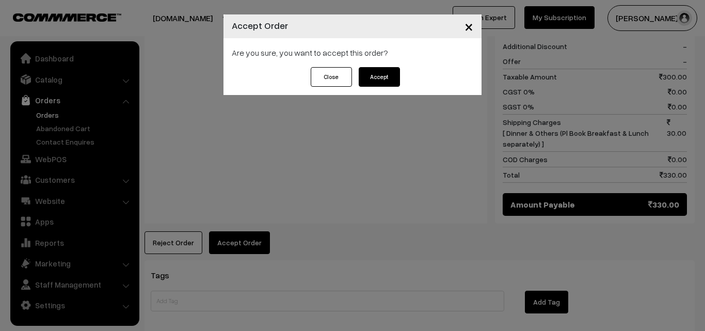
drag, startPoint x: 381, startPoint y: 77, endPoint x: 374, endPoint y: 93, distance: 17.6
click at [379, 75] on button "Accept" at bounding box center [379, 77] width 41 height 20
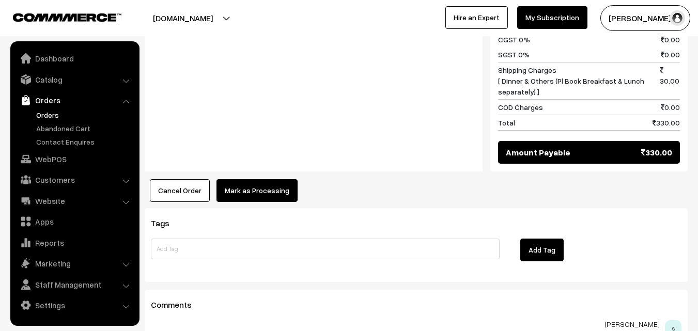
click at [263, 180] on button "Mark as Processing" at bounding box center [256, 190] width 81 height 23
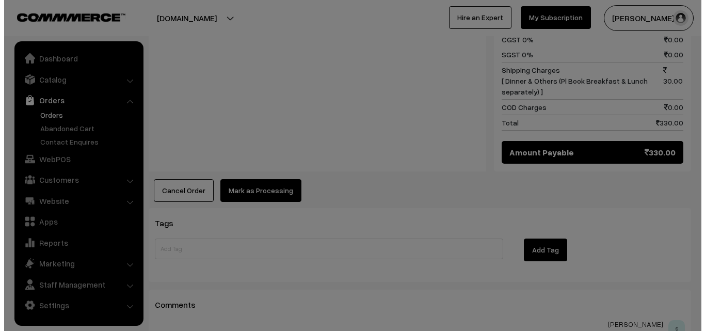
scroll to position [517, 0]
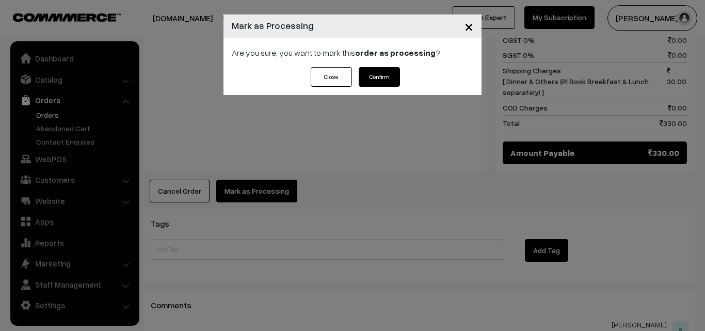
click at [387, 73] on button "Confirm" at bounding box center [379, 77] width 41 height 20
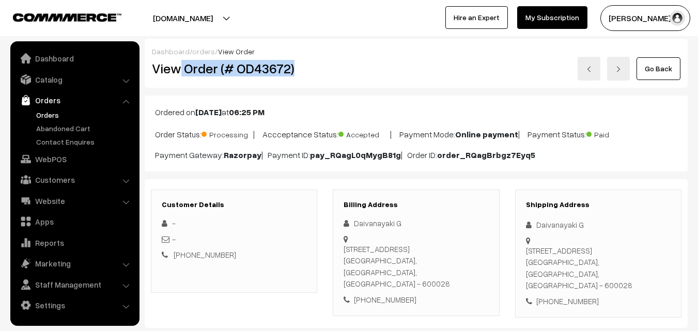
drag, startPoint x: 181, startPoint y: 67, endPoint x: 318, endPoint y: 73, distance: 137.0
click at [318, 73] on div "View Order (# OD43672)" at bounding box center [234, 69] width 181 height 24
copy h2 "Order (# OD43672)"
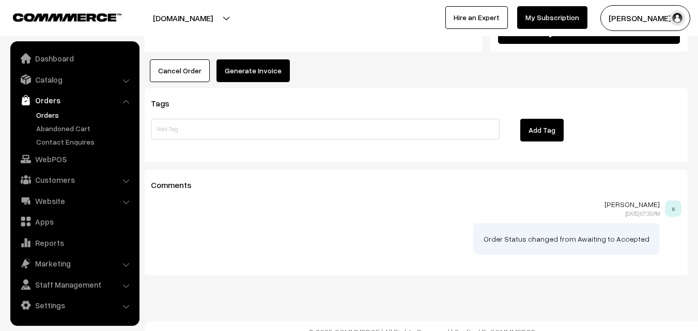
click at [262, 63] on button "Generate Invoice" at bounding box center [252, 70] width 73 height 23
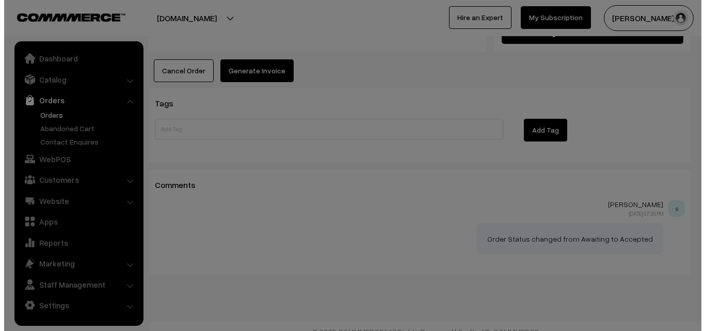
scroll to position [637, 0]
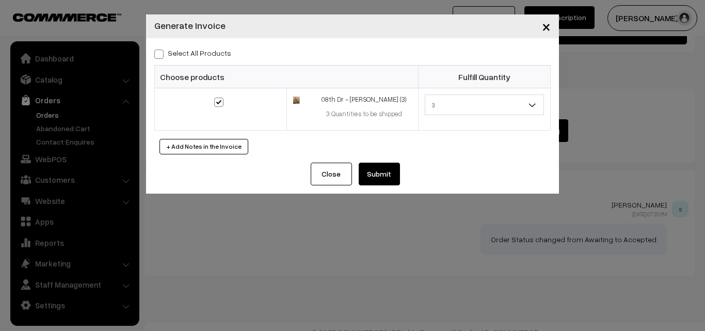
click at [386, 176] on button "Submit" at bounding box center [379, 174] width 41 height 23
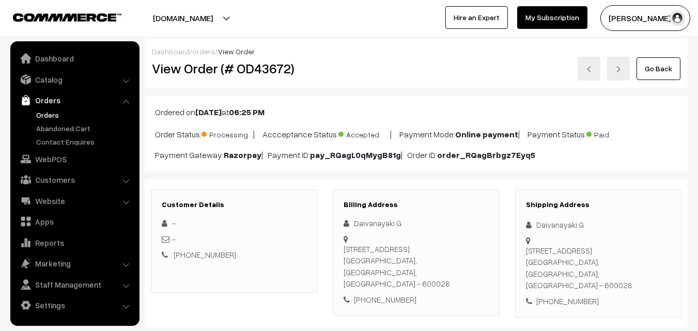
scroll to position [636, 0]
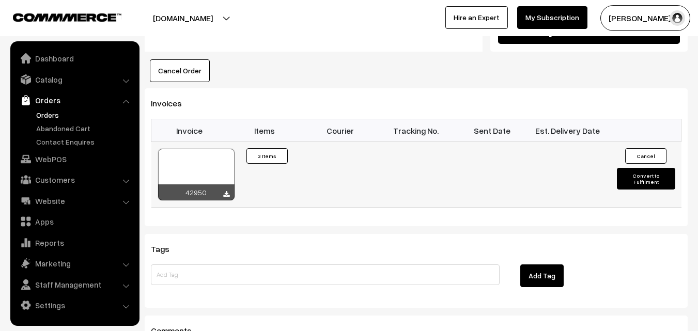
click at [192, 160] on div at bounding box center [196, 175] width 76 height 52
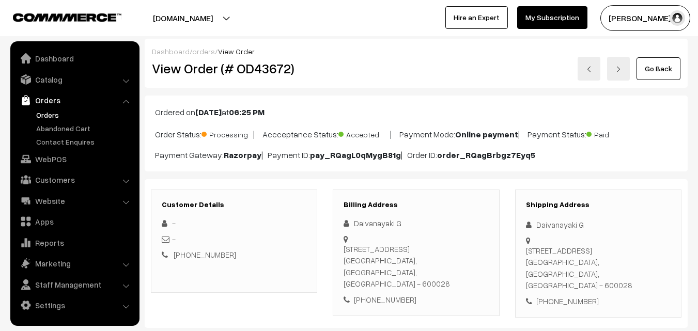
scroll to position [465, 0]
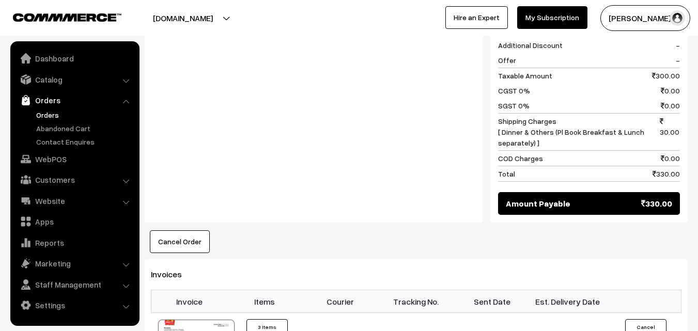
click at [45, 116] on link "Orders" at bounding box center [85, 114] width 102 height 11
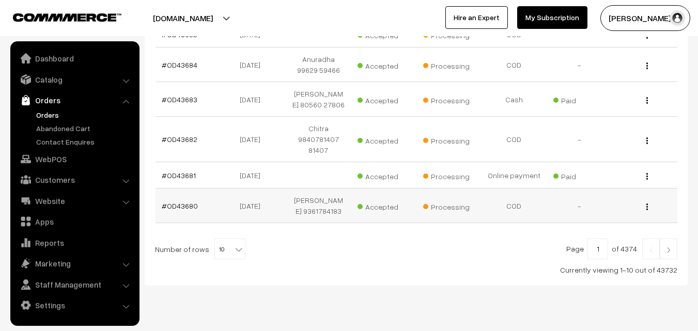
scroll to position [392, 0]
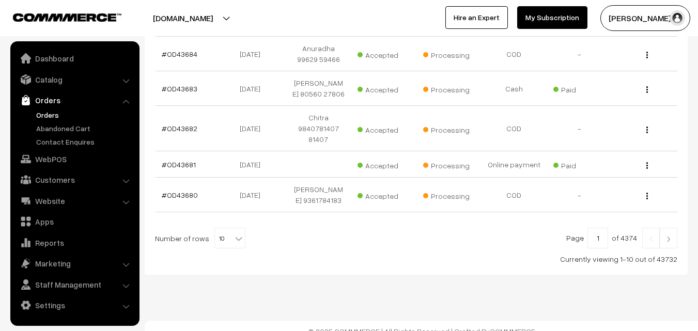
click at [221, 228] on span "10" at bounding box center [230, 238] width 30 height 21
select select "80"
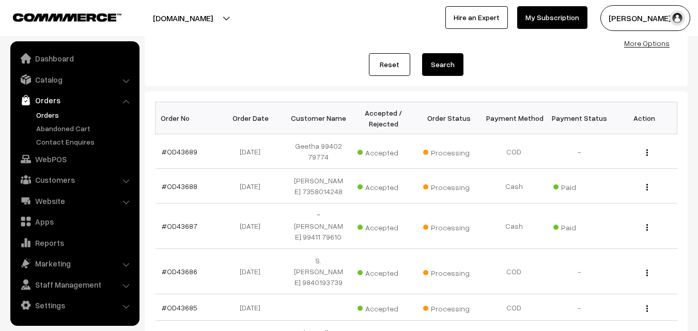
scroll to position [103, 0]
